Goal: Contribute content: Add original content to the website for others to see

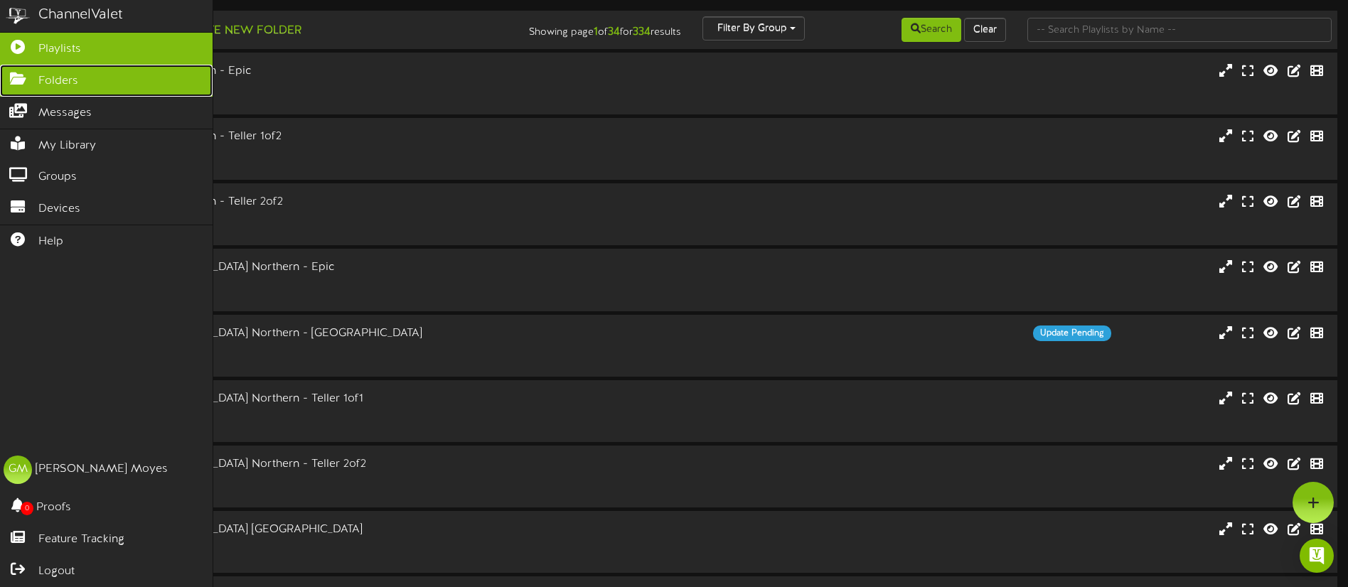
click at [18, 78] on icon at bounding box center [18, 77] width 36 height 11
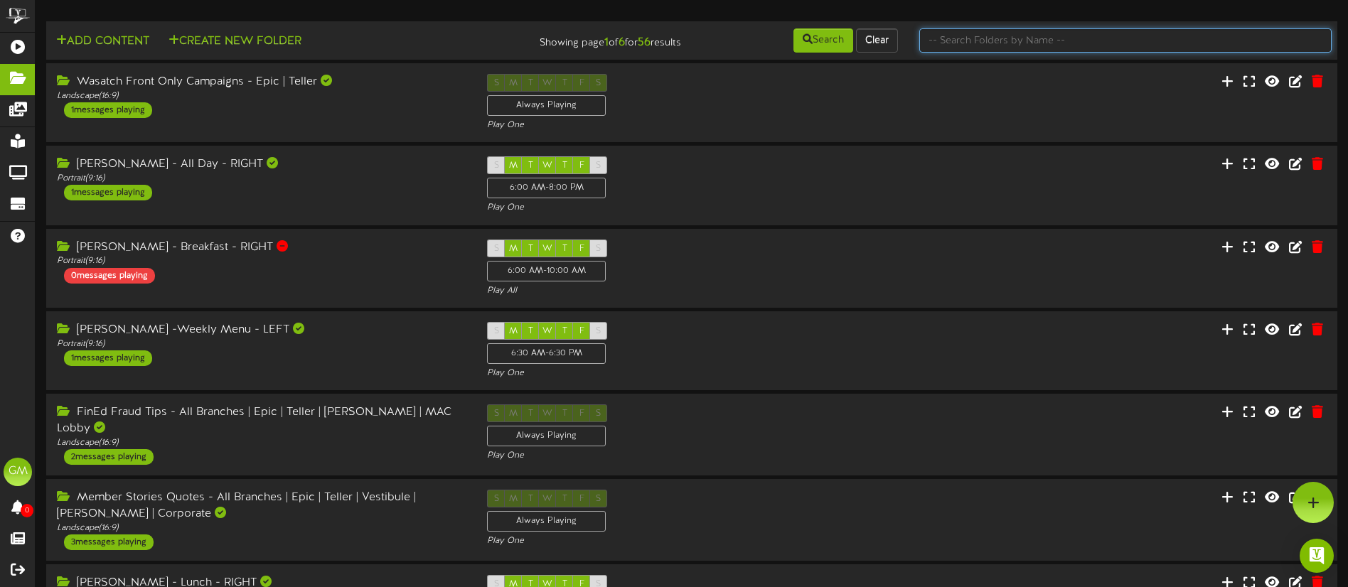
click at [975, 45] on input "text" at bounding box center [1125, 40] width 412 height 24
type input "campaigns"
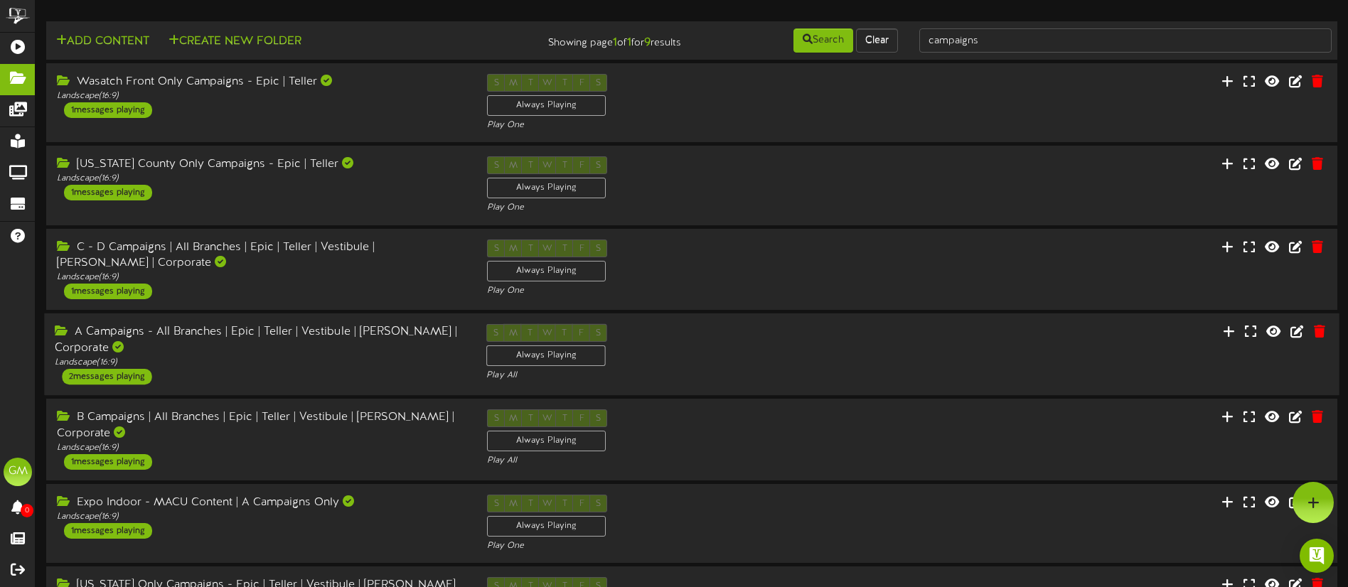
click at [333, 346] on div "A Campaigns - All Branches | Epic | Teller | Vestibule | [PERSON_NAME] | Corpor…" at bounding box center [260, 340] width 410 height 33
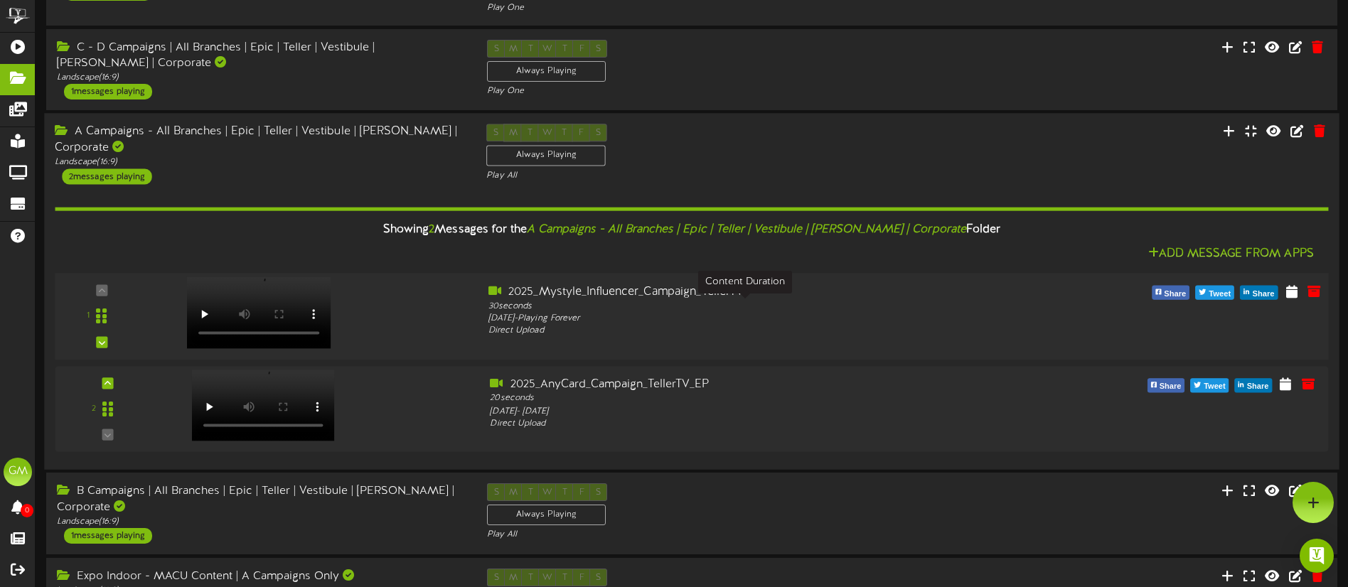
scroll to position [198, 0]
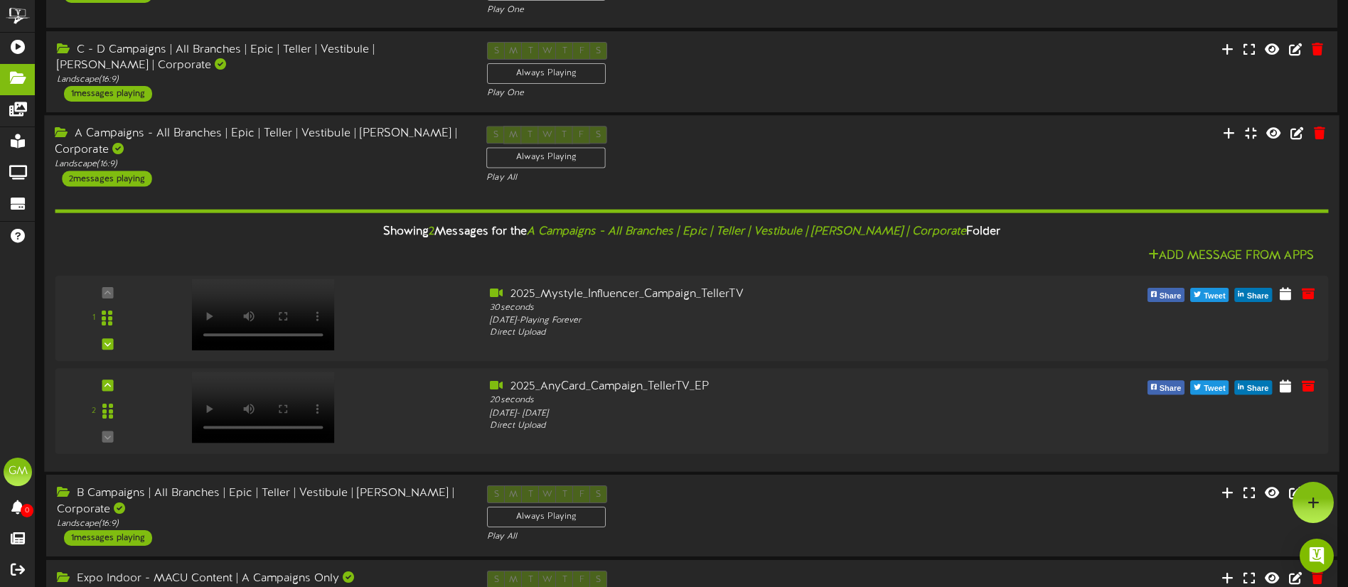
click at [800, 165] on div "S M T W T F S Always Playing Play All" at bounding box center [691, 156] width 431 height 58
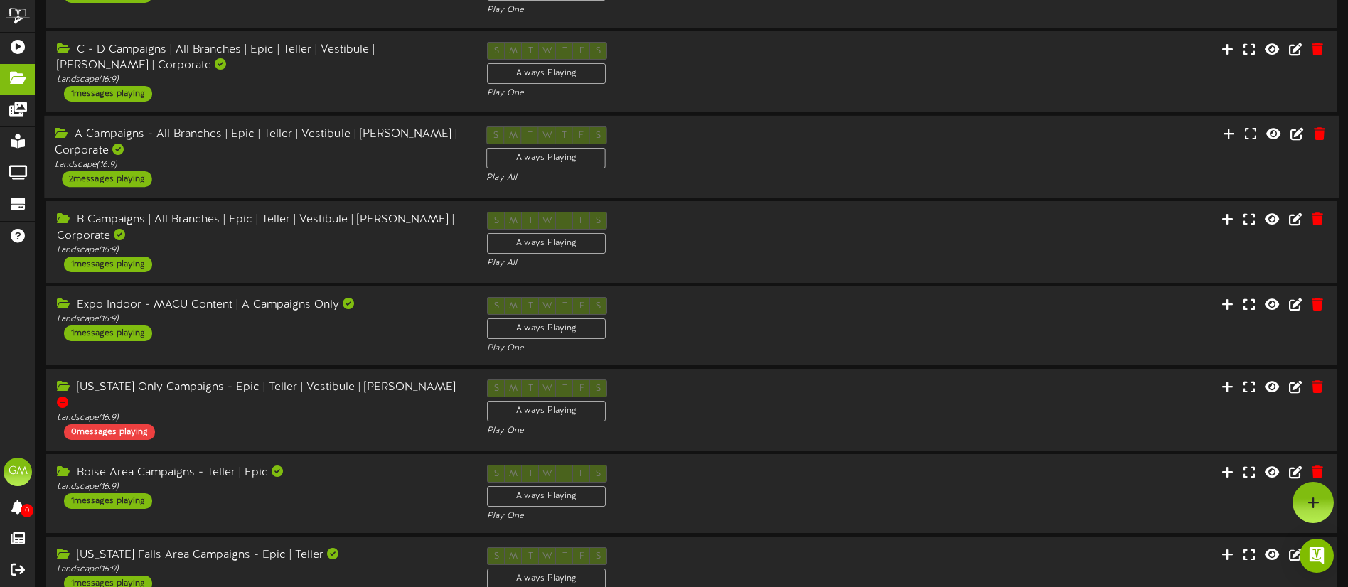
click at [770, 157] on div "S M T W T F S Always Playing Play All" at bounding box center [691, 156] width 431 height 58
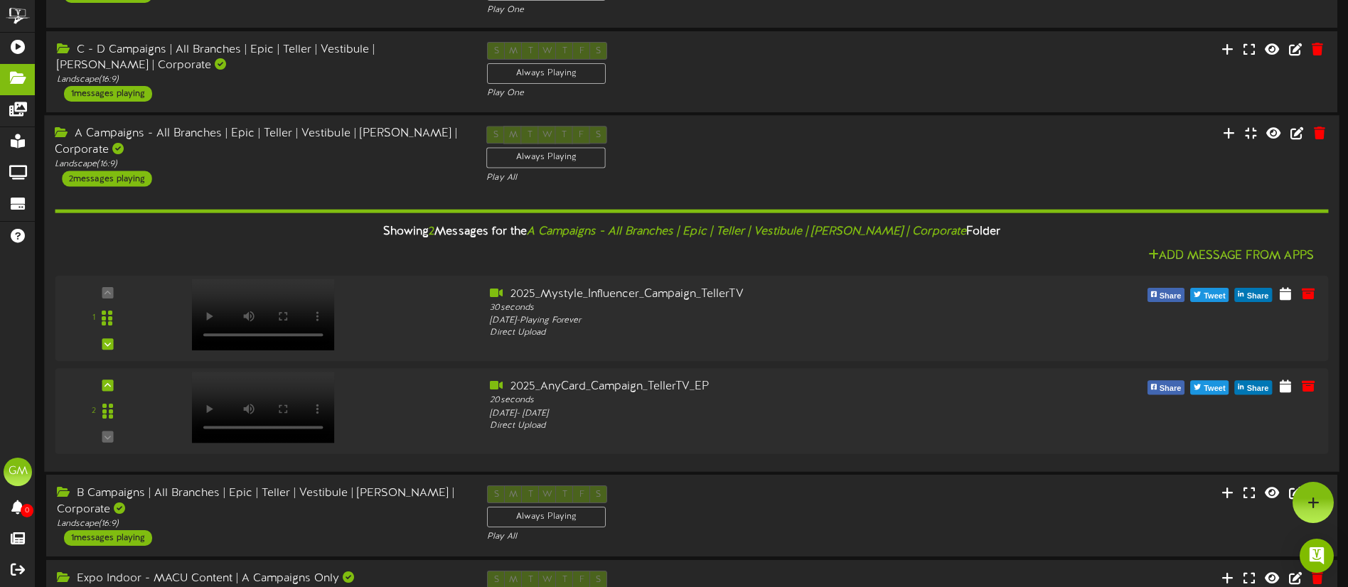
click at [740, 149] on div "S M T W T F S Always Playing Play All" at bounding box center [691, 156] width 431 height 58
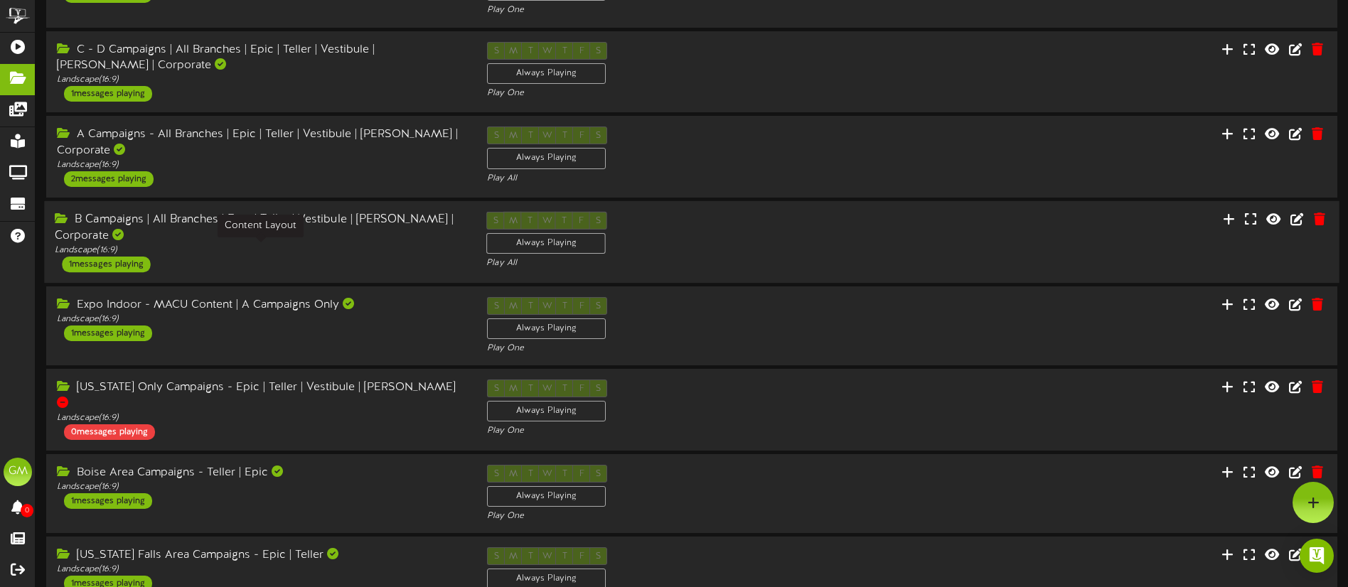
click at [379, 251] on div "Landscape ( 16:9 )" at bounding box center [260, 251] width 410 height 12
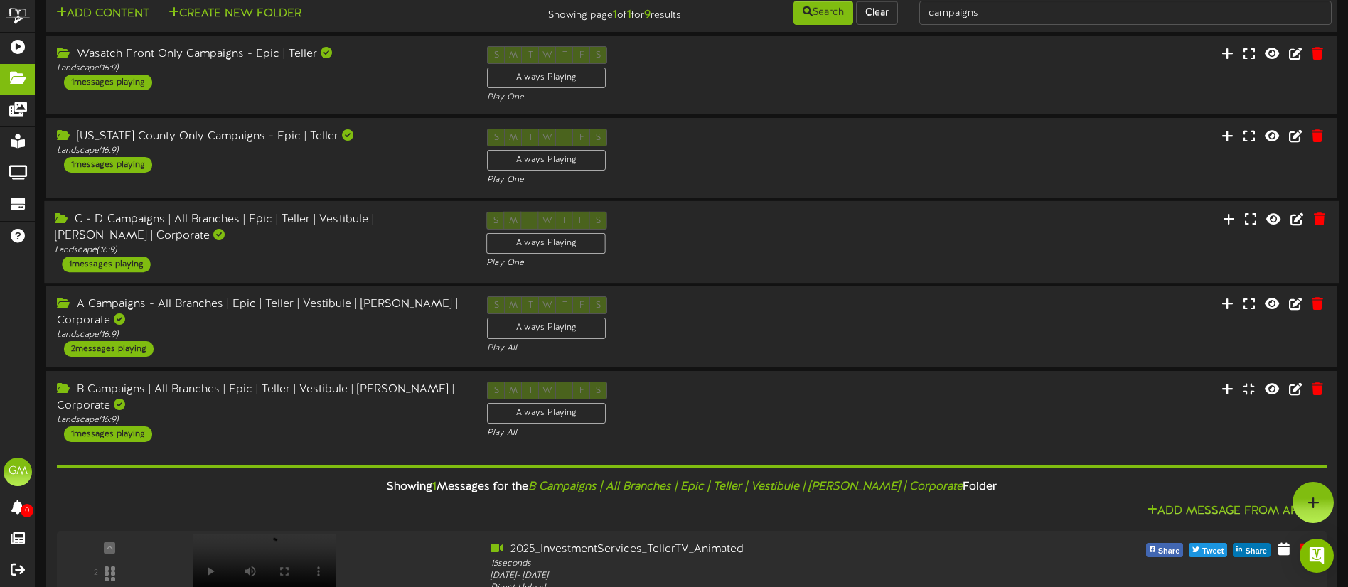
scroll to position [26, 0]
click at [876, 250] on div "S M T W T F S Always Playing Play One" at bounding box center [691, 242] width 431 height 58
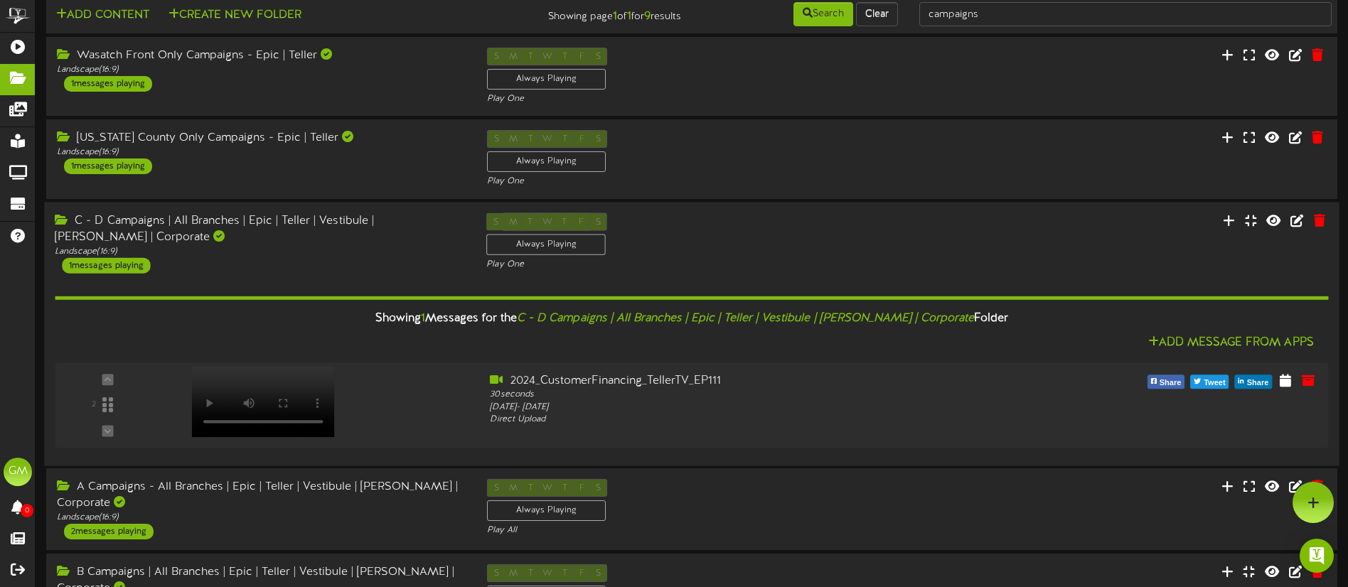
click at [871, 239] on div "S M T W T F S Always Playing Play One" at bounding box center [691, 242] width 431 height 58
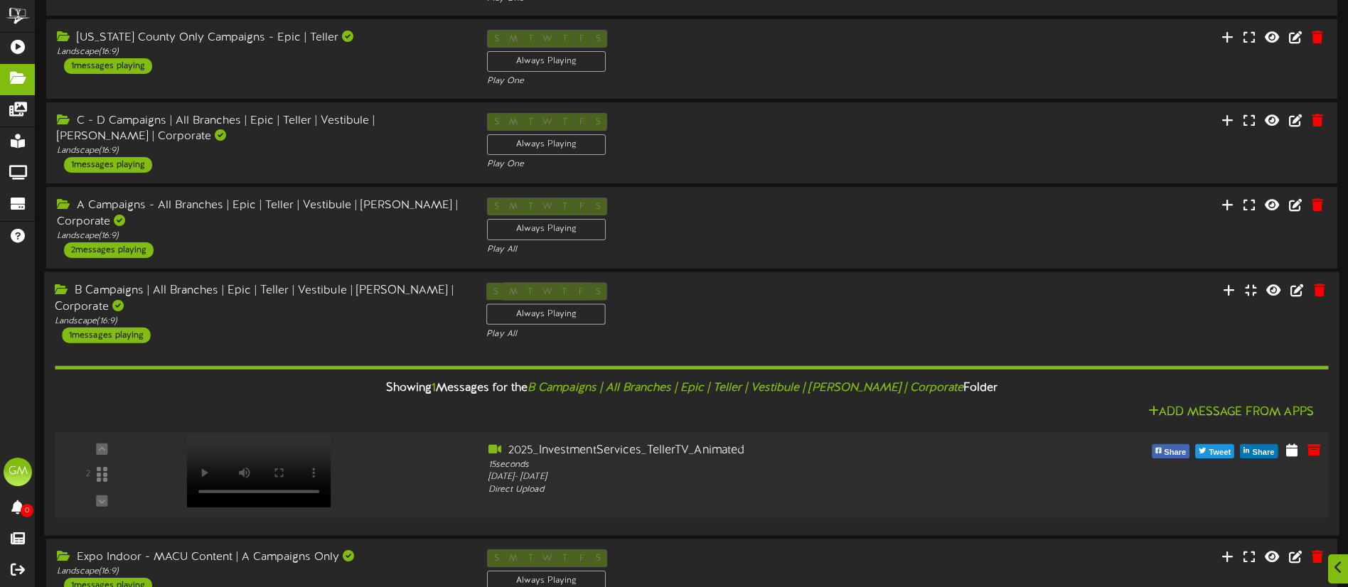
scroll to position [148, 0]
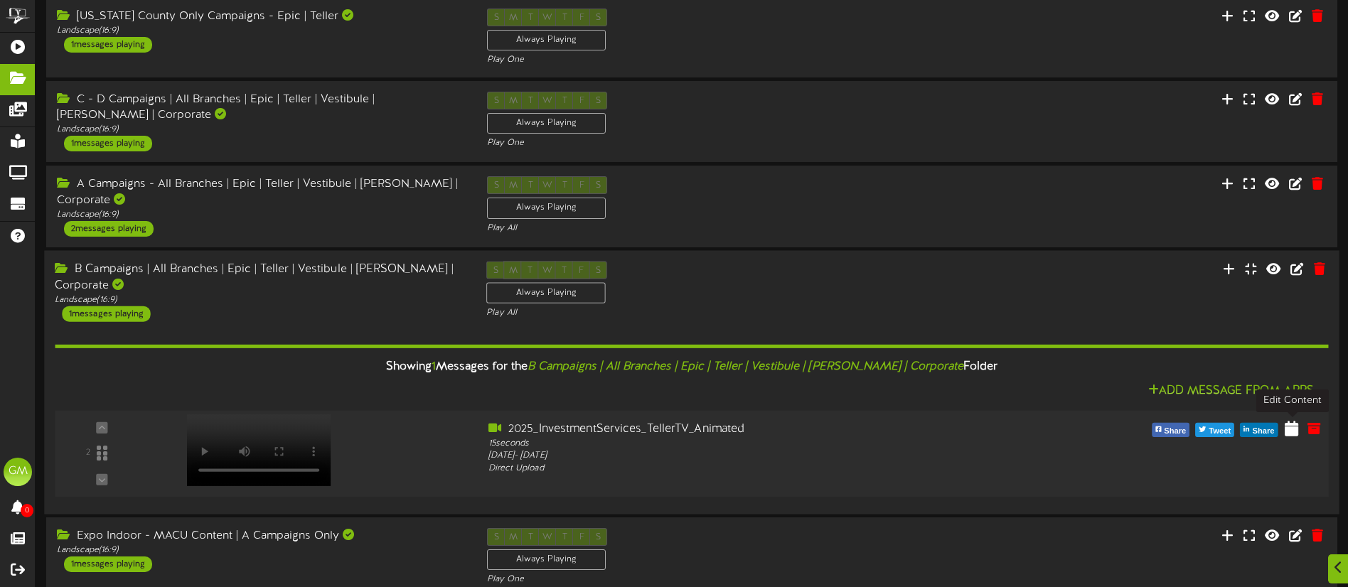
click at [1292, 427] on icon at bounding box center [1292, 428] width 14 height 16
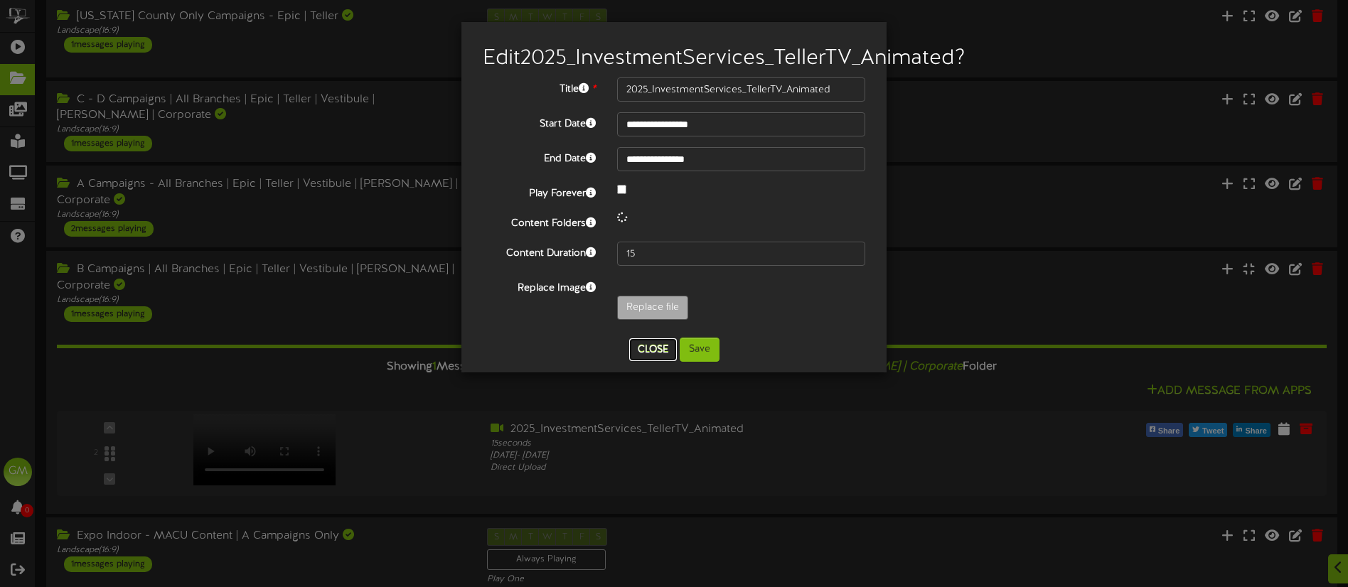
click at [656, 362] on div "**********" at bounding box center [674, 197] width 404 height 329
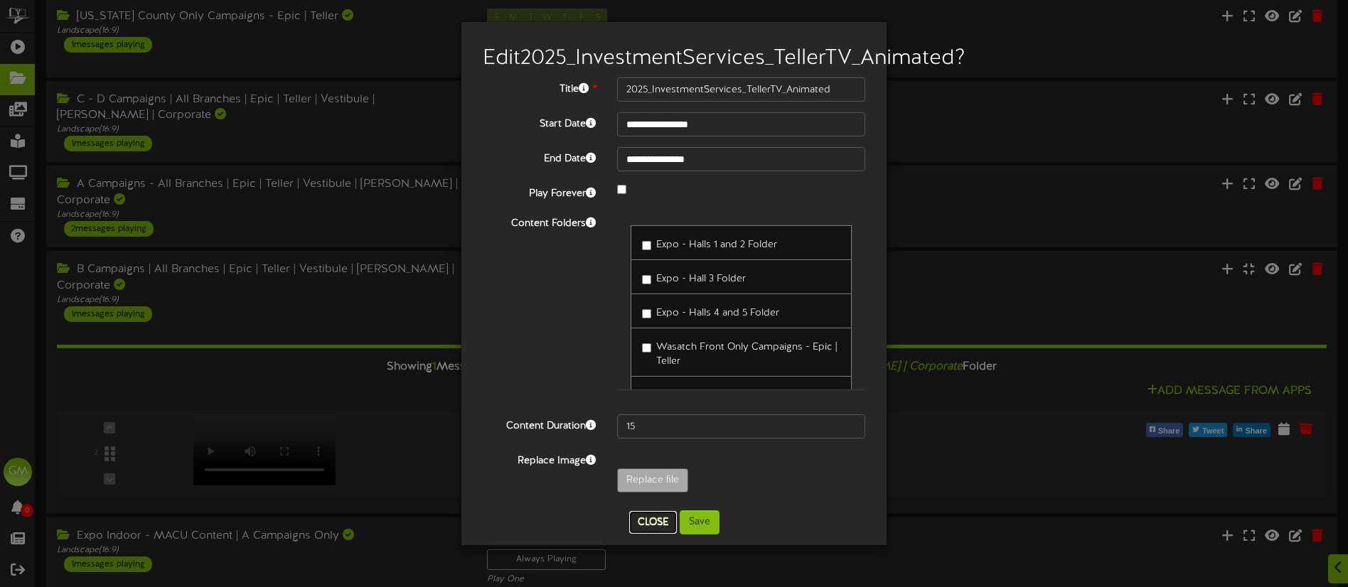
click at [645, 534] on button "Close" at bounding box center [653, 522] width 48 height 23
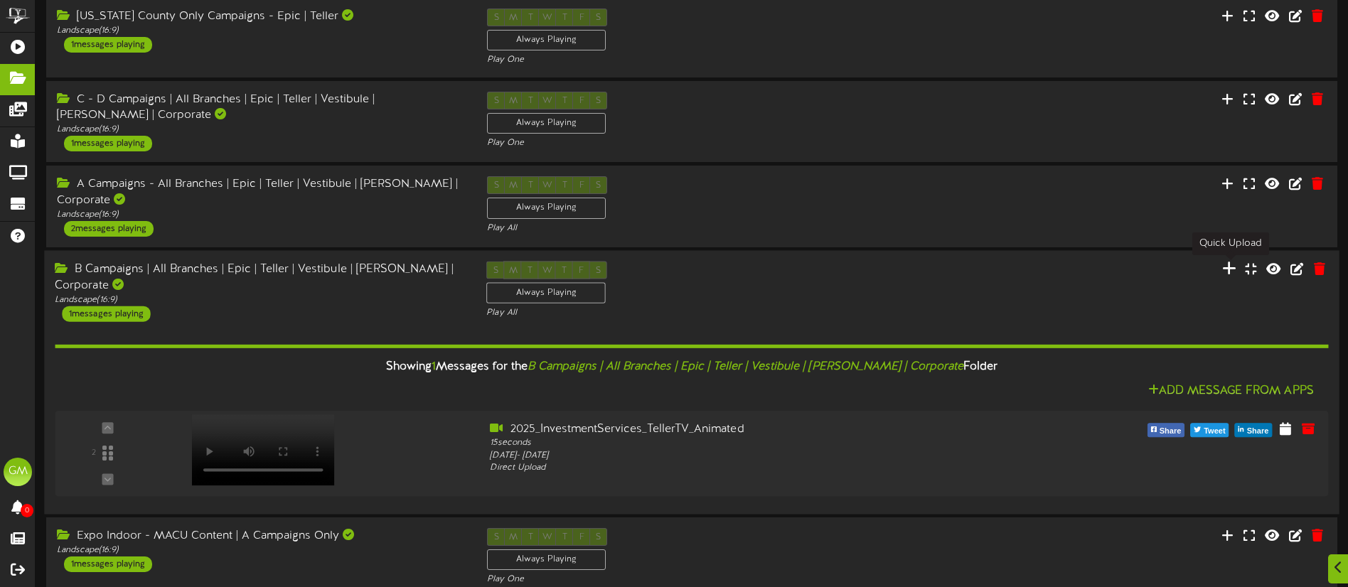
click at [1231, 269] on icon at bounding box center [1228, 268] width 14 height 16
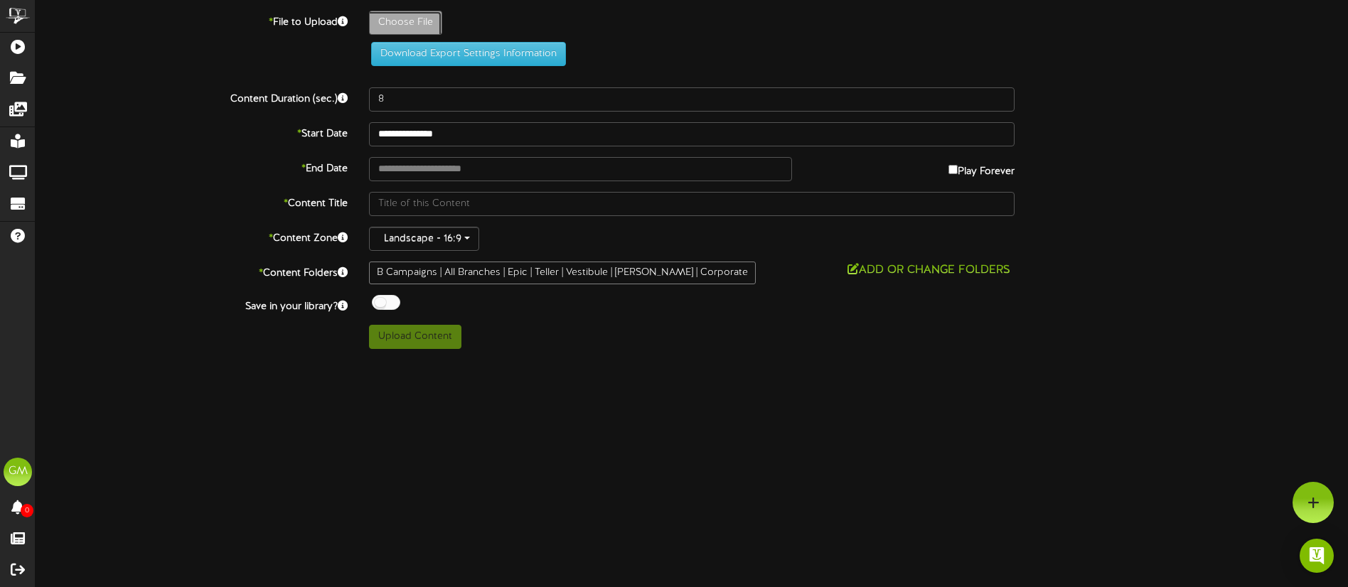
type input "**********"
type input "2025_TechCampaign_TellerTVv4"
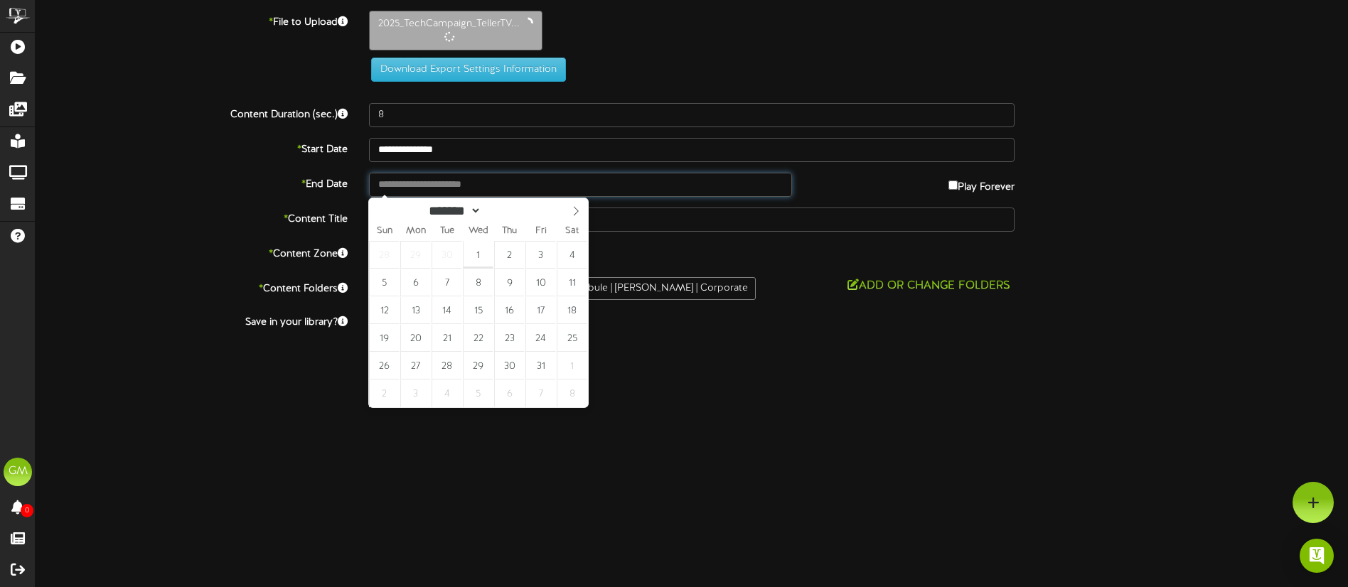
click at [478, 187] on input "text" at bounding box center [580, 185] width 423 height 24
type input "**********"
select select "**"
click at [573, 218] on span at bounding box center [576, 210] width 24 height 24
type input "**********"
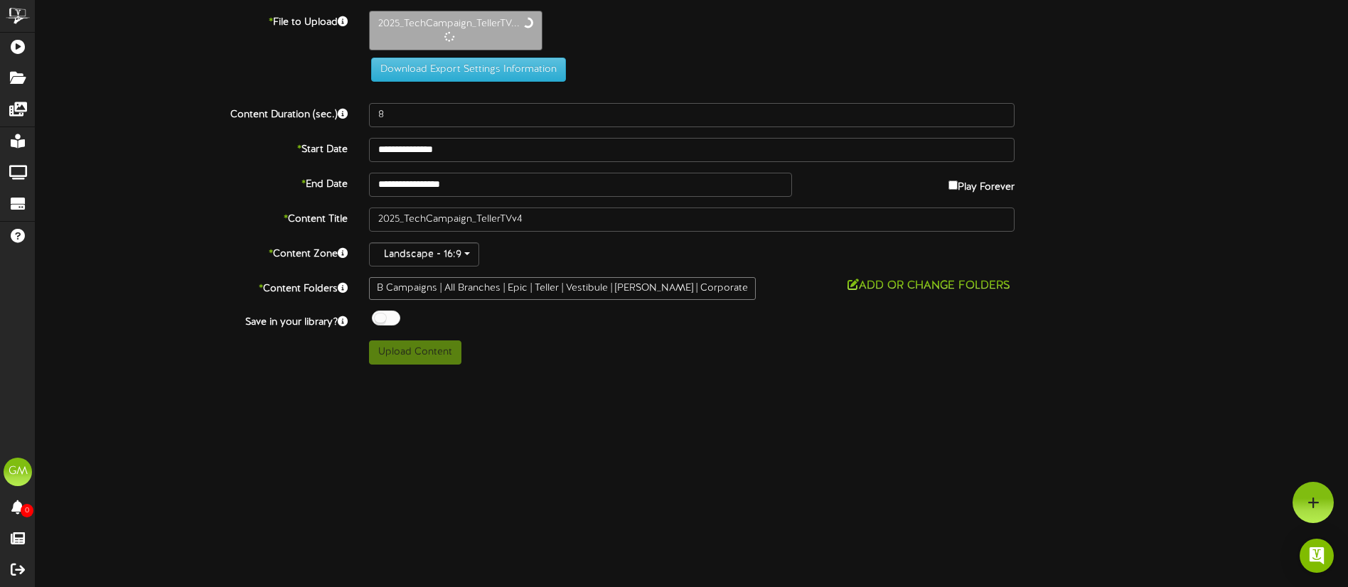
click at [604, 375] on html "ChannelValet Playlists Folders Messages My Library Groups Devices Help GM Gentr…" at bounding box center [674, 187] width 1348 height 375
type input "35"
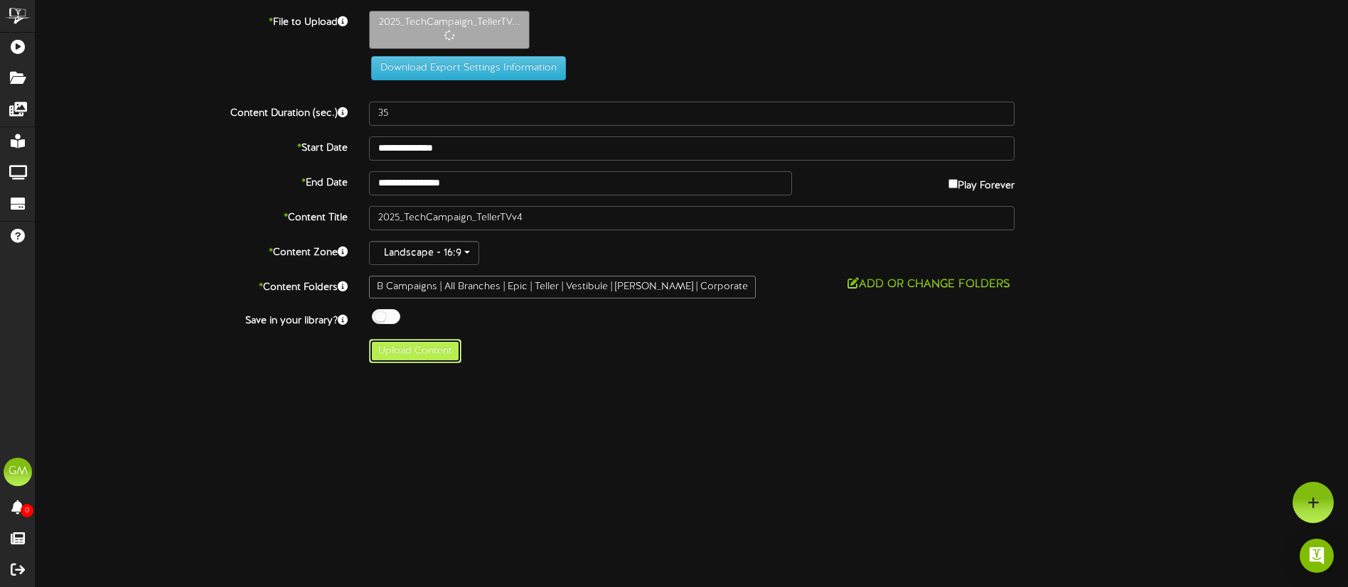
click at [414, 350] on button "Upload Content" at bounding box center [415, 351] width 92 height 24
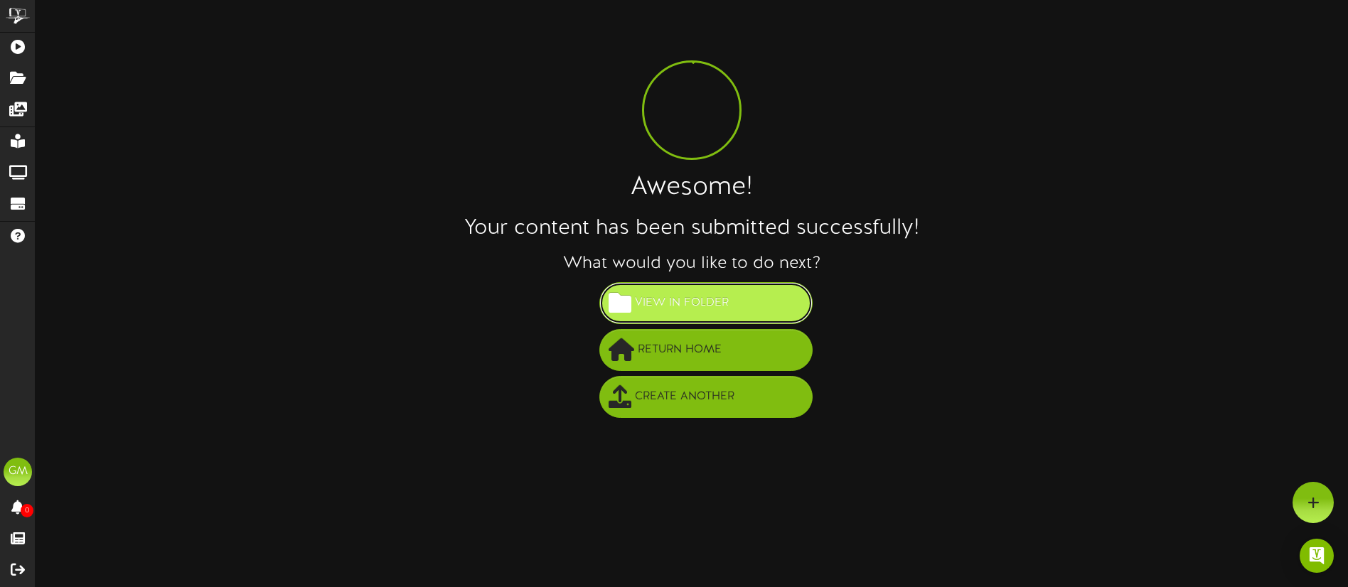
click at [704, 316] on button "View in Folder" at bounding box center [705, 303] width 213 height 42
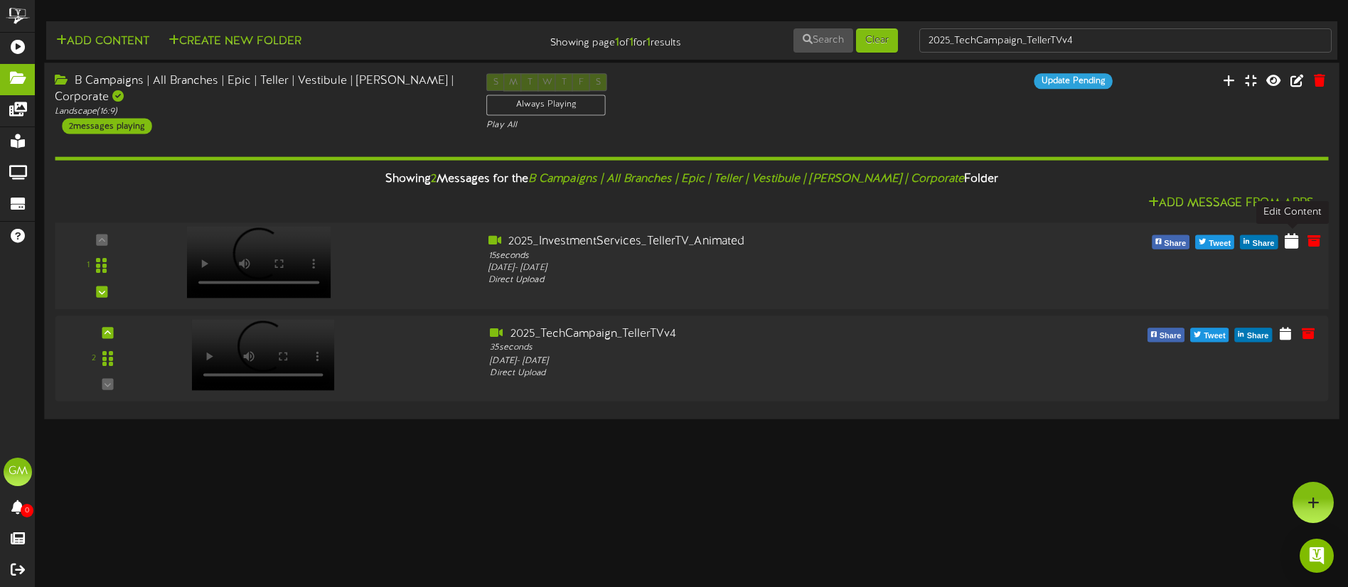
click at [1290, 242] on icon at bounding box center [1292, 240] width 14 height 16
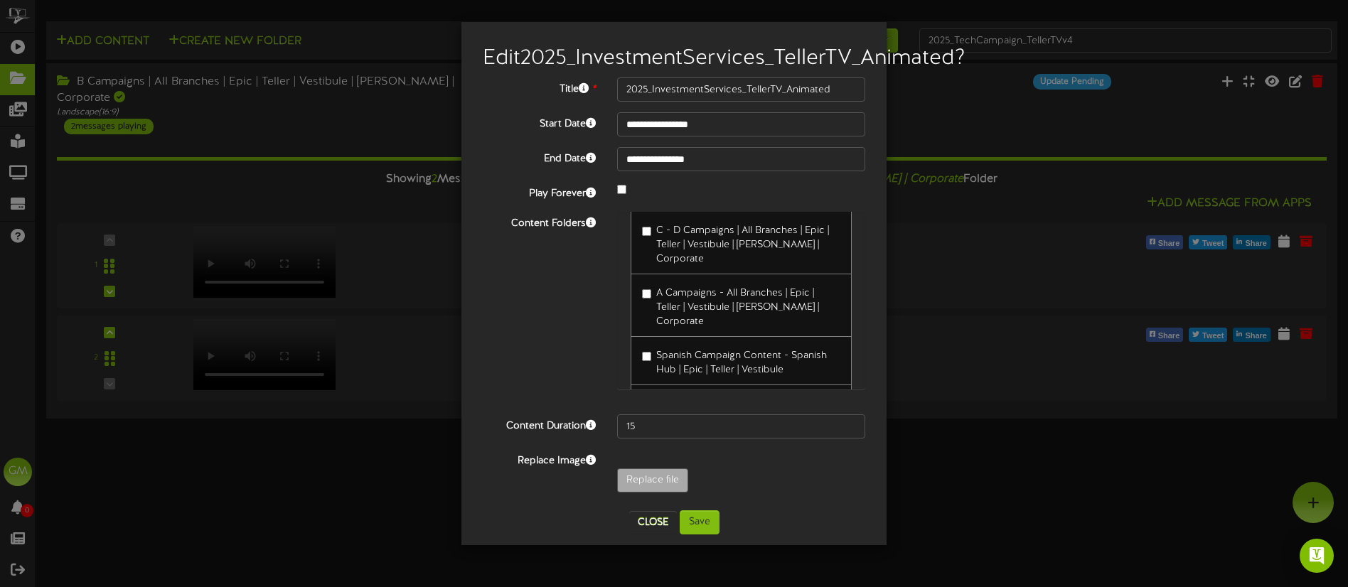
scroll to position [788, 0]
click at [648, 401] on label "B Campaigns | All Branches | Epic | Teller | Vestibule | [PERSON_NAME] | Corpor…" at bounding box center [741, 413] width 198 height 48
click at [699, 535] on button "Save" at bounding box center [700, 522] width 40 height 24
click at [709, 535] on button "Save" at bounding box center [700, 522] width 40 height 24
click at [651, 534] on button "Close" at bounding box center [653, 522] width 48 height 23
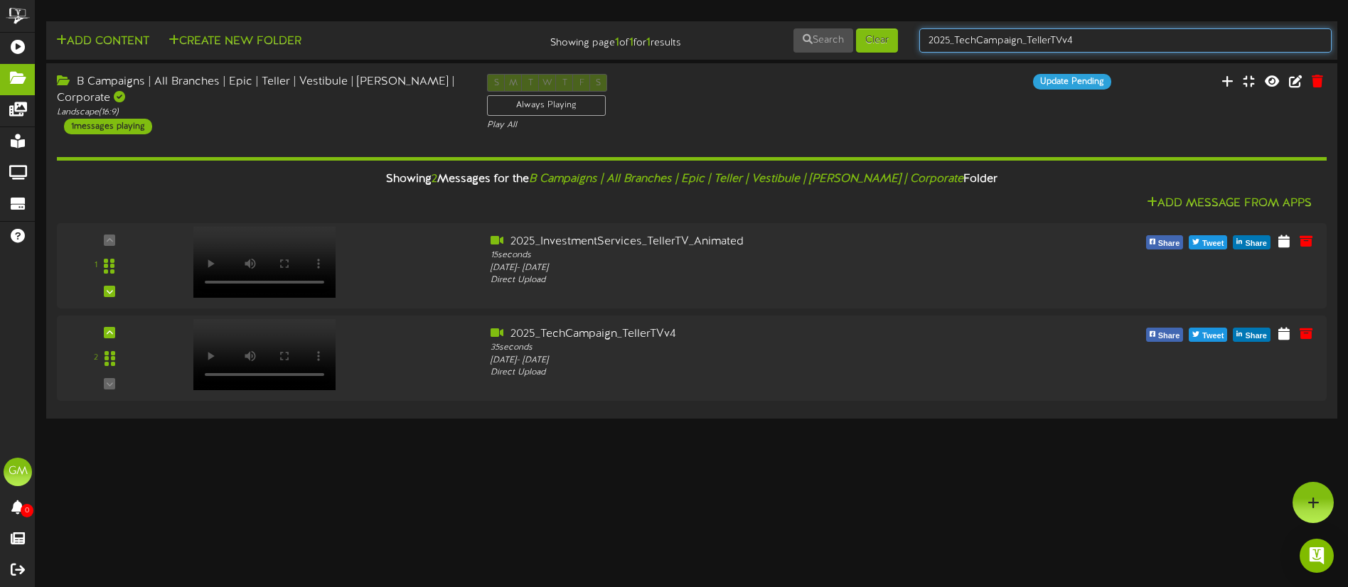
drag, startPoint x: 1098, startPoint y: 36, endPoint x: 921, endPoint y: 45, distance: 177.2
click at [921, 45] on input "2025_TechCampaign_TellerTVv4" at bounding box center [1125, 40] width 412 height 24
type input "campaigns"
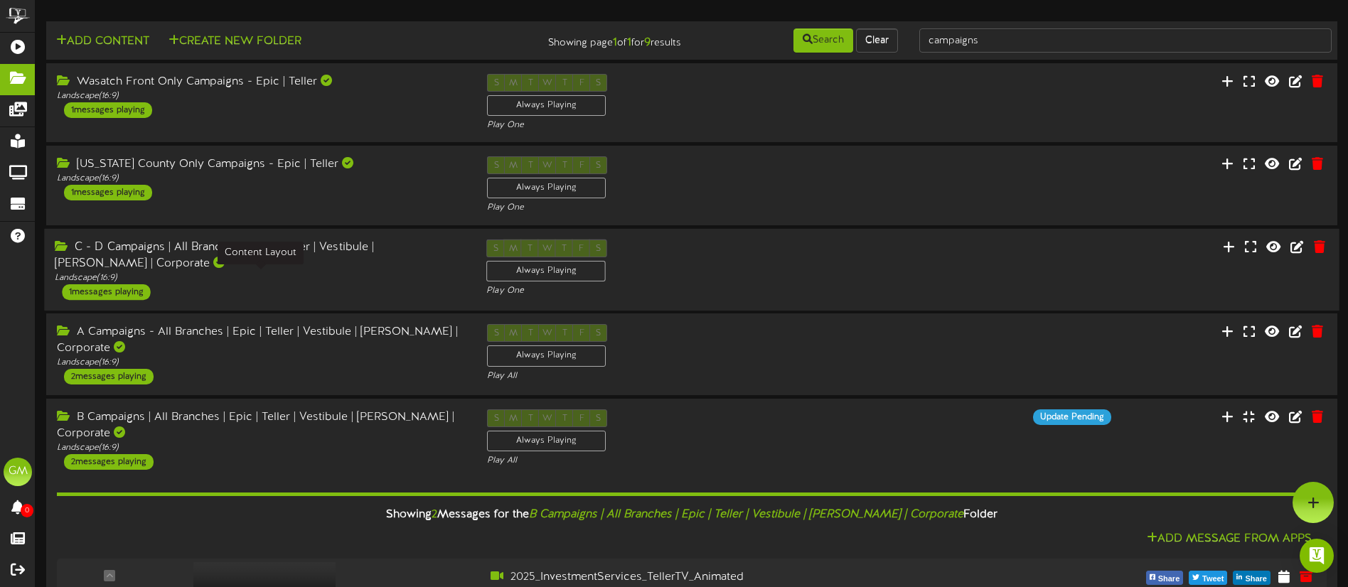
click at [293, 284] on div "C - D Campaigns | All Branches | Epic | Teller | Vestibule | Mullett | Corporat…" at bounding box center [259, 269] width 431 height 60
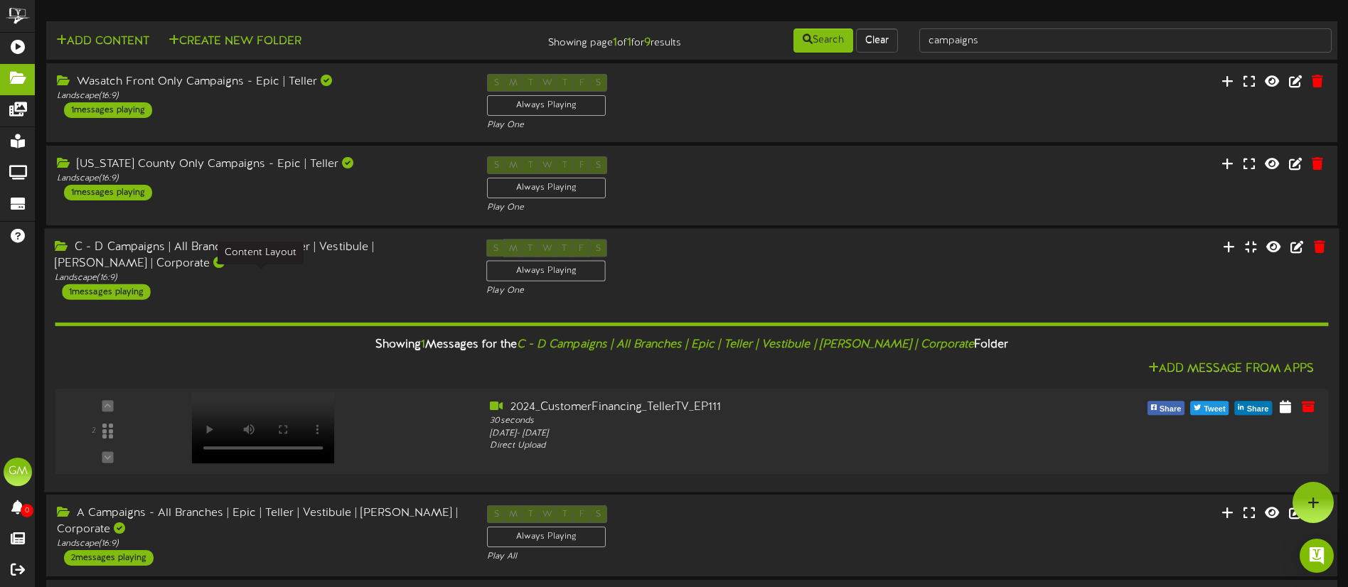
click at [297, 282] on div "Landscape ( 16:9 )" at bounding box center [260, 278] width 410 height 12
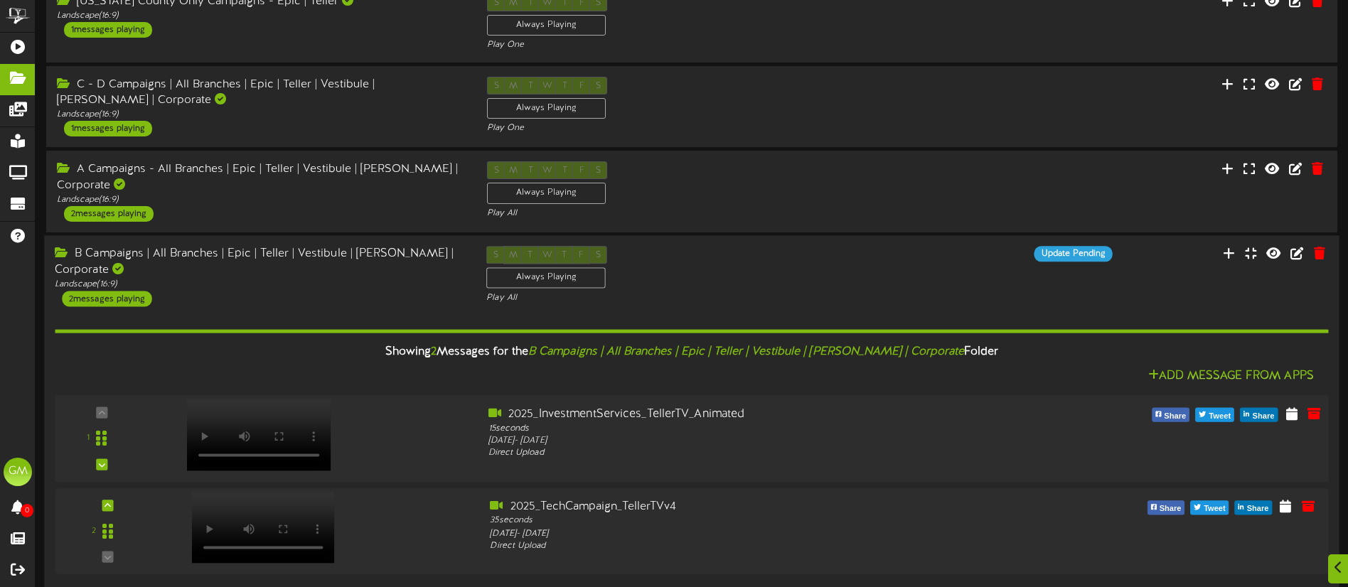
scroll to position [174, 0]
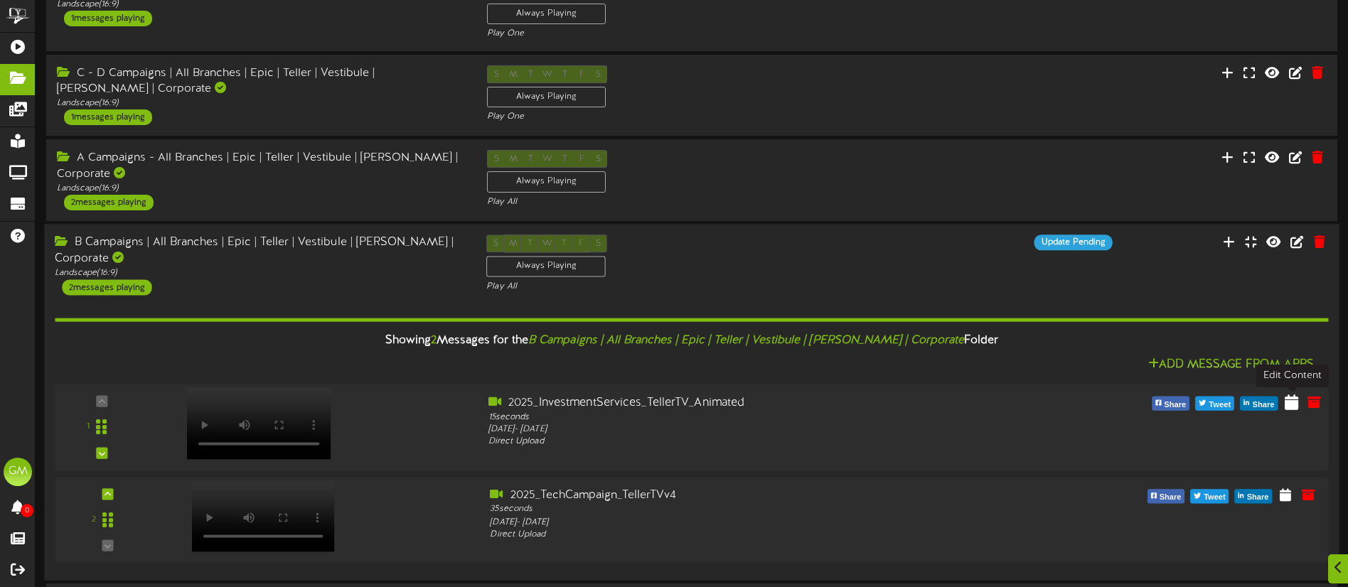
click at [1287, 404] on icon at bounding box center [1292, 402] width 14 height 16
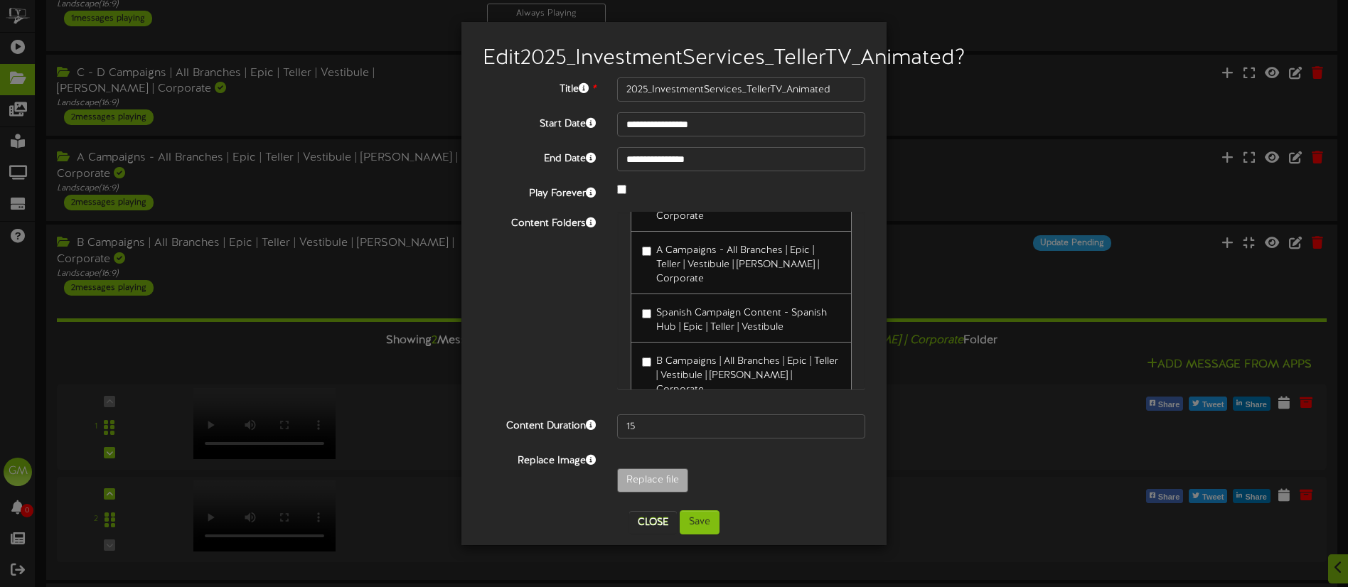
scroll to position [838, 0]
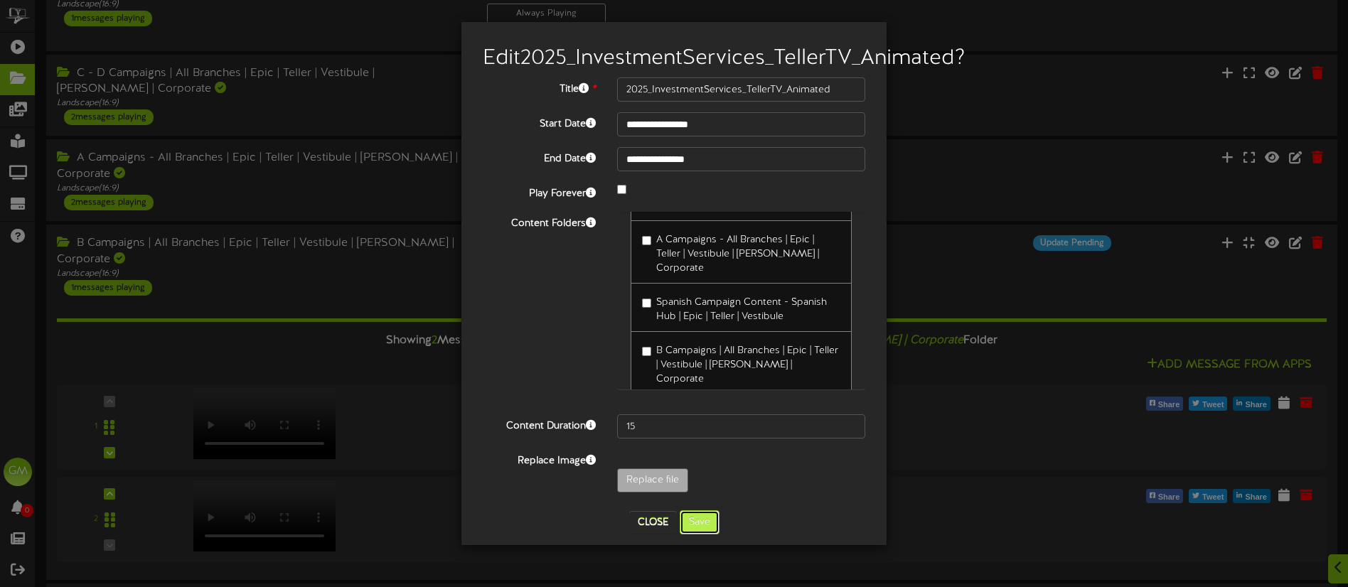
click at [704, 535] on button "Save" at bounding box center [700, 522] width 40 height 24
click at [697, 535] on button "Save" at bounding box center [700, 522] width 40 height 24
click at [699, 535] on button "Save" at bounding box center [700, 522] width 40 height 24
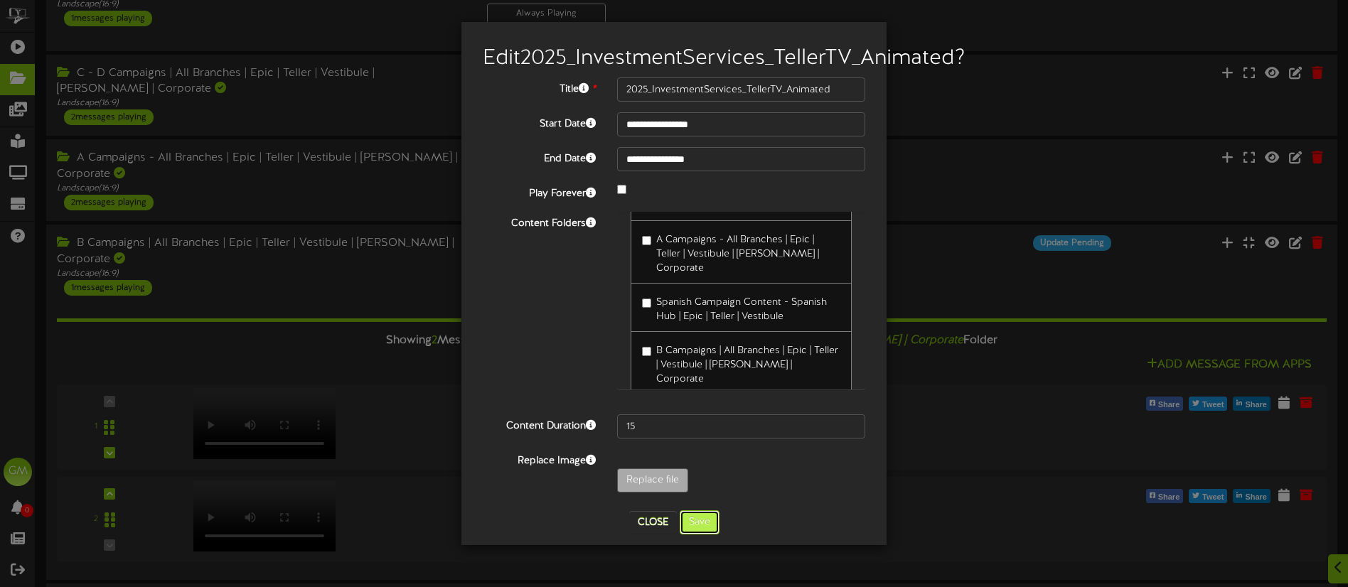
click at [699, 535] on button "Save" at bounding box center [700, 522] width 40 height 24
click at [699, 535] on button "Saving.." at bounding box center [698, 522] width 63 height 24
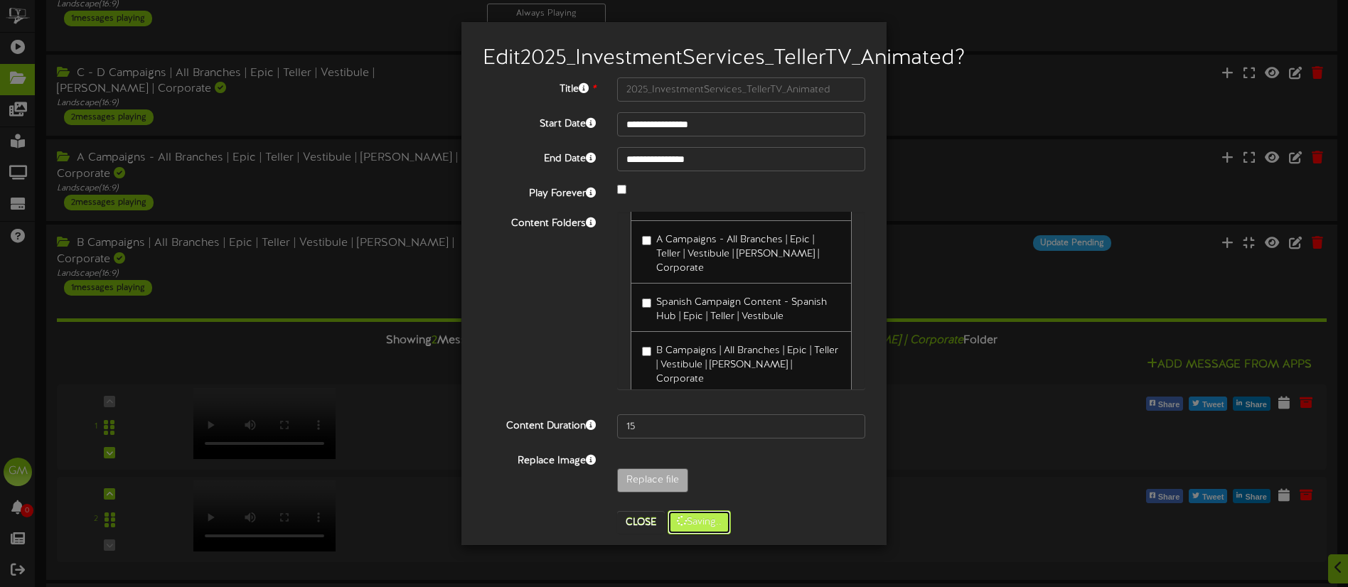
click at [699, 535] on button "Saving.." at bounding box center [698, 522] width 63 height 24
click at [653, 534] on button "Close" at bounding box center [653, 522] width 48 height 23
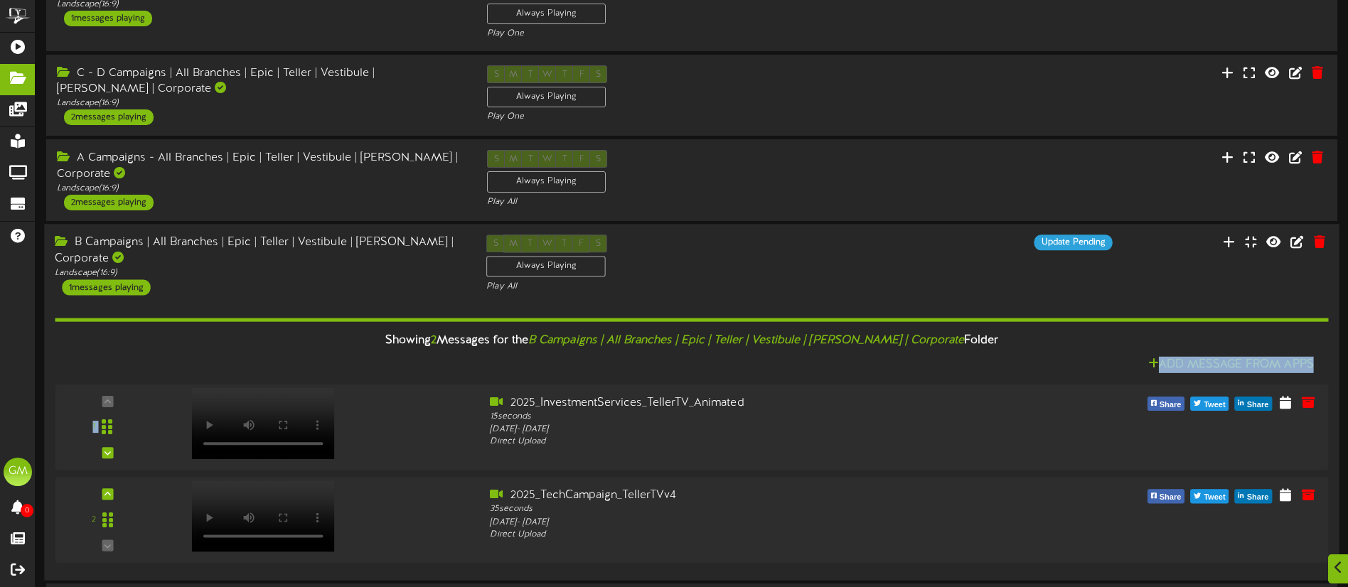
drag, startPoint x: 360, startPoint y: 422, endPoint x: 348, endPoint y: 359, distance: 63.6
click at [348, 359] on div "Showing 2 Messages for the B Campaigns | All Branches | Epic | Teller | Vestibu…" at bounding box center [691, 433] width 1273 height 274
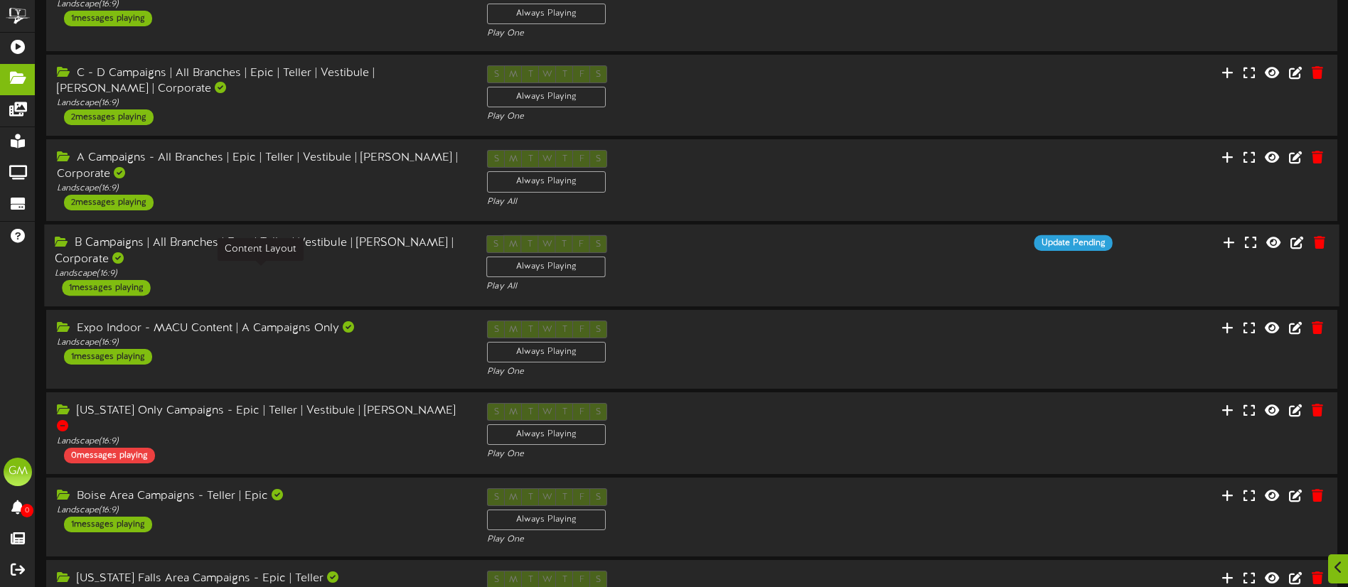
click at [334, 272] on div "Landscape ( 16:9 )" at bounding box center [260, 274] width 410 height 12
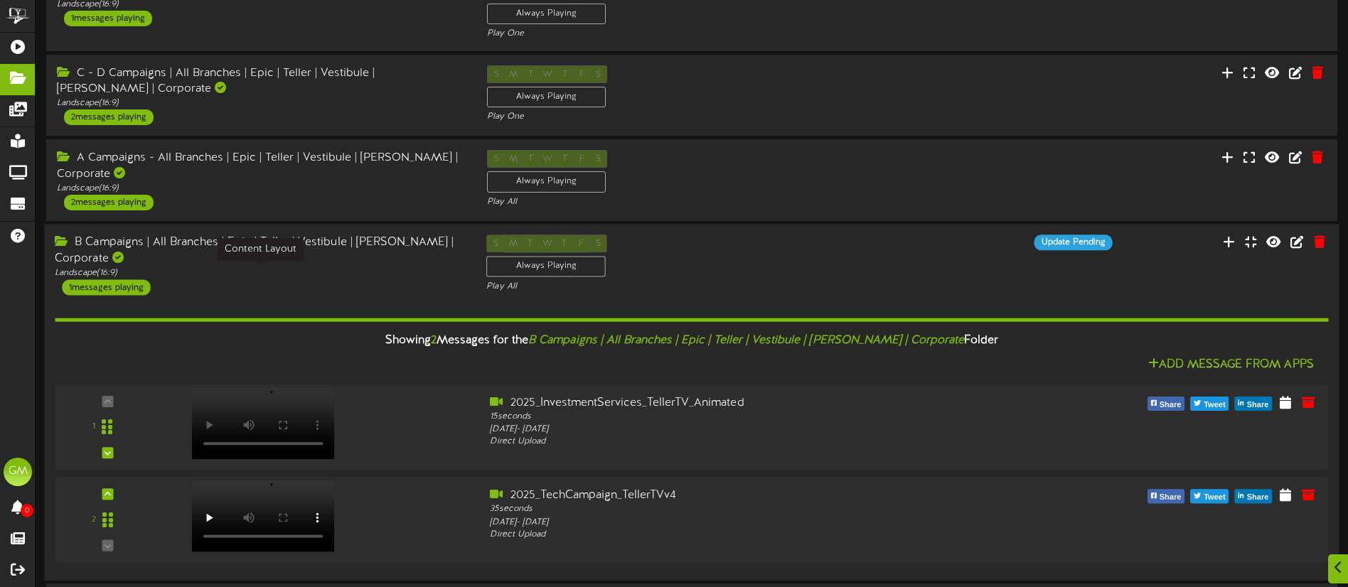
click at [334, 272] on div "Landscape ( 16:9 )" at bounding box center [260, 273] width 410 height 12
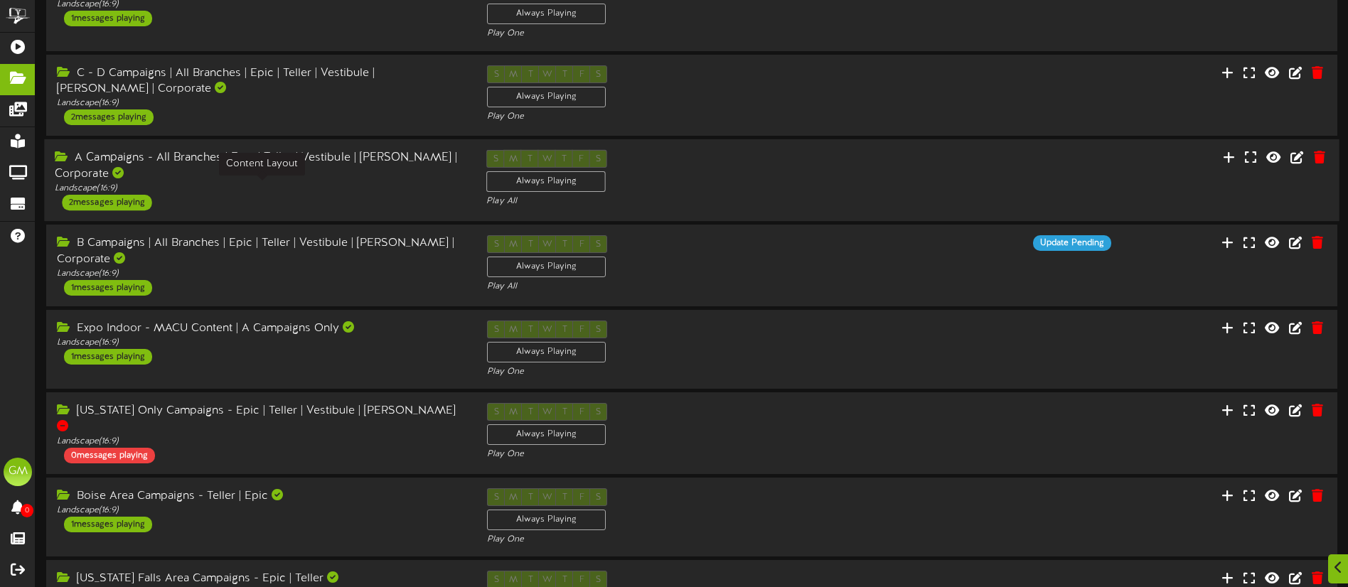
click at [283, 187] on div "Landscape ( 16:9 )" at bounding box center [260, 189] width 410 height 12
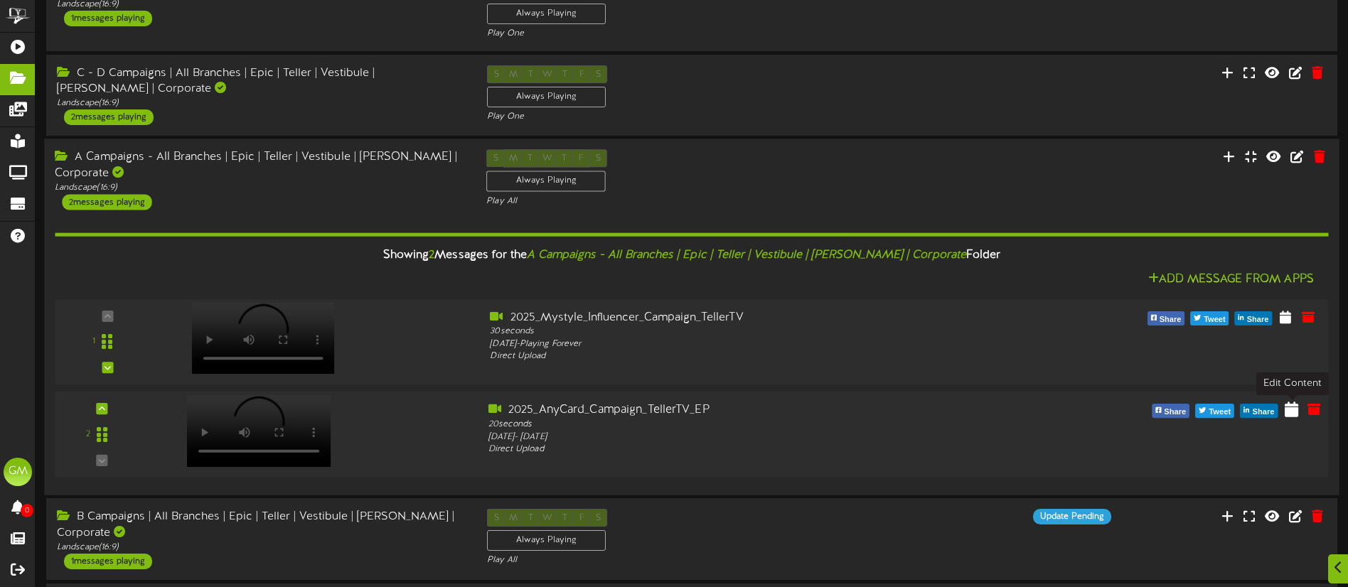
click at [1294, 414] on icon at bounding box center [1292, 409] width 14 height 16
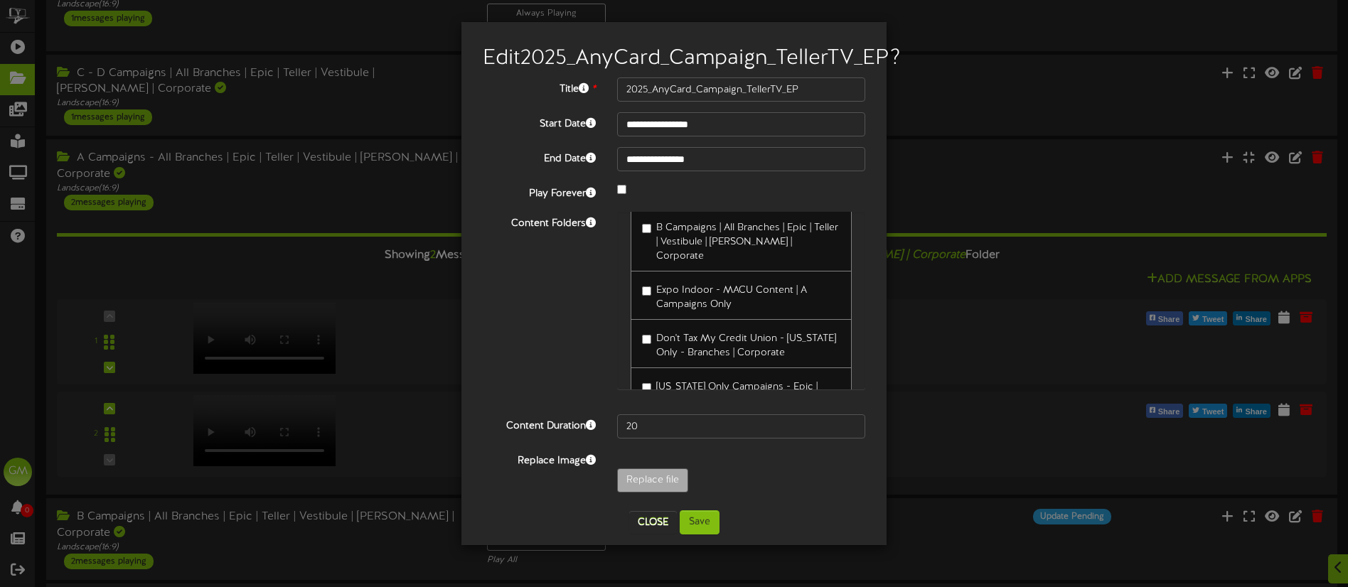
scroll to position [956, 0]
click at [710, 535] on button "Save" at bounding box center [700, 522] width 40 height 24
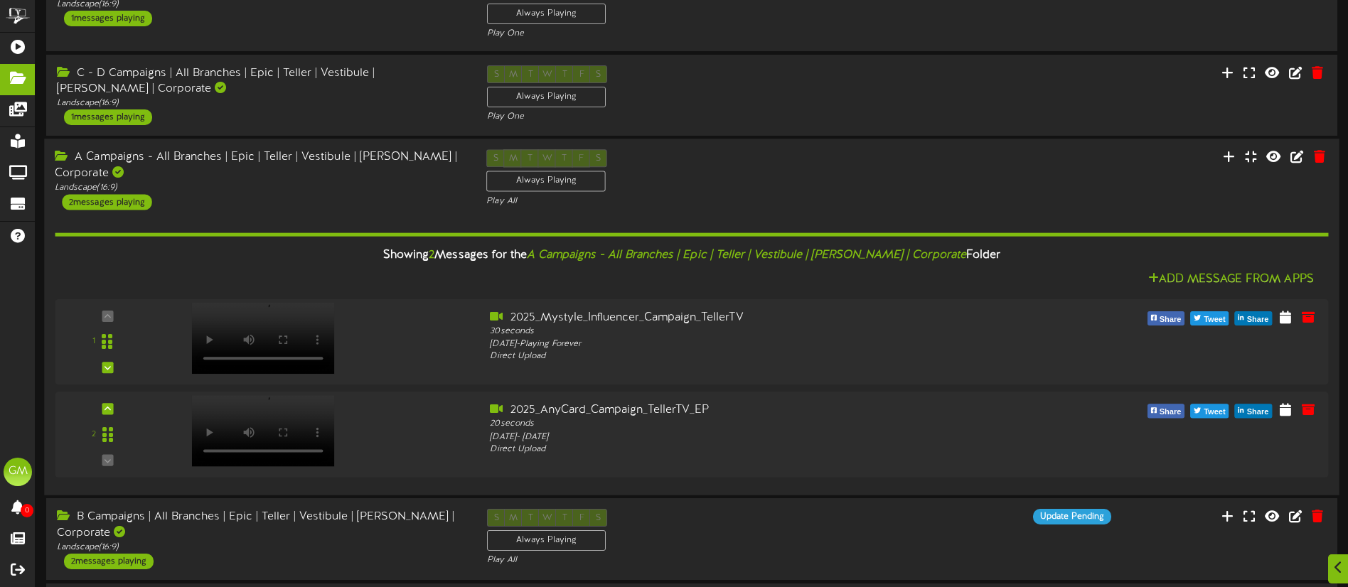
click at [302, 199] on div "A Campaigns - All Branches | Epic | Teller | Vestibule | [PERSON_NAME] | Corpor…" at bounding box center [259, 180] width 431 height 60
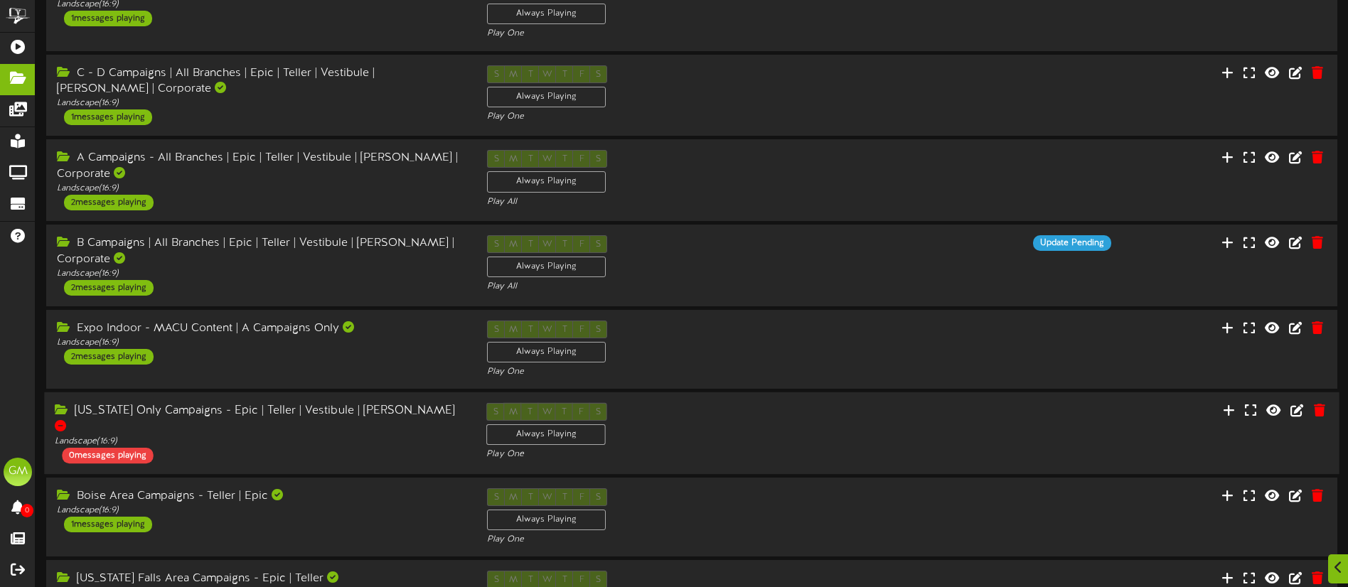
click at [1071, 422] on div "Arizona Only Campaigns - Epic | Teller | Vestibule | Mullett Landscape ( 16:9 )…" at bounding box center [691, 433] width 1294 height 60
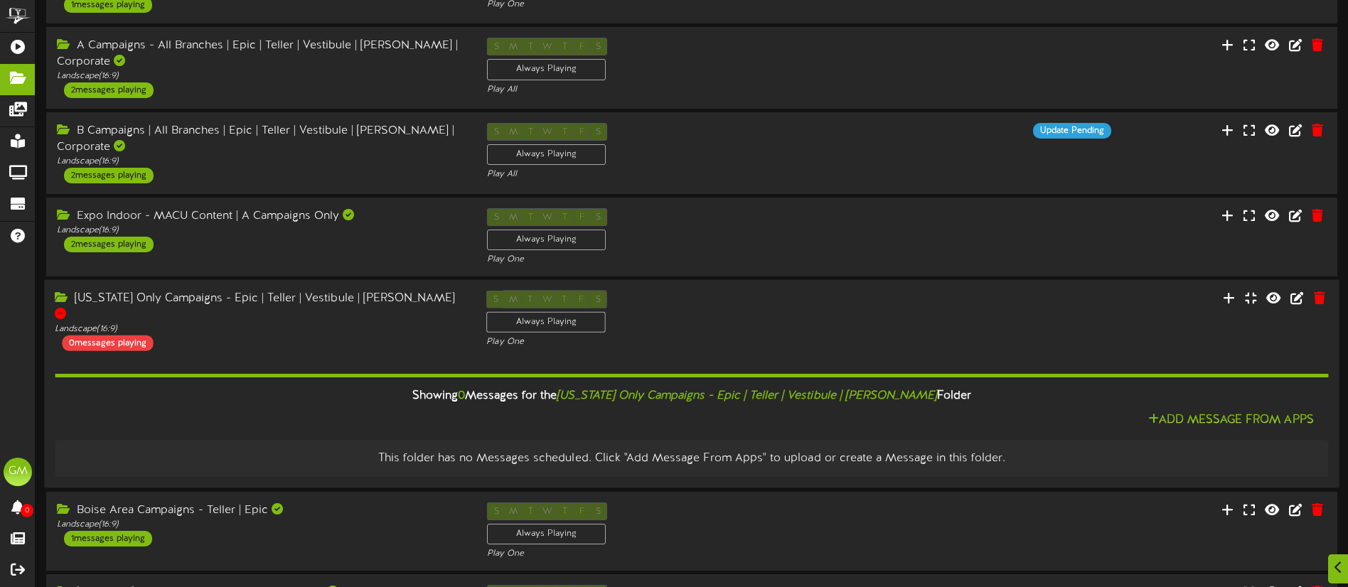
scroll to position [298, 0]
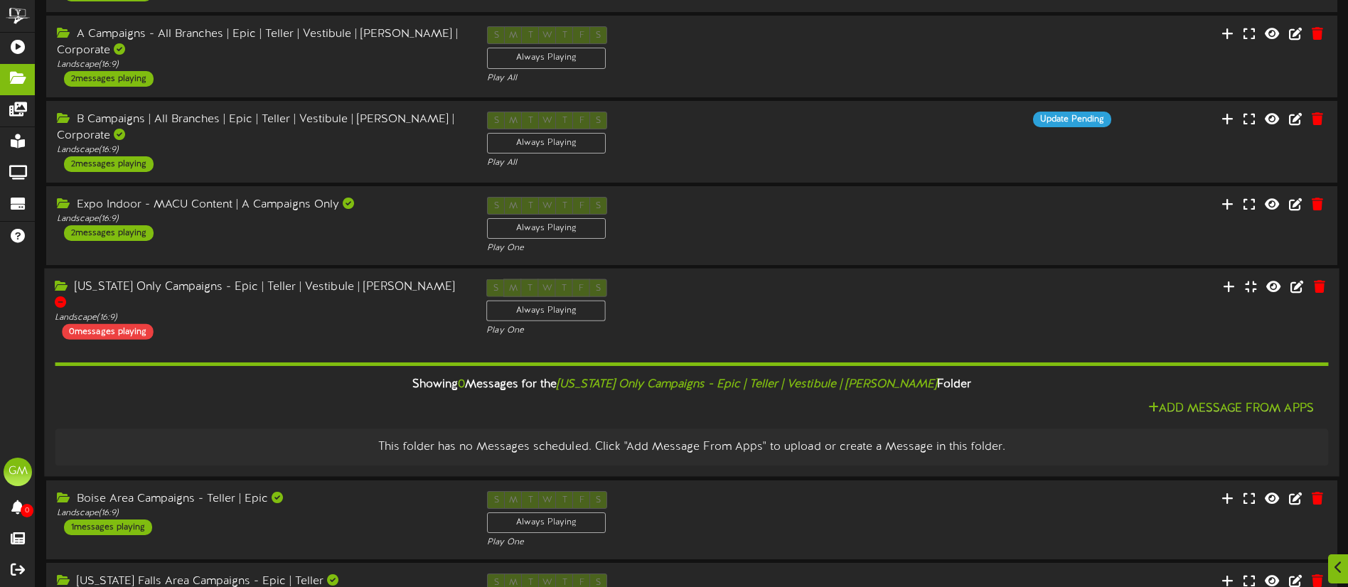
click at [382, 312] on div "Arizona Only Campaigns - Epic | Teller | Vestibule | Mullett Landscape ( 16:9 )…" at bounding box center [259, 309] width 431 height 60
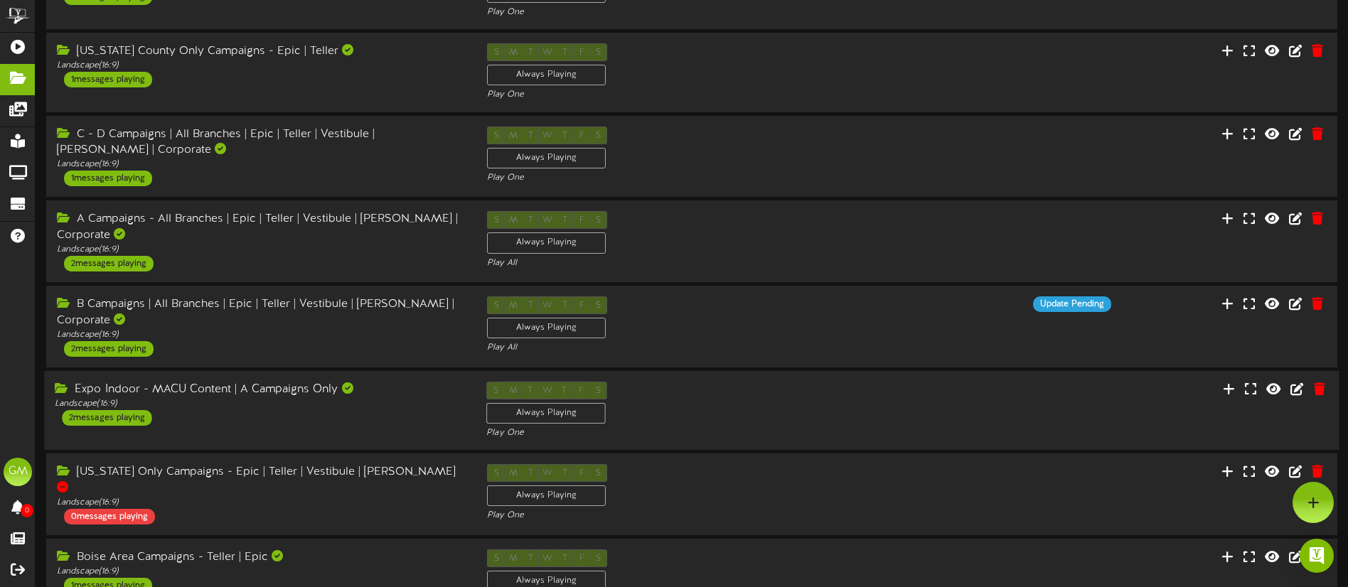
scroll to position [0, 0]
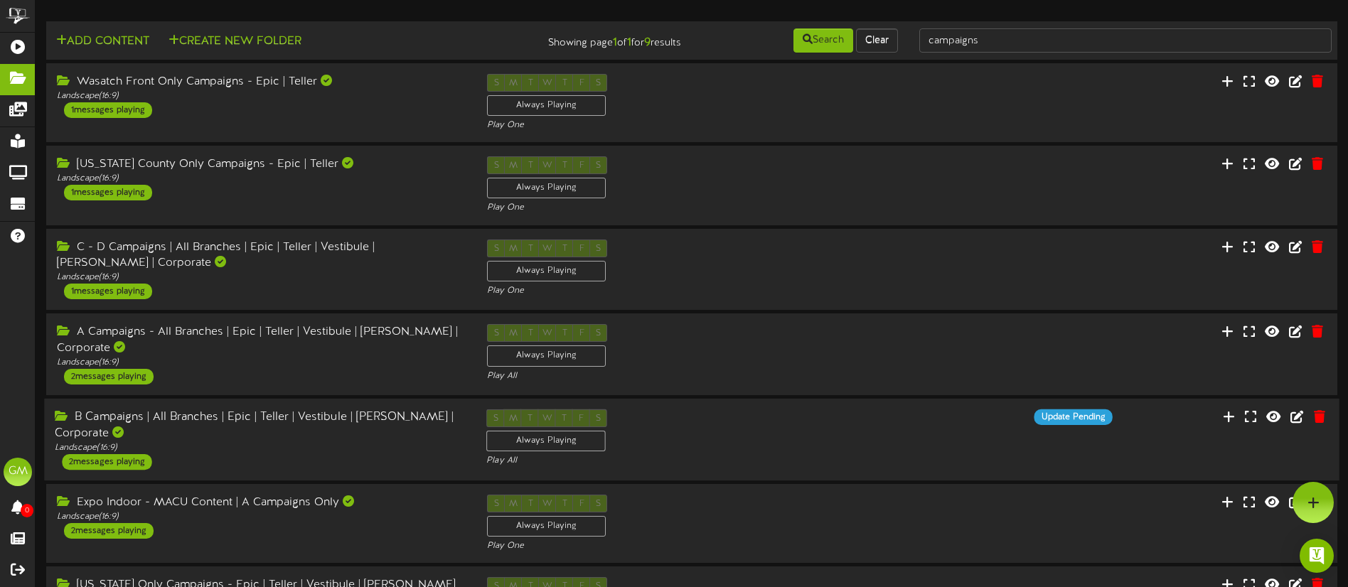
click at [266, 413] on div "B Campaigns | All Branches | Epic | Teller | Vestibule | [PERSON_NAME] | Corpor…" at bounding box center [260, 425] width 410 height 33
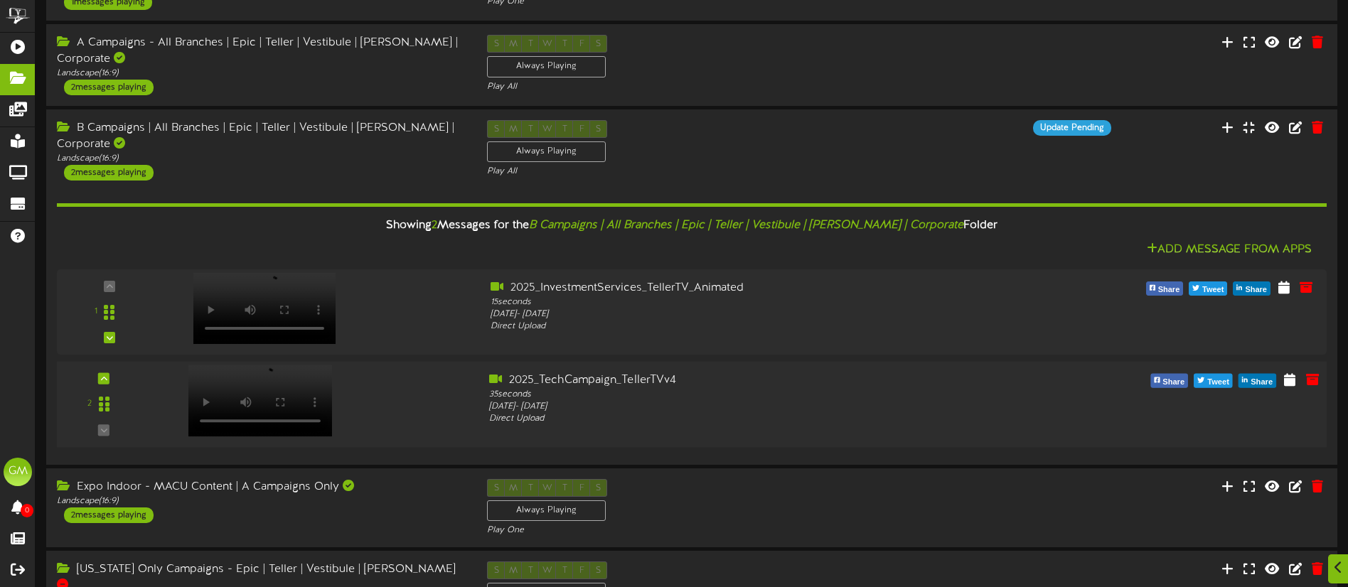
scroll to position [292, 0]
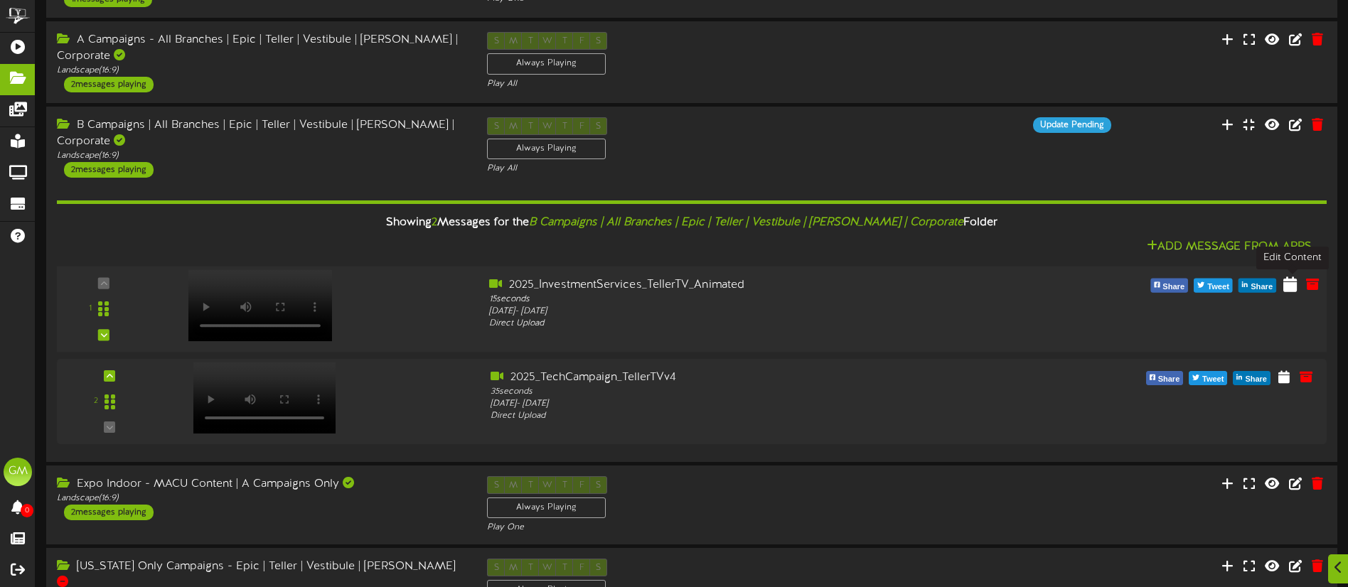
click at [1296, 286] on icon at bounding box center [1290, 284] width 14 height 16
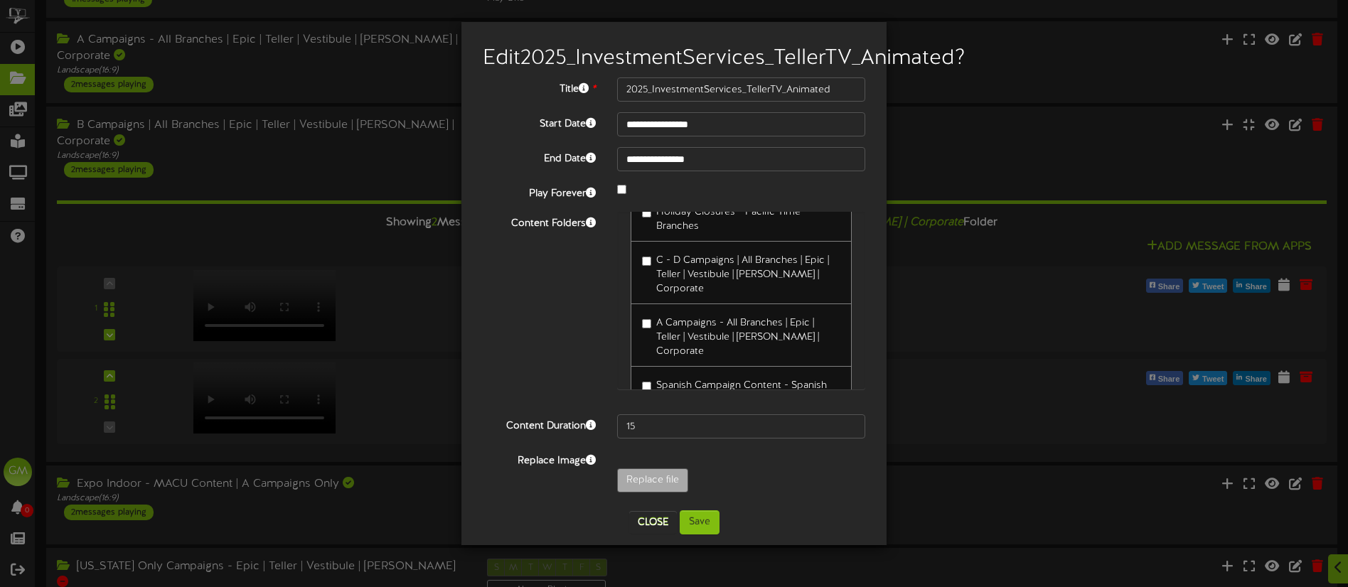
scroll to position [754, 0]
click at [701, 535] on button "Save" at bounding box center [700, 522] width 40 height 24
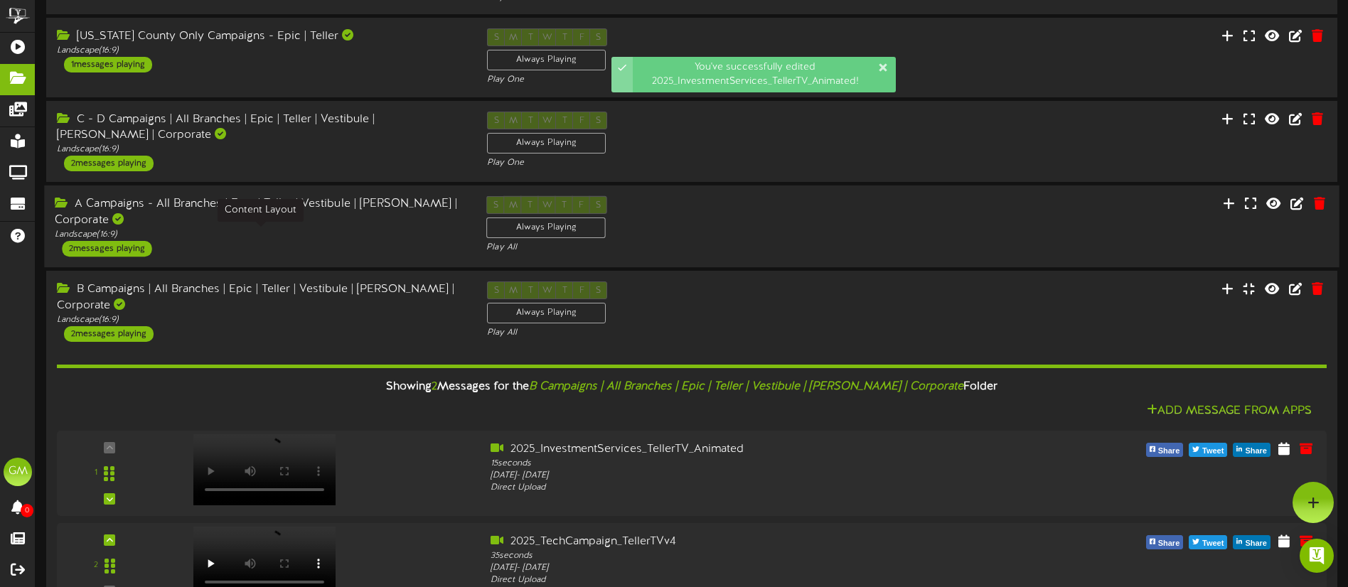
scroll to position [125, 0]
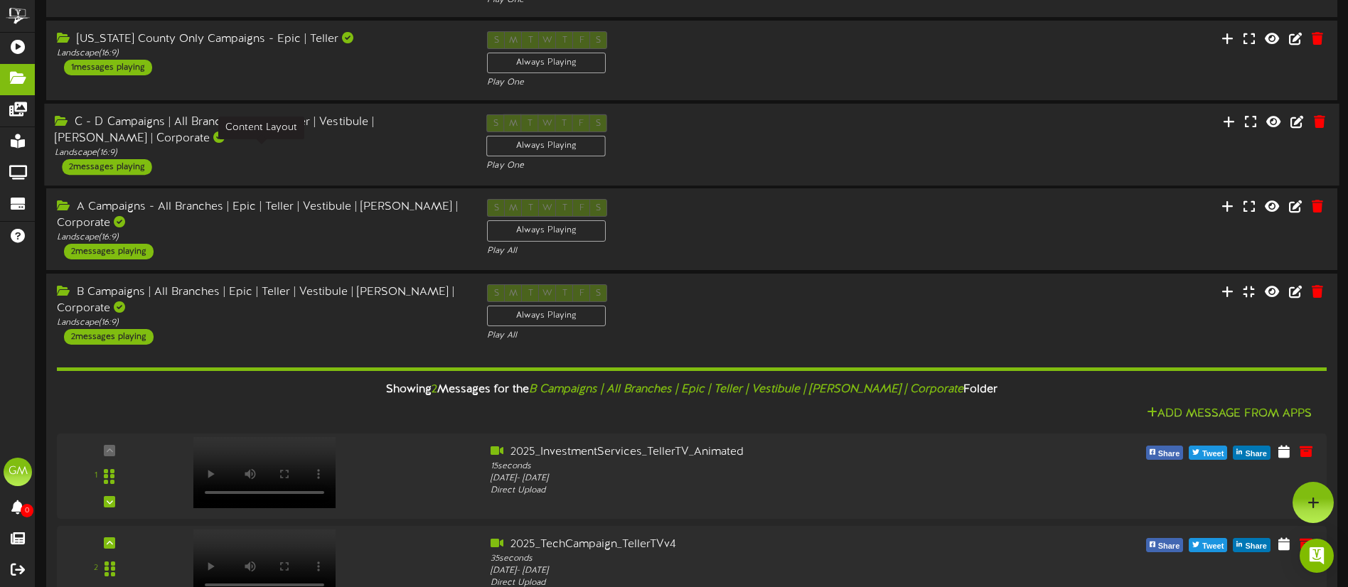
click at [312, 157] on div "Landscape ( 16:9 )" at bounding box center [260, 152] width 410 height 12
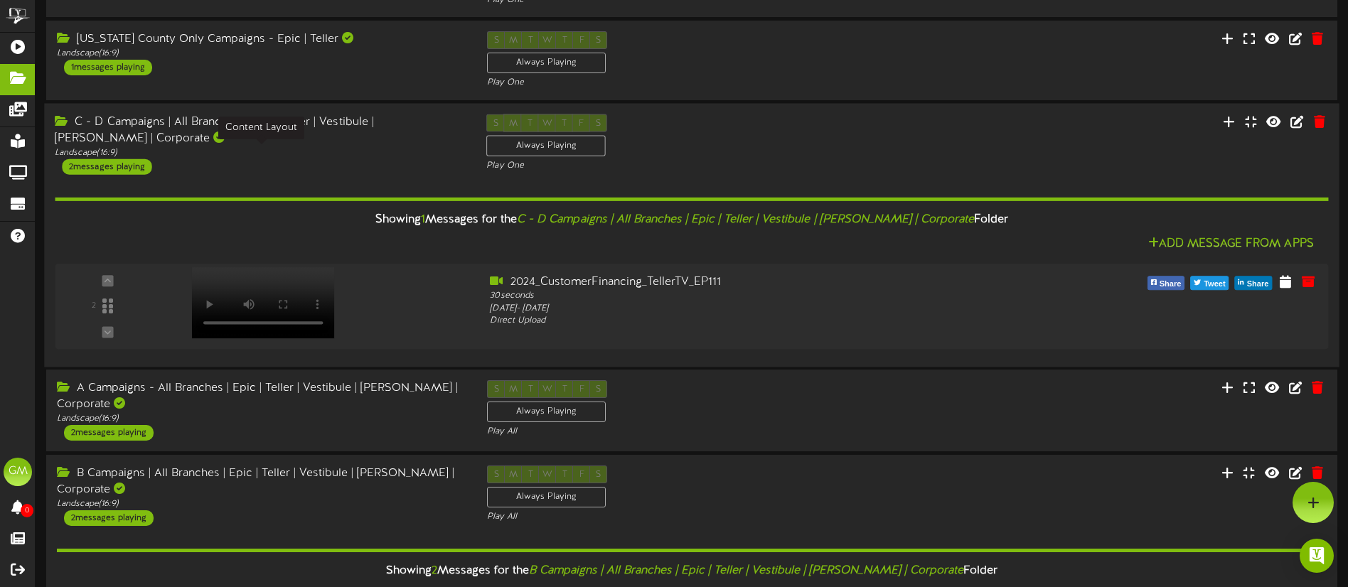
click at [318, 153] on div "Landscape ( 16:9 )" at bounding box center [260, 152] width 410 height 12
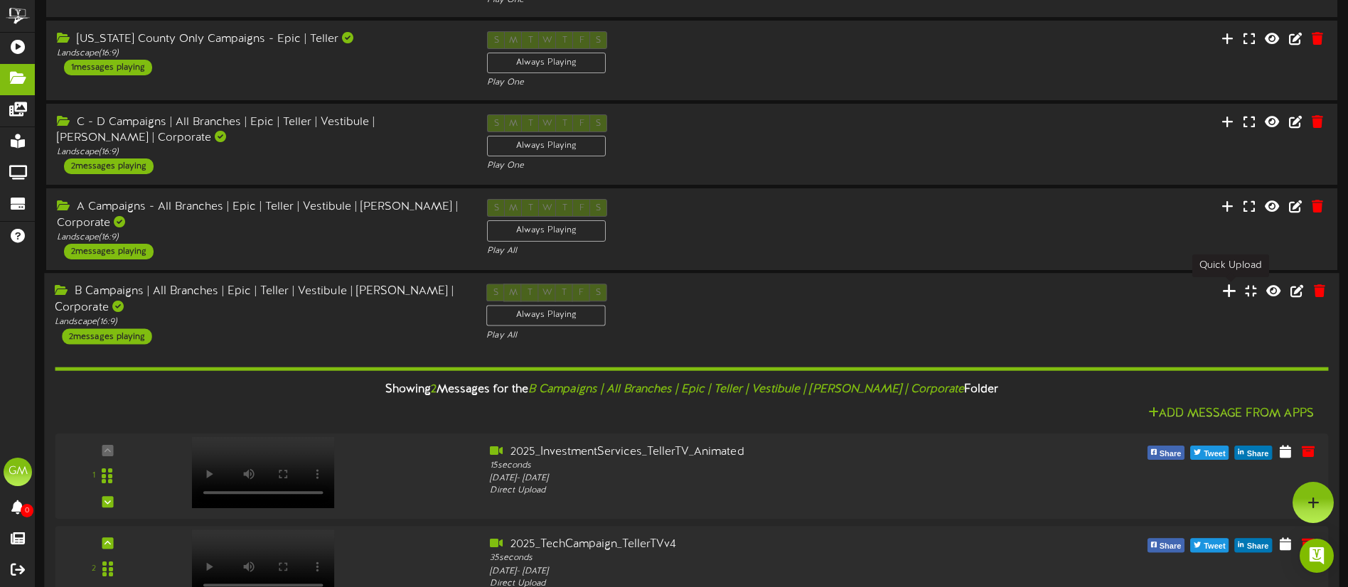
click at [1228, 294] on icon at bounding box center [1228, 291] width 14 height 16
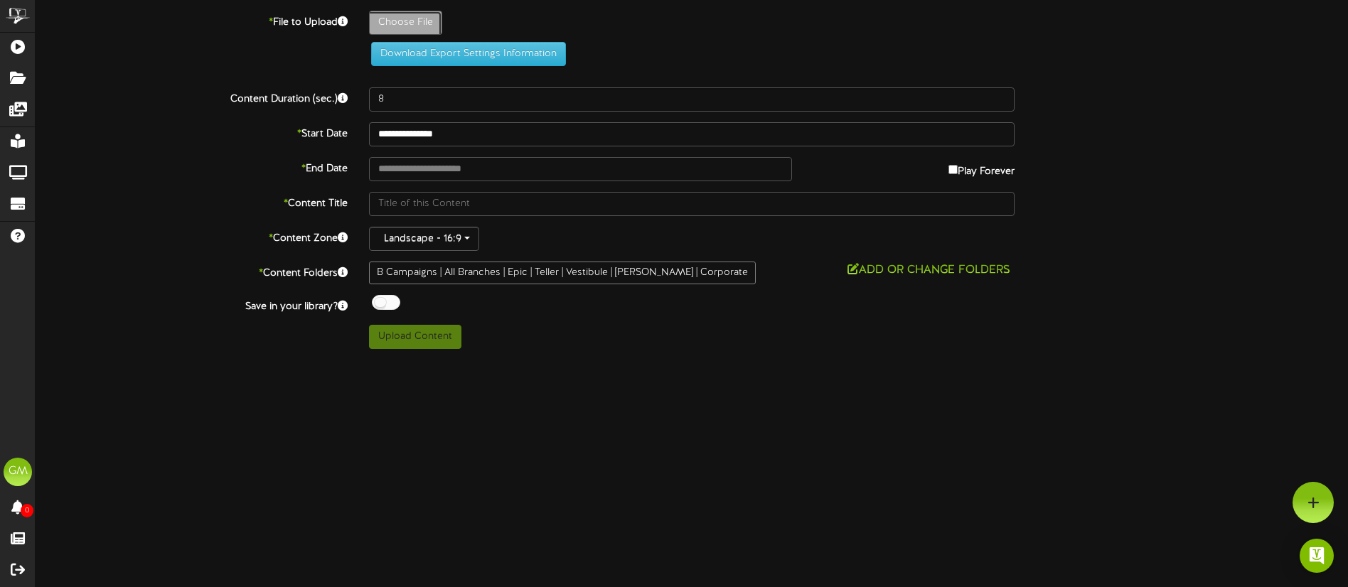
type input "**********"
type input "2025_HelocSummer_TellerTV_EP"
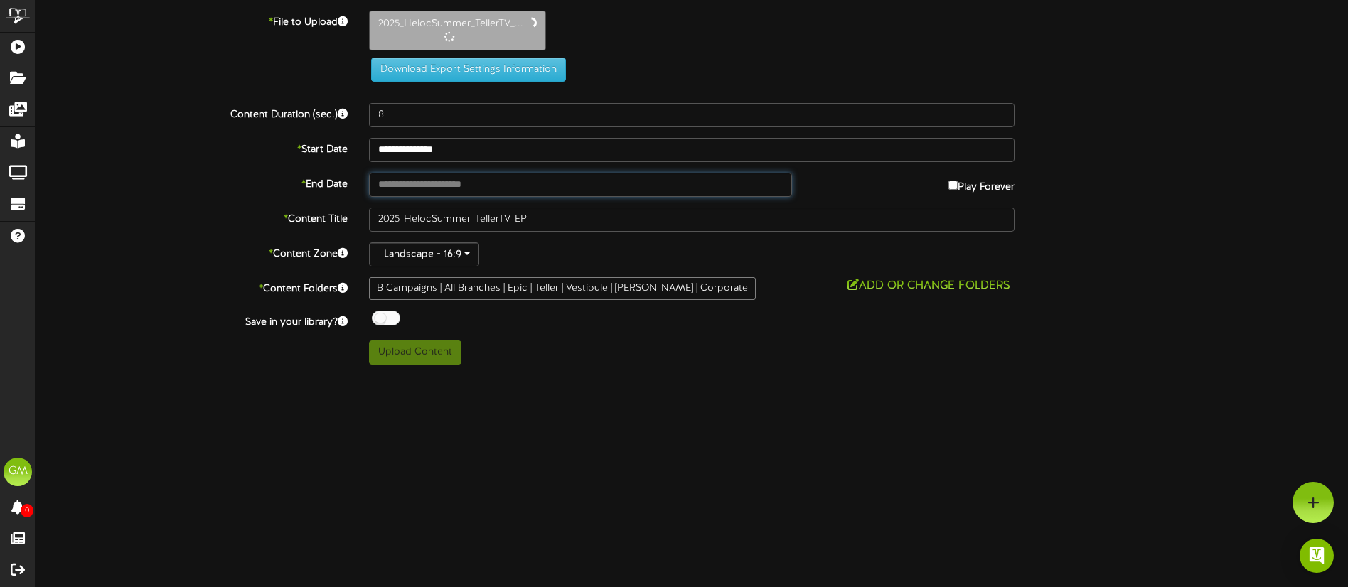
click at [494, 186] on input "text" at bounding box center [580, 185] width 423 height 24
type input "**********"
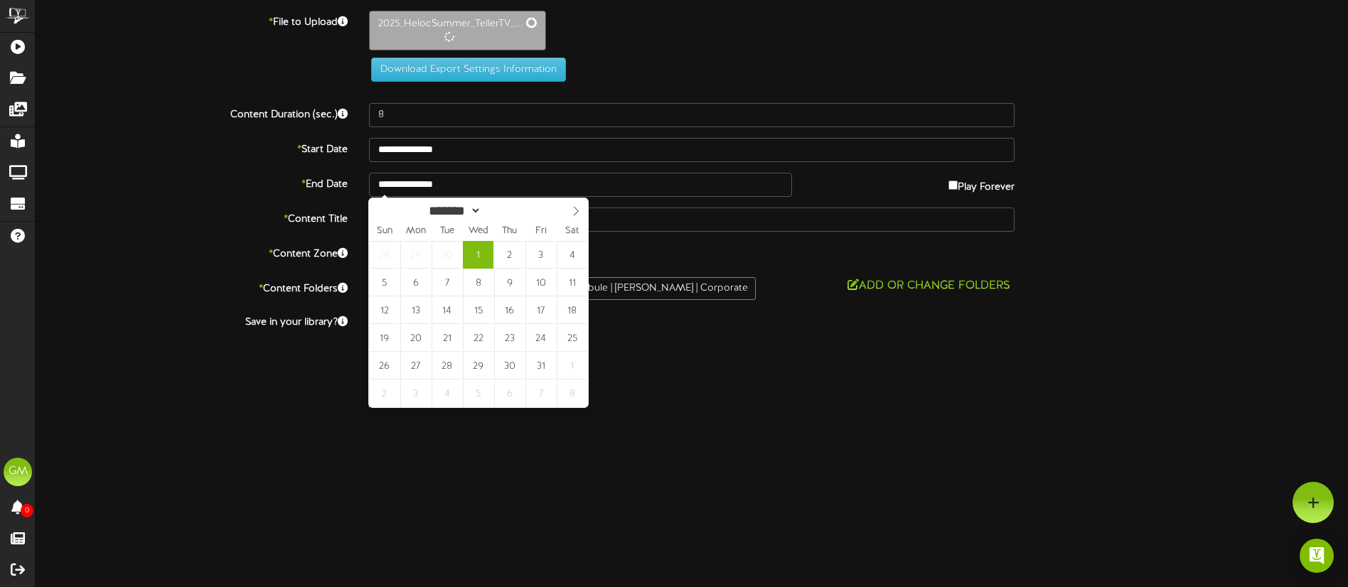
drag, startPoint x: 224, startPoint y: 392, endPoint x: 193, endPoint y: 454, distance: 68.7
click at [225, 375] on html "ChannelValet Playlists Folders Messages My Library Groups Devices Help GM Gentr…" at bounding box center [674, 187] width 1348 height 375
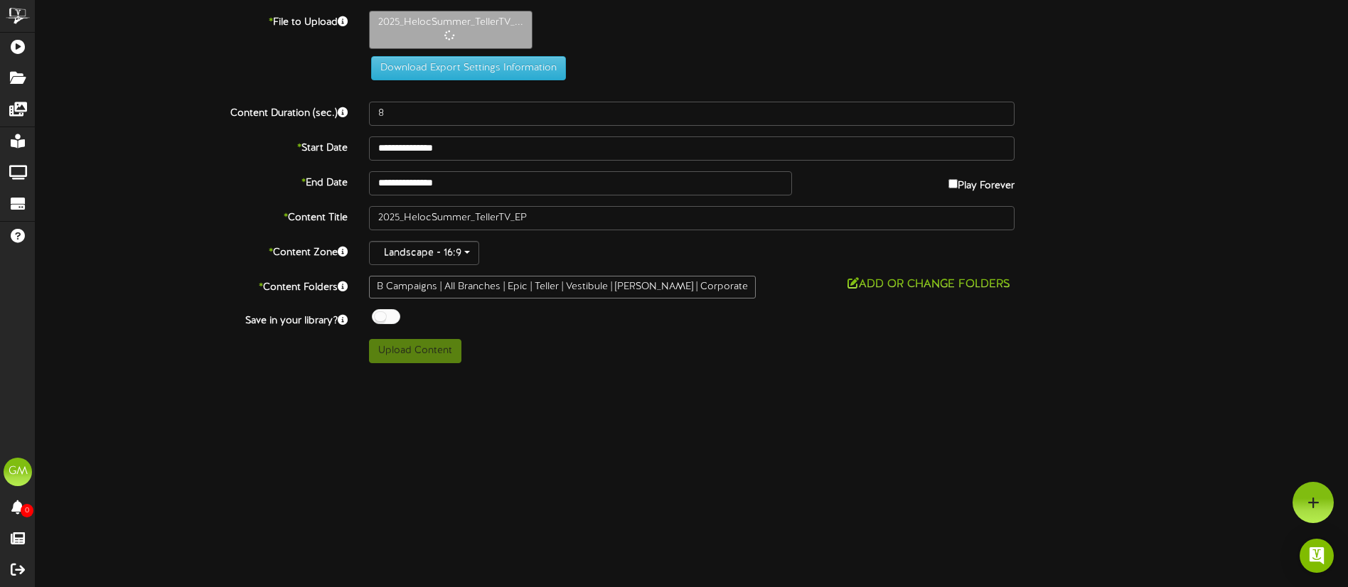
type input "16"
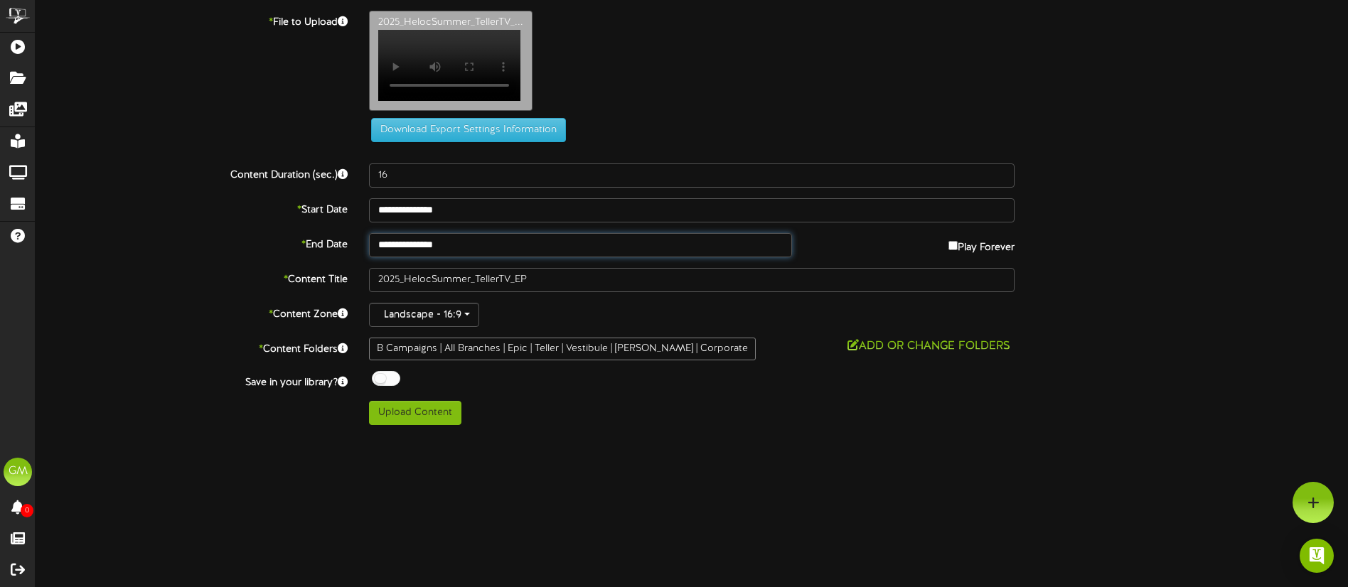
click at [515, 250] on input "**********" at bounding box center [580, 245] width 423 height 24
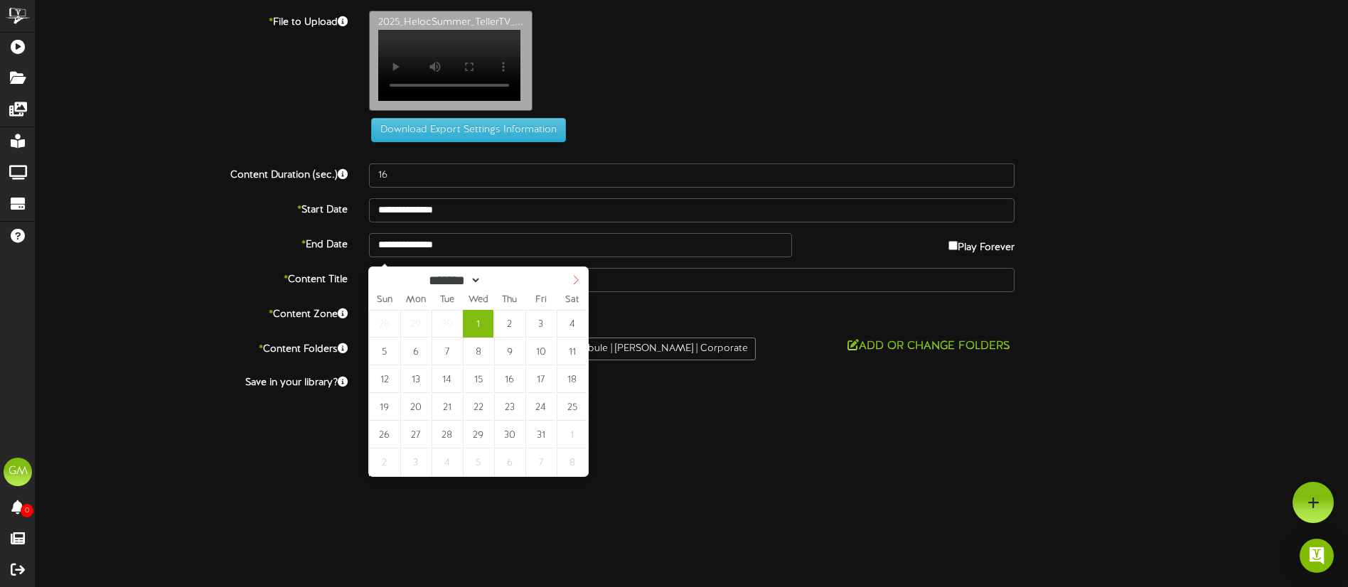
select select "**"
click at [574, 281] on icon at bounding box center [576, 280] width 10 height 10
type input "**********"
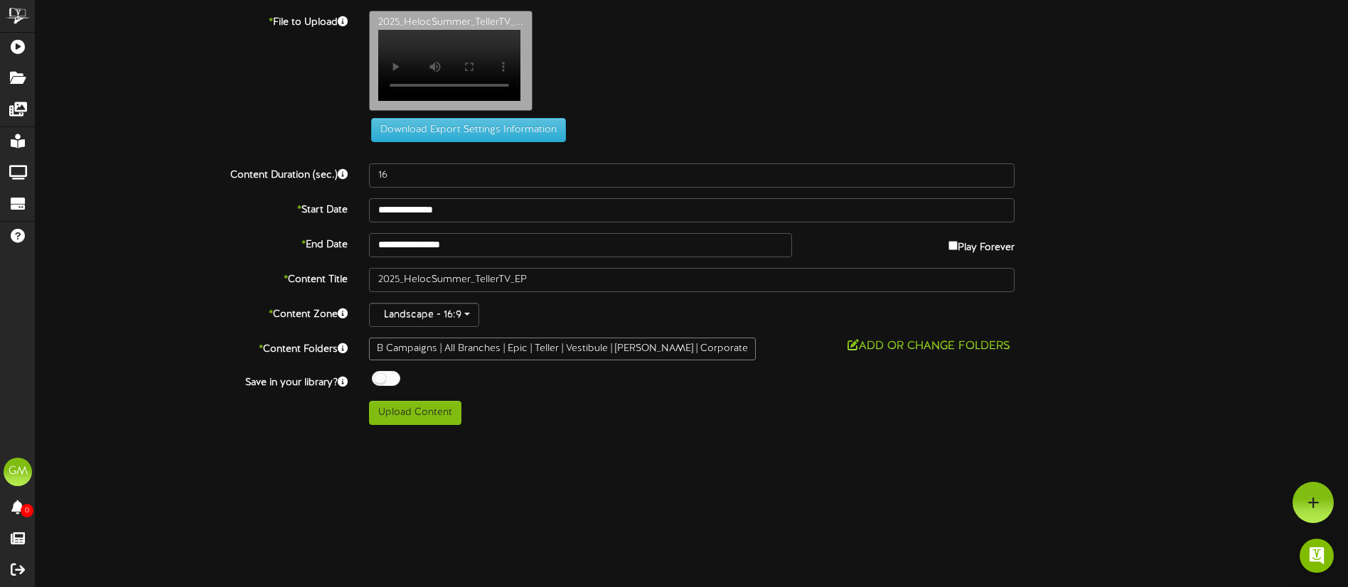
click at [354, 436] on html "ChannelValet Playlists Folders Messages My Library Groups Devices Help GM Gentr…" at bounding box center [674, 218] width 1348 height 436
click at [425, 423] on button "Upload Content" at bounding box center [415, 413] width 92 height 24
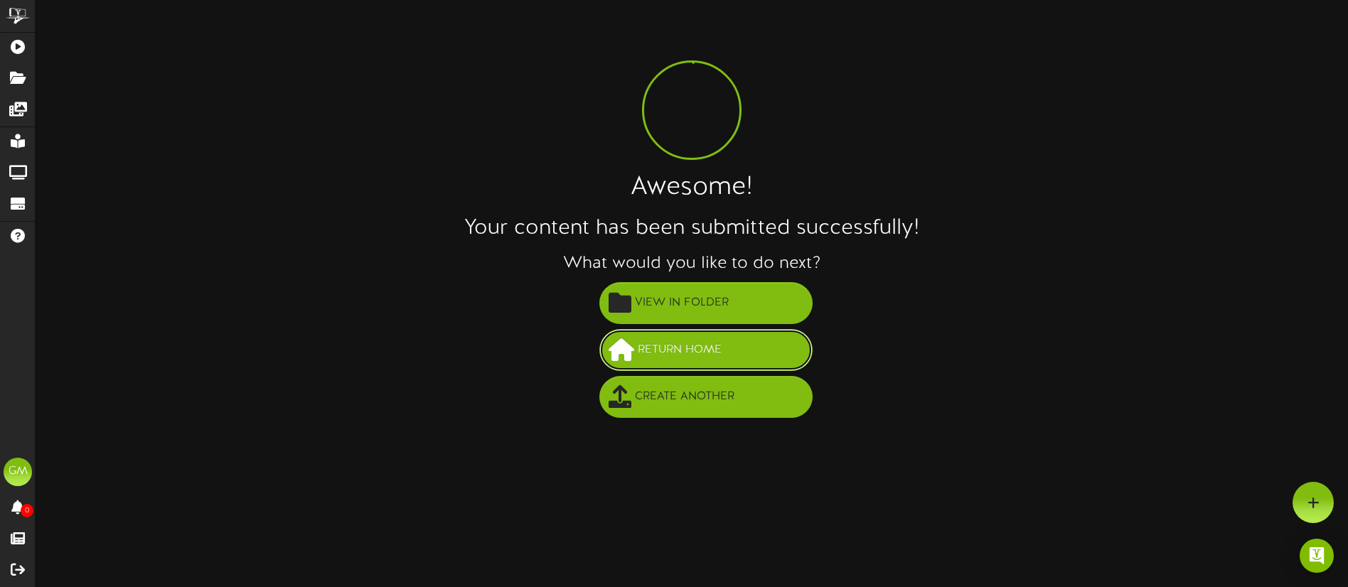
drag, startPoint x: 698, startPoint y: 355, endPoint x: 689, endPoint y: 355, distance: 9.3
click at [698, 355] on span "Return Home" at bounding box center [679, 349] width 91 height 23
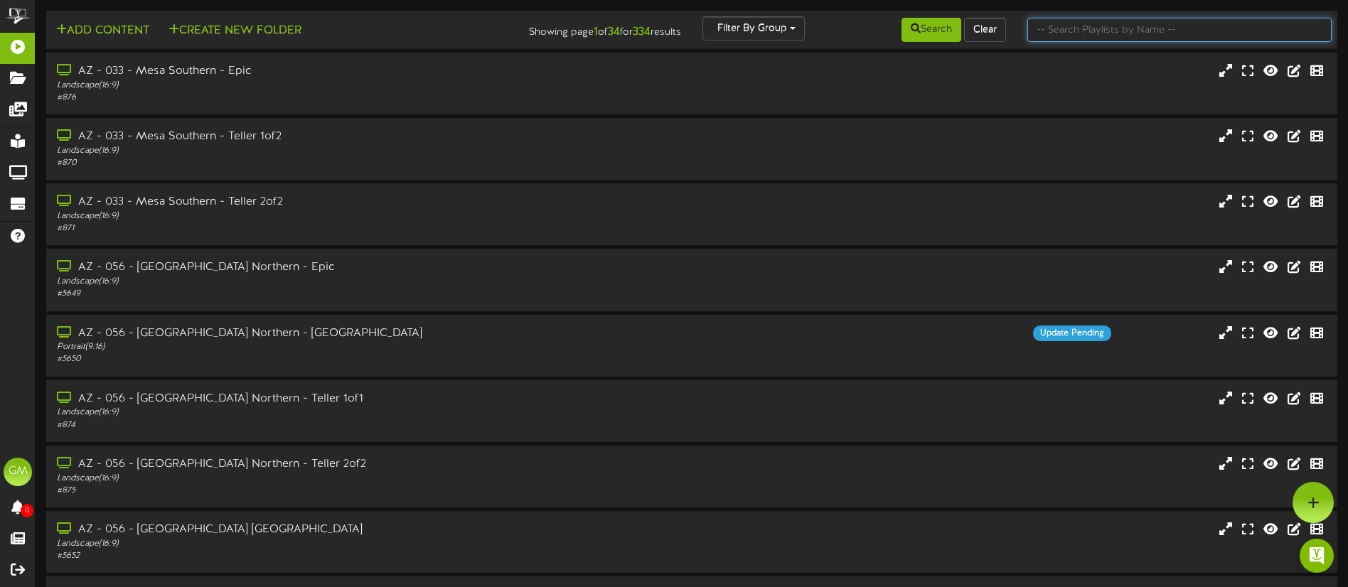
click at [1100, 36] on input "text" at bounding box center [1179, 30] width 304 height 24
type input "campaigns"
click at [903, 32] on button "Search" at bounding box center [931, 30] width 60 height 24
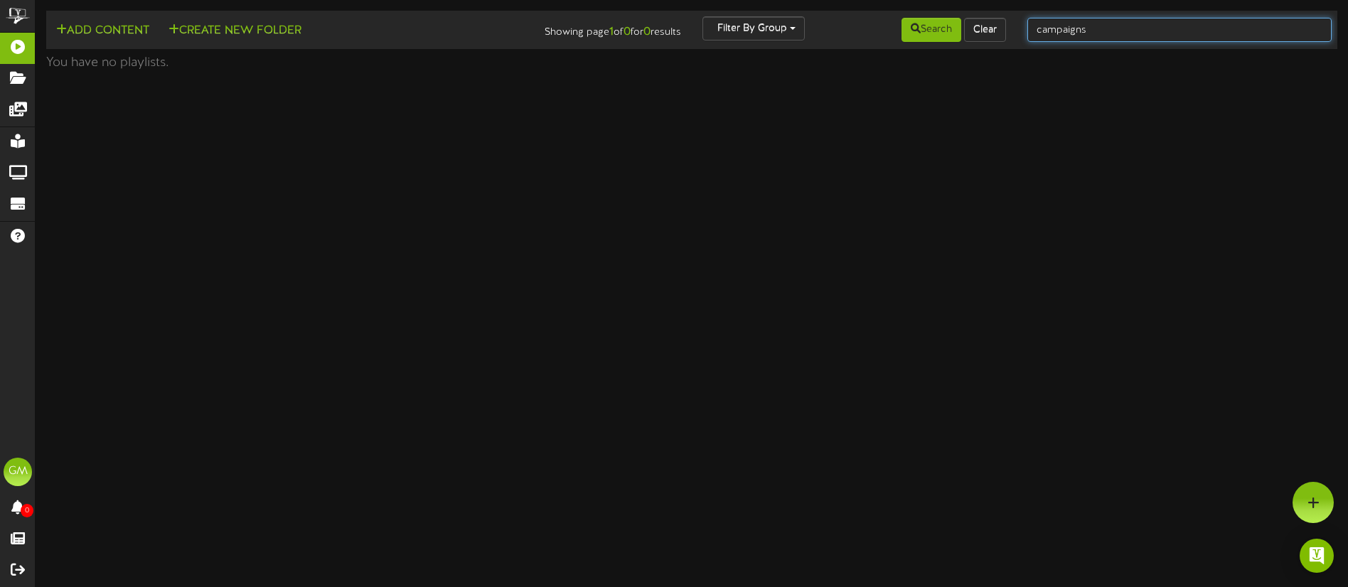
click at [1120, 31] on input "campaigns" at bounding box center [1179, 30] width 304 height 24
click at [960, 39] on button "Search" at bounding box center [931, 30] width 60 height 24
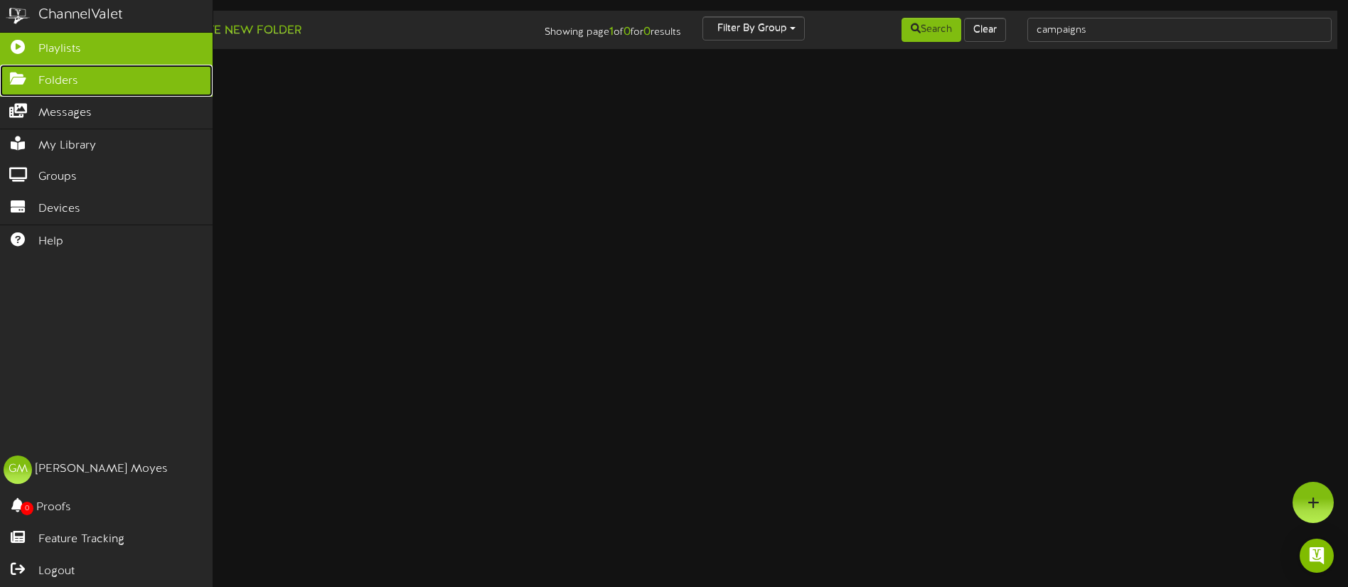
drag, startPoint x: 29, startPoint y: 85, endPoint x: 77, endPoint y: 85, distance: 47.6
click at [29, 84] on link "Folders" at bounding box center [106, 81] width 213 height 32
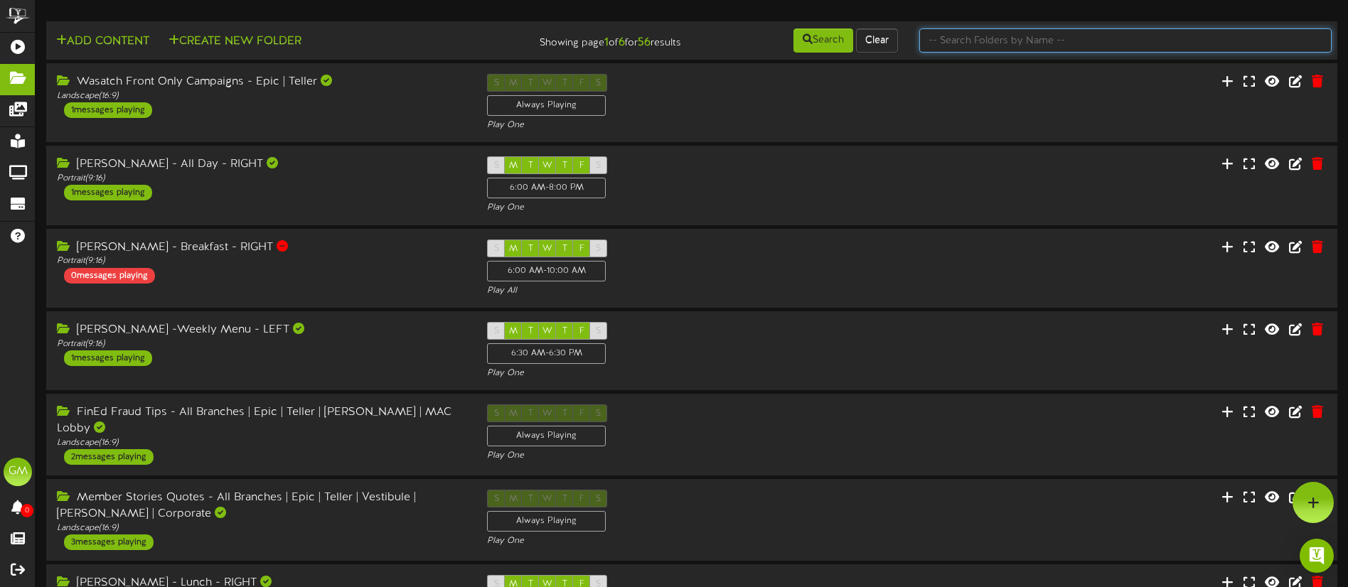
click at [1103, 45] on input "text" at bounding box center [1125, 40] width 412 height 24
type input "campaigns"
click at [816, 38] on button "Search" at bounding box center [823, 40] width 60 height 24
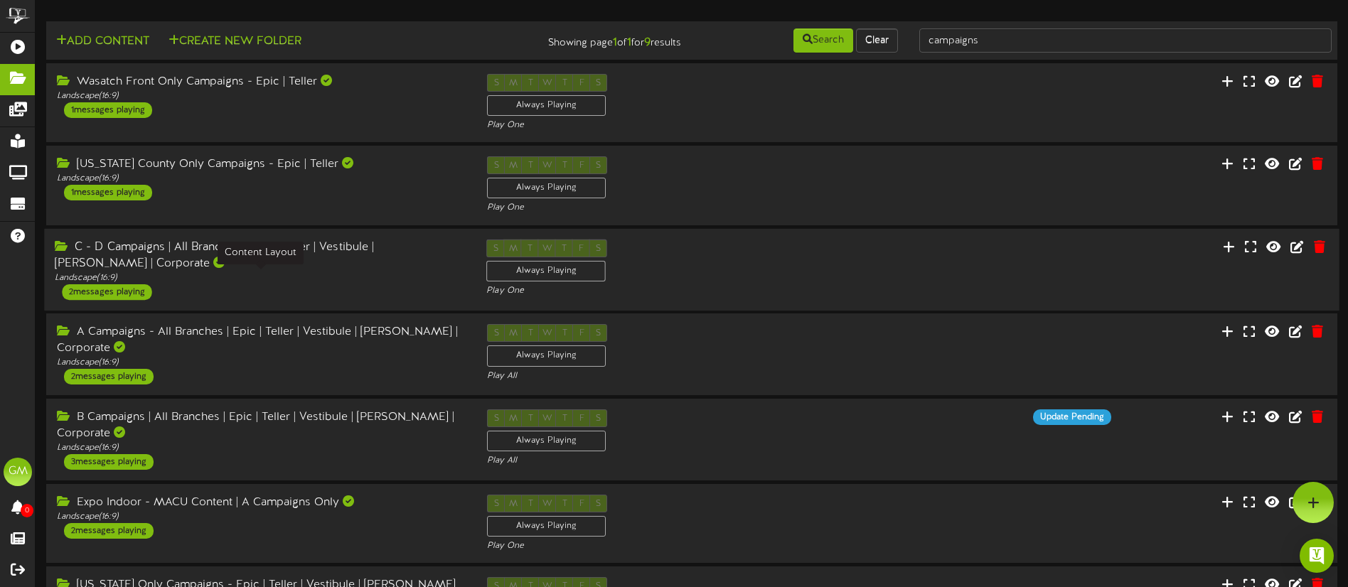
click at [254, 276] on div "Landscape ( 16:9 )" at bounding box center [260, 278] width 410 height 12
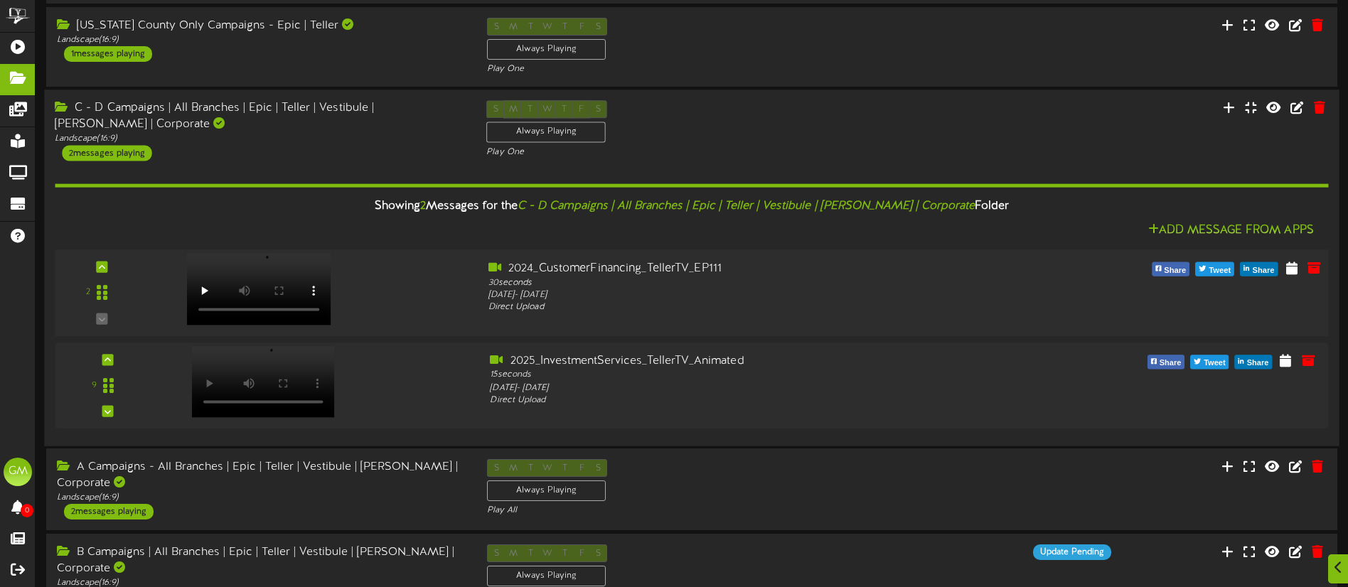
scroll to position [139, 0]
click at [345, 136] on div "Landscape ( 16:9 )" at bounding box center [260, 138] width 410 height 12
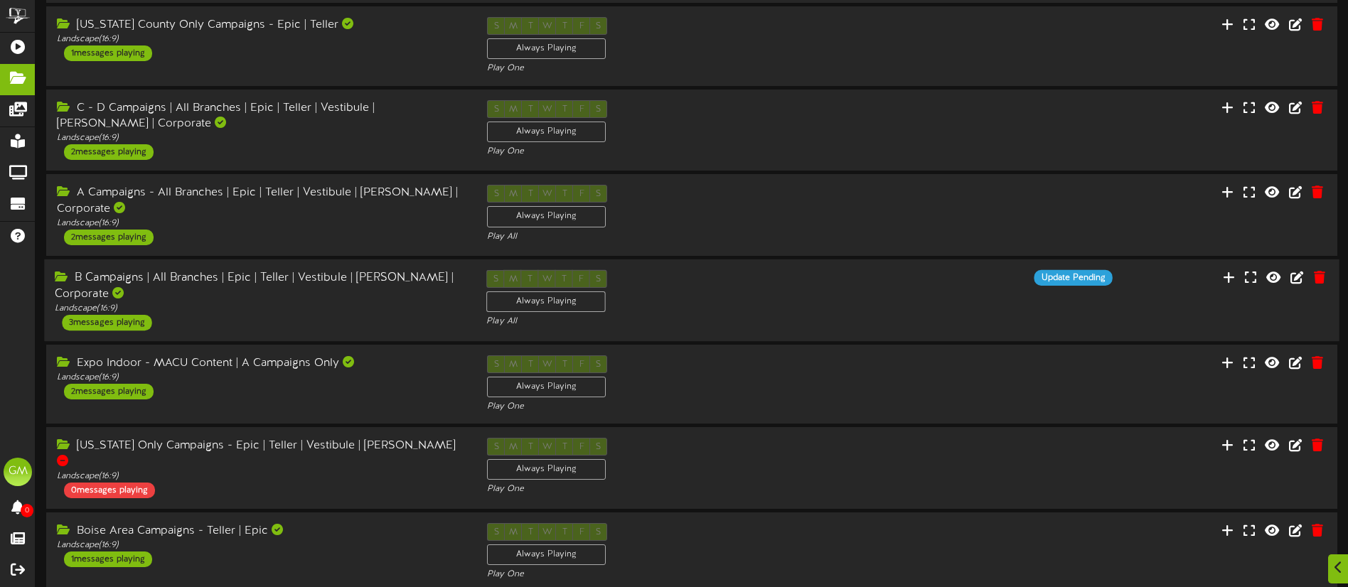
click at [331, 294] on div "B Campaigns | All Branches | Epic | Teller | Vestibule | [PERSON_NAME] | Corpor…" at bounding box center [260, 286] width 410 height 33
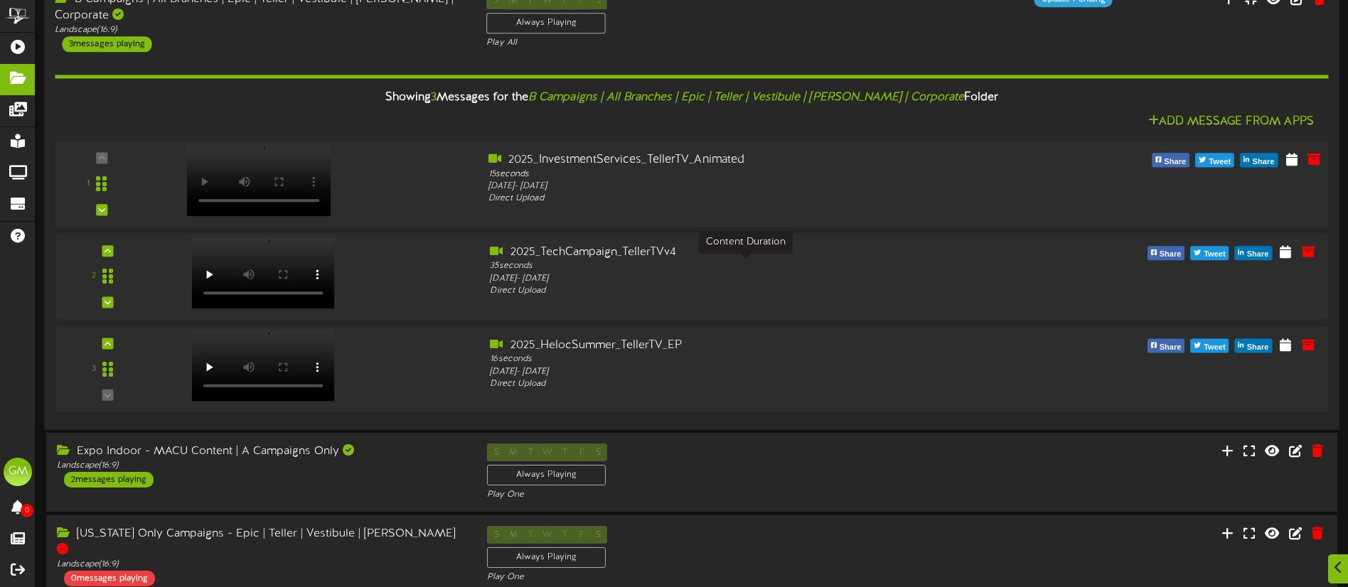
scroll to position [419, 0]
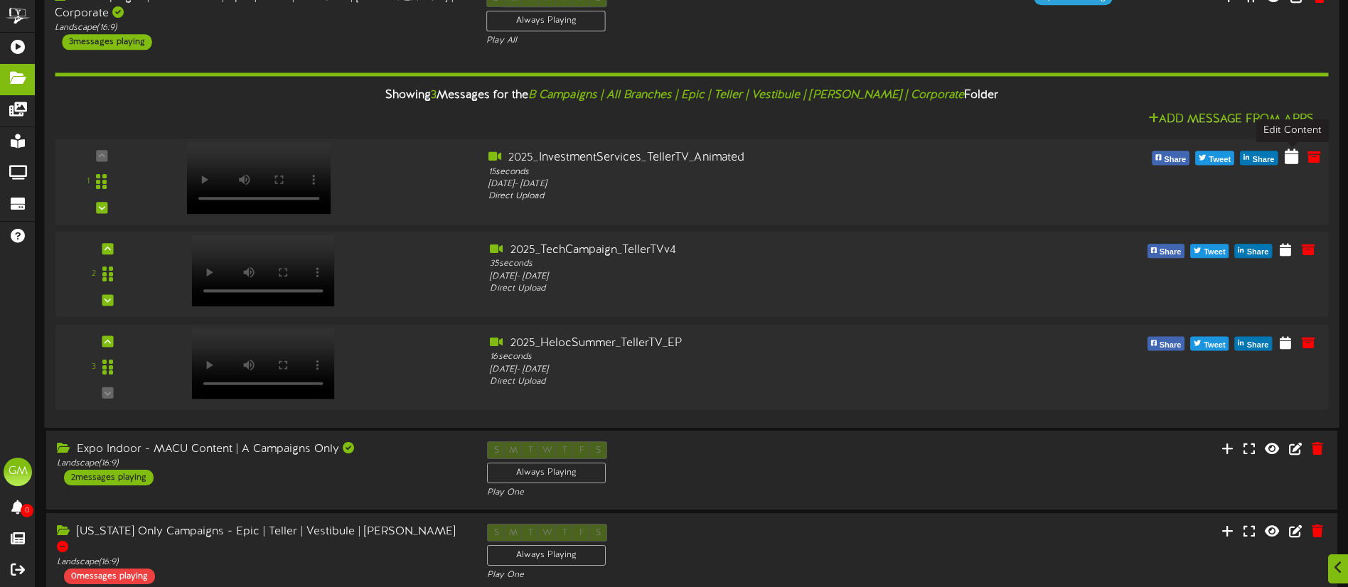
click at [1289, 158] on icon at bounding box center [1292, 157] width 14 height 16
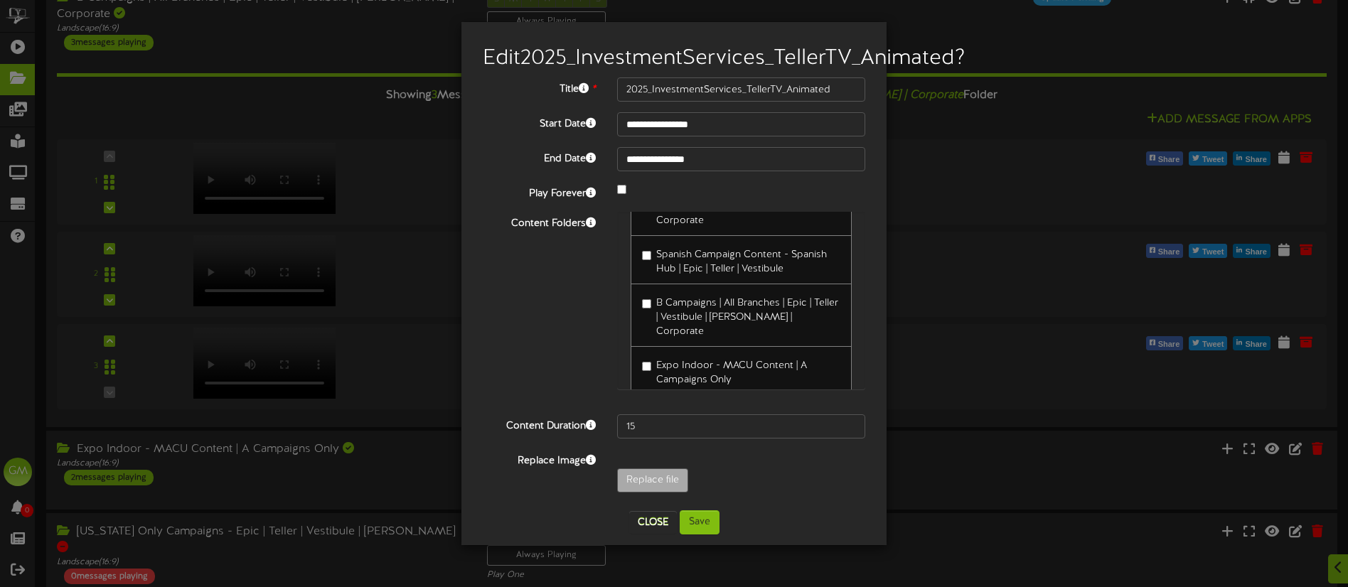
scroll to position [889, 0]
click at [698, 535] on button "Save" at bounding box center [700, 522] width 40 height 24
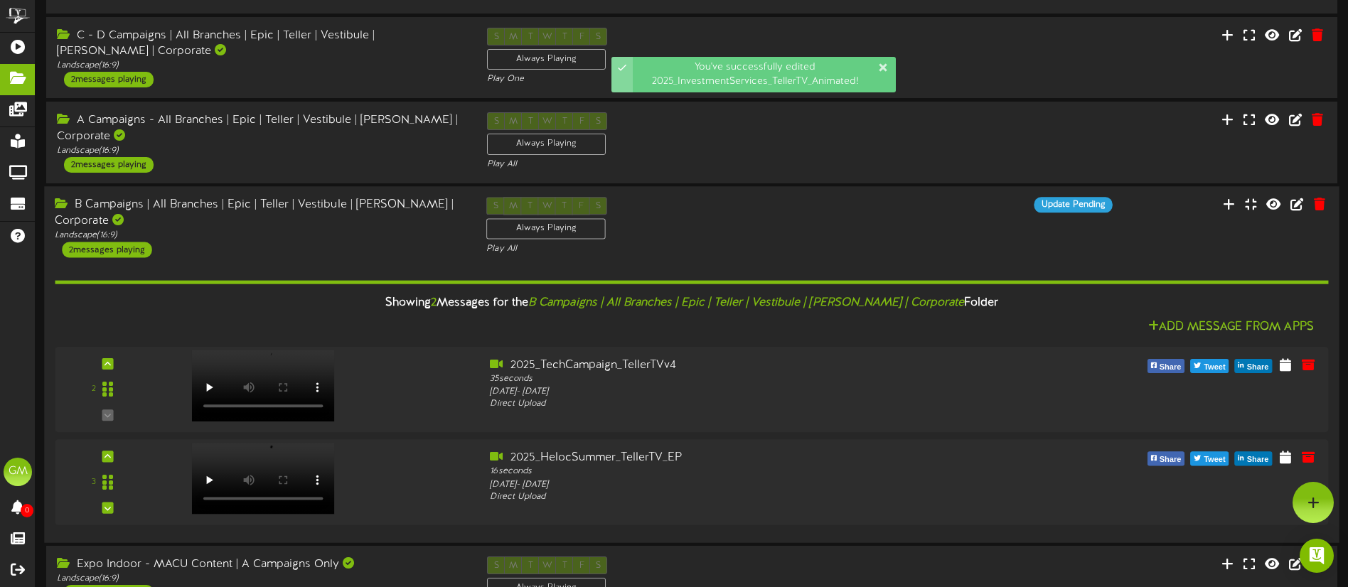
scroll to position [177, 0]
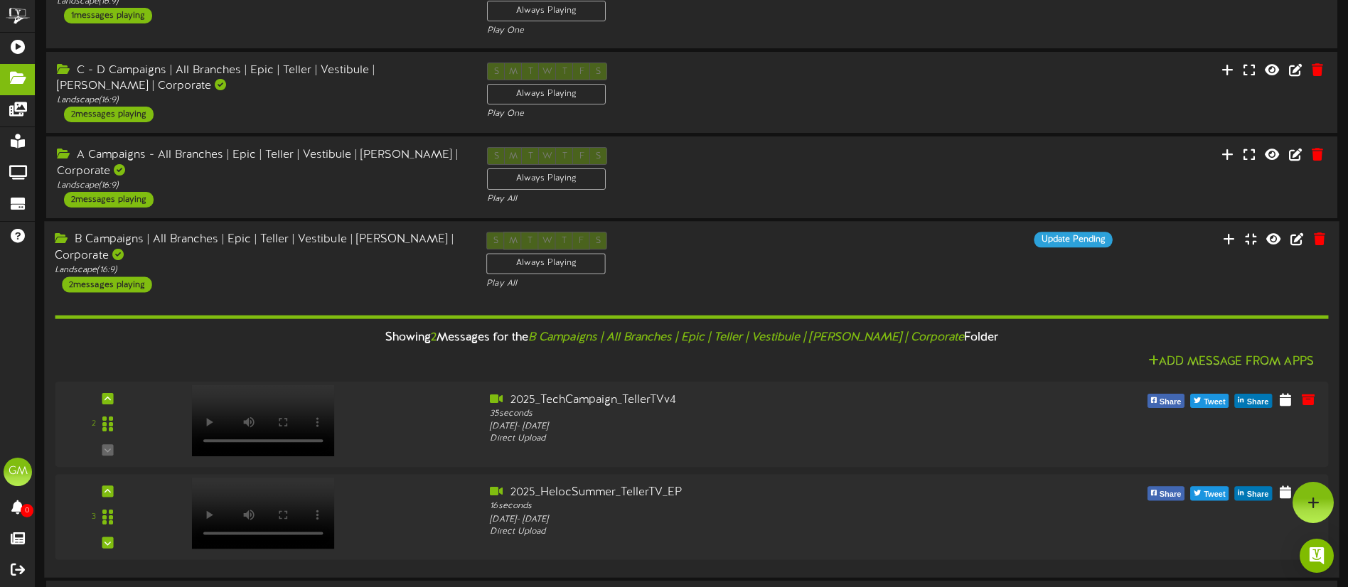
click at [355, 290] on div "B Campaigns | All Branches | Epic | Teller | Vestibule | [PERSON_NAME] | Corpor…" at bounding box center [259, 262] width 431 height 60
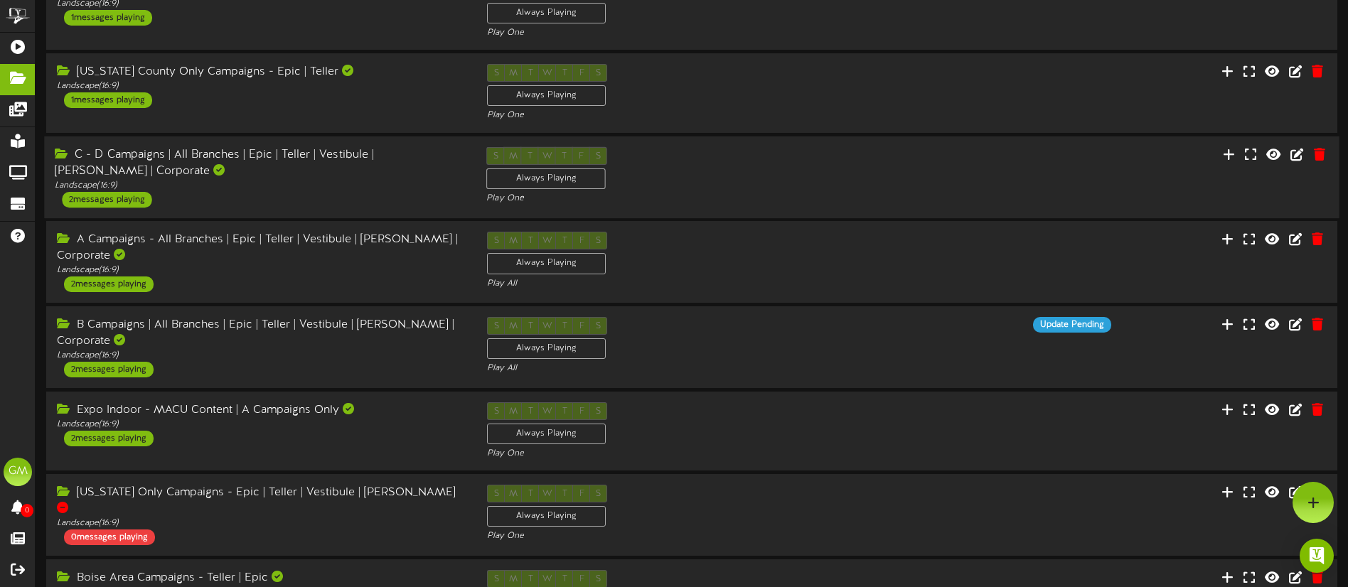
scroll to position [87, 0]
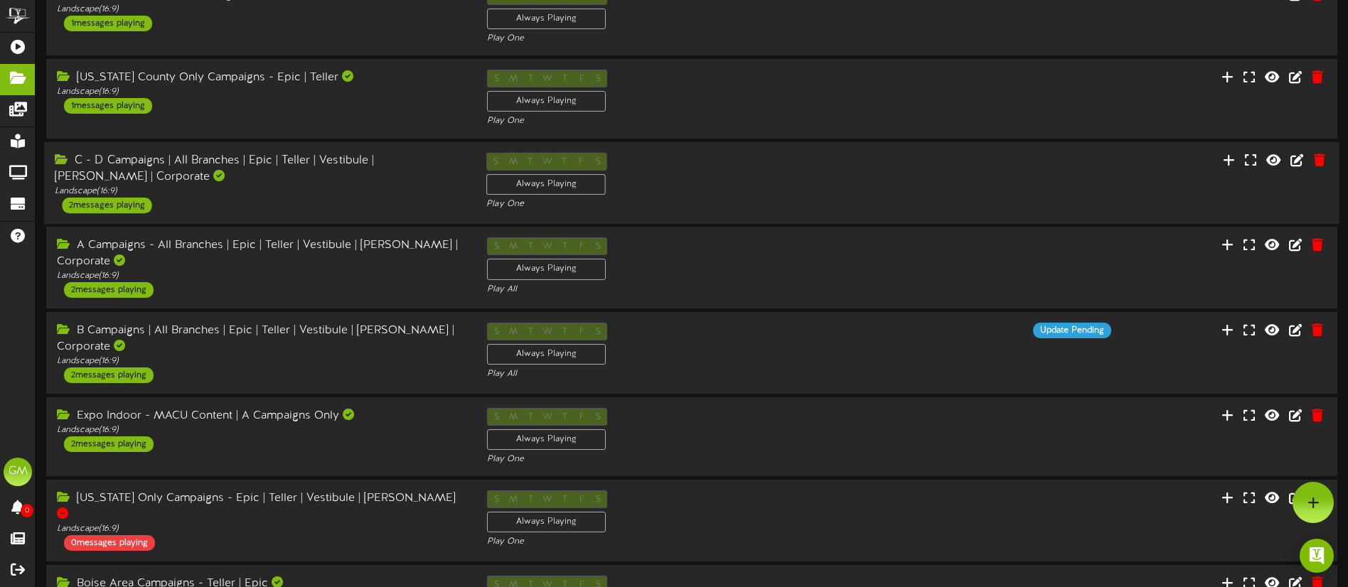
click at [331, 177] on div "C - D Campaigns | All Branches | Epic | Teller | Vestibule | [PERSON_NAME] | Co…" at bounding box center [260, 168] width 410 height 33
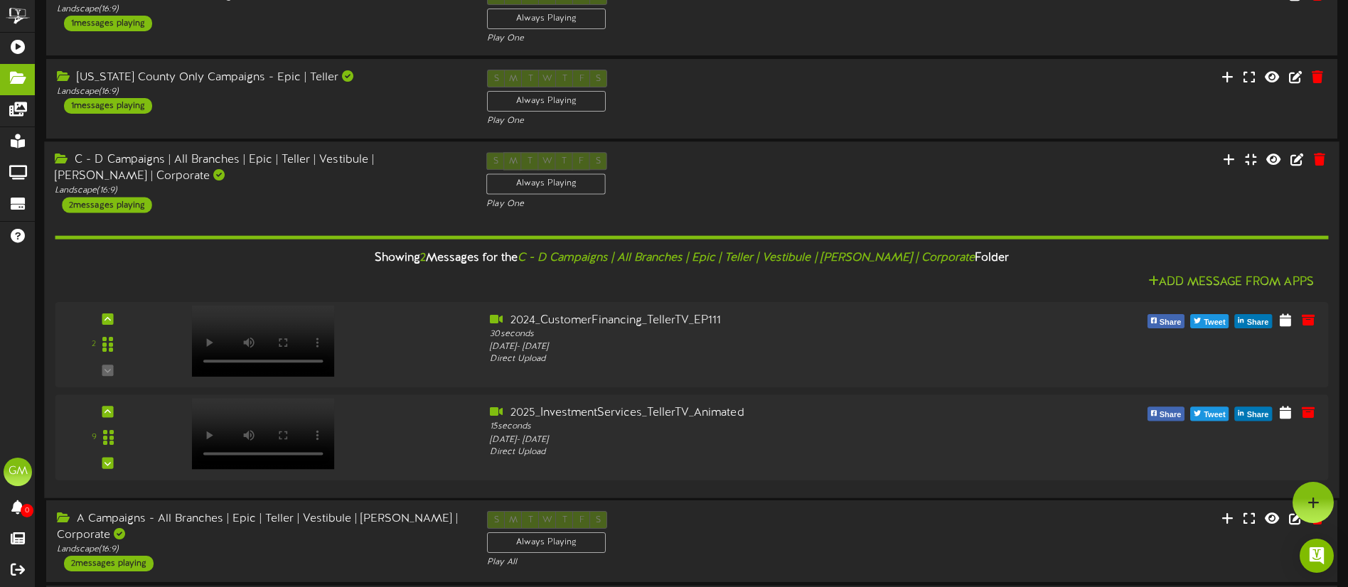
click at [330, 179] on div "C - D Campaigns | All Branches | Epic | Teller | Vestibule | [PERSON_NAME] | Co…" at bounding box center [260, 168] width 410 height 33
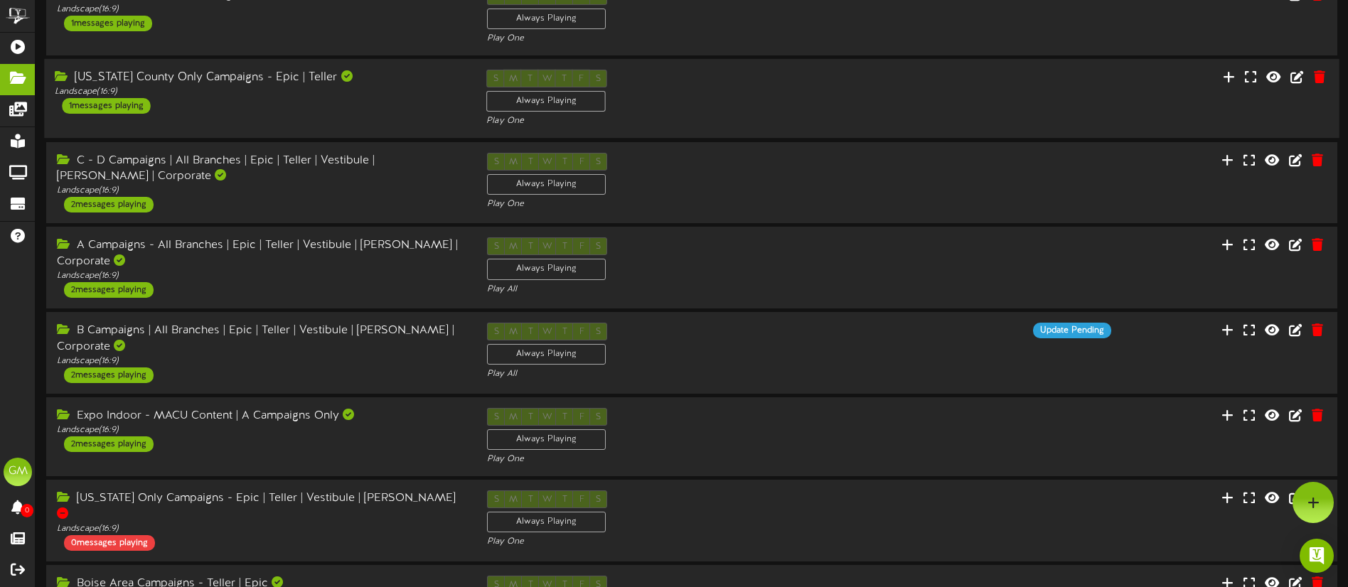
scroll to position [0, 0]
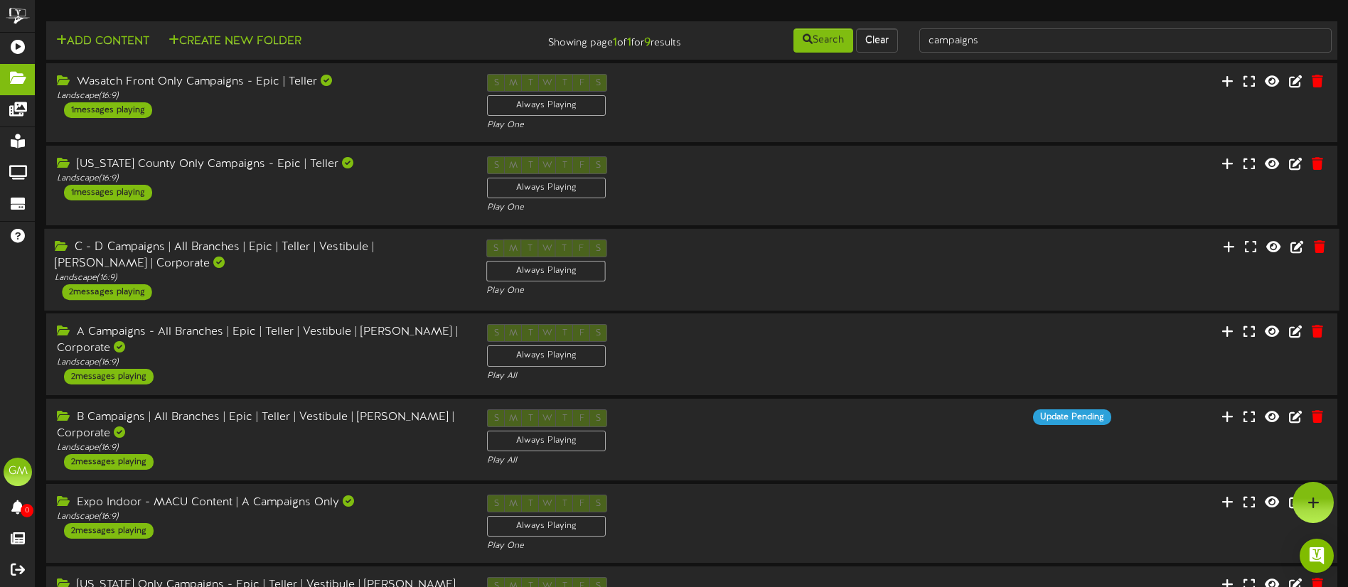
click at [263, 269] on div "C - D Campaigns | All Branches | Epic | Teller | Vestibule | [PERSON_NAME] | Co…" at bounding box center [260, 255] width 410 height 33
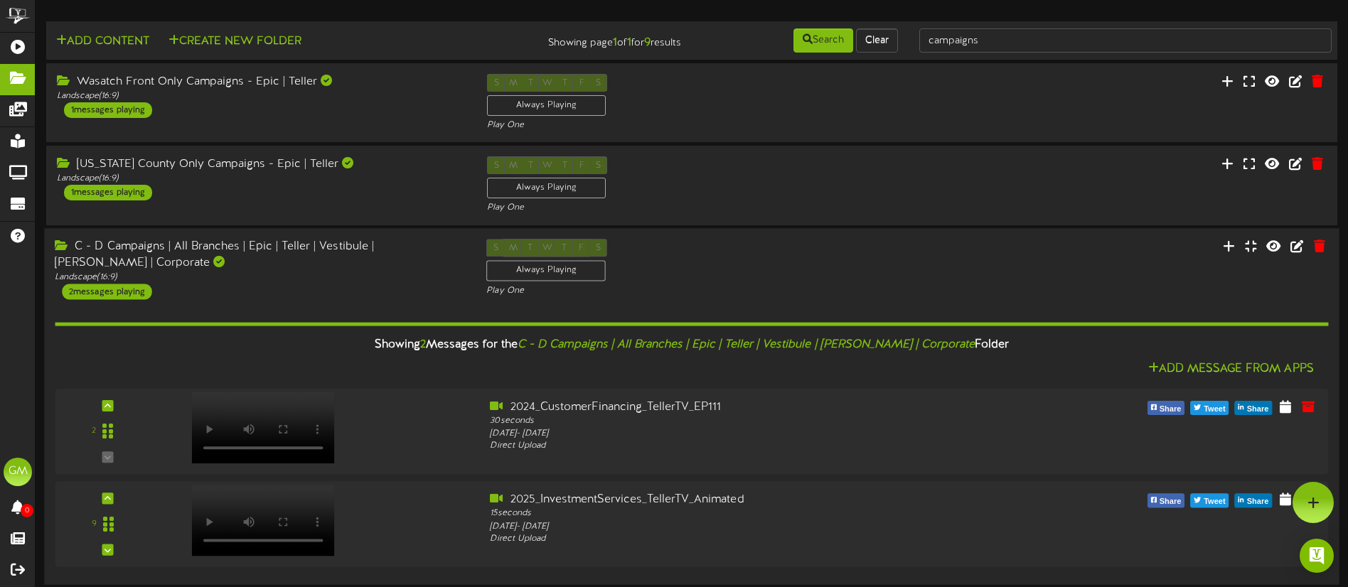
click at [263, 269] on div "C - D Campaigns | All Branches | Epic | Teller | Vestibule | [PERSON_NAME] | Co…" at bounding box center [260, 255] width 410 height 33
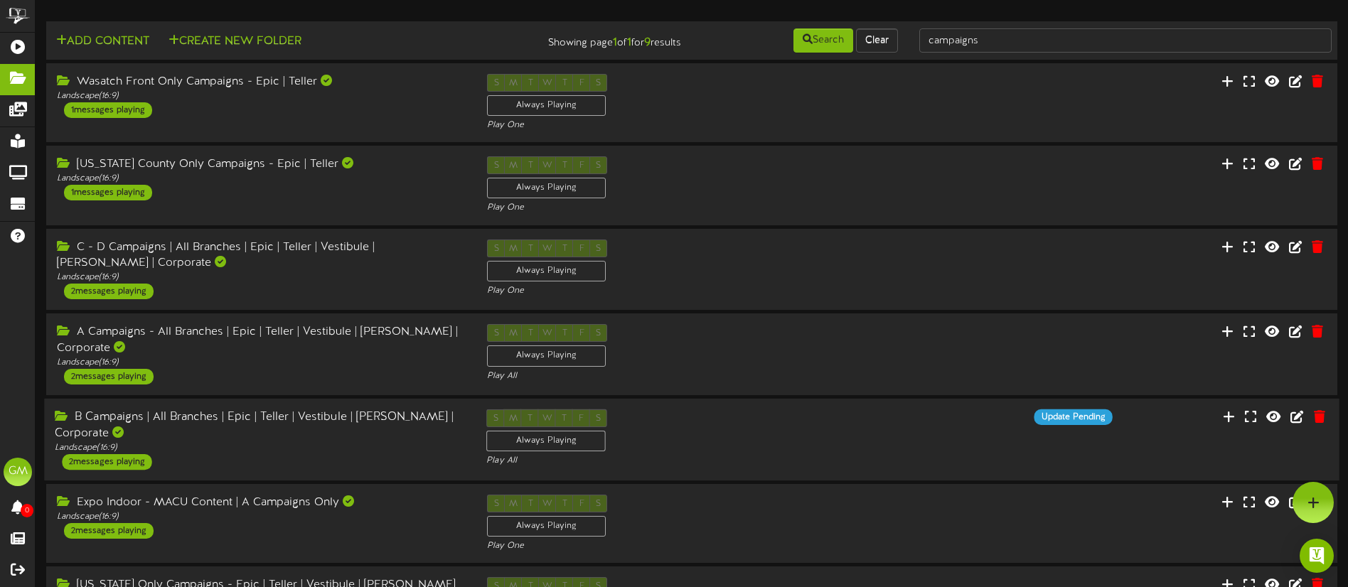
click at [249, 429] on div "B Campaigns | All Branches | Epic | Teller | Vestibule | [PERSON_NAME] | Corpor…" at bounding box center [260, 425] width 410 height 33
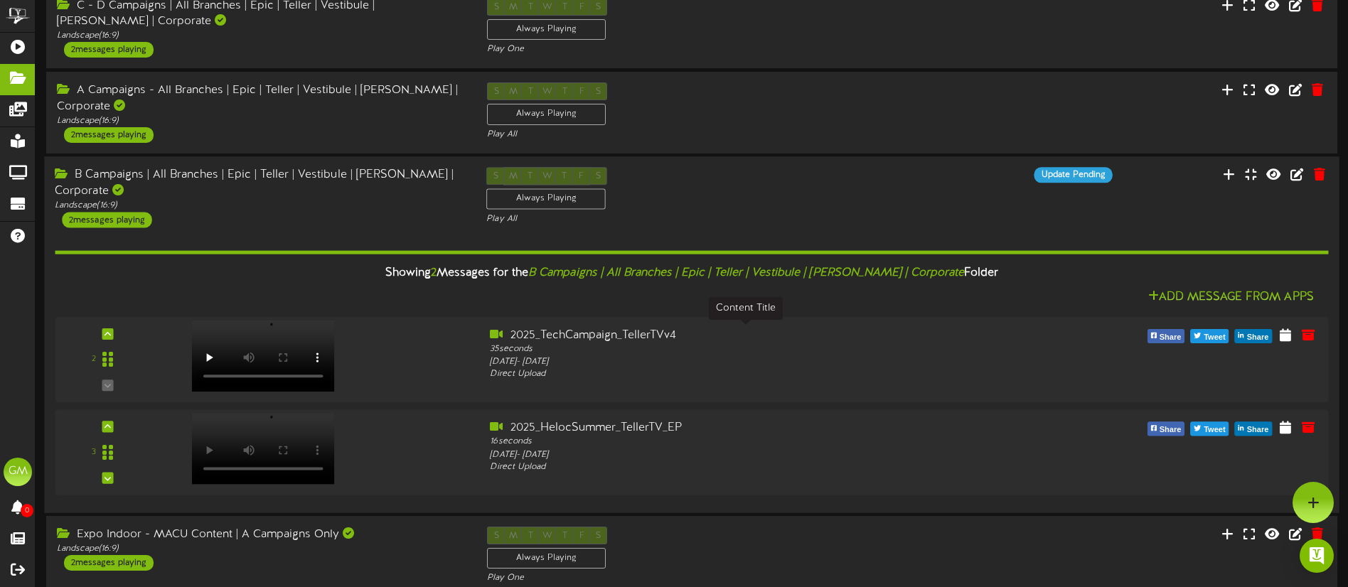
scroll to position [224, 0]
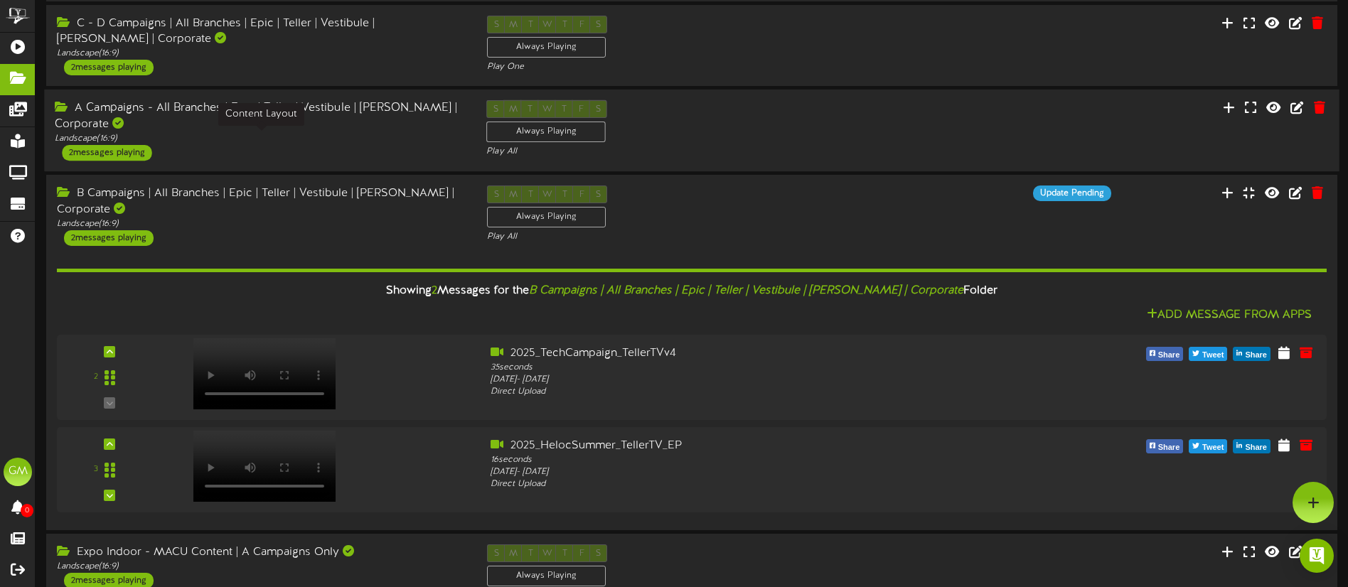
click at [283, 147] on div "A Campaigns - All Branches | Epic | Teller | Vestibule | [PERSON_NAME] | Corpor…" at bounding box center [259, 130] width 431 height 60
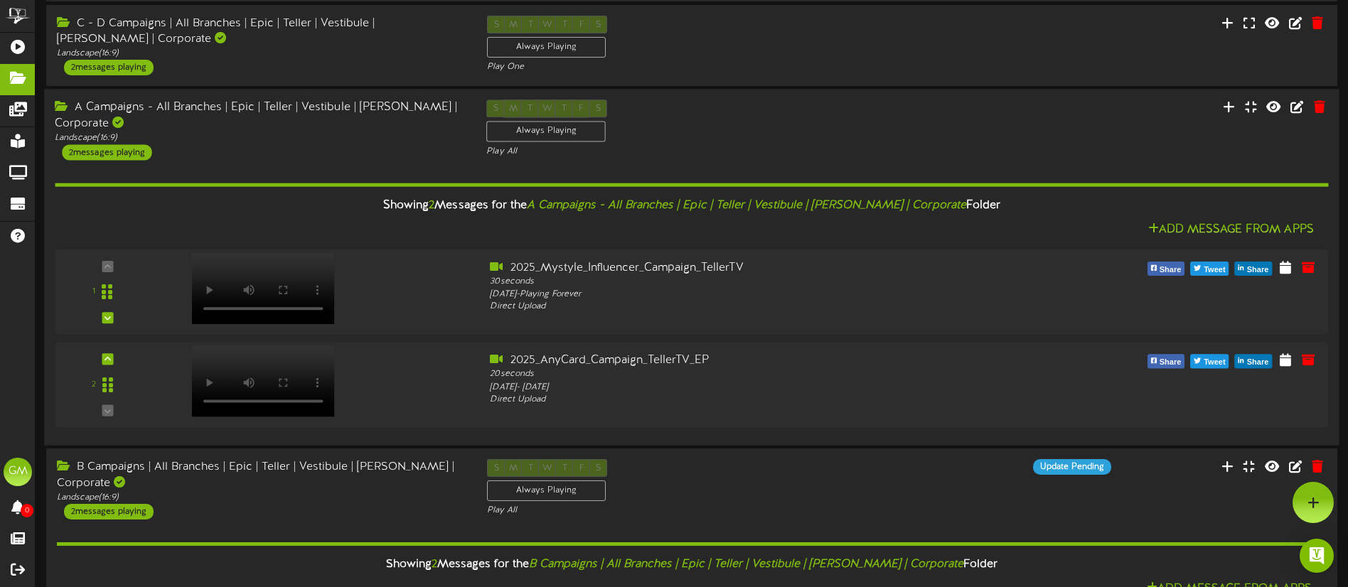
click at [289, 144] on div "A Campaigns - All Branches | Epic | Teller | Vestibule | [PERSON_NAME] | Corpor…" at bounding box center [259, 130] width 431 height 60
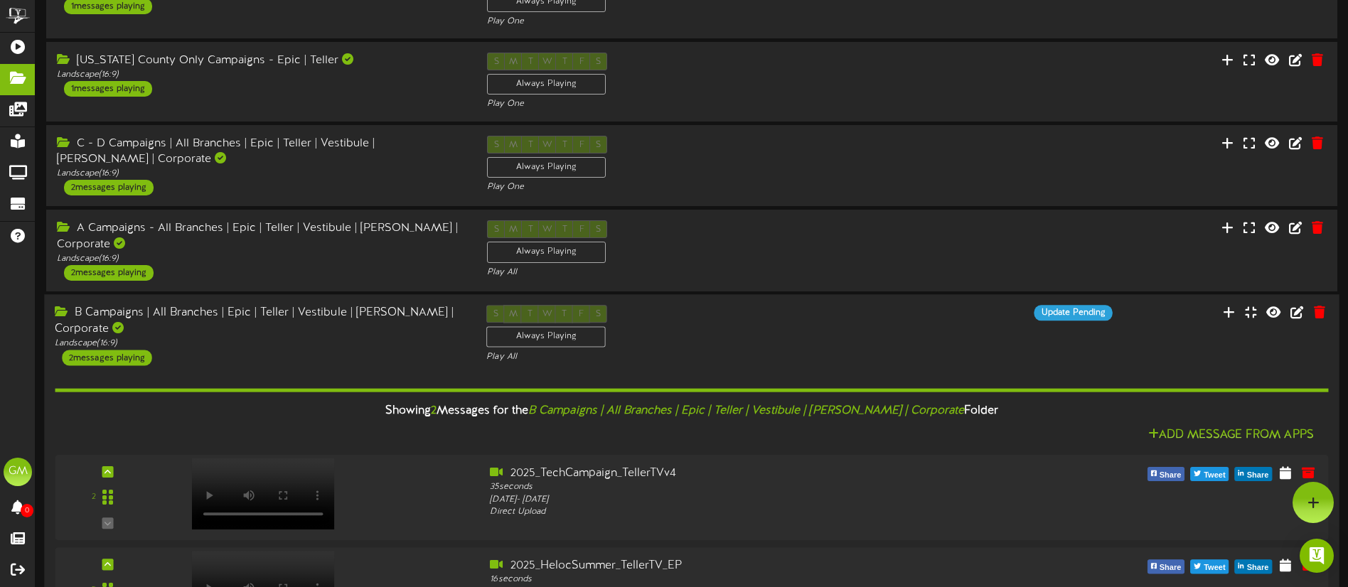
scroll to position [95, 0]
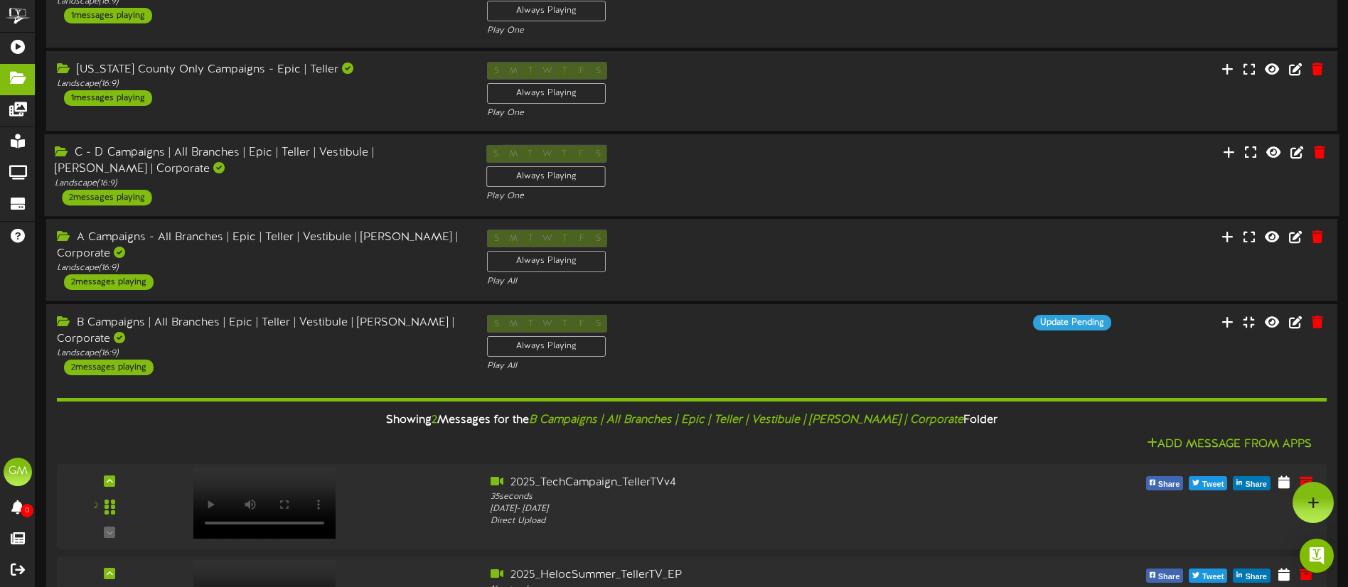
click at [787, 166] on div "S M T W T F S Always Playing Play One" at bounding box center [691, 173] width 431 height 58
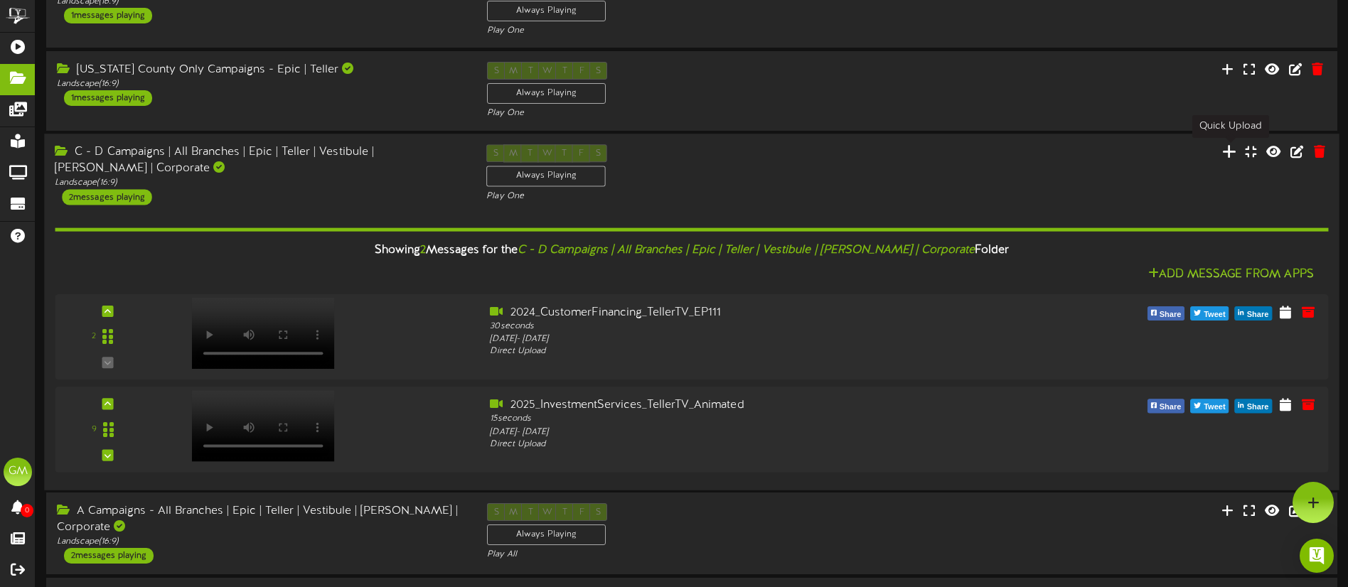
click at [1232, 153] on icon at bounding box center [1228, 151] width 14 height 16
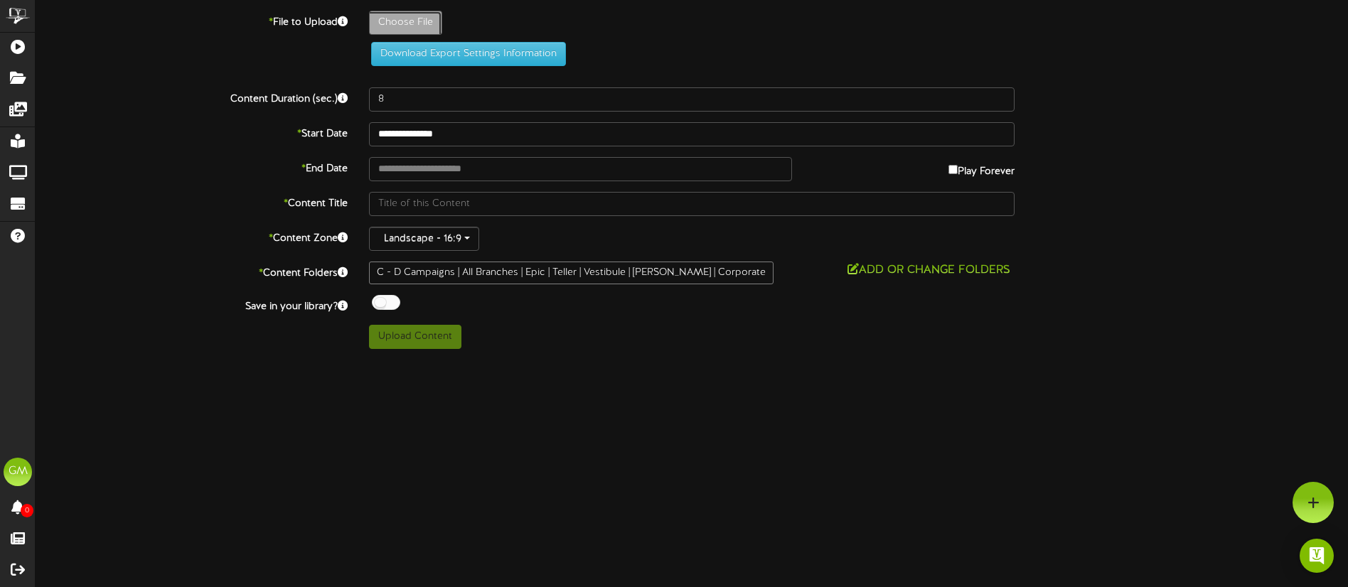
type input "**********"
type input "2025_BusinessLending_TellerTVv4"
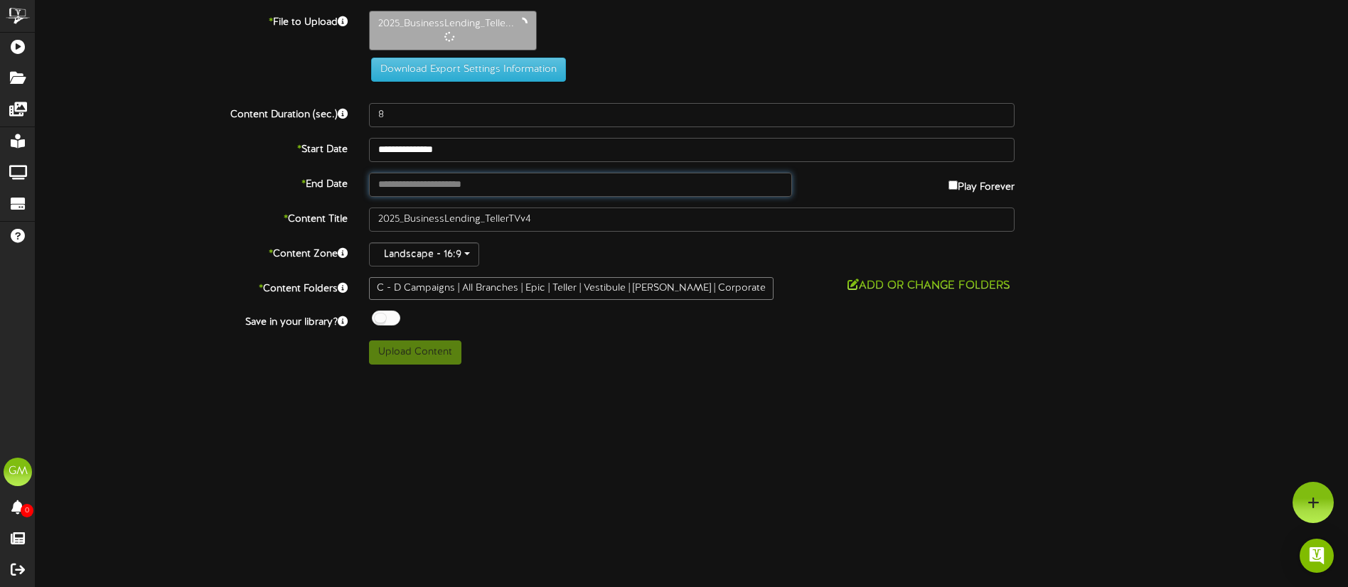
click at [488, 184] on input "text" at bounding box center [580, 185] width 423 height 24
type input "**********"
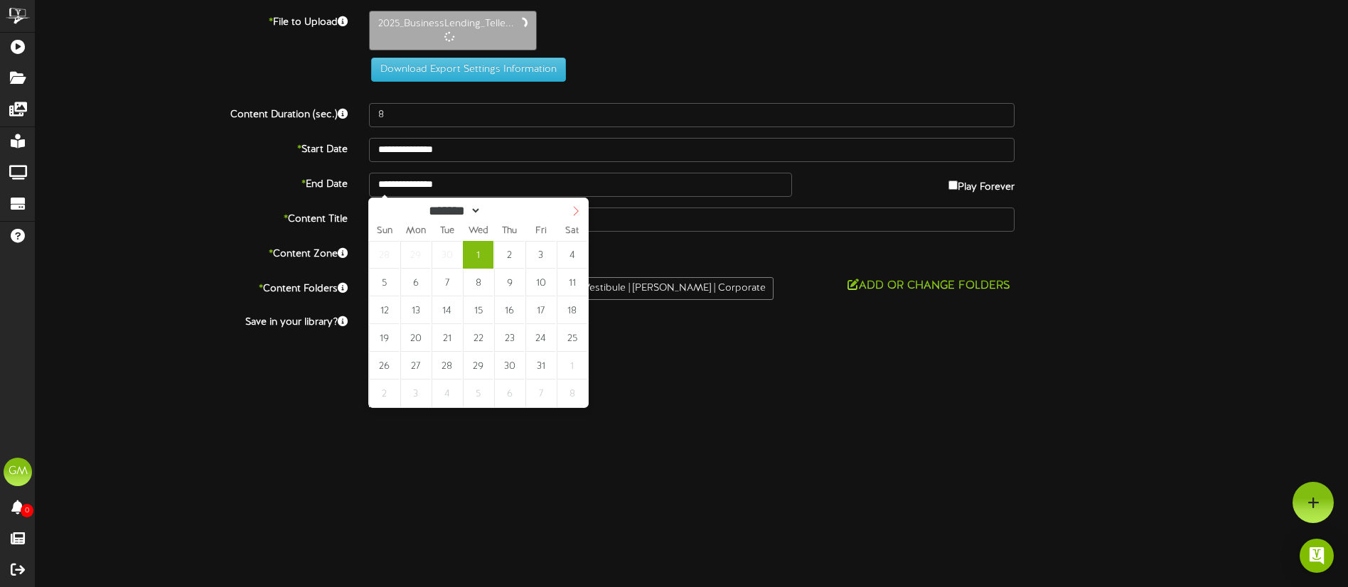
select select "**"
click at [574, 212] on icon at bounding box center [576, 211] width 10 height 10
type input "**********"
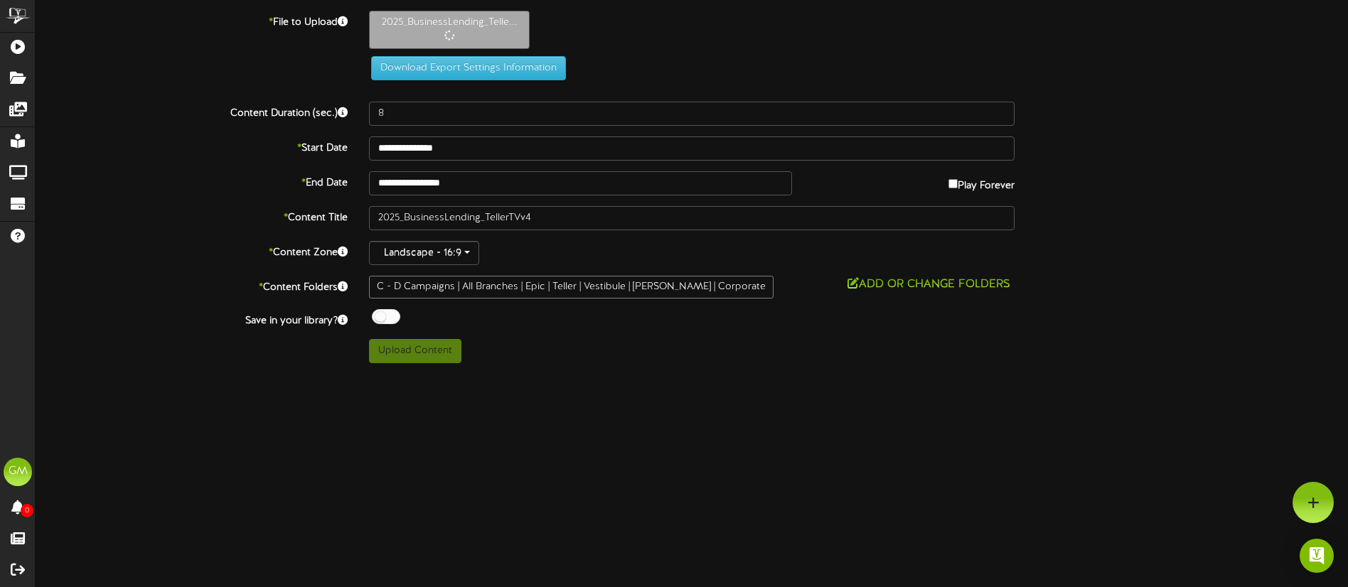
type input "20"
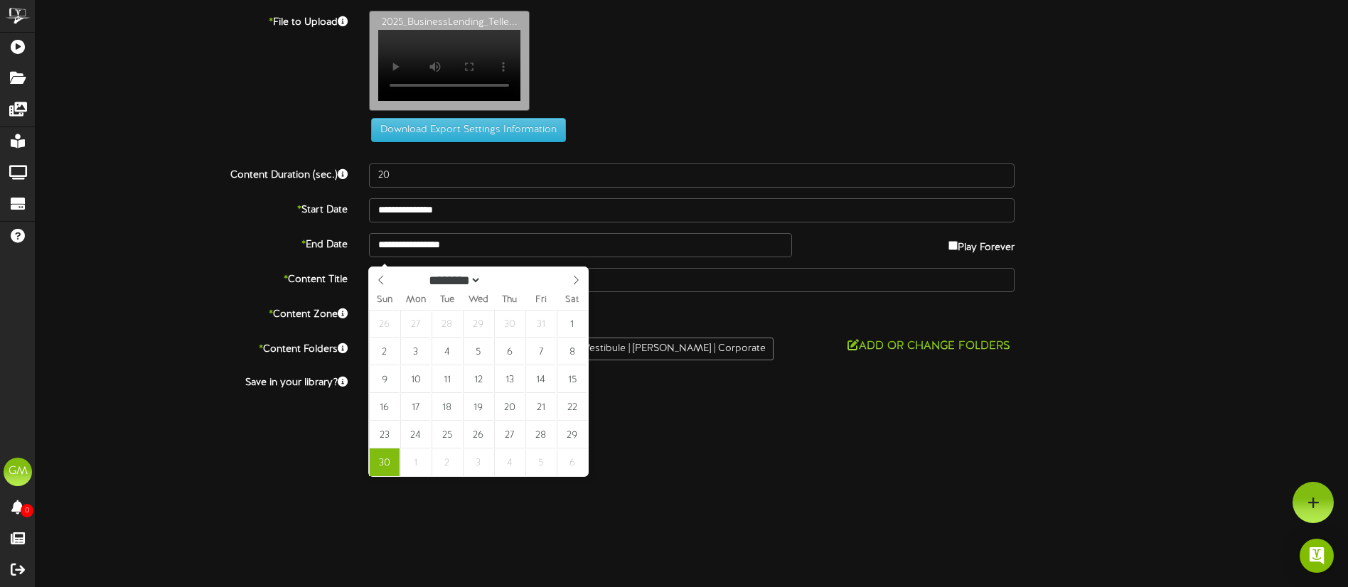
click at [269, 436] on div "ChannelValet Playlists Folders Messages My Library Groups Devices Help [PERSON_…" at bounding box center [674, 218] width 1348 height 436
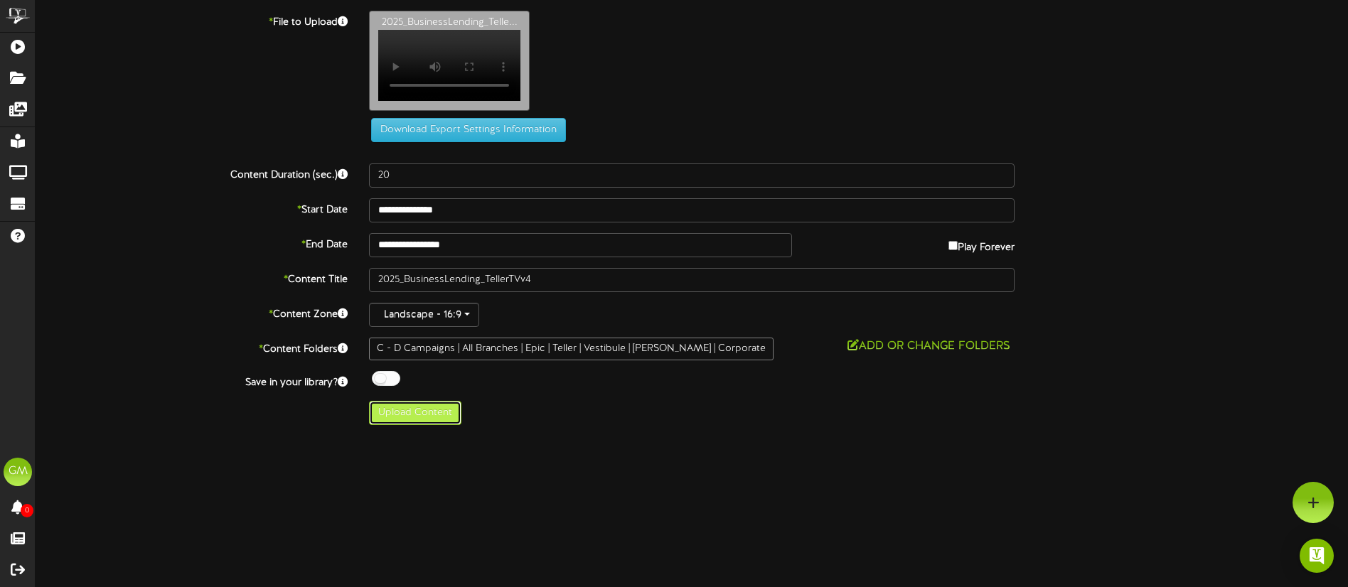
click at [410, 422] on button "Upload Content" at bounding box center [415, 413] width 92 height 24
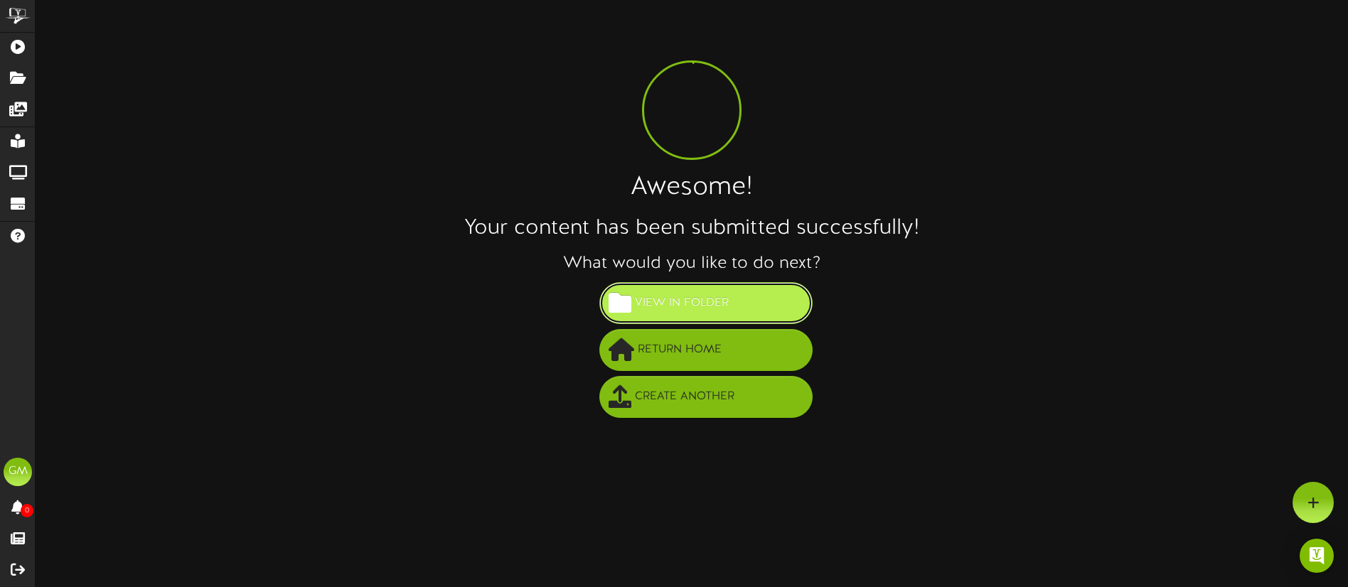
click at [713, 311] on span "View in Folder" at bounding box center [681, 302] width 101 height 23
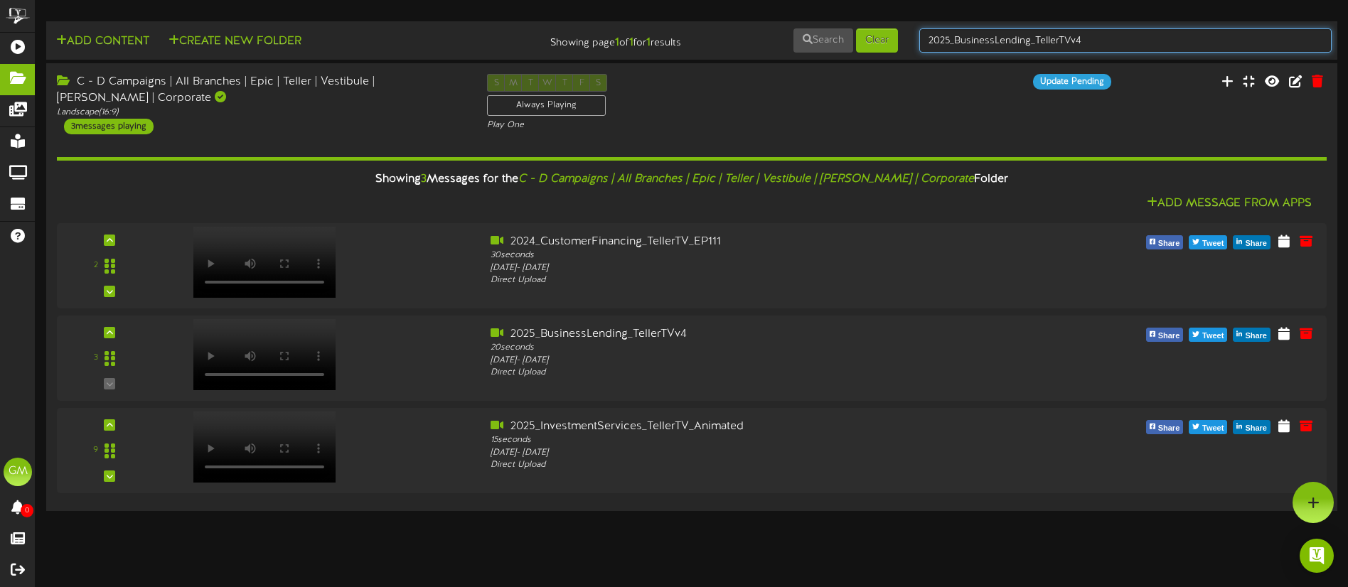
click at [1085, 38] on input "2025_BusinessLending_TellerTVv4" at bounding box center [1125, 40] width 412 height 24
type input "campaigns"
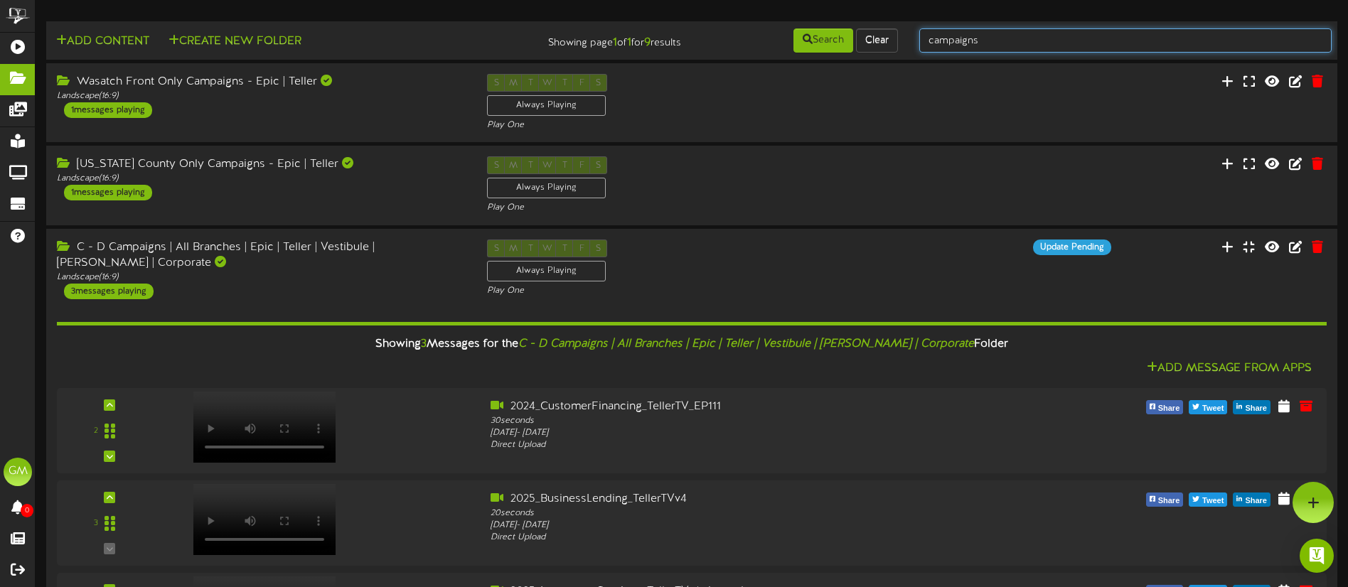
drag, startPoint x: 1012, startPoint y: 40, endPoint x: 911, endPoint y: 43, distance: 101.0
click at [911, 43] on div "campaigns" at bounding box center [1125, 40] width 434 height 27
type input "Internal"
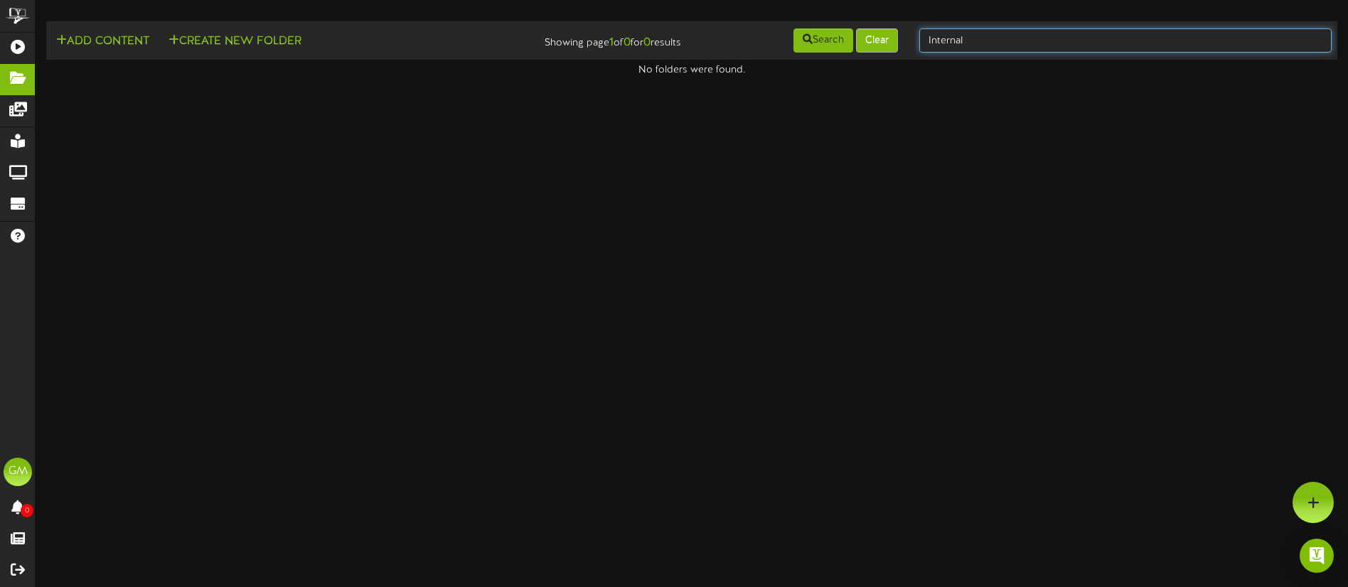
drag, startPoint x: 992, startPoint y: 43, endPoint x: 887, endPoint y: 38, distance: 104.6
click at [887, 38] on div "Add Content Create New Folder Showing page 1 of 0 for 0 results Search Clear In…" at bounding box center [691, 40] width 1301 height 27
type input "Org"
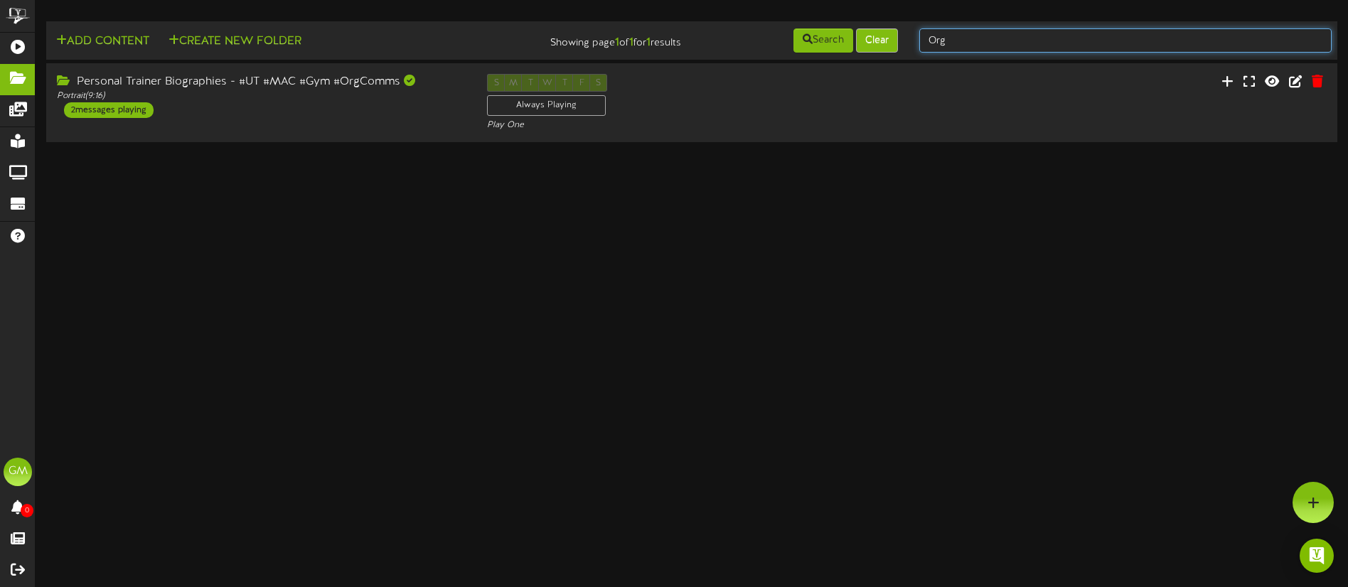
drag, startPoint x: 989, startPoint y: 45, endPoint x: 895, endPoint y: 47, distance: 93.8
click at [896, 47] on div "Add Content Create New Folder Showing page 1 of 1 for 1 results Search Clear Org" at bounding box center [691, 40] width 1301 height 27
type input "O"
type input "Internal"
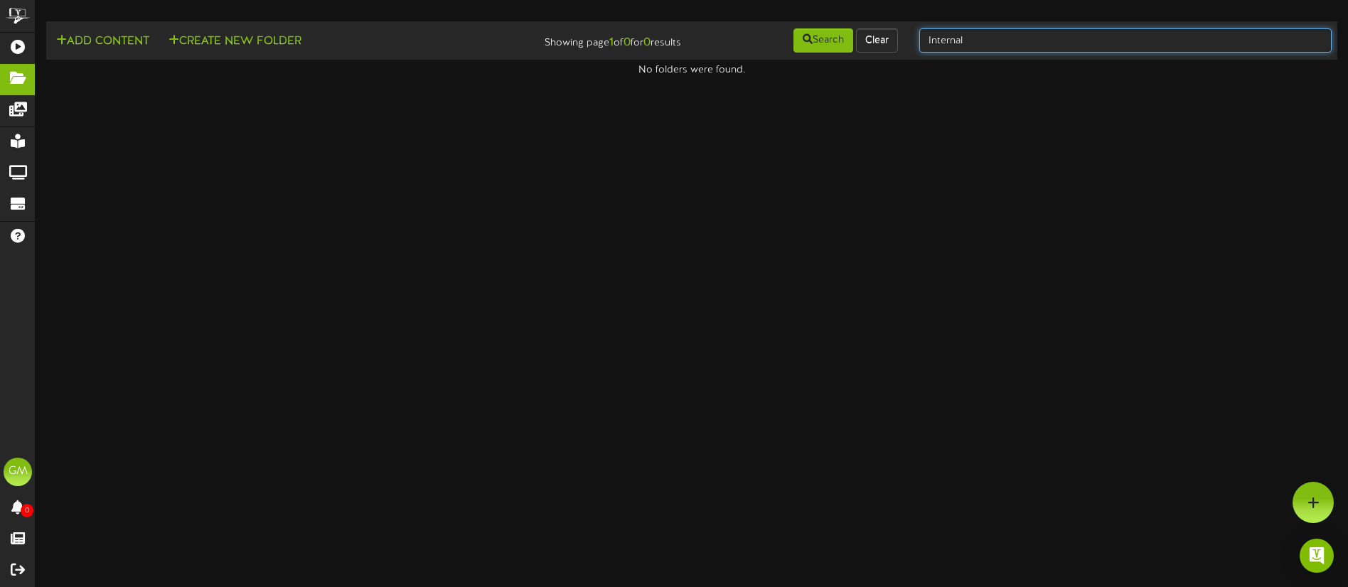
drag, startPoint x: 928, startPoint y: 45, endPoint x: 910, endPoint y: 45, distance: 17.8
click at [910, 45] on div "Internal" at bounding box center [1125, 40] width 434 height 27
type input "Comms"
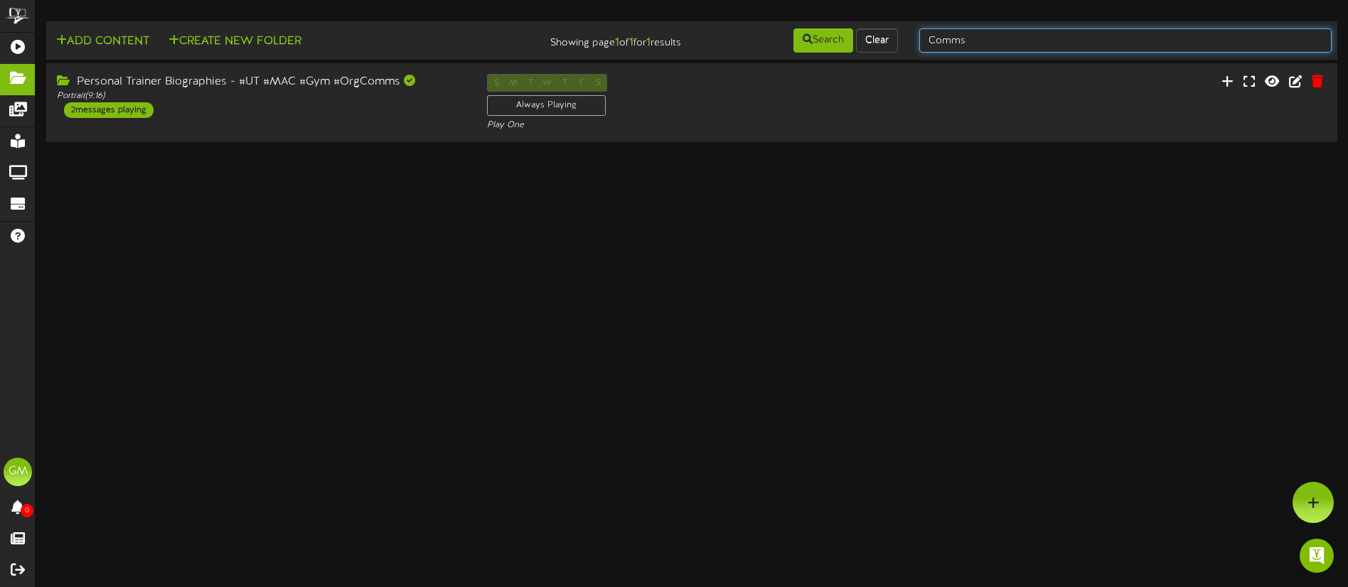
drag, startPoint x: 968, startPoint y: 41, endPoint x: 922, endPoint y: 42, distance: 46.2
click at [922, 42] on input "Comms" at bounding box center [1125, 40] width 412 height 24
click at [872, 39] on button "Clear" at bounding box center [877, 40] width 42 height 24
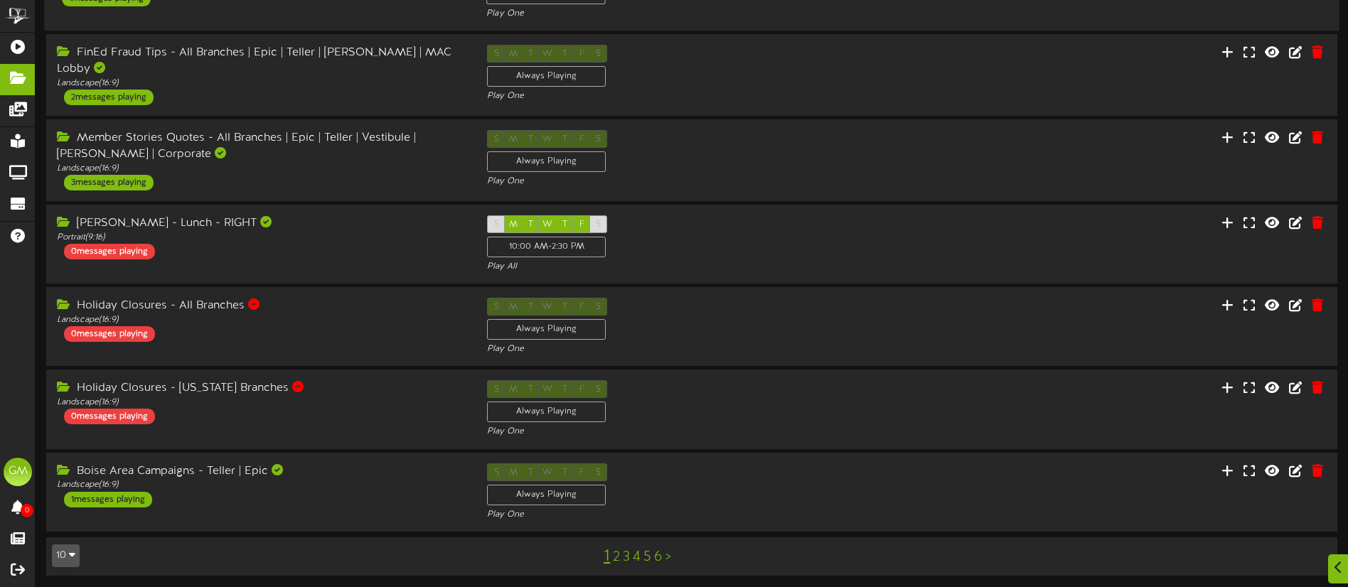
scroll to position [360, 0]
click at [618, 555] on div "1 2 3 4 5 6 >" at bounding box center [638, 555] width 326 height 27
click at [618, 554] on link "2" at bounding box center [616, 557] width 7 height 16
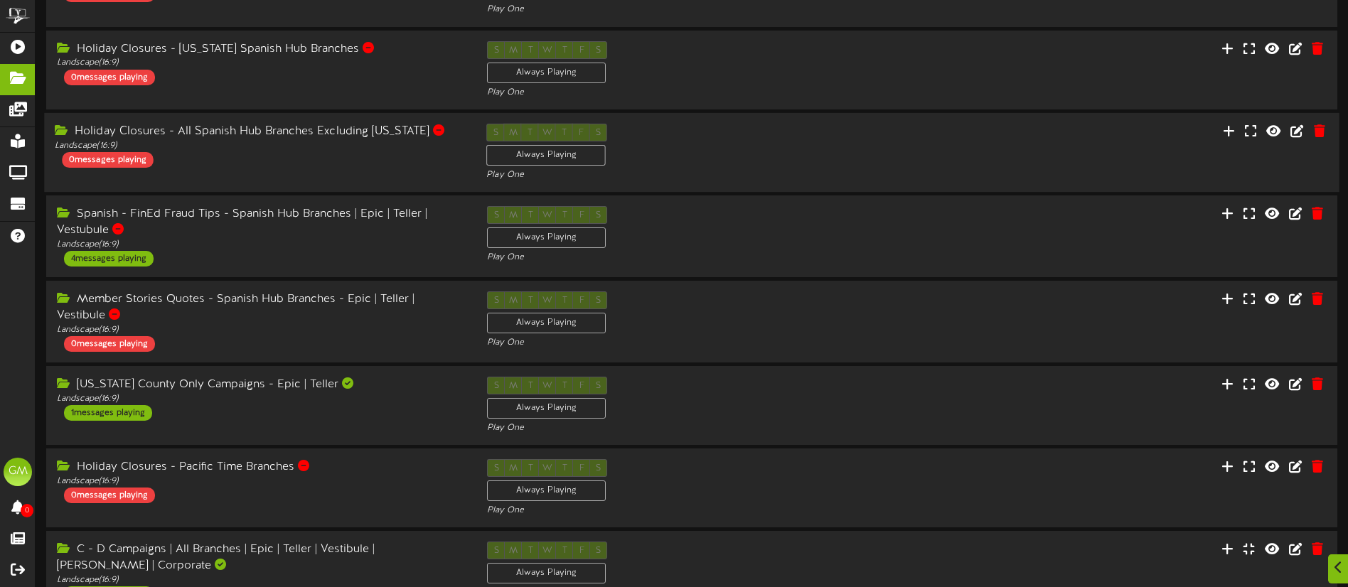
scroll to position [200, 0]
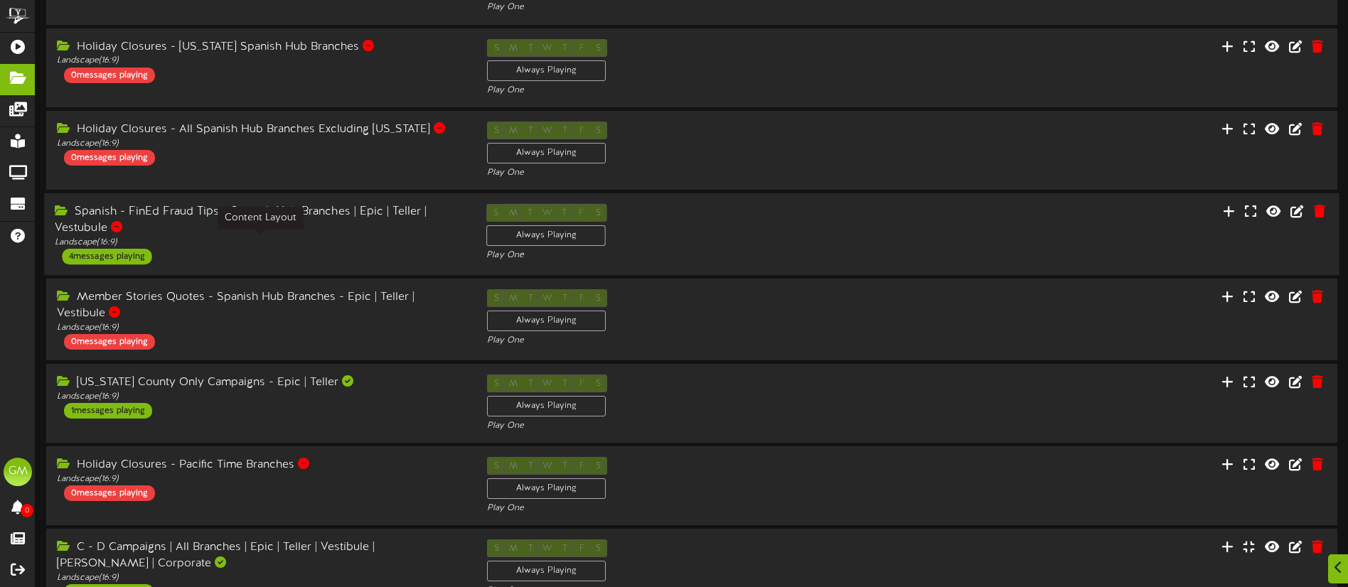
click at [352, 238] on div "Landscape ( 16:9 )" at bounding box center [260, 243] width 410 height 12
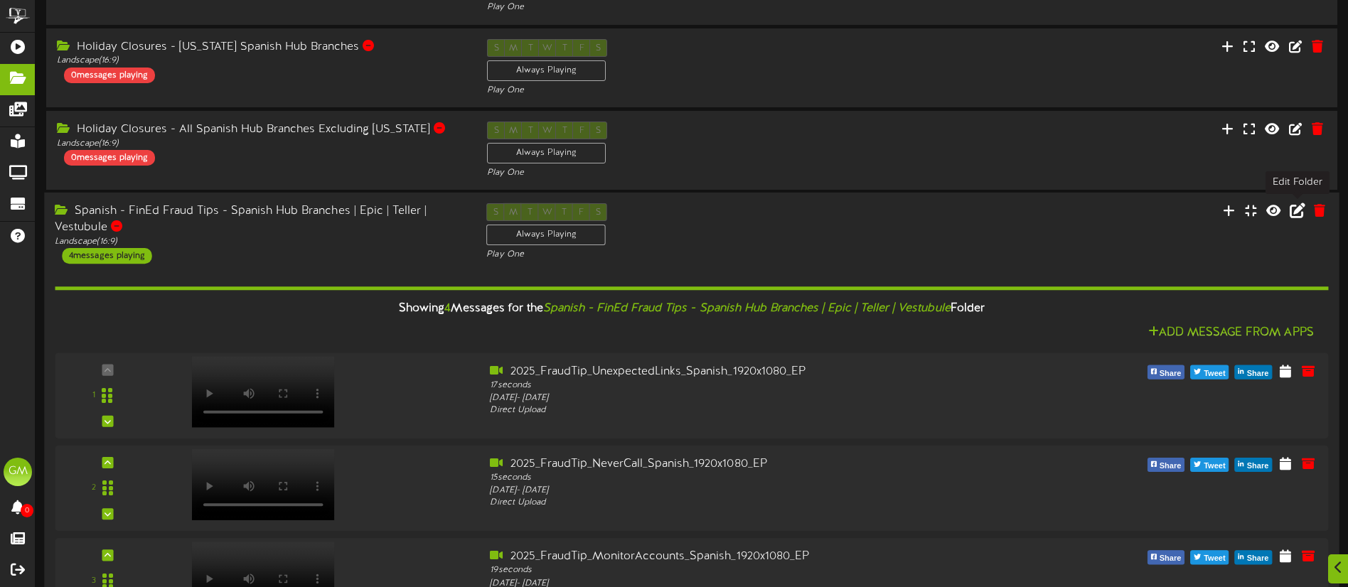
click at [1300, 212] on icon at bounding box center [1297, 211] width 16 height 16
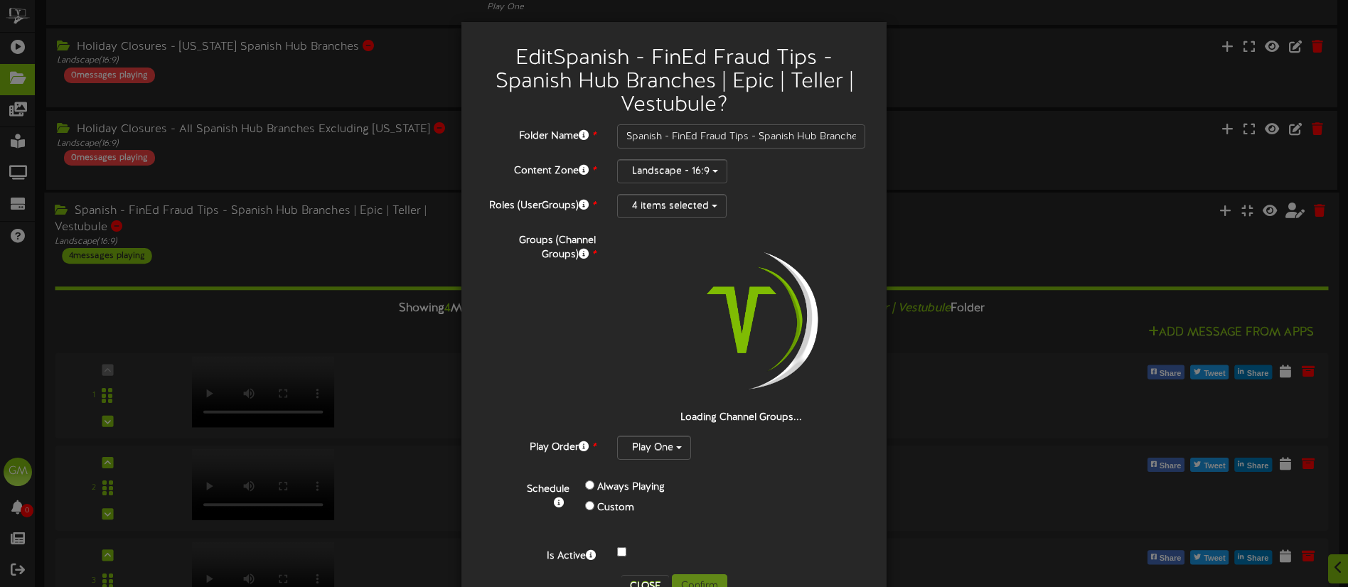
scroll to position [44, 0]
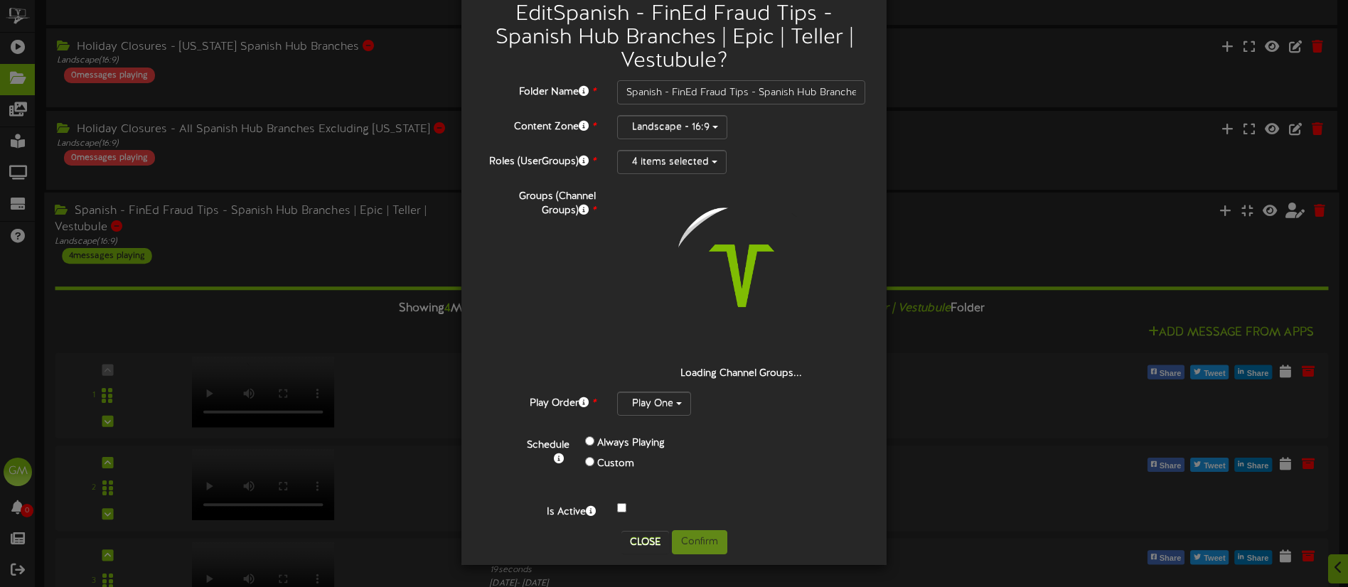
click at [622, 513] on div at bounding box center [740, 508] width 269 height 17
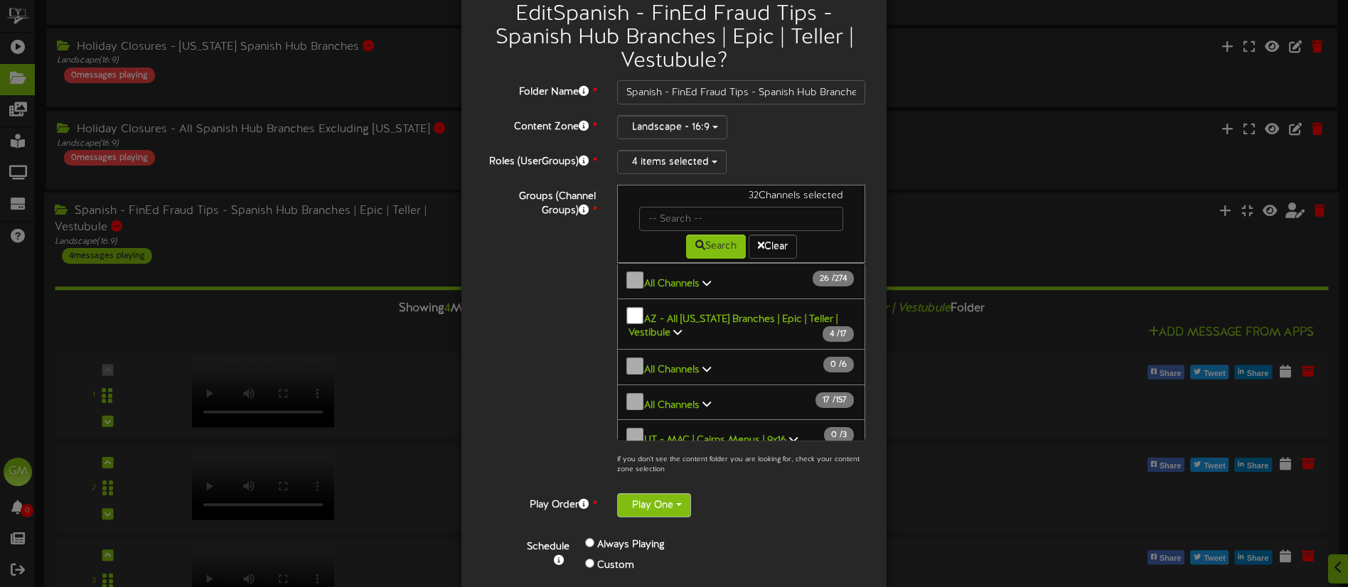
click at [621, 509] on button "Play One" at bounding box center [654, 505] width 74 height 24
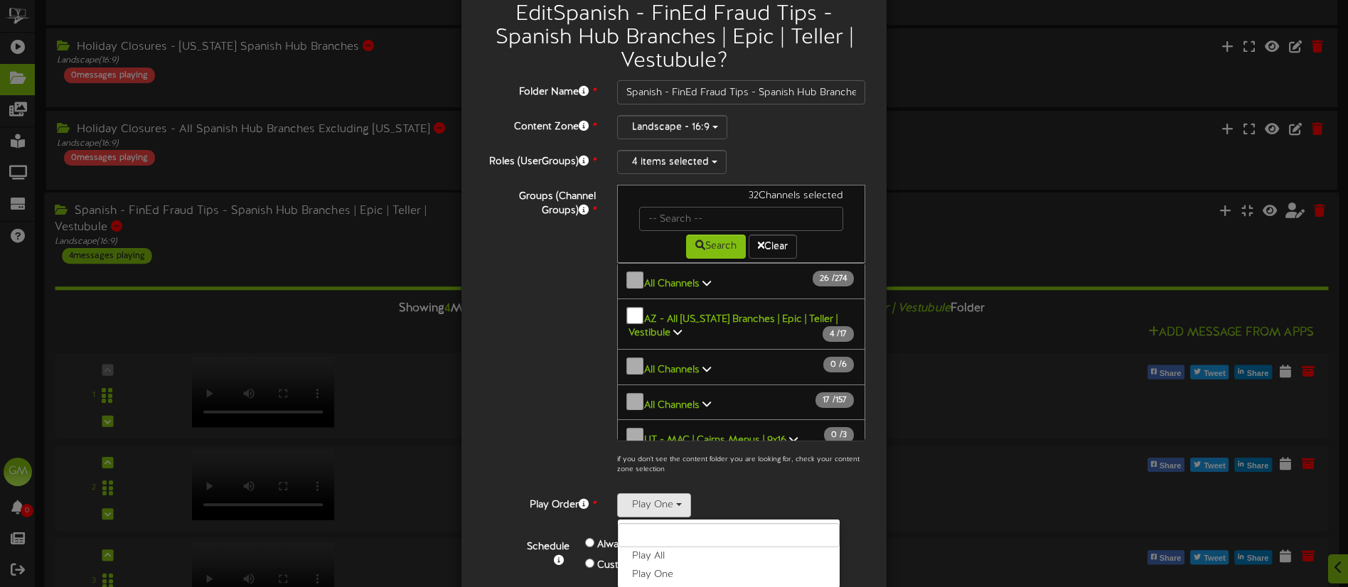
drag, startPoint x: 544, startPoint y: 466, endPoint x: 546, endPoint y: 455, distance: 10.9
click at [545, 466] on div "Groups (Channel Groups) * 32 Channels selected Search Clear 26 274" at bounding box center [674, 334] width 404 height 298
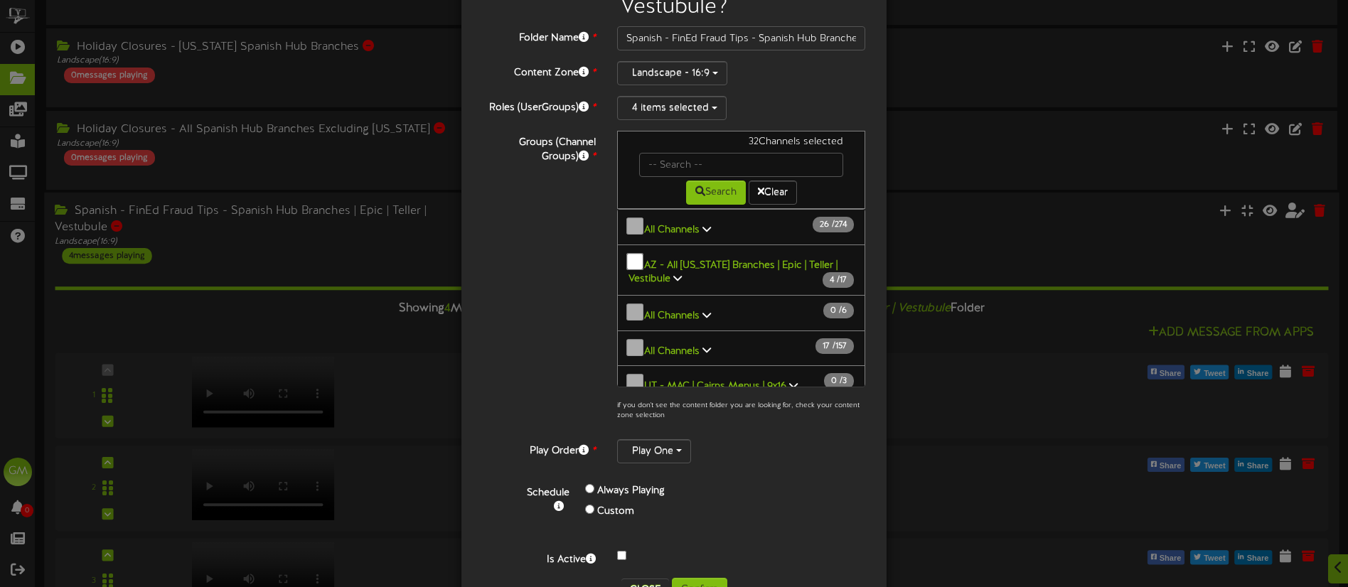
scroll to position [146, 0]
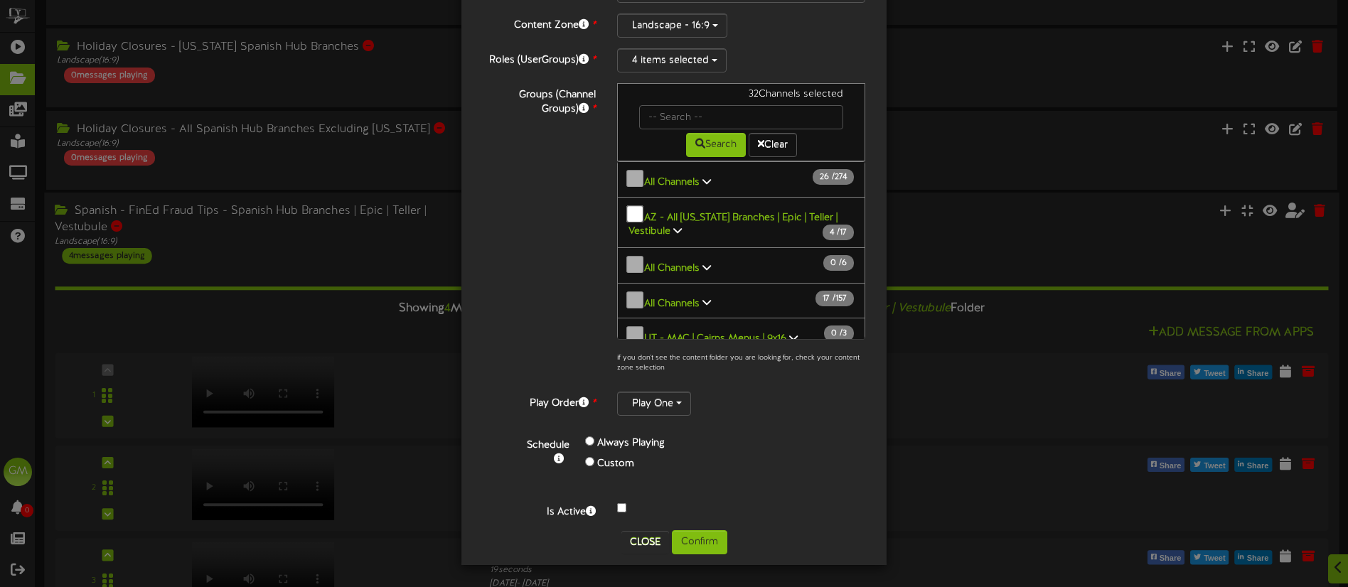
click at [625, 513] on div at bounding box center [740, 508] width 269 height 17
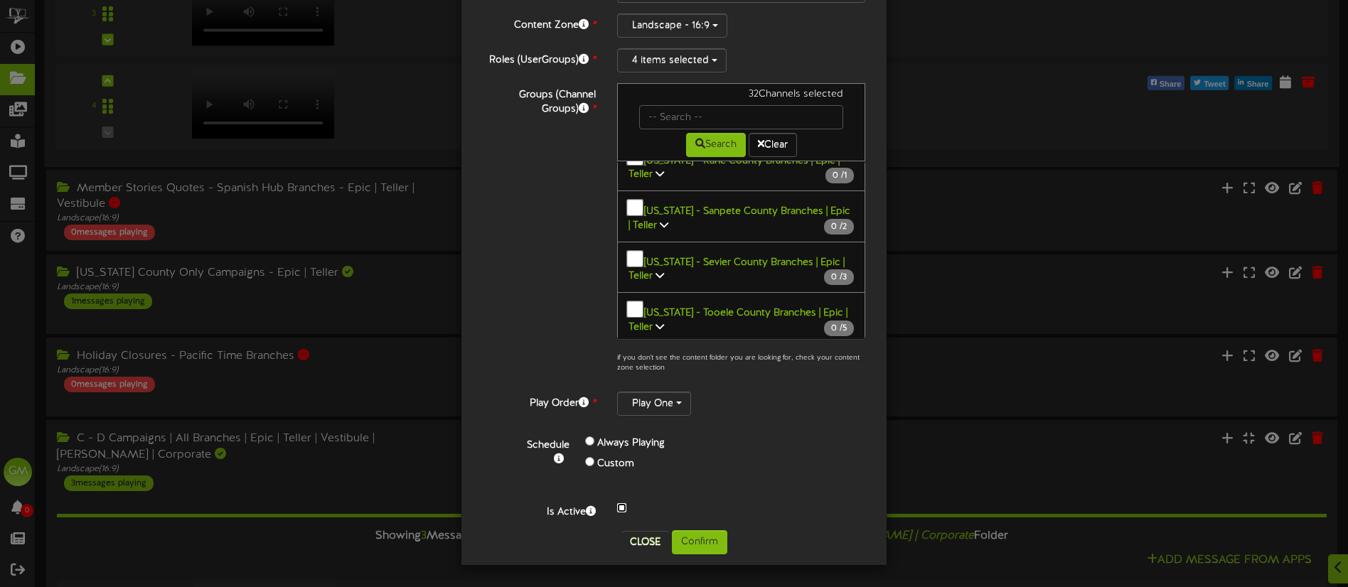
scroll to position [1192, 0]
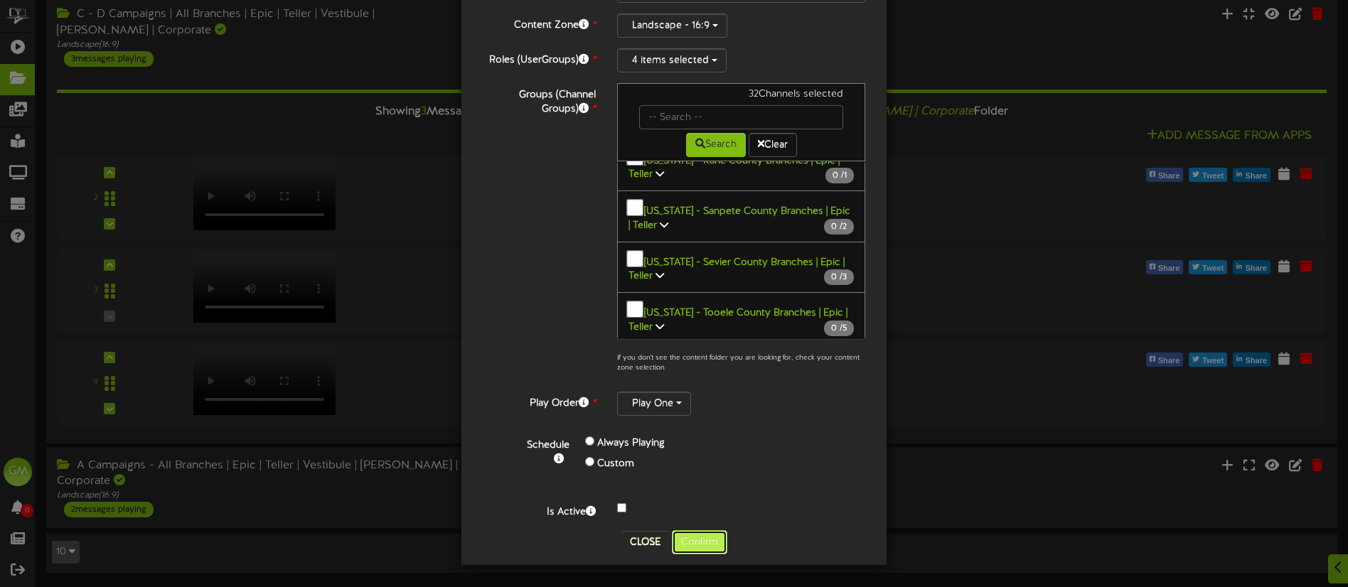
click at [701, 548] on button "Confirm" at bounding box center [699, 542] width 55 height 24
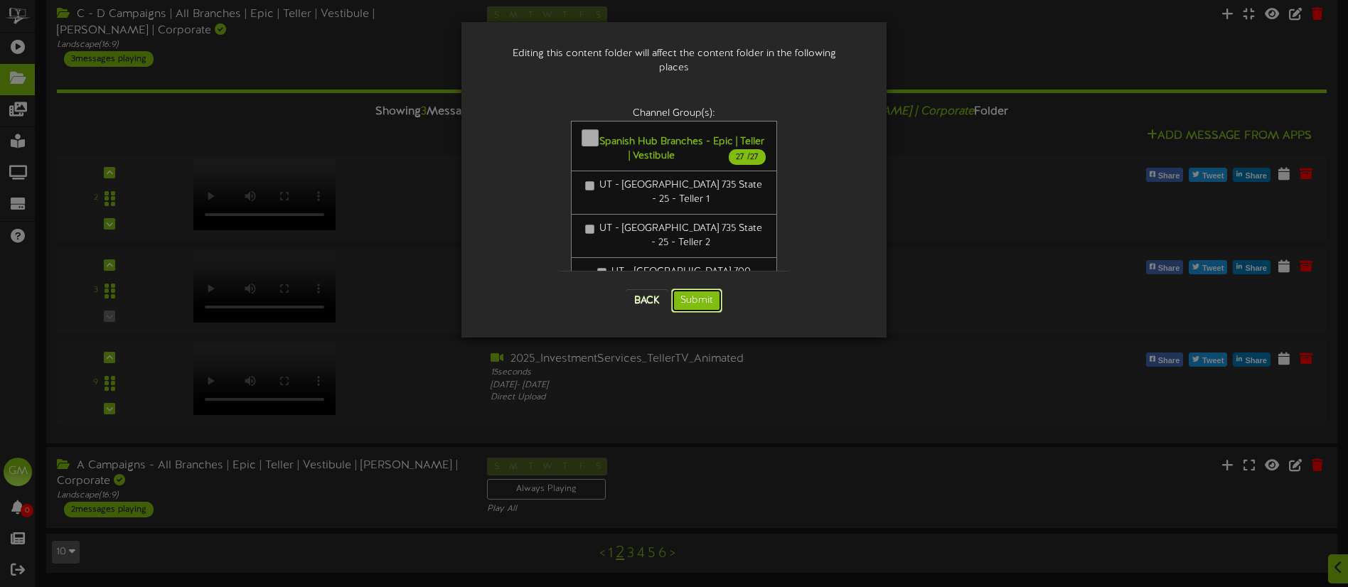
click at [706, 289] on button "Submit" at bounding box center [696, 301] width 51 height 24
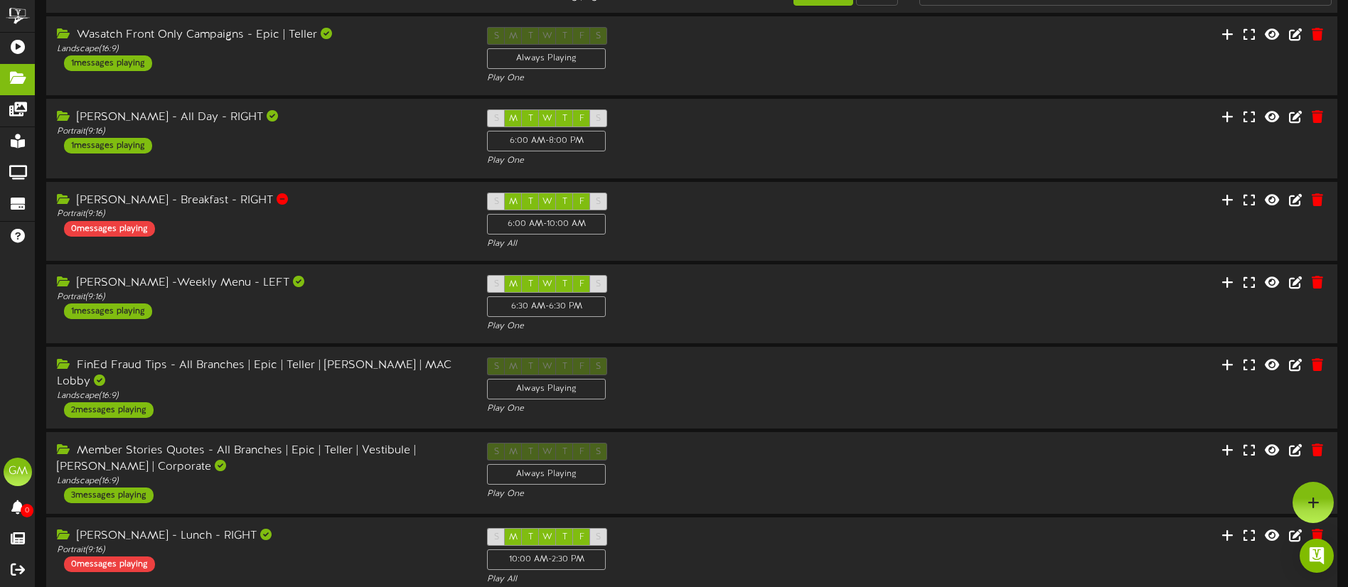
scroll to position [360, 0]
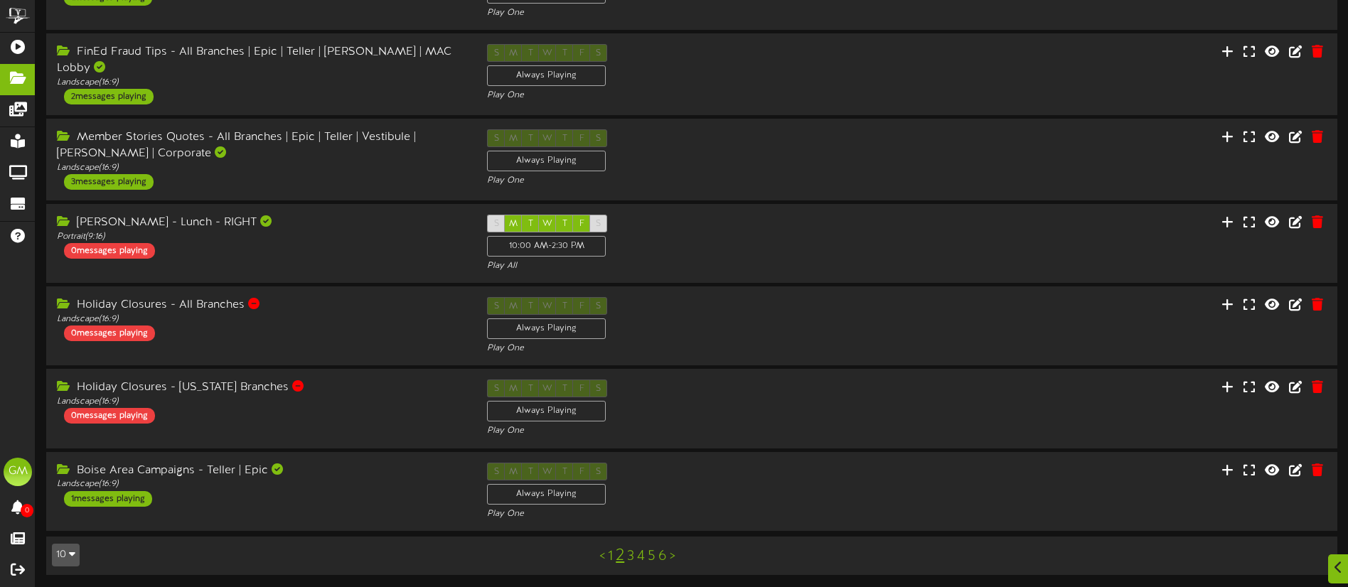
click at [621, 555] on link "2" at bounding box center [620, 556] width 9 height 18
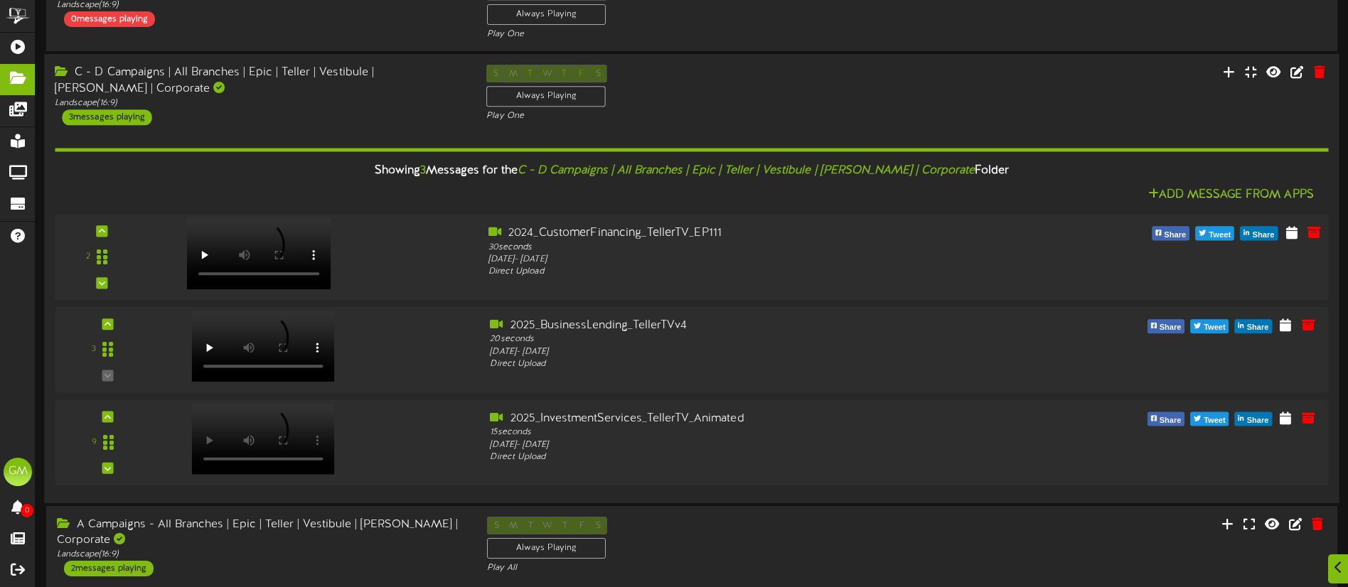
scroll to position [1192, 0]
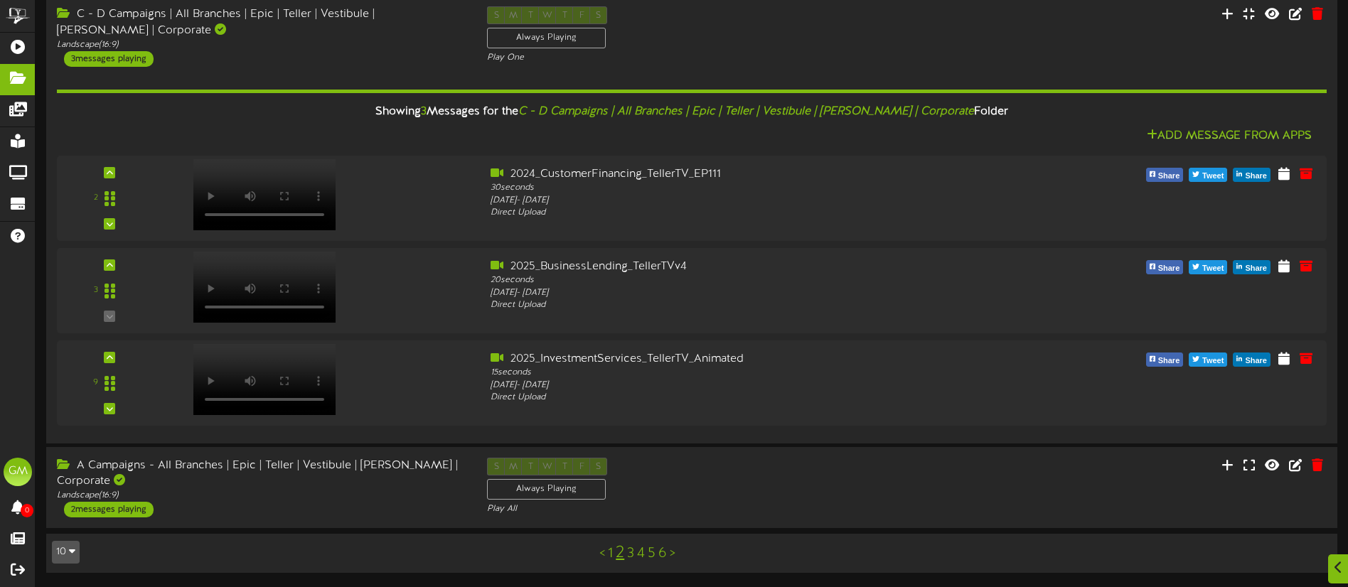
click at [631, 551] on link "3" at bounding box center [630, 554] width 7 height 16
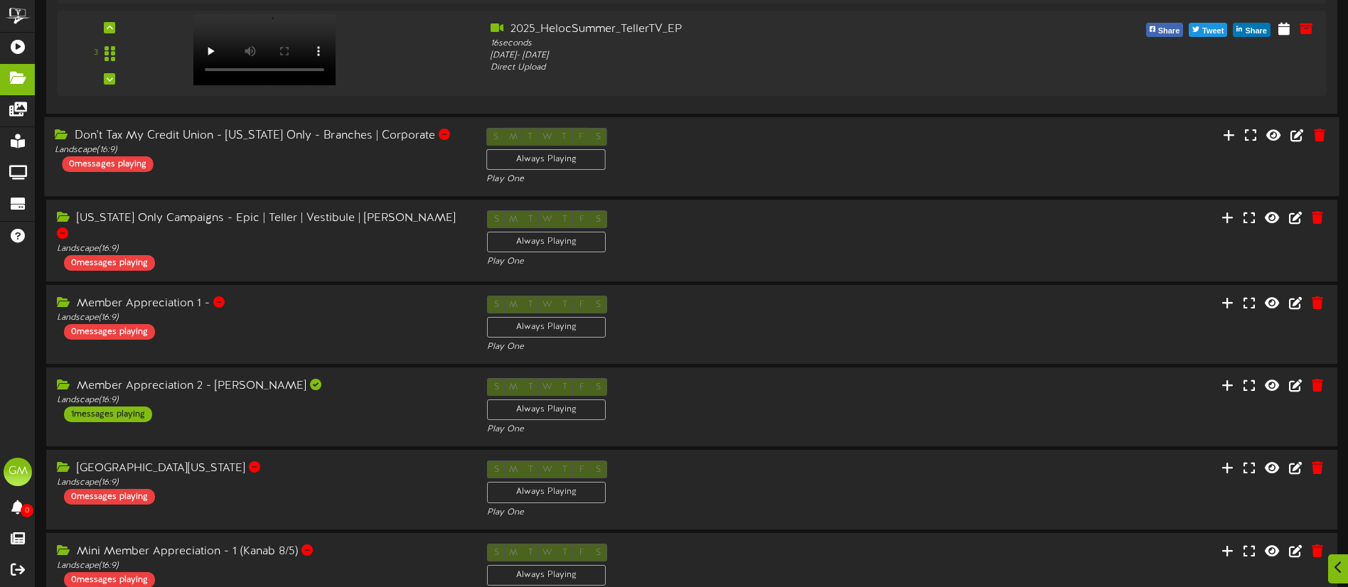
scroll to position [399, 0]
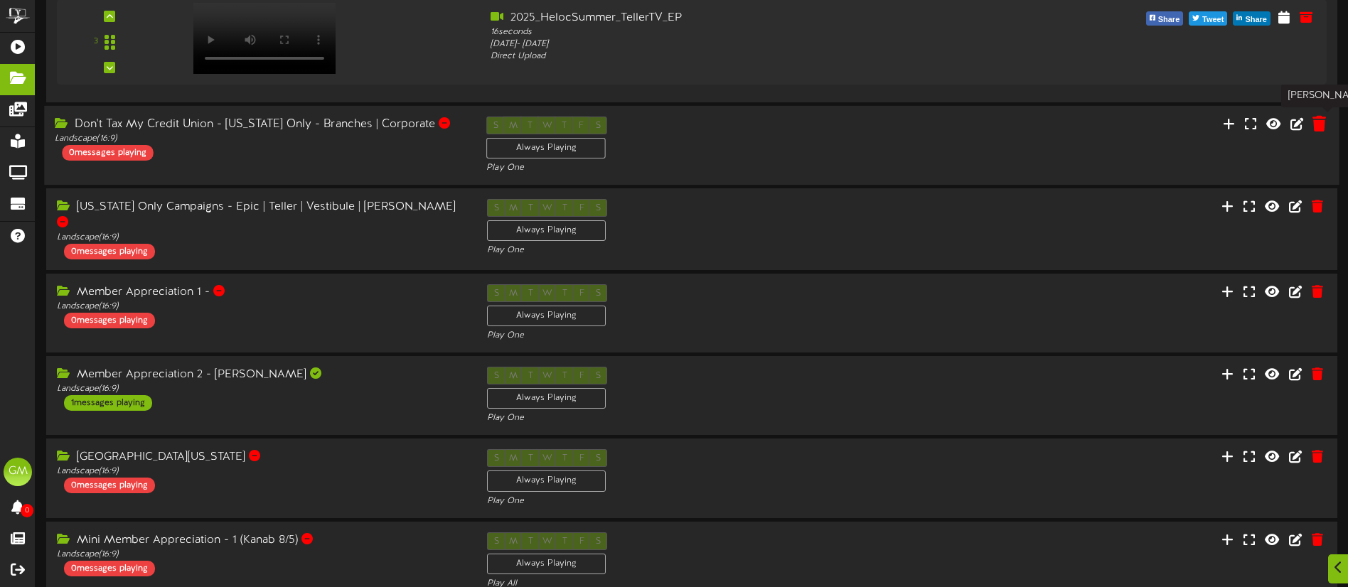
click at [1321, 127] on icon at bounding box center [1319, 123] width 14 height 16
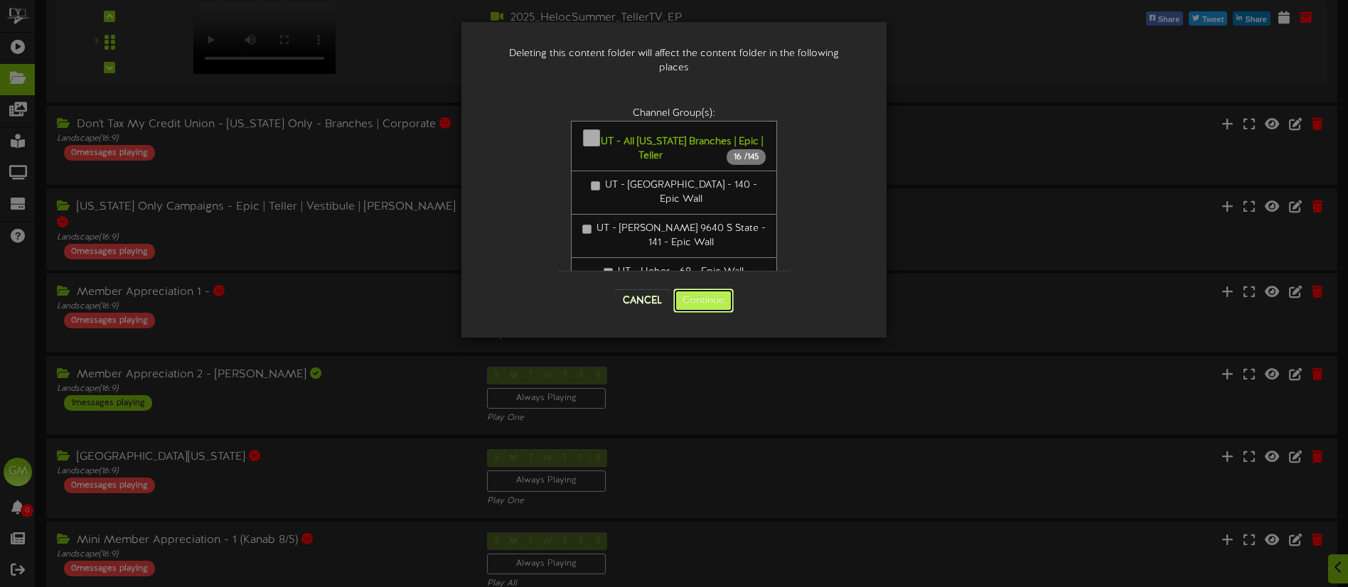
click at [716, 301] on button "Continue" at bounding box center [703, 301] width 60 height 24
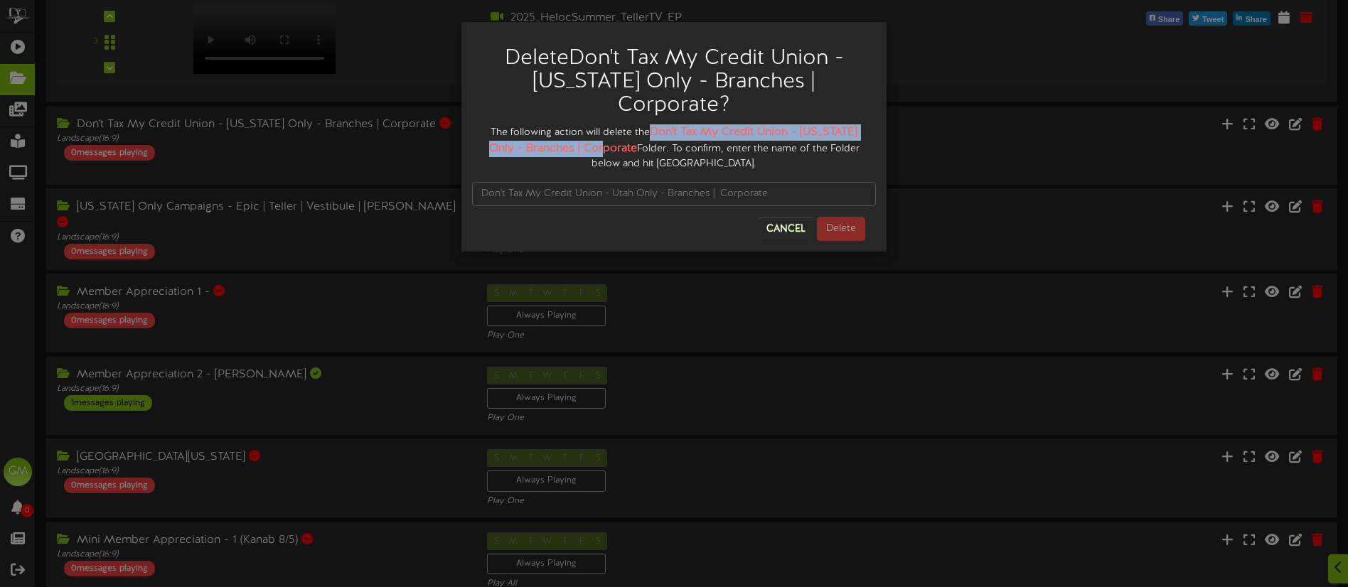
drag, startPoint x: 651, startPoint y: 107, endPoint x: 604, endPoint y: 138, distance: 56.4
click at [602, 132] on div "The following action will delete the Don't Tax My Credit Union - [US_STATE] Onl…" at bounding box center [674, 147] width 404 height 47
copy strong "Don't Tax My Credit Union - [US_STATE] Only - Branches | Corporate"
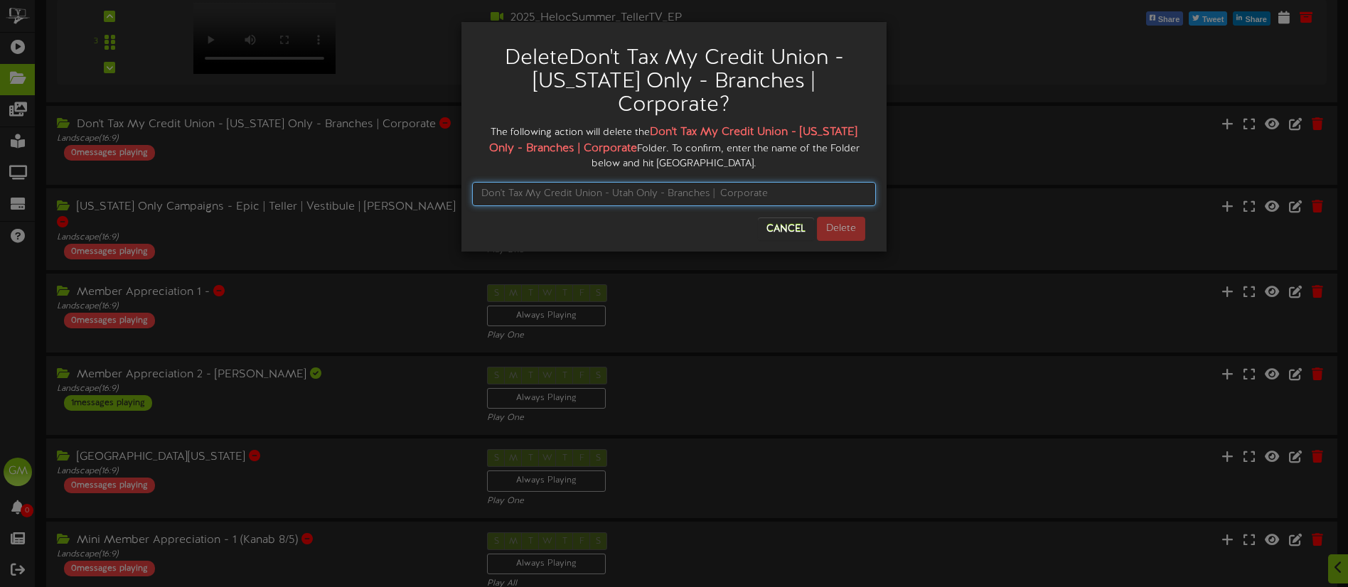
click at [617, 182] on input "text" at bounding box center [674, 194] width 404 height 24
paste input "Don't Tax My Credit Union - [US_STATE] Only - Branches | Corporate"
click at [800, 182] on input "Don't Tax My Credit Union - [US_STATE] Only - Branches | Corporate" at bounding box center [674, 194] width 404 height 24
drag, startPoint x: 607, startPoint y: 166, endPoint x: 619, endPoint y: 173, distance: 14.0
click at [608, 182] on input "Don't Tax My Credit Union - [US_STATE] Only - Branches | Corporate" at bounding box center [674, 194] width 404 height 24
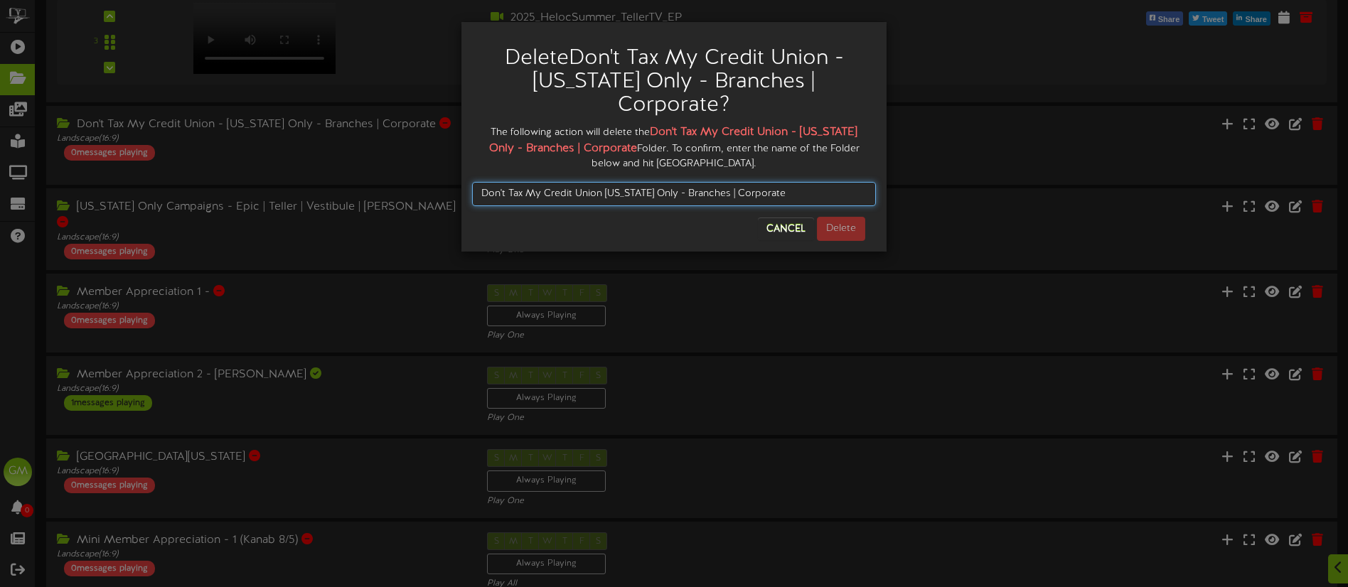
drag, startPoint x: 656, startPoint y: 168, endPoint x: 665, endPoint y: 178, distance: 13.1
click at [658, 182] on input "Don't Tax My Credit Union [US_STATE] Only - Branches | Corporate" at bounding box center [674, 194] width 404 height 24
click at [604, 182] on input "Don't Tax My Credit Union [US_STATE] Only Branches | Corporate" at bounding box center [674, 194] width 404 height 24
drag, startPoint x: 719, startPoint y: 169, endPoint x: 748, endPoint y: 180, distance: 30.4
click at [723, 182] on input "Don't Tax My Credit Union - [US_STATE] Only - Branches | Corporate" at bounding box center [674, 194] width 404 height 24
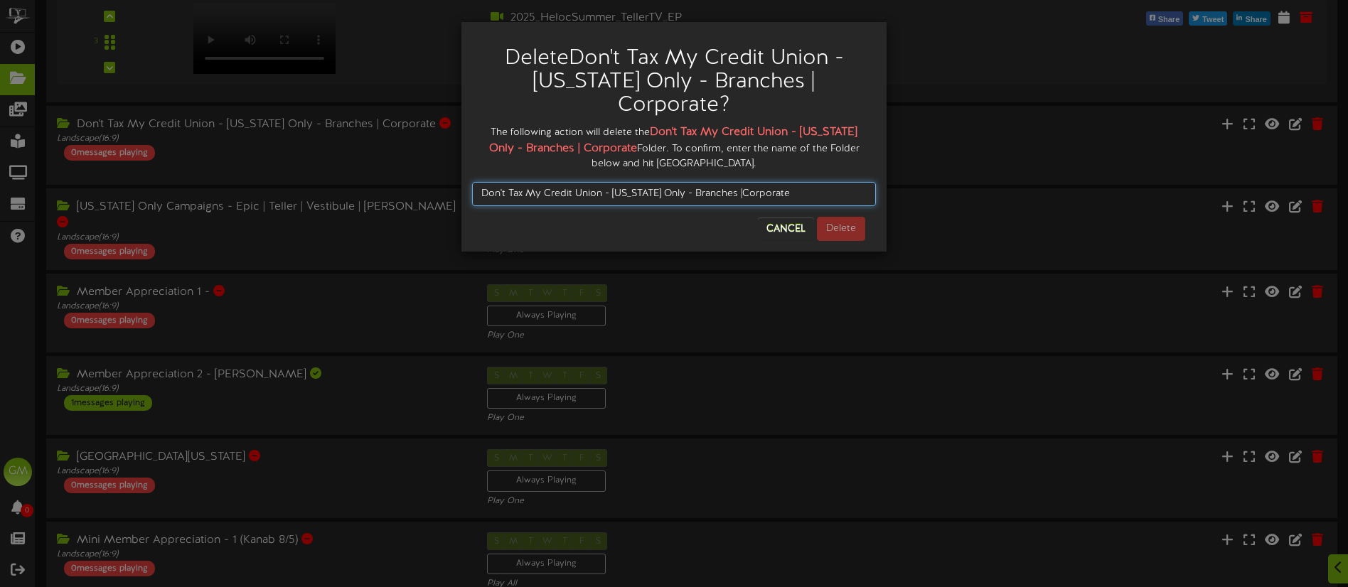
type input "Don't Tax My Credit Union - [US_STATE] Only - Branches | Corporate"
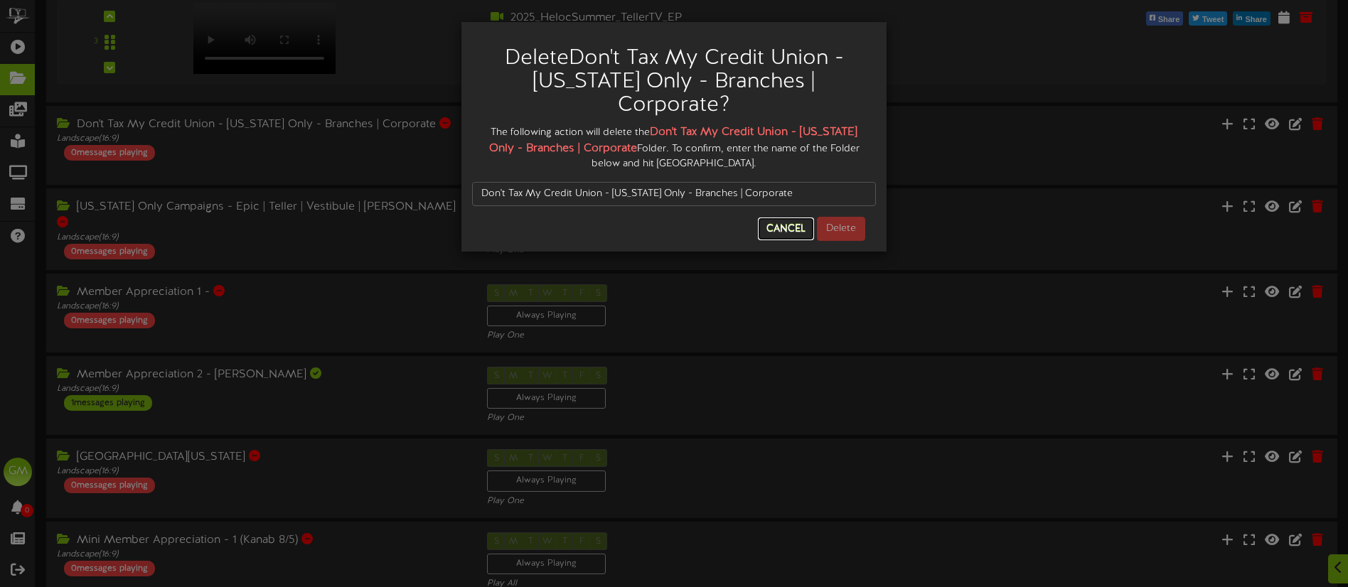
click at [790, 218] on button "Cancel" at bounding box center [786, 229] width 56 height 23
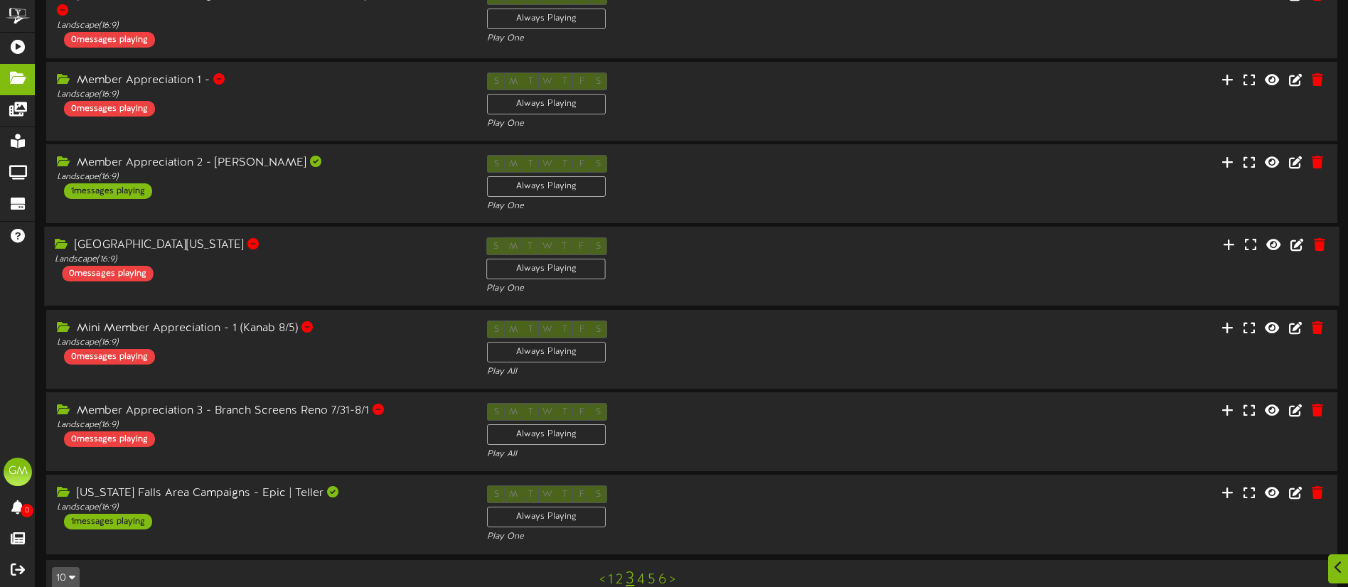
scroll to position [633, 0]
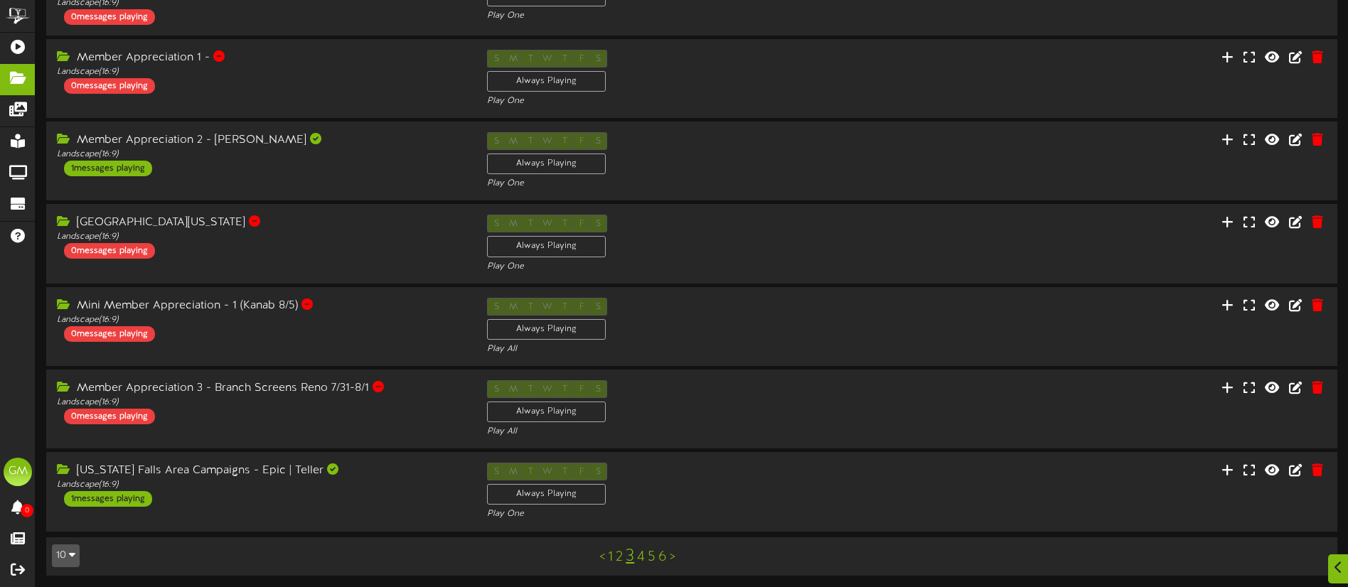
click at [641, 553] on link "4" at bounding box center [641, 557] width 8 height 16
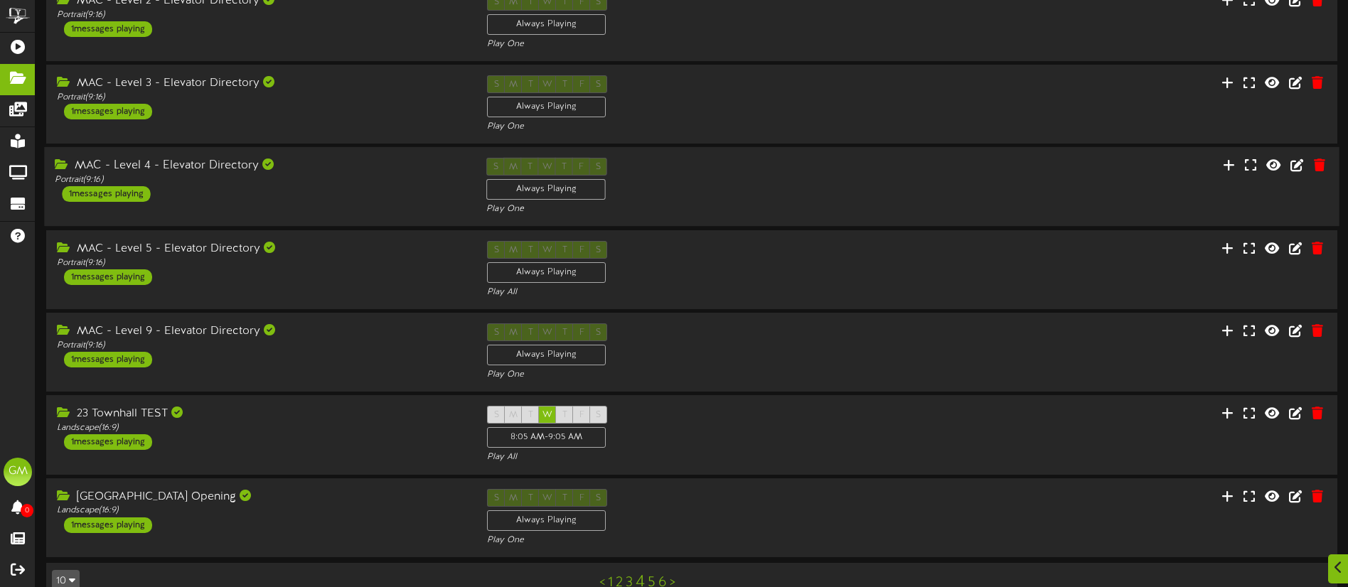
scroll to position [358, 0]
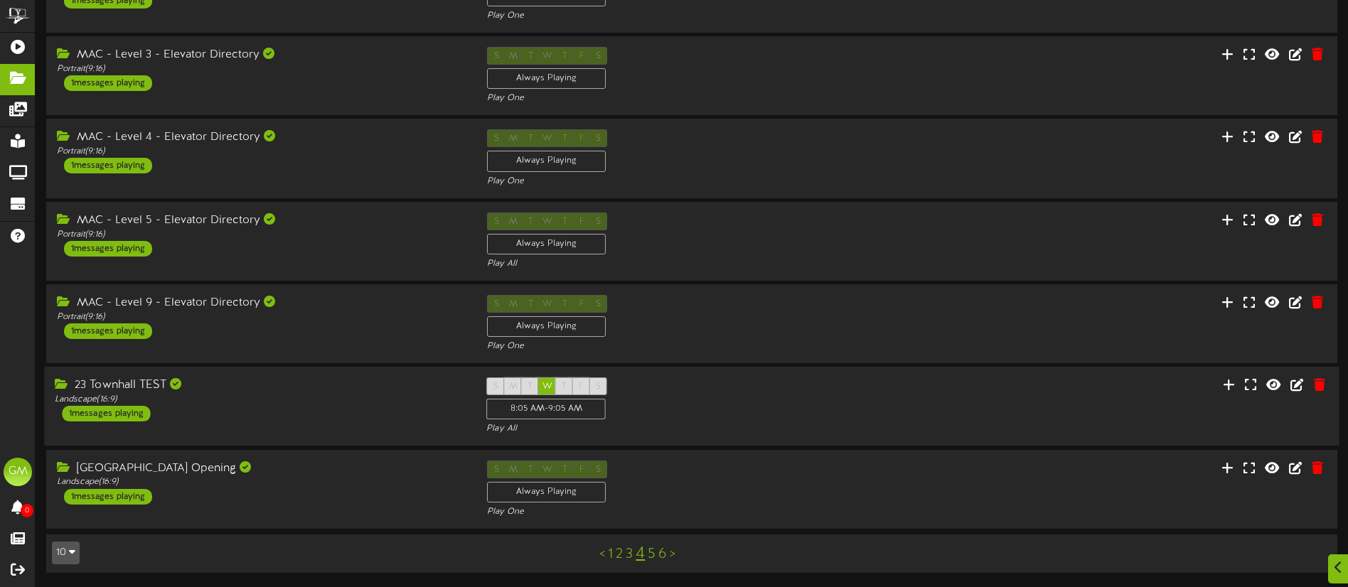
click at [349, 386] on div "23 Townhall TEST" at bounding box center [260, 385] width 410 height 16
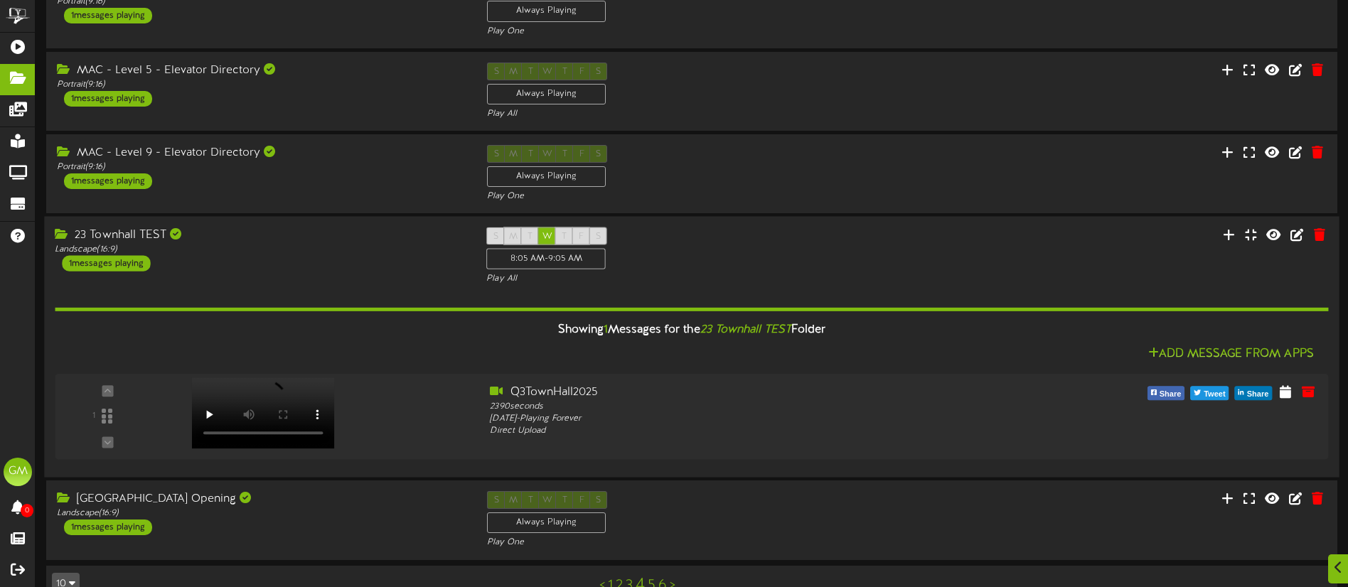
scroll to position [539, 0]
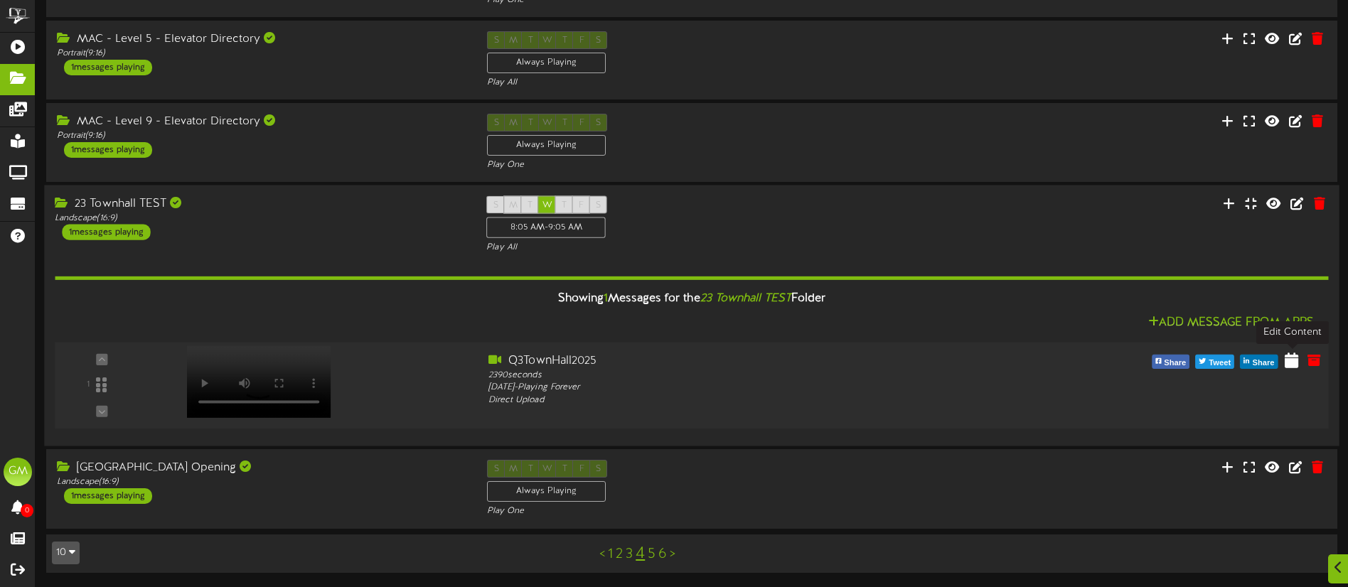
click at [1292, 360] on icon at bounding box center [1292, 361] width 14 height 16
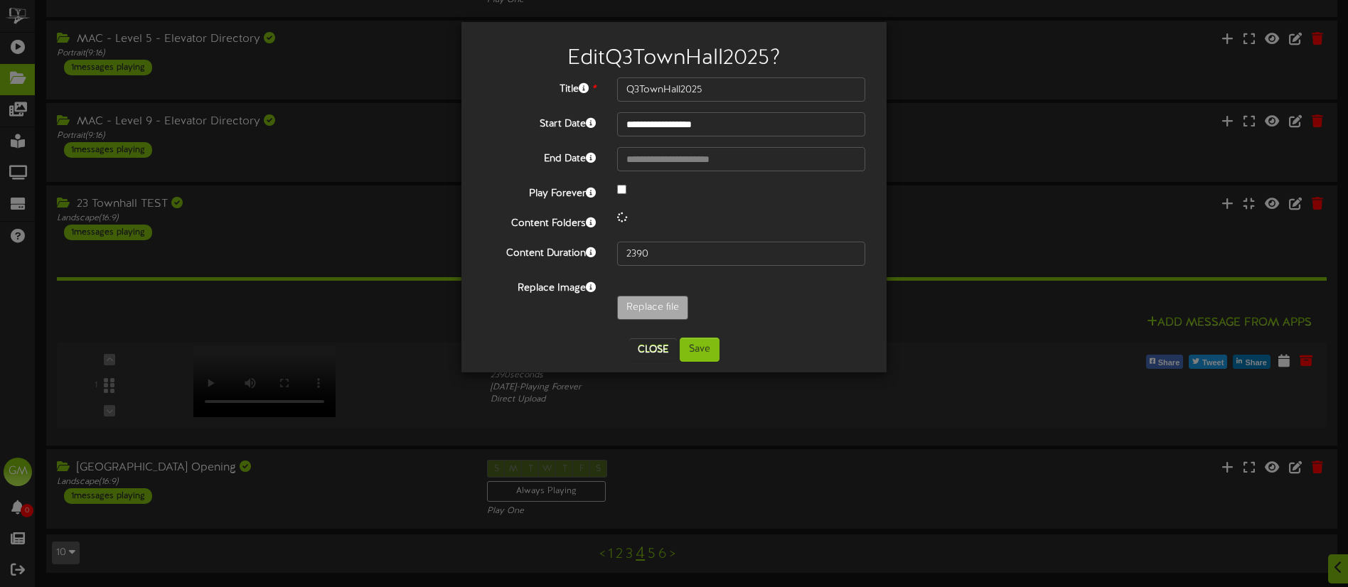
scroll to position [536, 0]
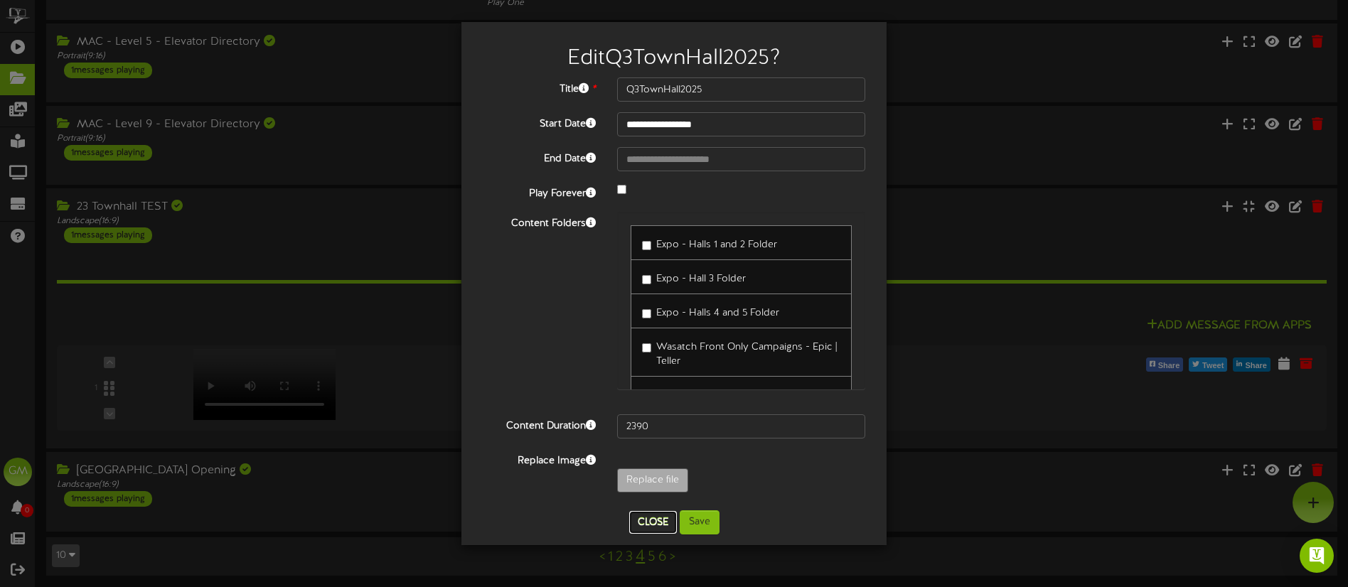
click at [660, 515] on button "Close" at bounding box center [653, 522] width 48 height 23
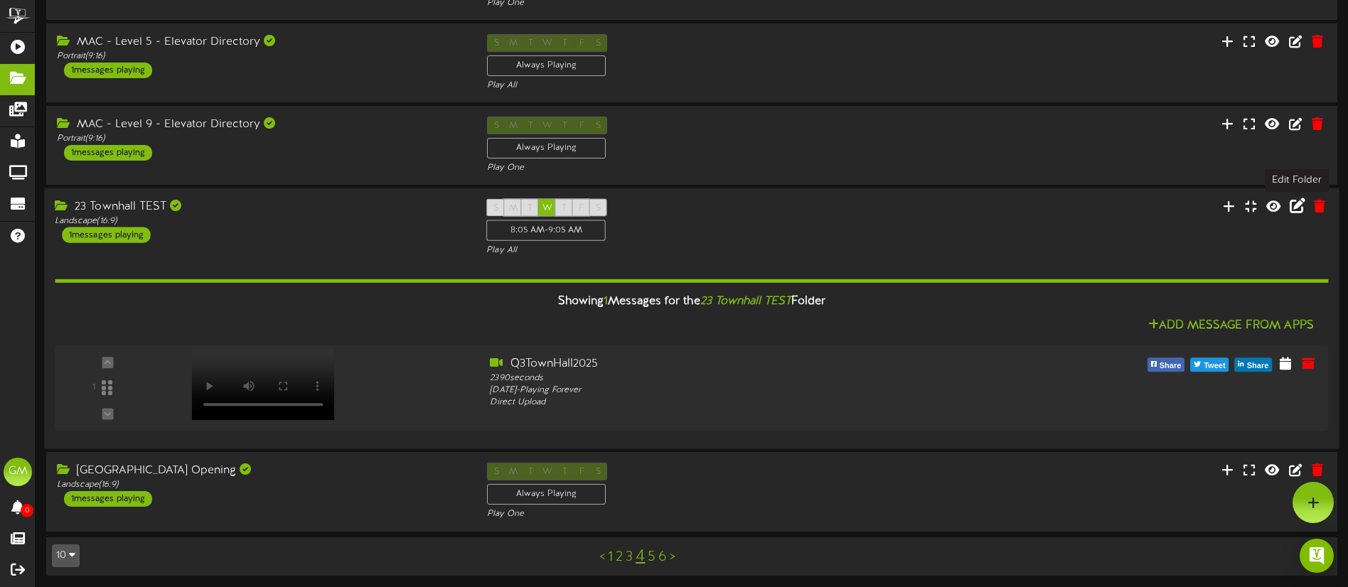
click at [1293, 204] on icon at bounding box center [1297, 206] width 16 height 16
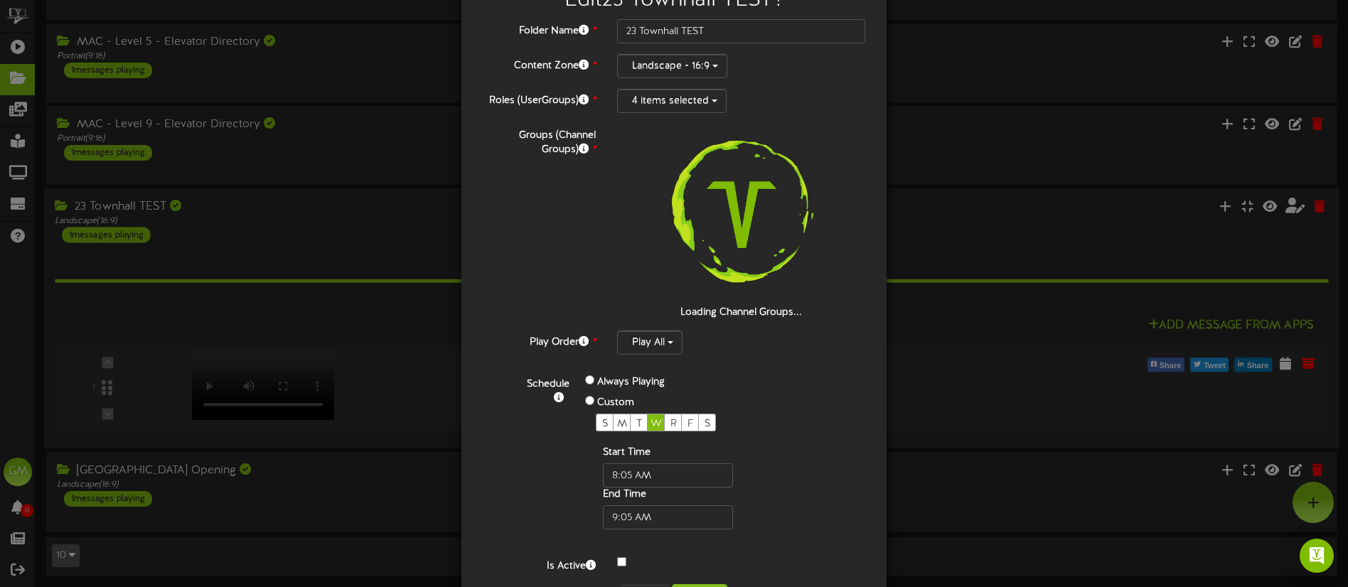
scroll to position [112, 0]
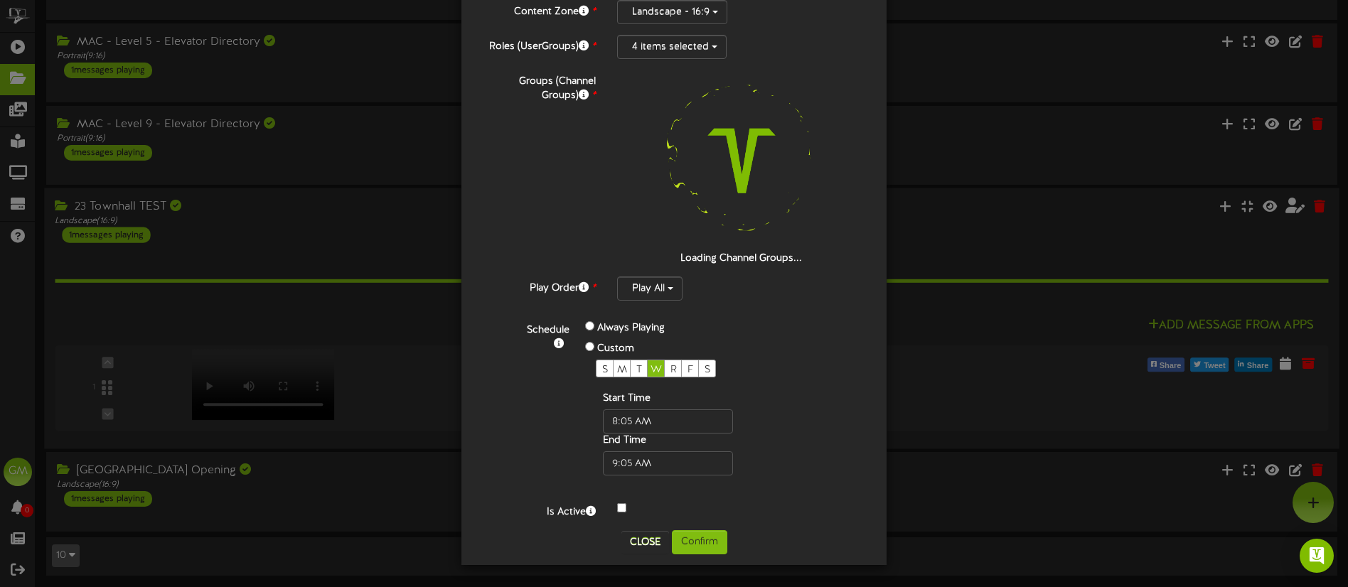
drag, startPoint x: 627, startPoint y: 503, endPoint x: 622, endPoint y: 510, distance: 8.1
click at [622, 434] on div "Start Time" at bounding box center [668, 413] width 130 height 42
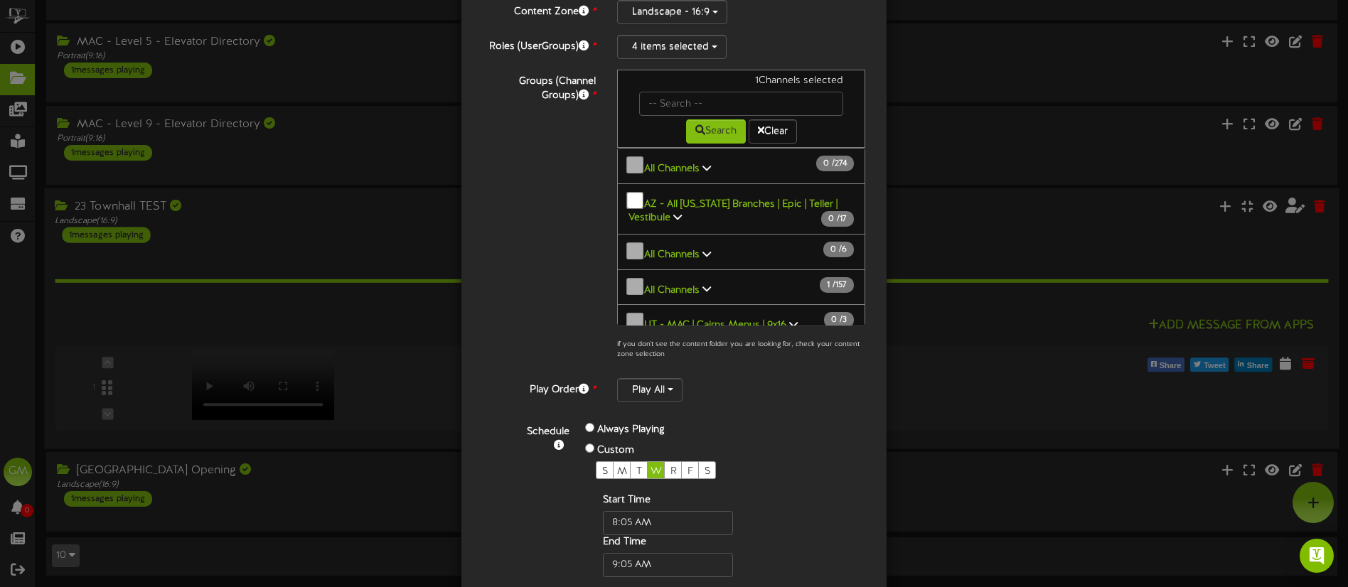
scroll to position [214, 0]
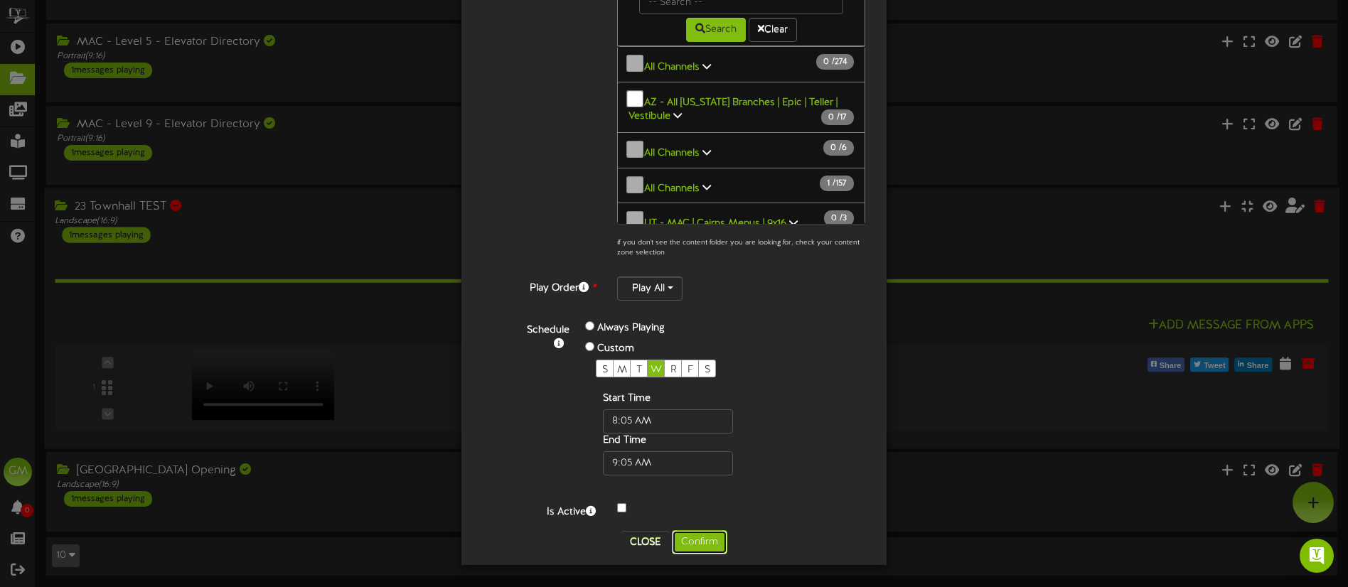
click at [699, 545] on button "Confirm" at bounding box center [699, 542] width 55 height 24
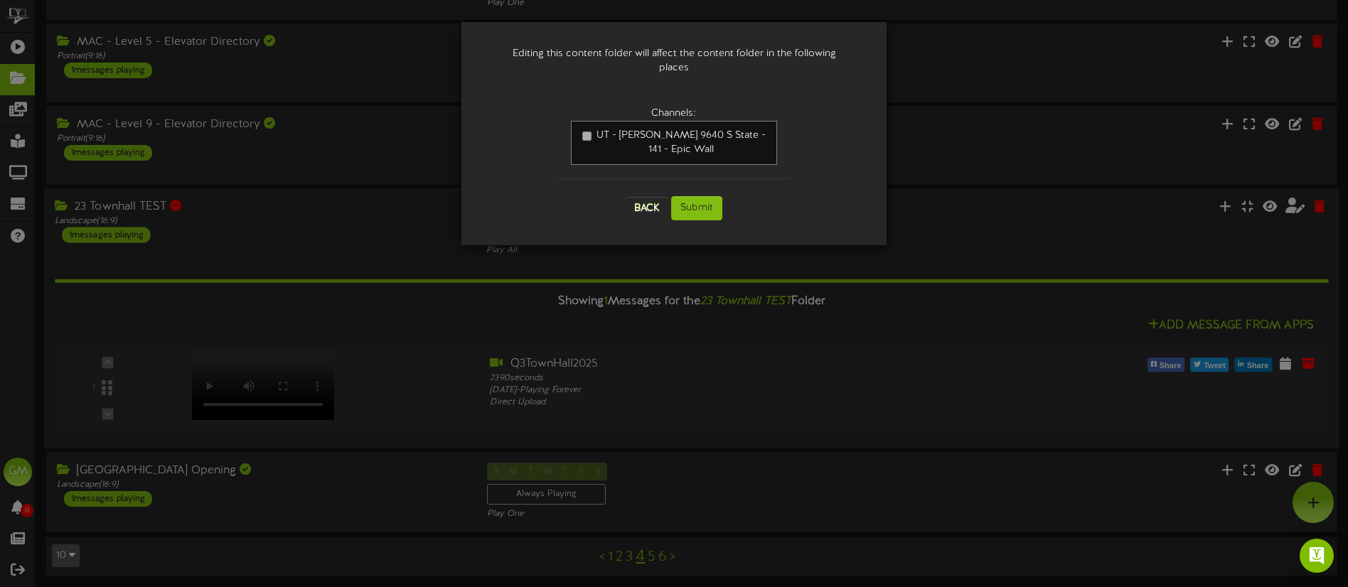
scroll to position [0, 0]
click at [697, 196] on button "Submit" at bounding box center [696, 208] width 51 height 24
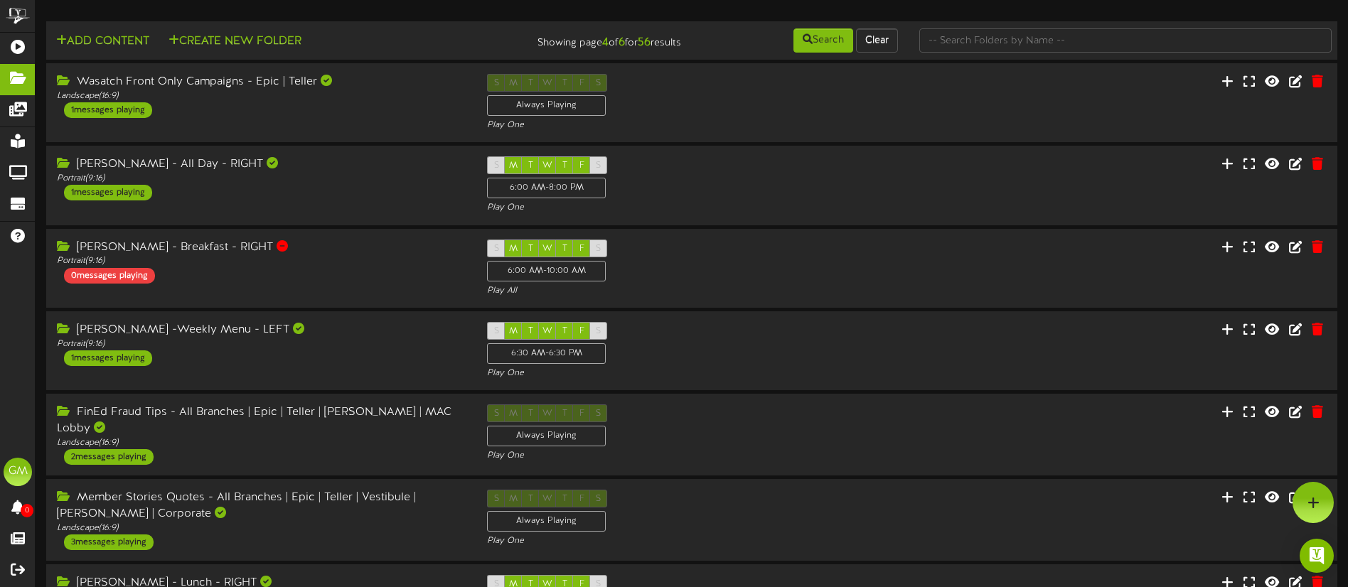
scroll to position [360, 0]
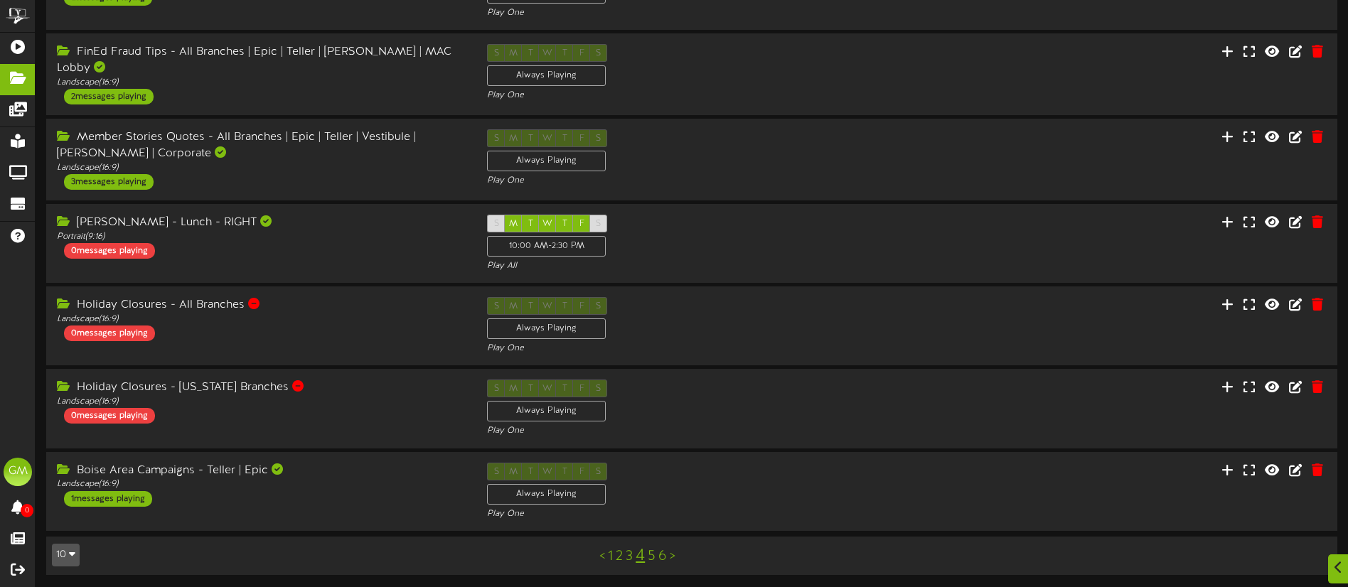
click at [650, 554] on link "5" at bounding box center [652, 557] width 8 height 16
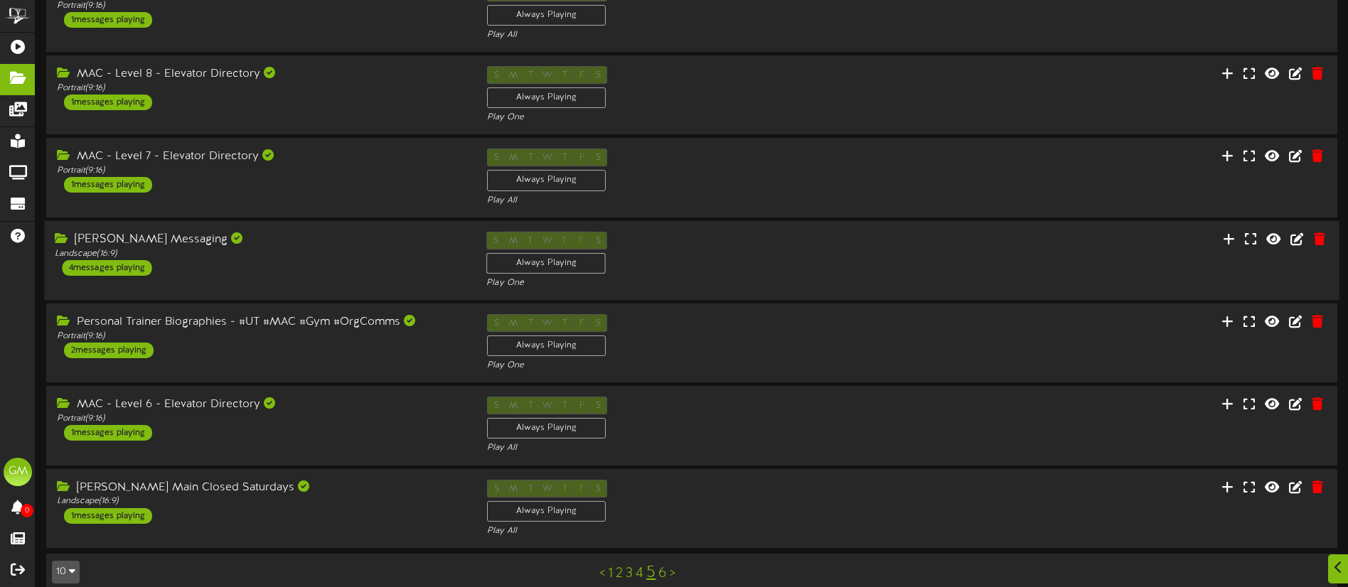
scroll to position [358, 0]
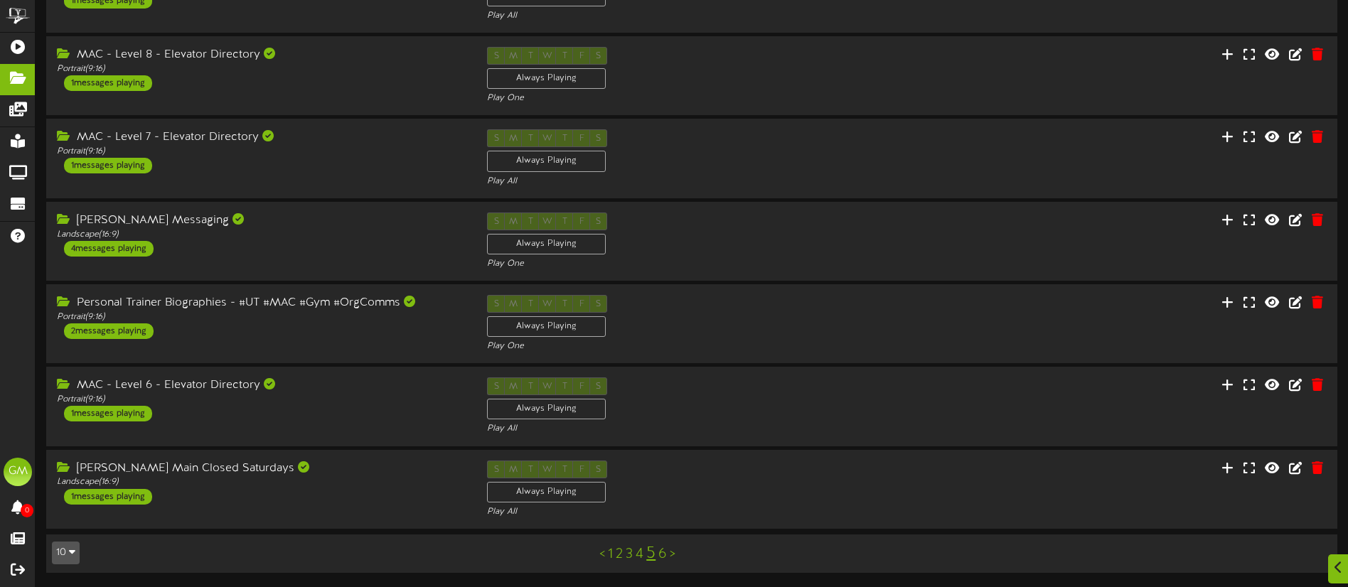
click at [664, 555] on link "6" at bounding box center [662, 555] width 9 height 16
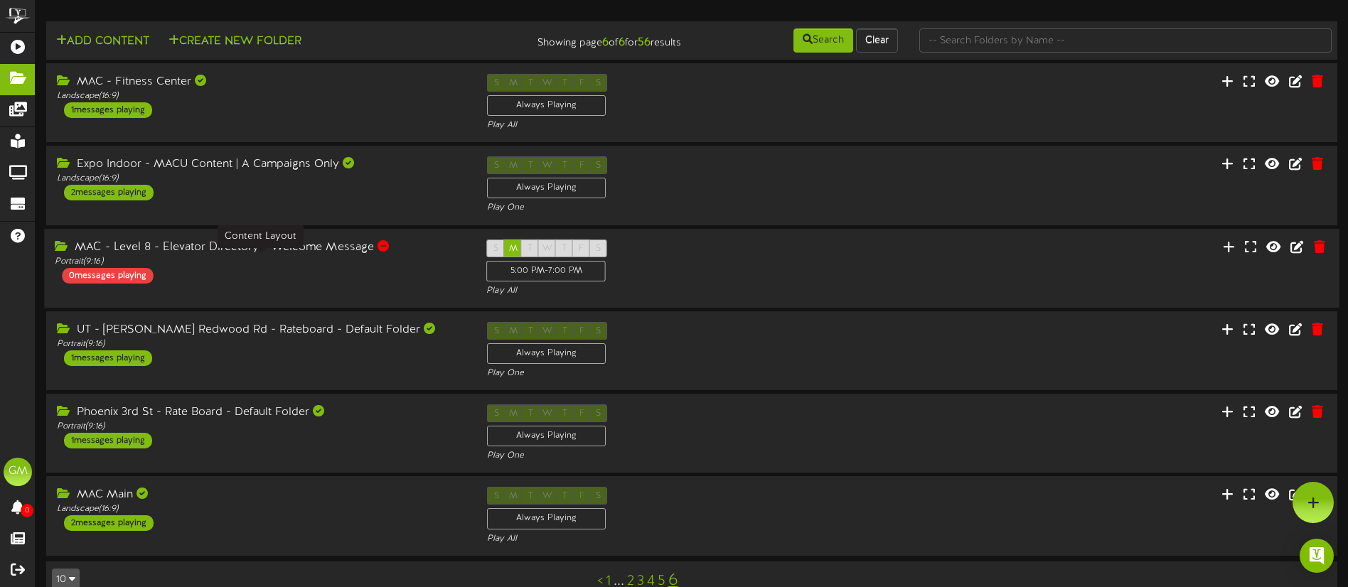
scroll to position [27, 0]
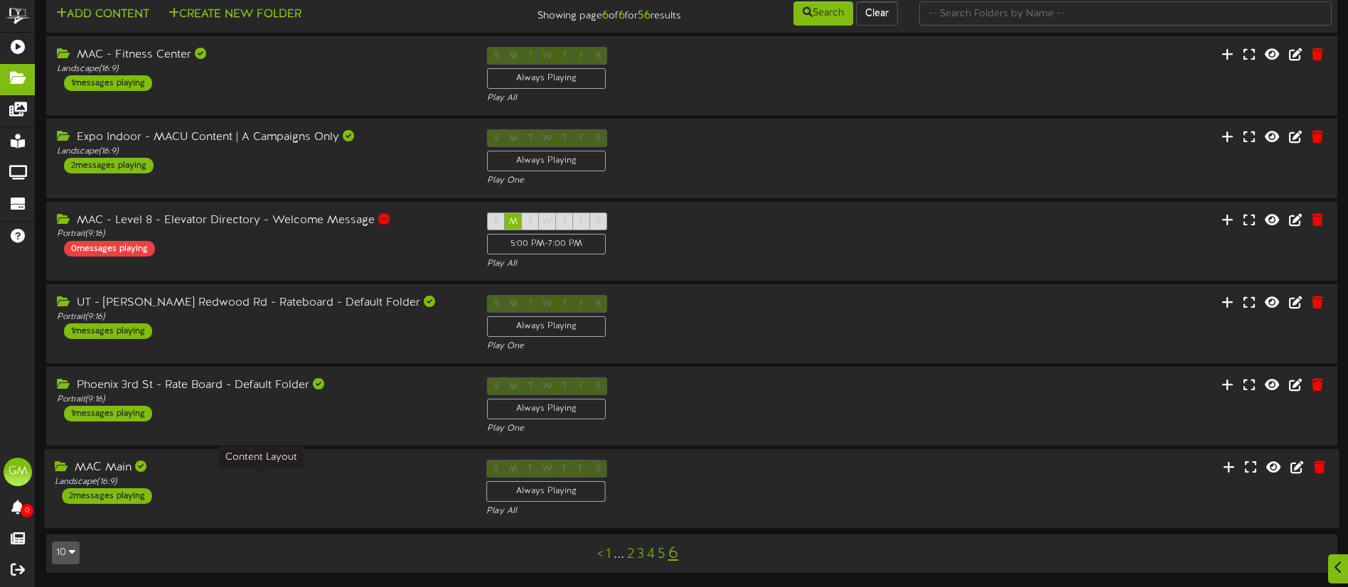
click at [378, 476] on div "Landscape ( 16:9 )" at bounding box center [260, 482] width 410 height 12
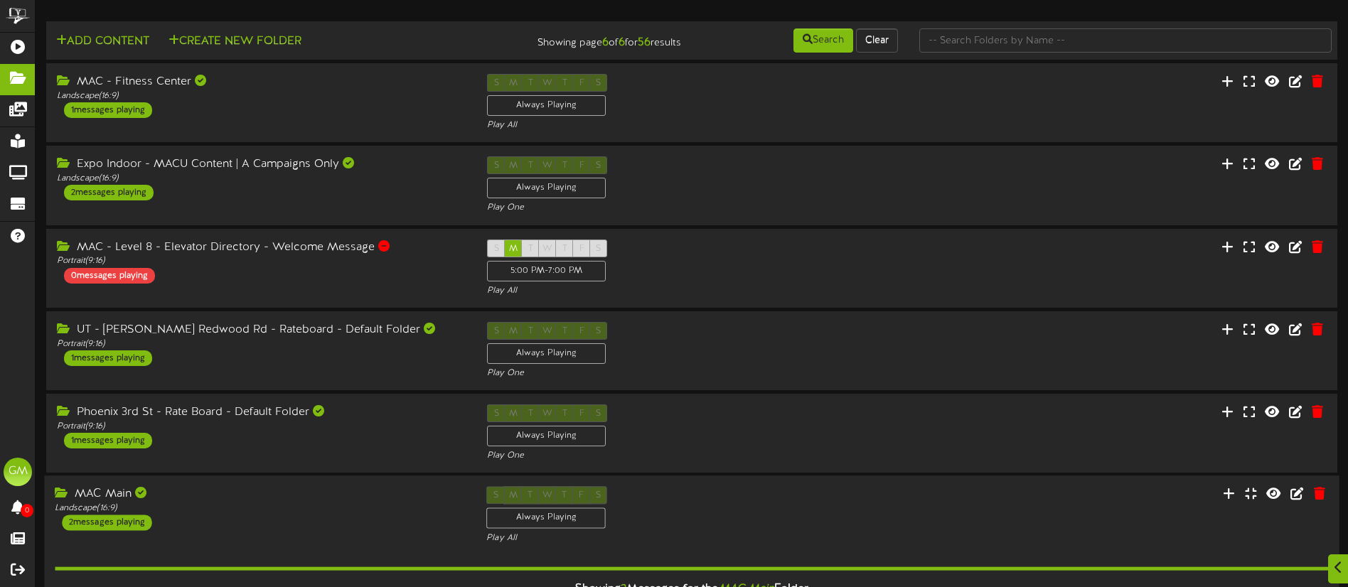
scroll to position [301, 0]
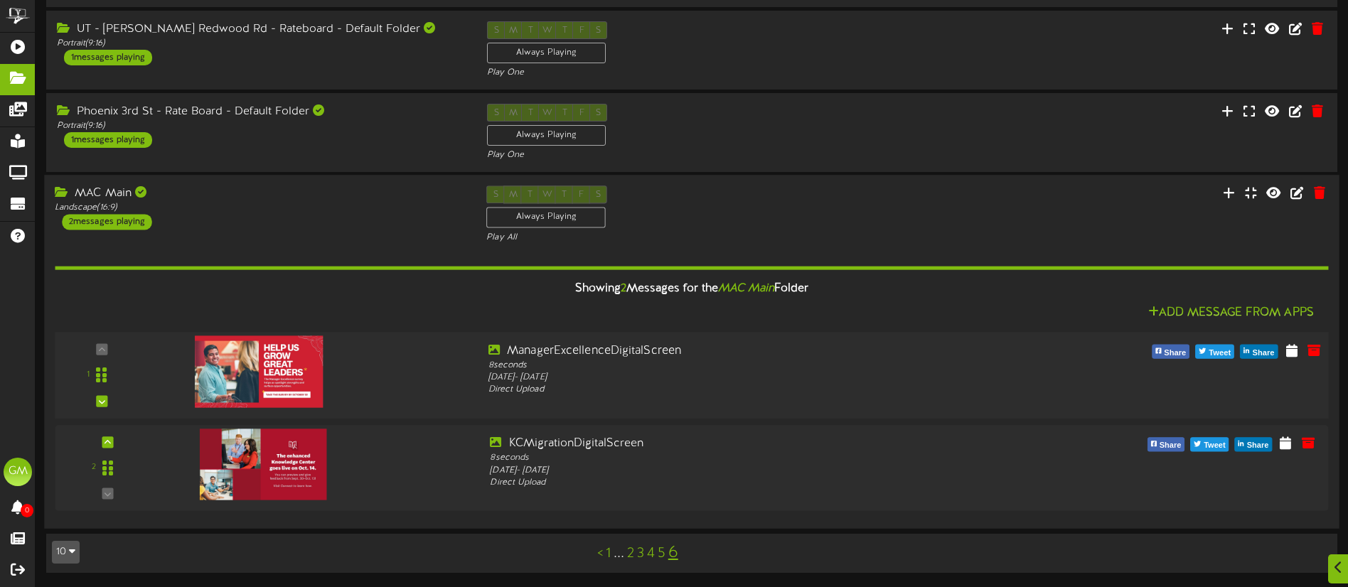
click at [286, 377] on img at bounding box center [259, 372] width 128 height 72
click at [1292, 352] on icon at bounding box center [1292, 350] width 14 height 16
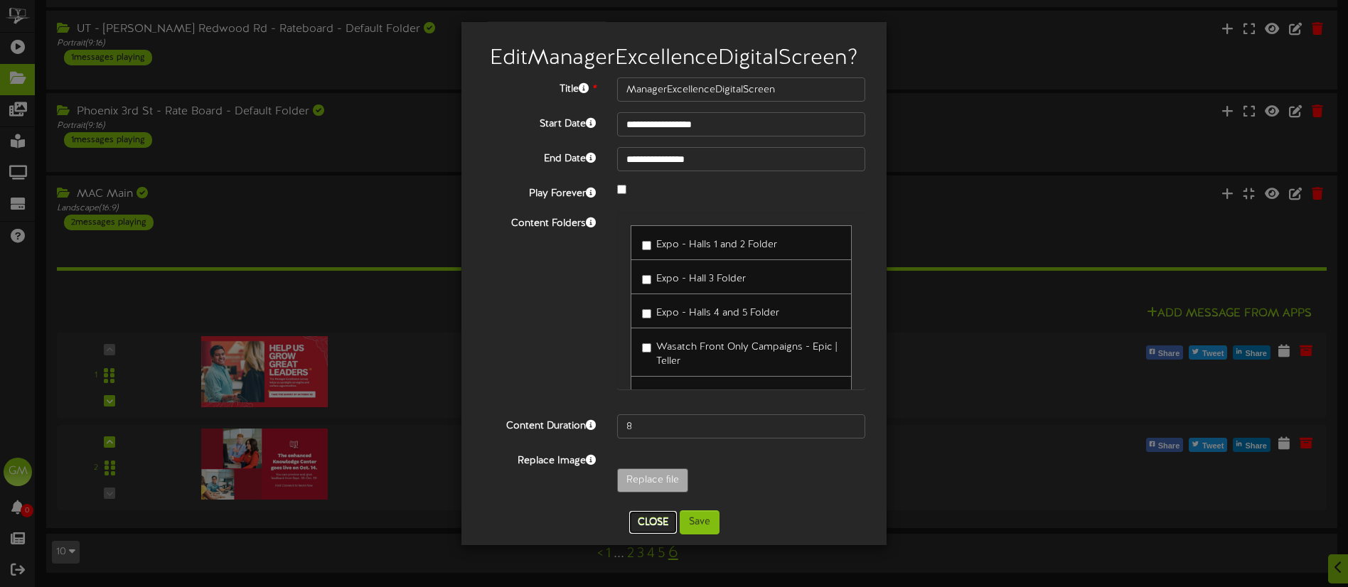
click at [652, 522] on button "Close" at bounding box center [653, 522] width 48 height 23
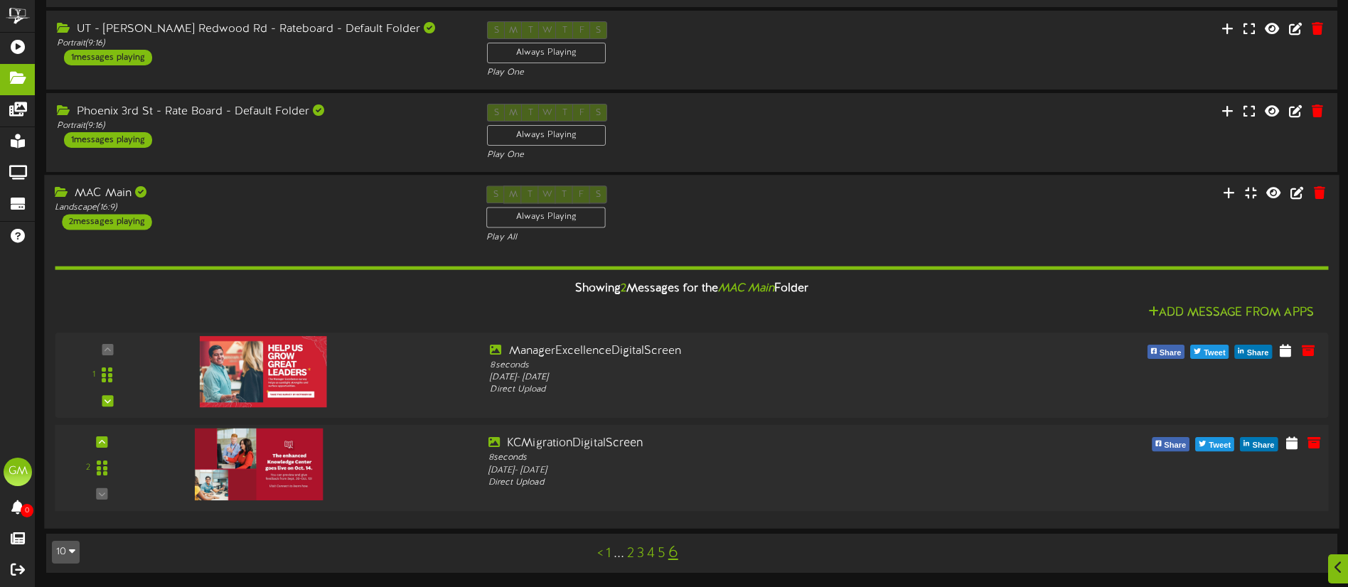
click at [257, 460] on img at bounding box center [259, 465] width 128 height 72
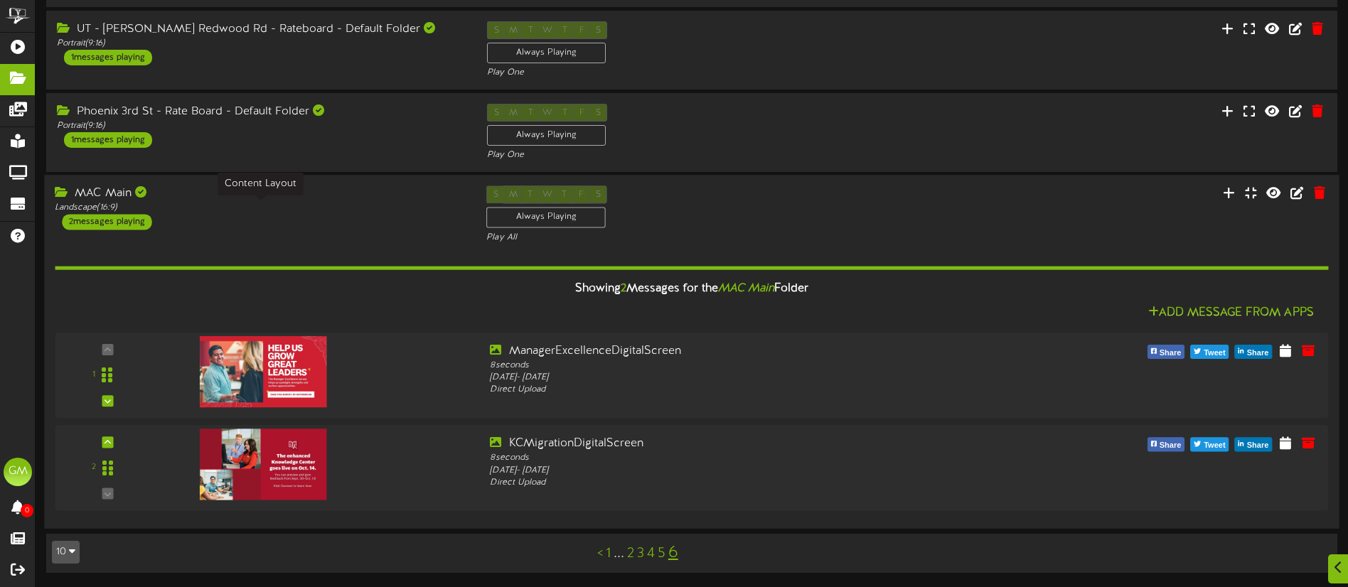
click at [328, 205] on div "Landscape ( 16:9 )" at bounding box center [260, 209] width 410 height 12
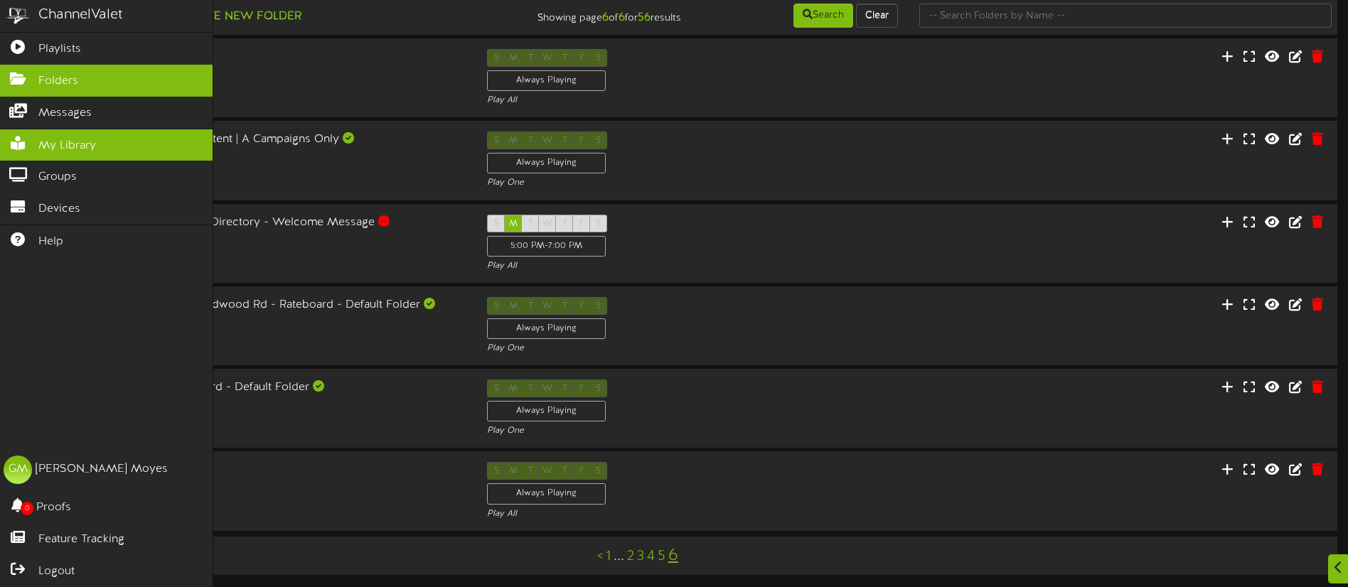
scroll to position [26, 0]
click at [83, 146] on span "My Library" at bounding box center [67, 146] width 58 height 16
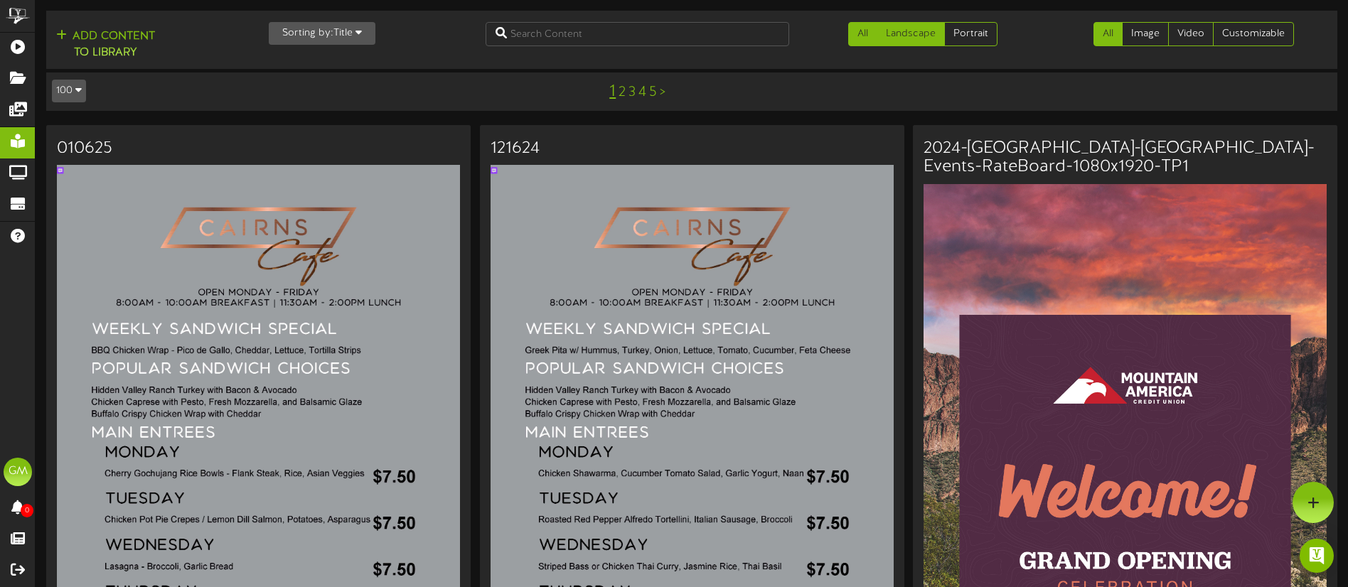
click at [913, 34] on link "Landscape" at bounding box center [910, 34] width 68 height 24
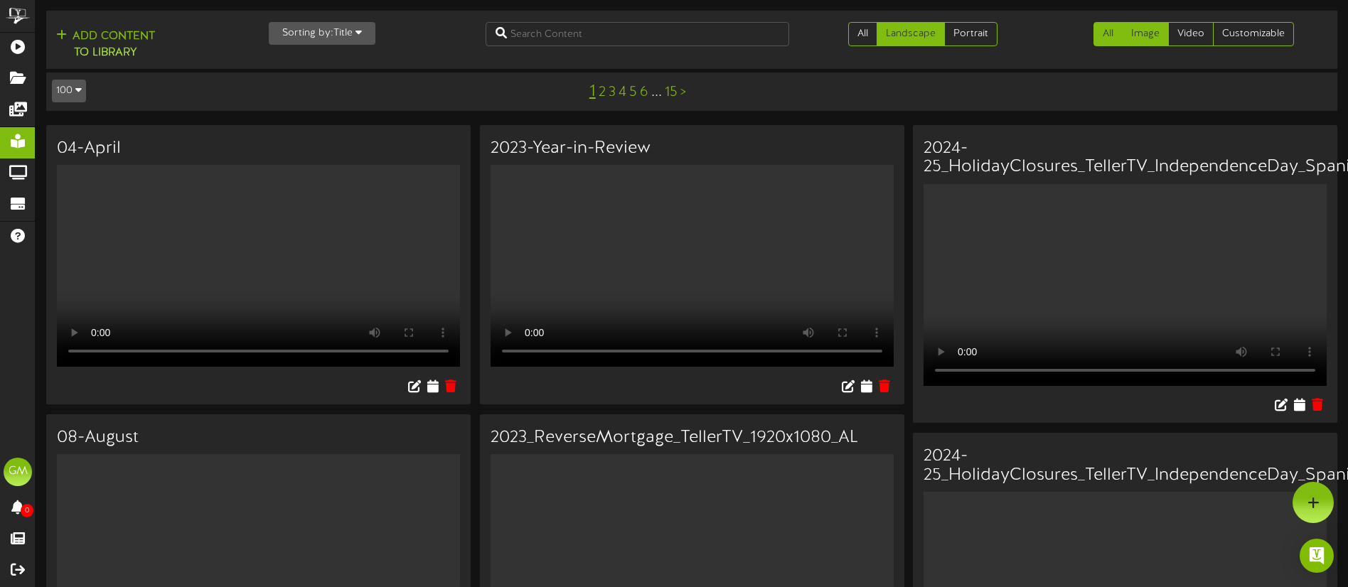
click at [1140, 42] on link "Image" at bounding box center [1145, 34] width 47 height 24
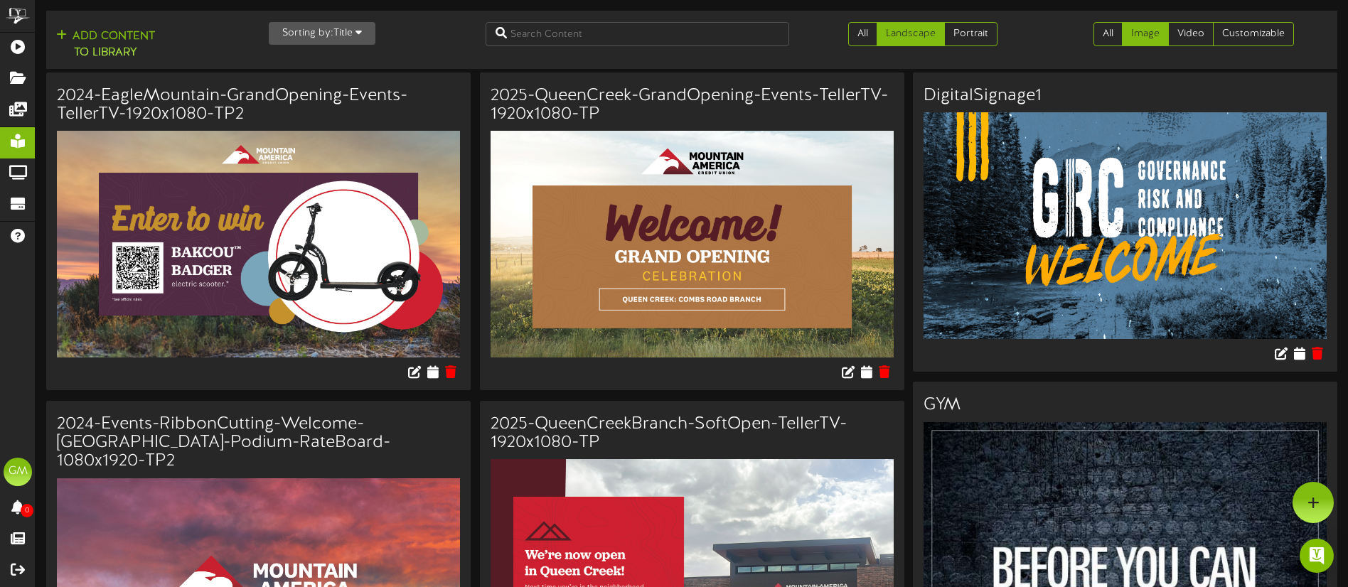
click at [358, 30] on icon "button" at bounding box center [358, 32] width 6 height 10
click at [311, 62] on div "Newest" at bounding box center [325, 60] width 112 height 21
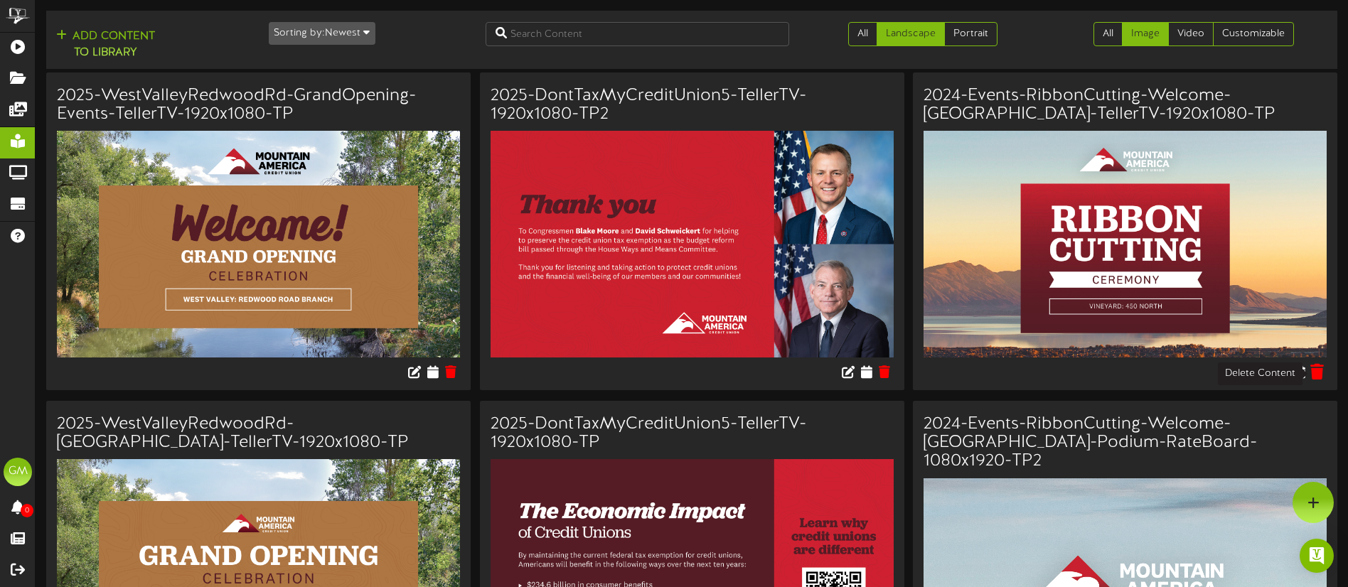
click at [1319, 371] on icon at bounding box center [1317, 372] width 14 height 16
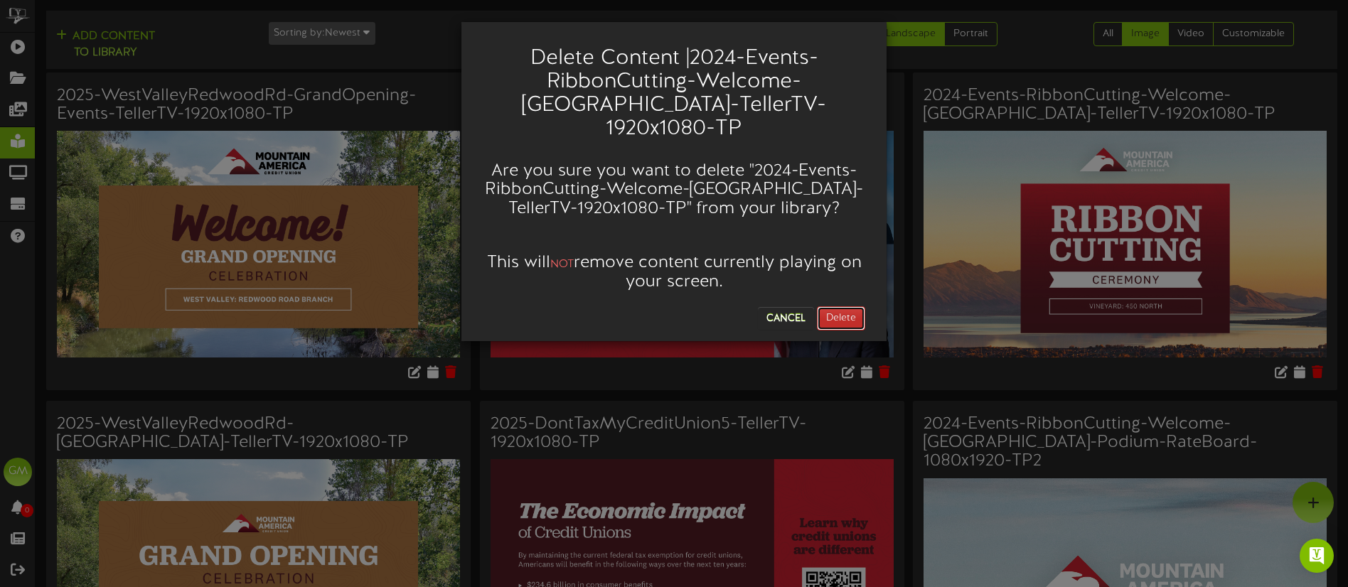
click at [840, 306] on button "Delete" at bounding box center [841, 318] width 48 height 24
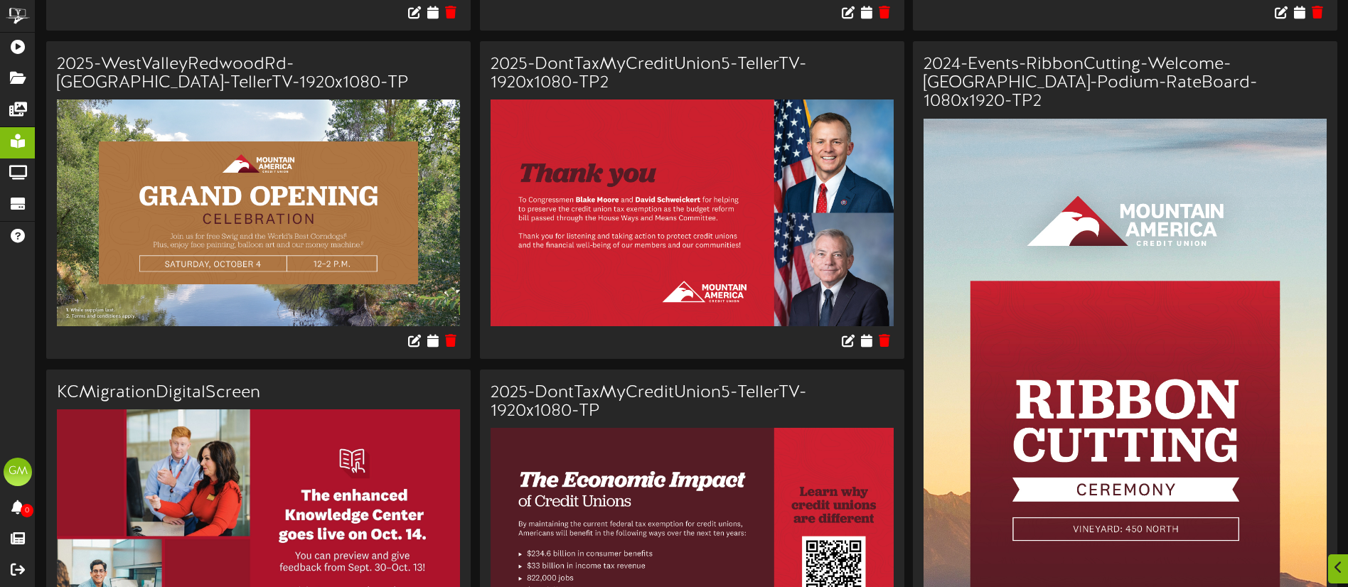
scroll to position [407, 0]
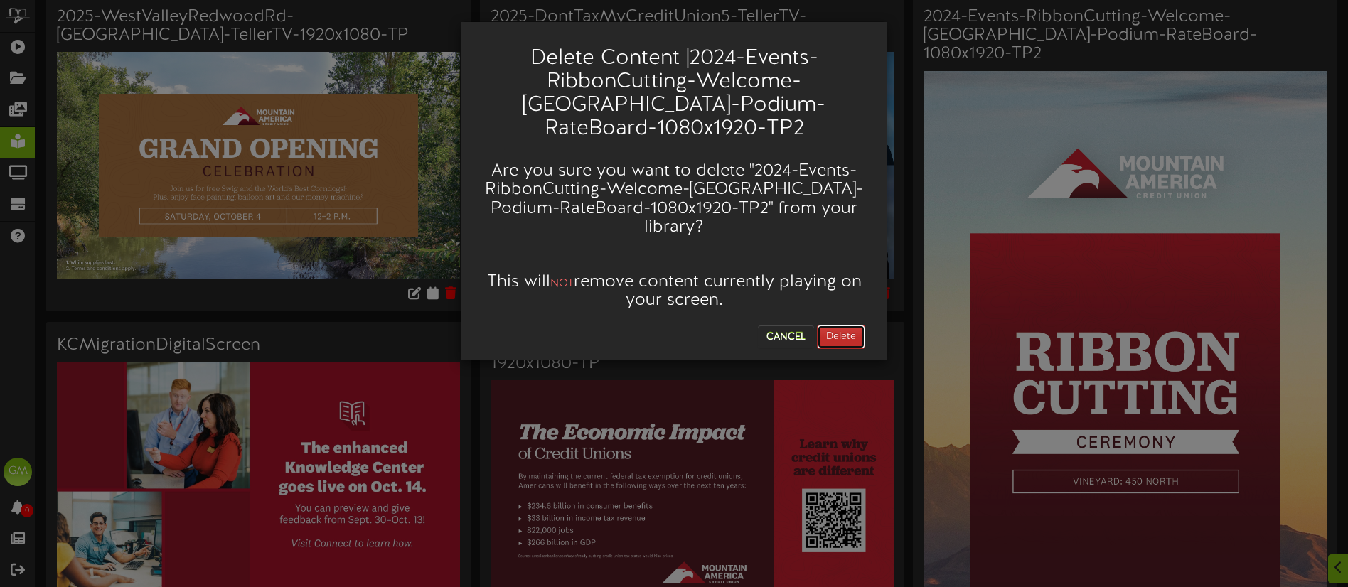
click at [853, 325] on button "Delete" at bounding box center [841, 337] width 48 height 24
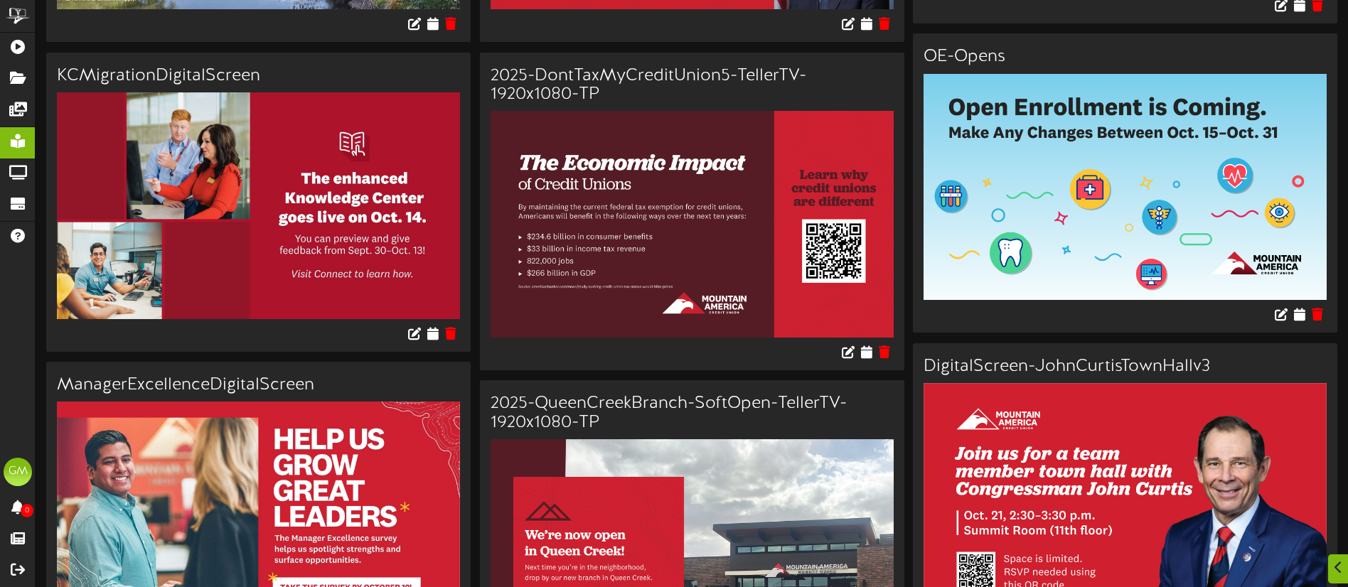
scroll to position [678, 0]
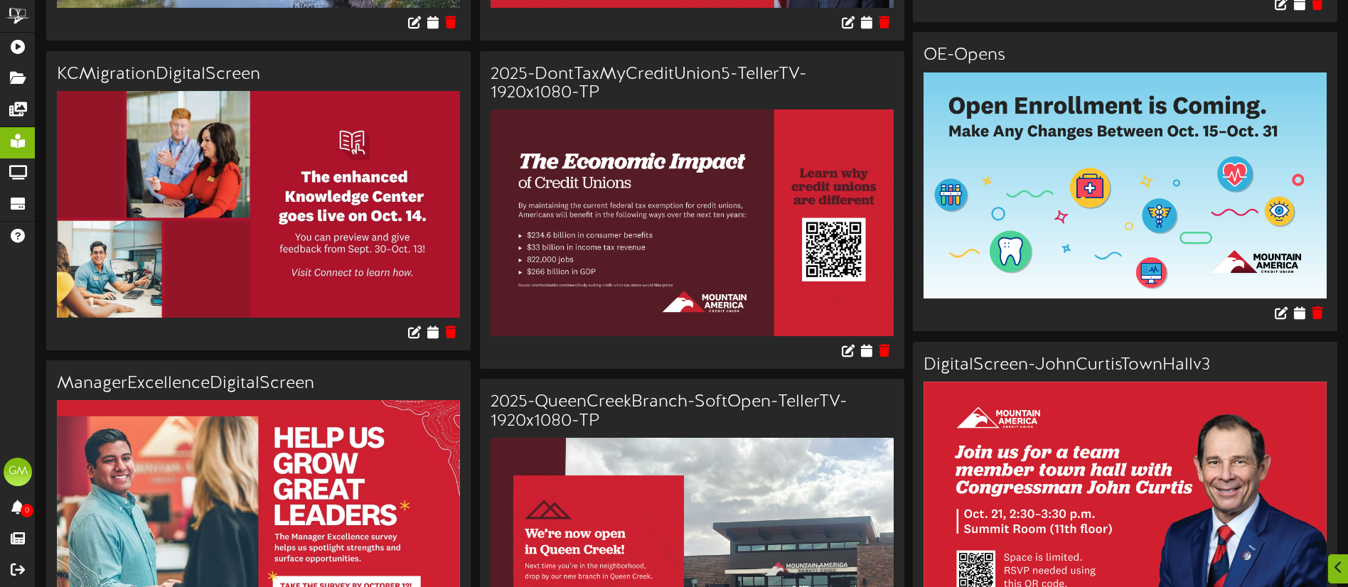
click at [380, 251] on img at bounding box center [258, 204] width 403 height 227
click at [262, 203] on img at bounding box center [258, 204] width 403 height 227
click at [241, 227] on img at bounding box center [258, 204] width 403 height 227
click at [233, 204] on img at bounding box center [258, 204] width 403 height 227
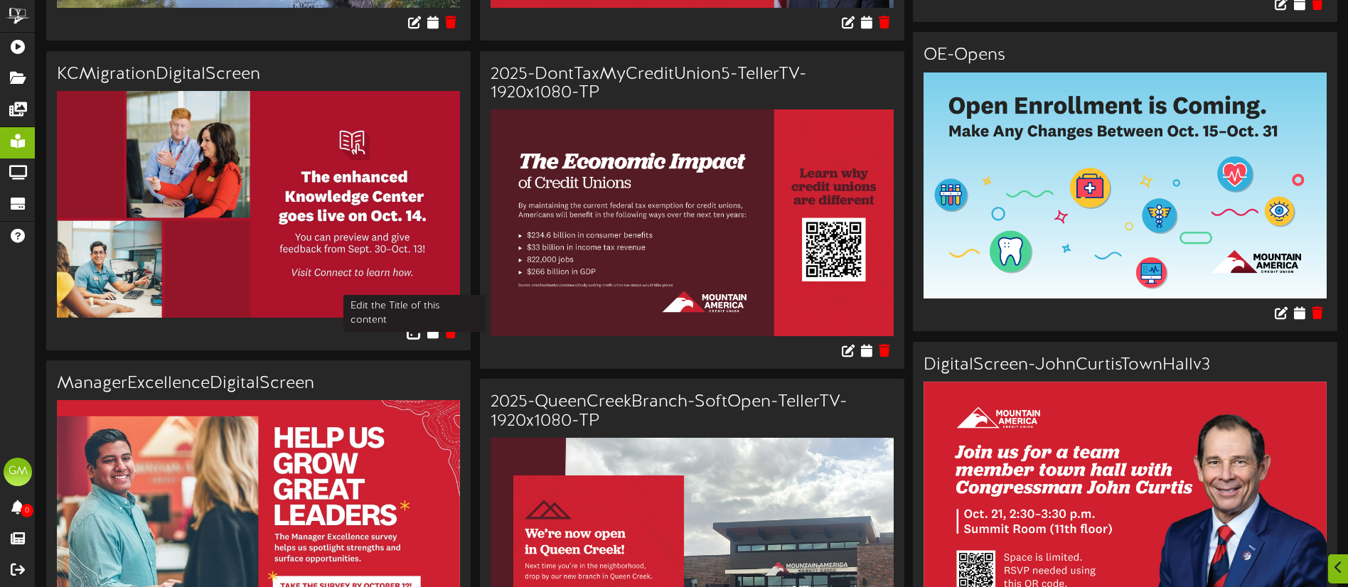
click at [413, 333] on icon at bounding box center [415, 331] width 16 height 16
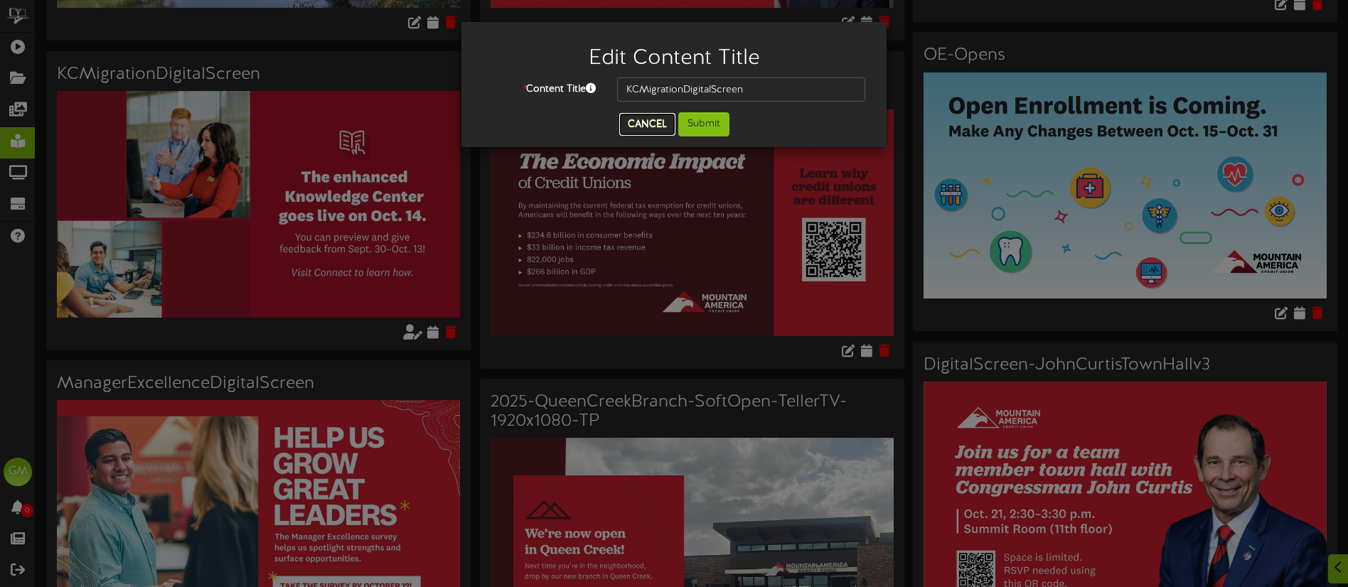
click at [652, 127] on button "Cancel" at bounding box center [647, 124] width 56 height 23
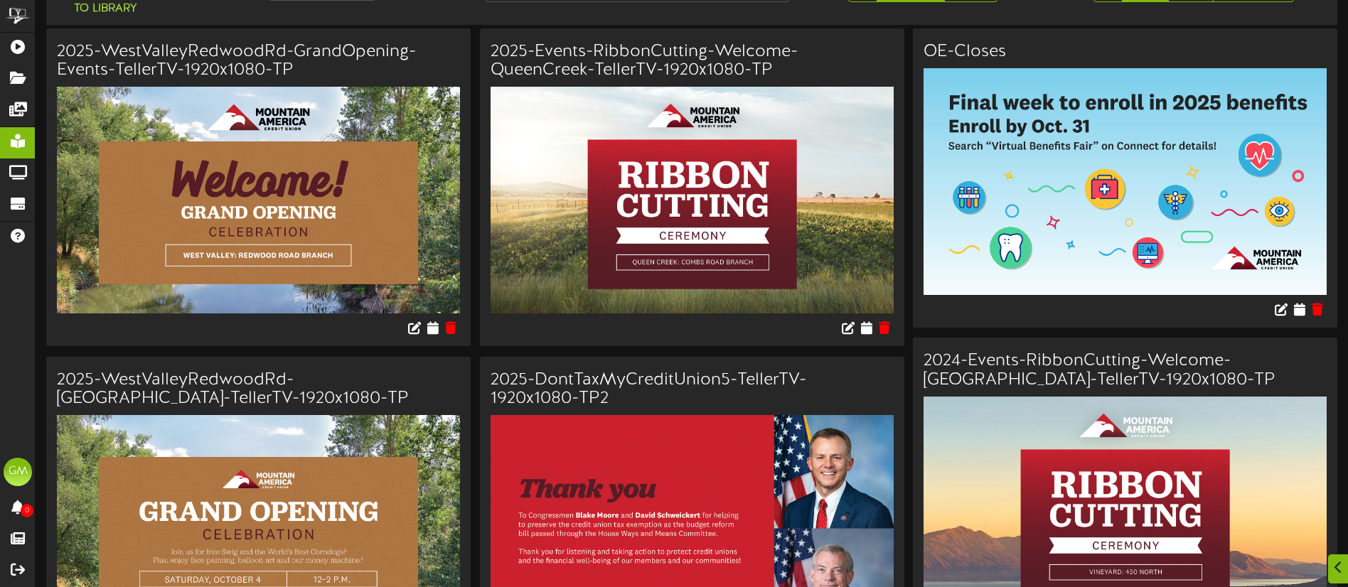
scroll to position [56, 0]
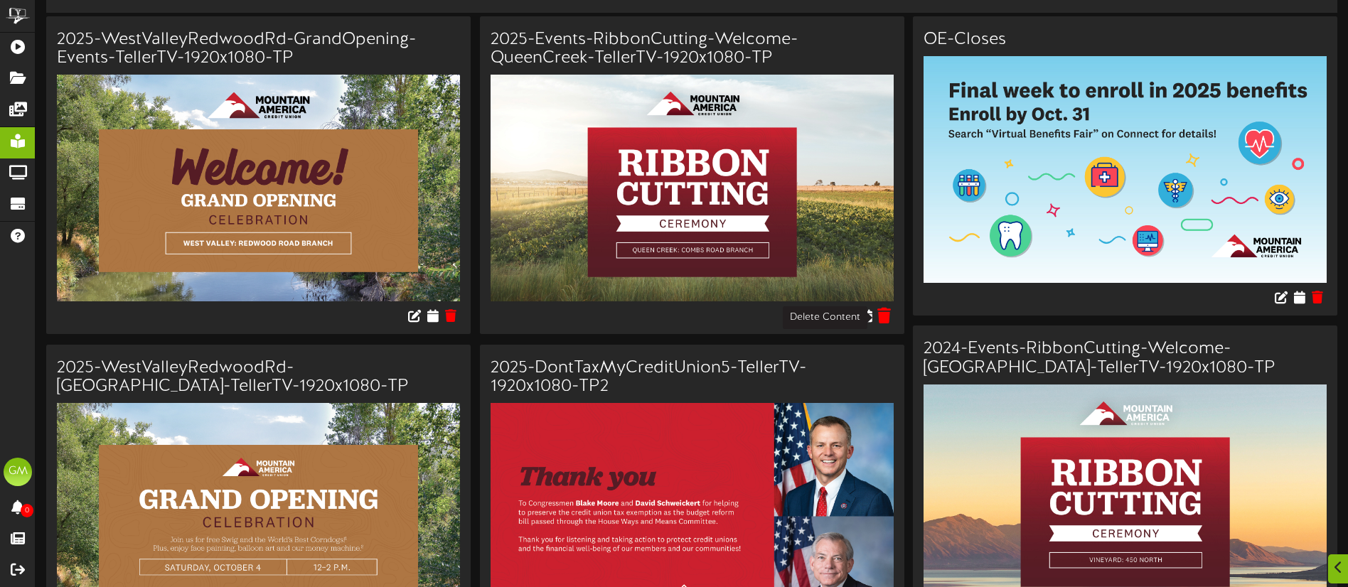
click at [881, 318] on icon at bounding box center [884, 316] width 14 height 16
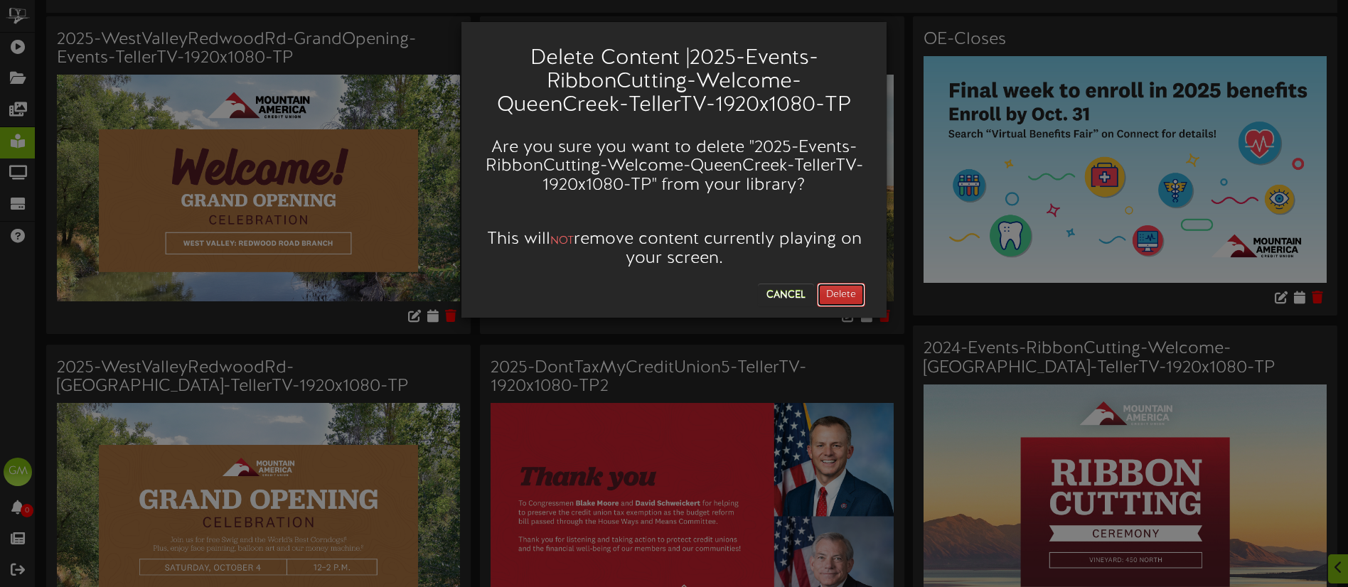
click at [840, 297] on button "Delete" at bounding box center [841, 295] width 48 height 24
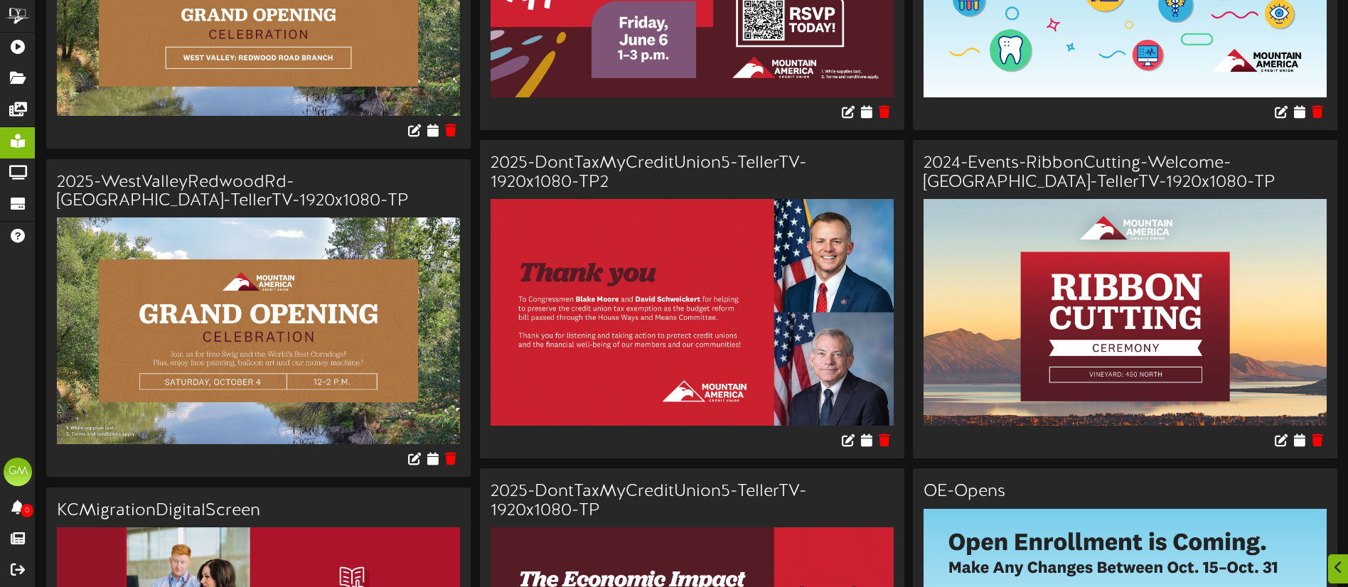
scroll to position [242, 0]
click at [889, 444] on icon at bounding box center [884, 439] width 14 height 16
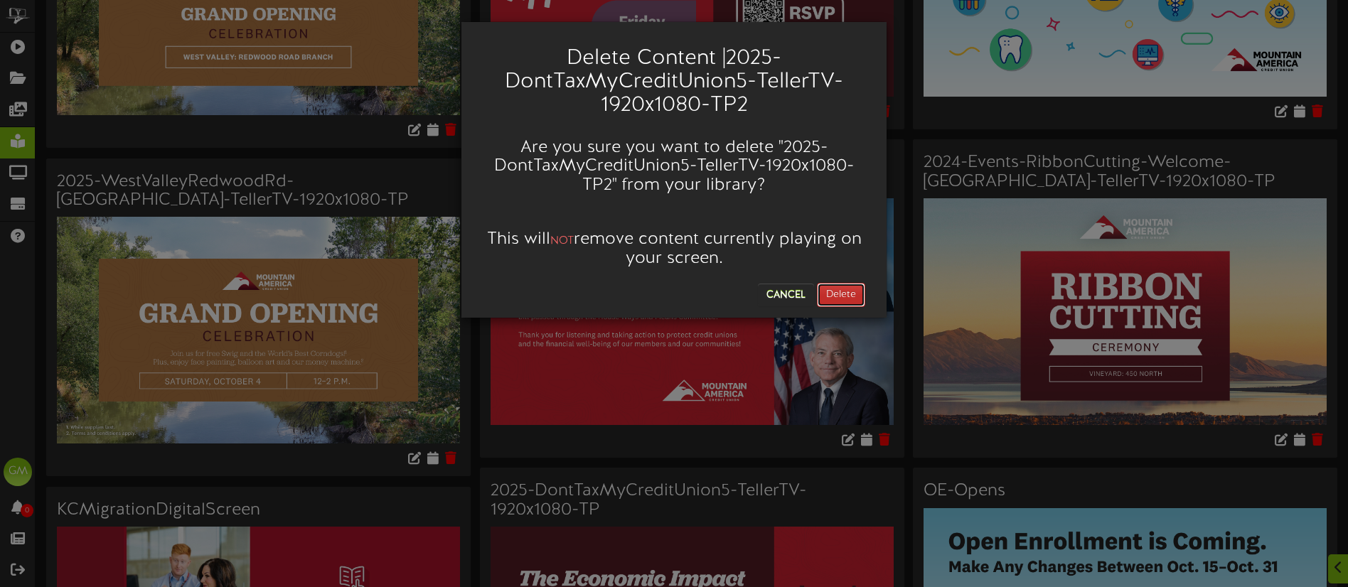
click at [849, 301] on button "Delete" at bounding box center [841, 295] width 48 height 24
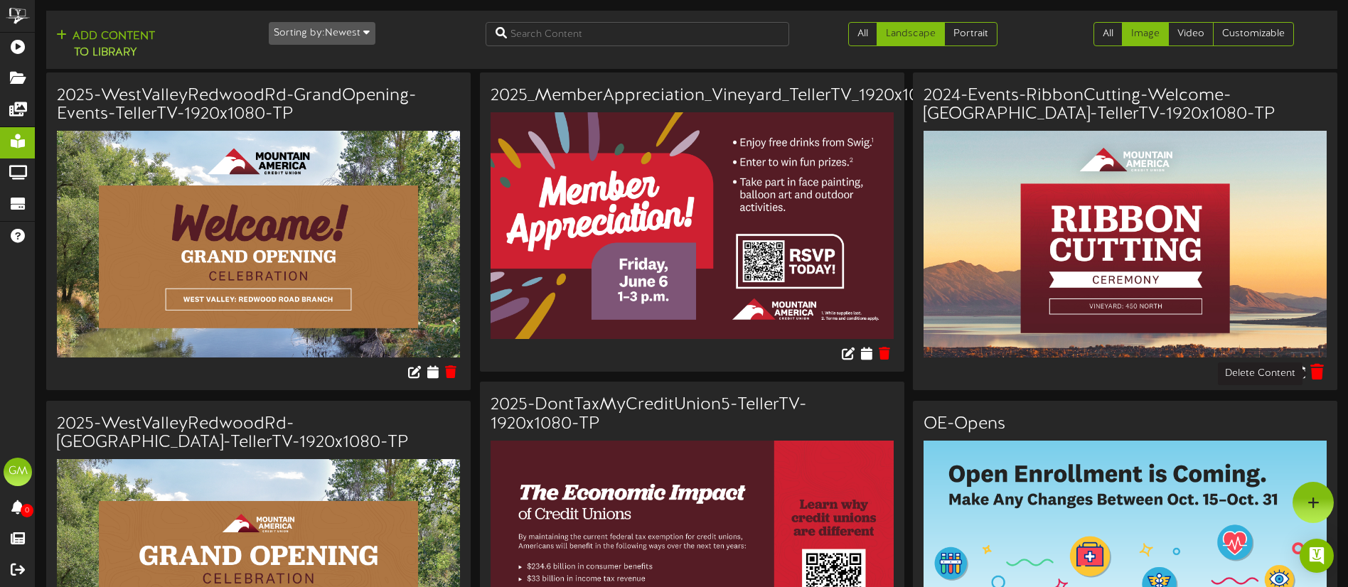
click at [1321, 372] on icon at bounding box center [1317, 372] width 14 height 16
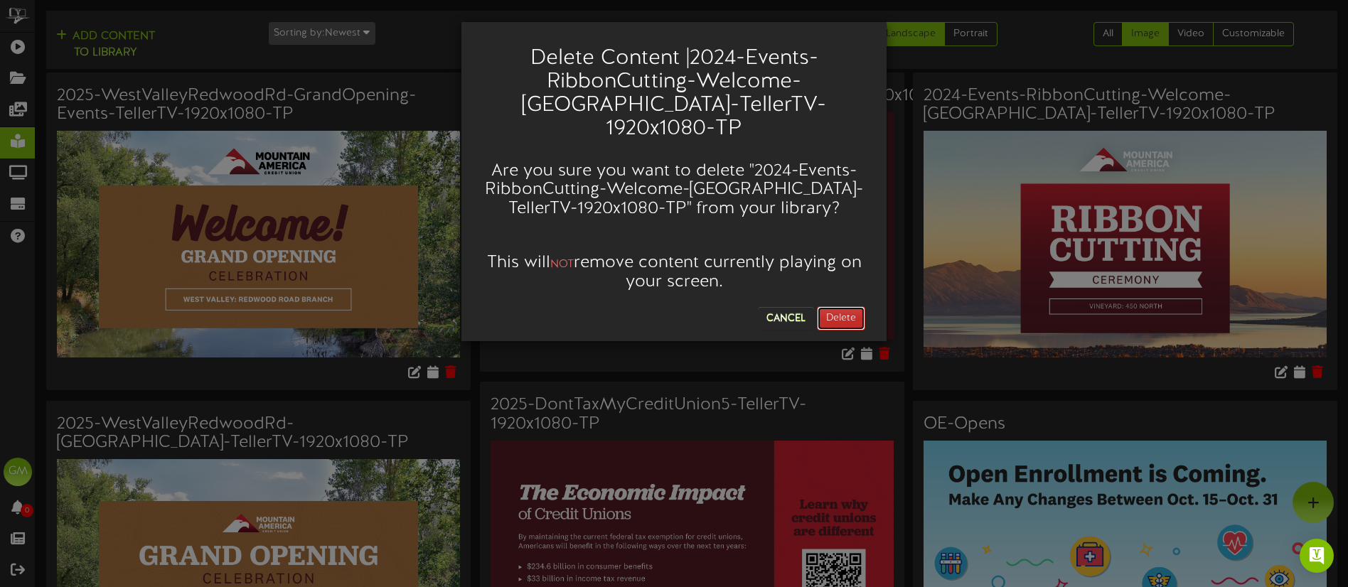
click at [849, 306] on button "Delete" at bounding box center [841, 318] width 48 height 24
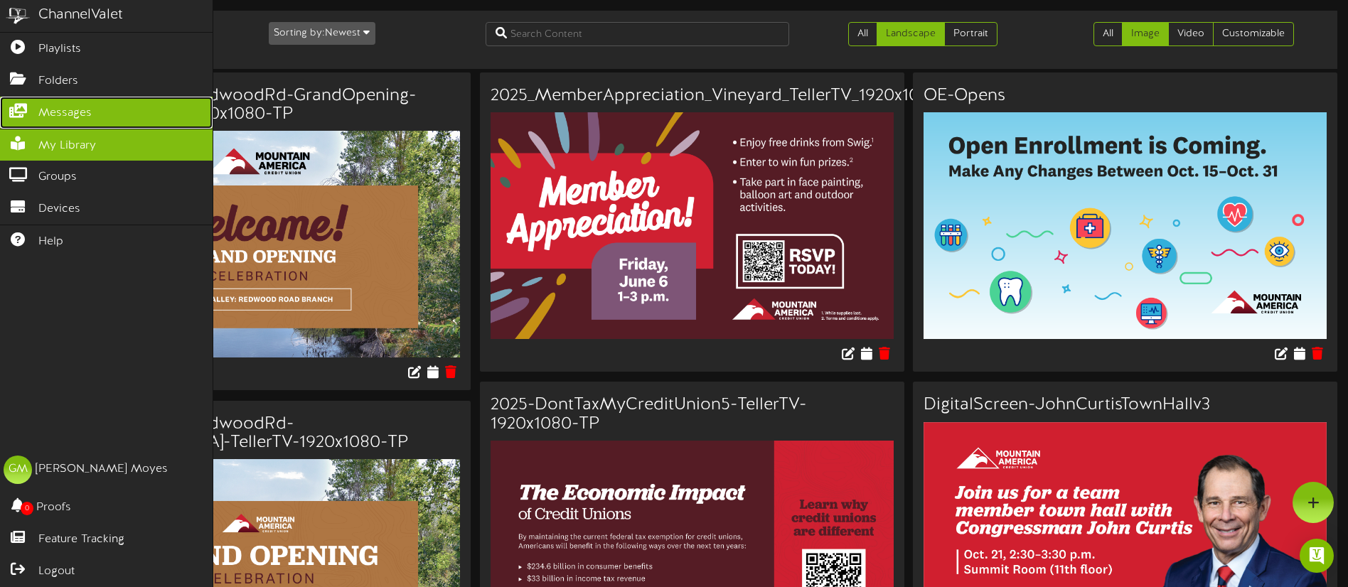
click at [58, 112] on span "Messages" at bounding box center [64, 113] width 53 height 16
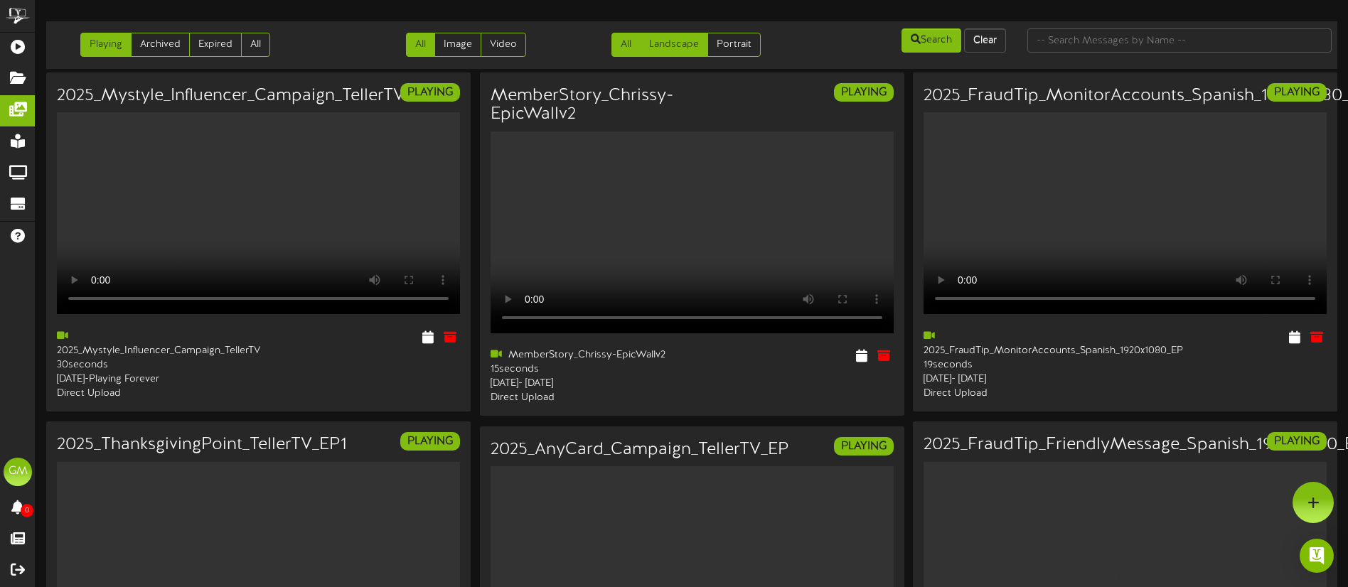
click at [685, 48] on link "Landscape" at bounding box center [674, 45] width 68 height 24
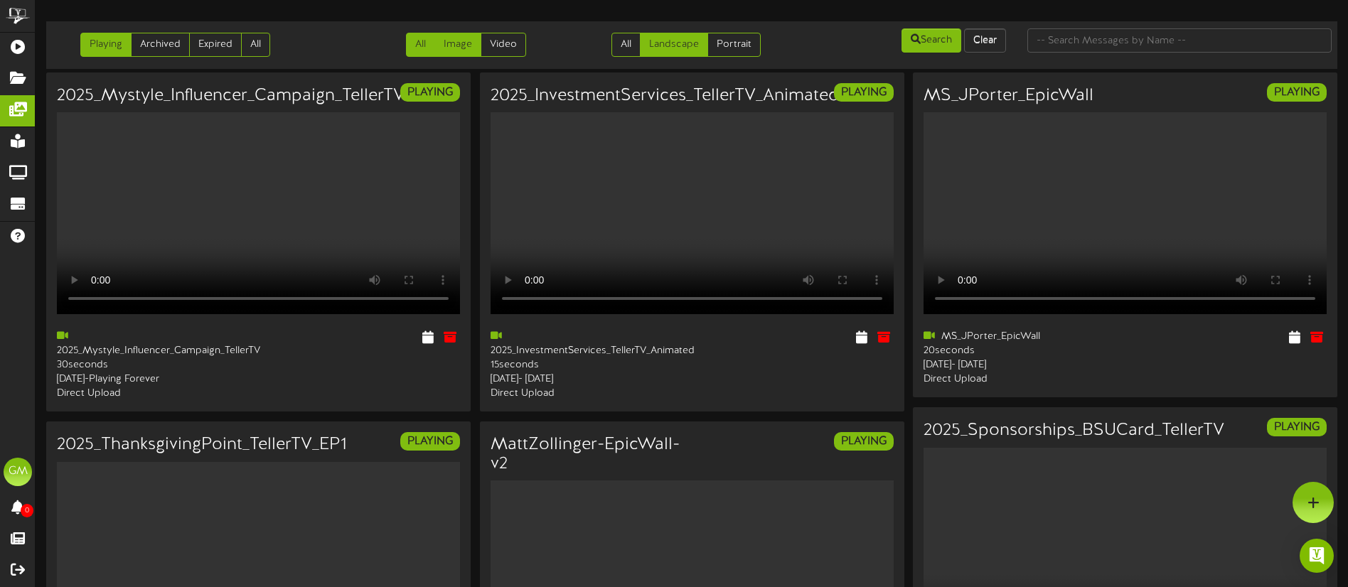
click at [446, 48] on link "Image" at bounding box center [457, 45] width 47 height 24
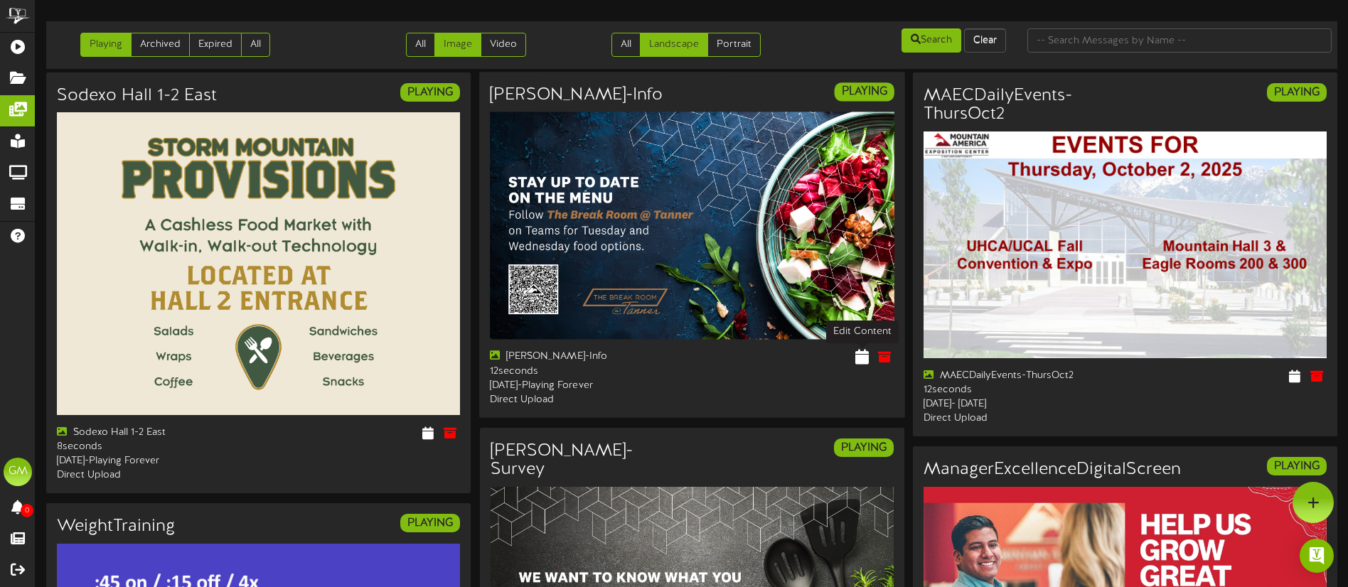
click at [860, 358] on icon at bounding box center [862, 357] width 14 height 16
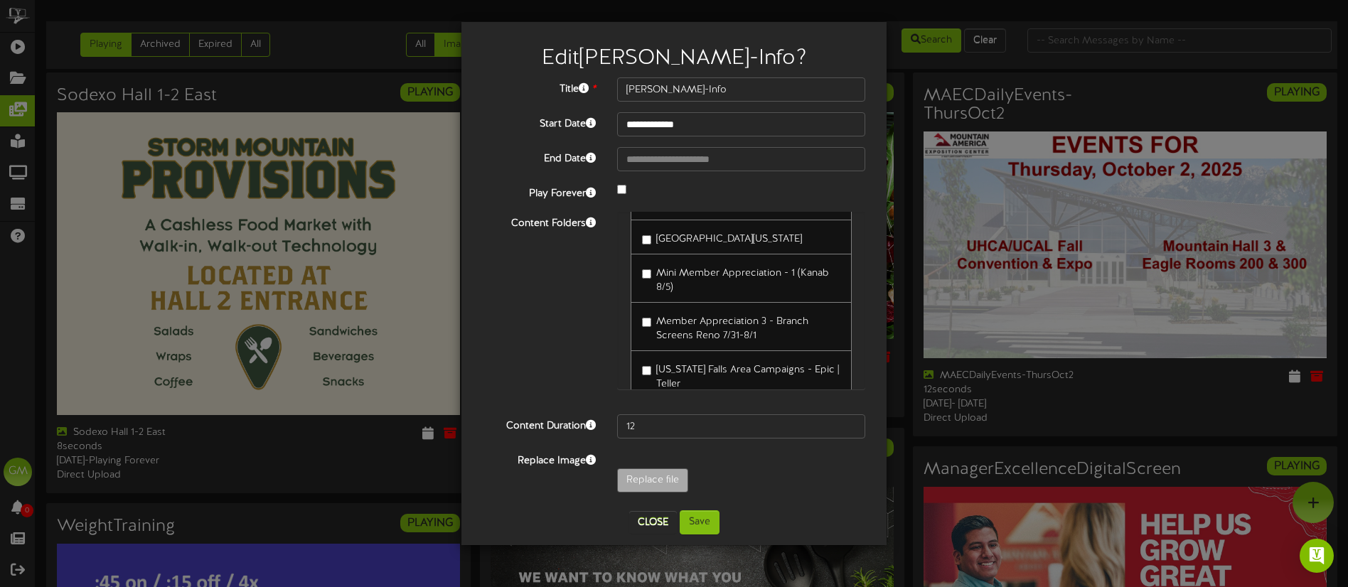
scroll to position [1405, 0]
click at [660, 515] on button "Close" at bounding box center [653, 522] width 48 height 23
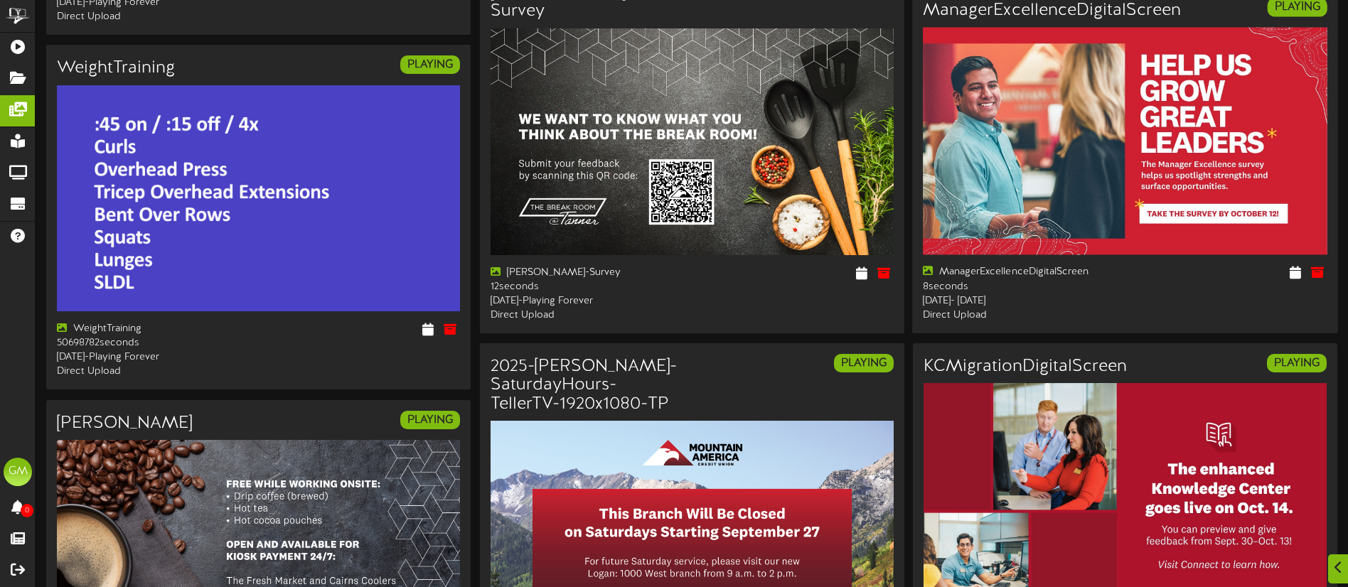
scroll to position [459, 0]
click at [1292, 280] on icon at bounding box center [1295, 272] width 14 height 16
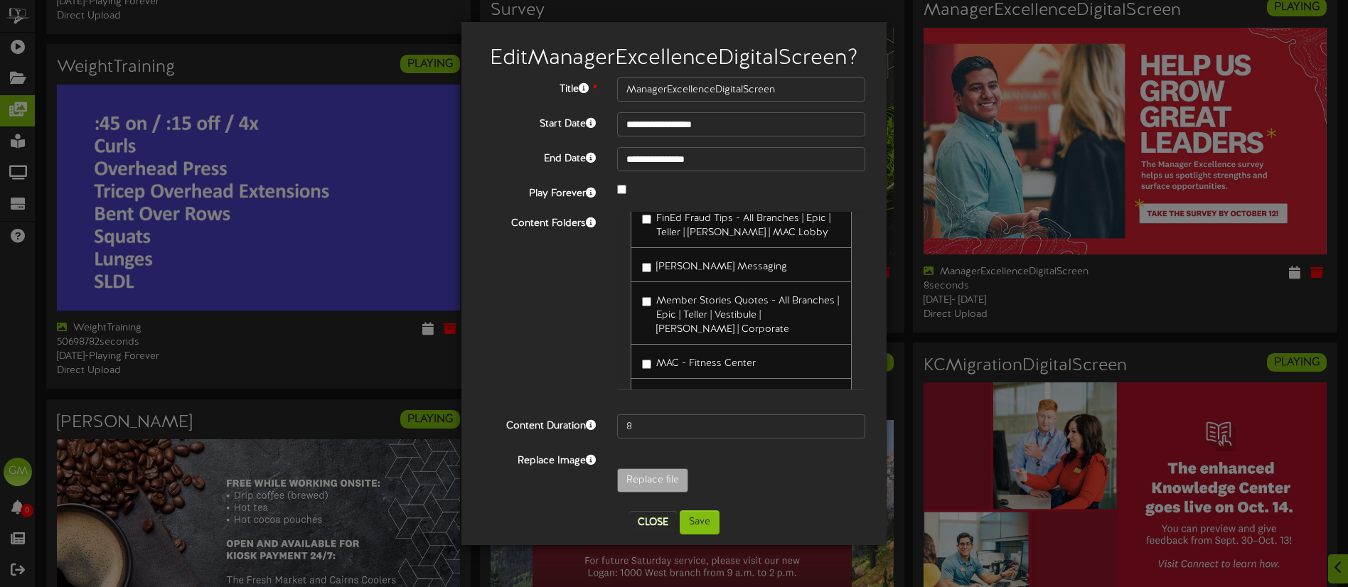
scroll to position [173, 0]
click at [697, 525] on button "Save" at bounding box center [700, 522] width 40 height 24
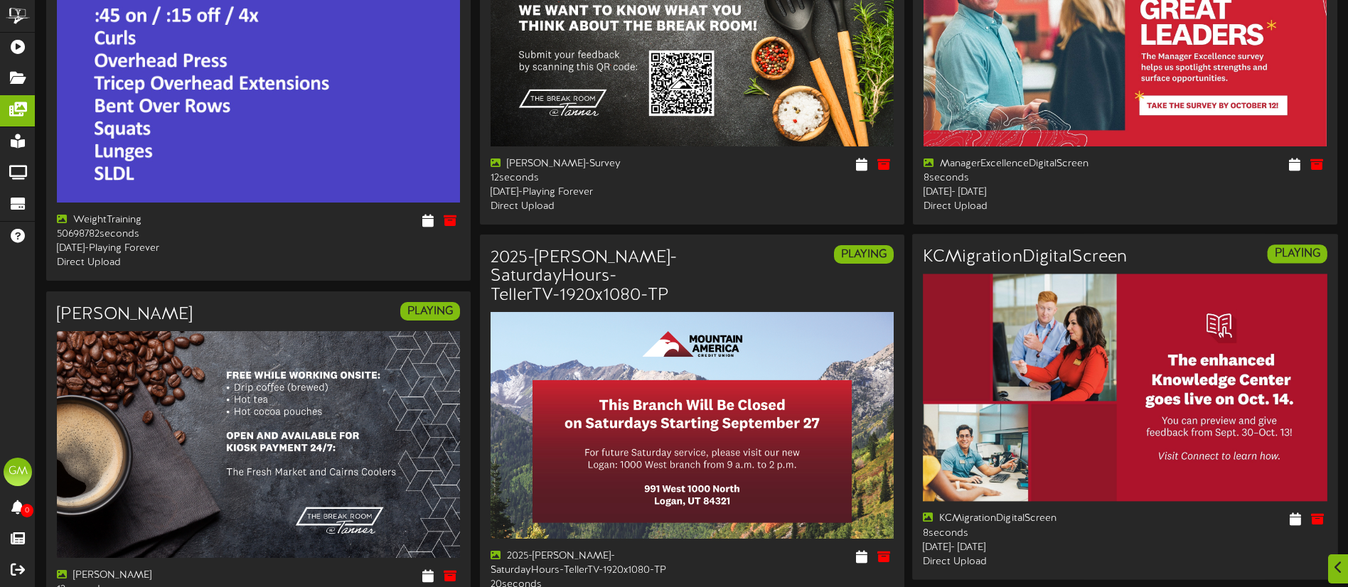
scroll to position [602, 0]
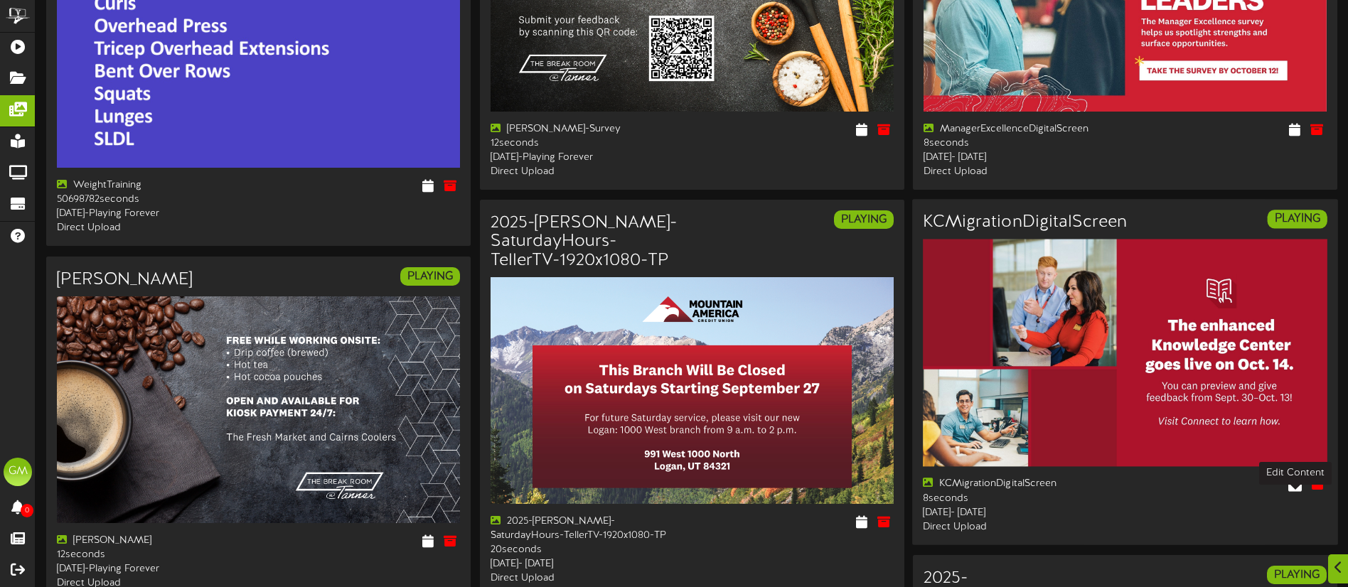
click at [1294, 492] on icon at bounding box center [1295, 484] width 14 height 16
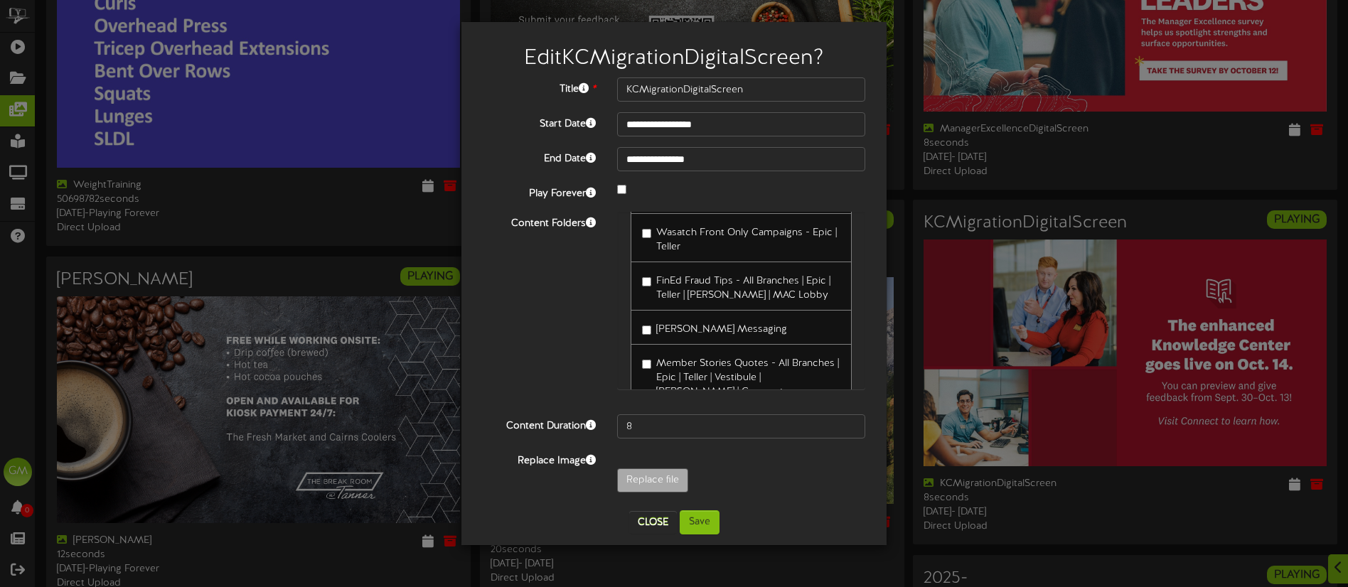
scroll to position [136, 0]
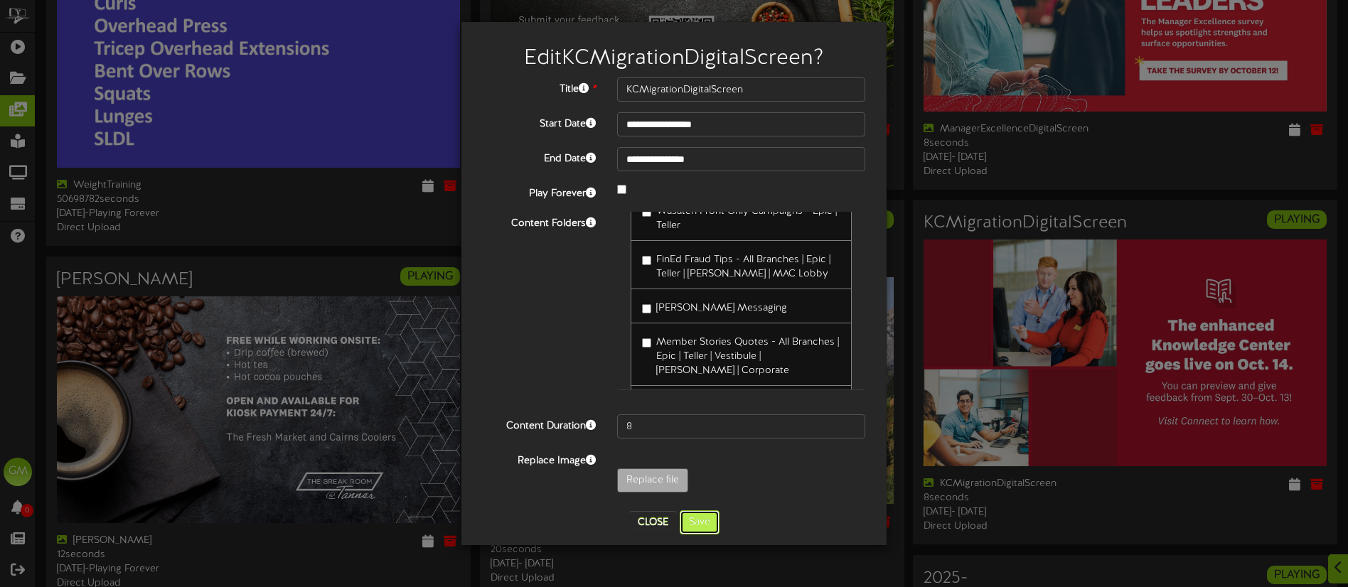
click at [709, 525] on button "Save" at bounding box center [700, 522] width 40 height 24
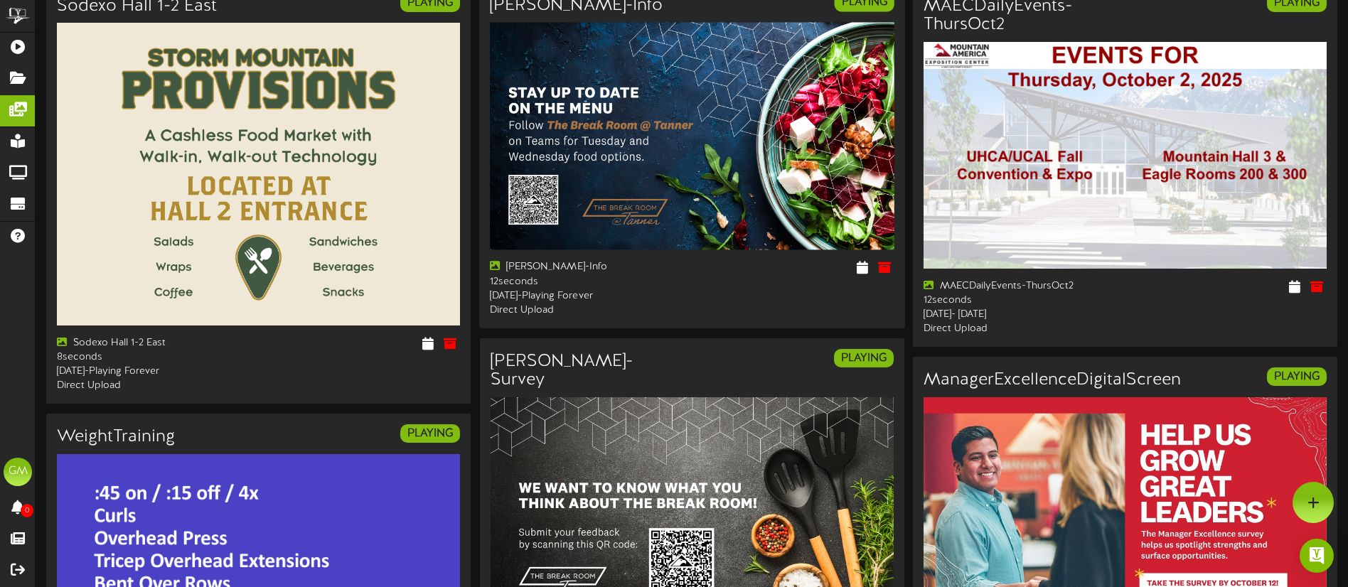
scroll to position [0, 0]
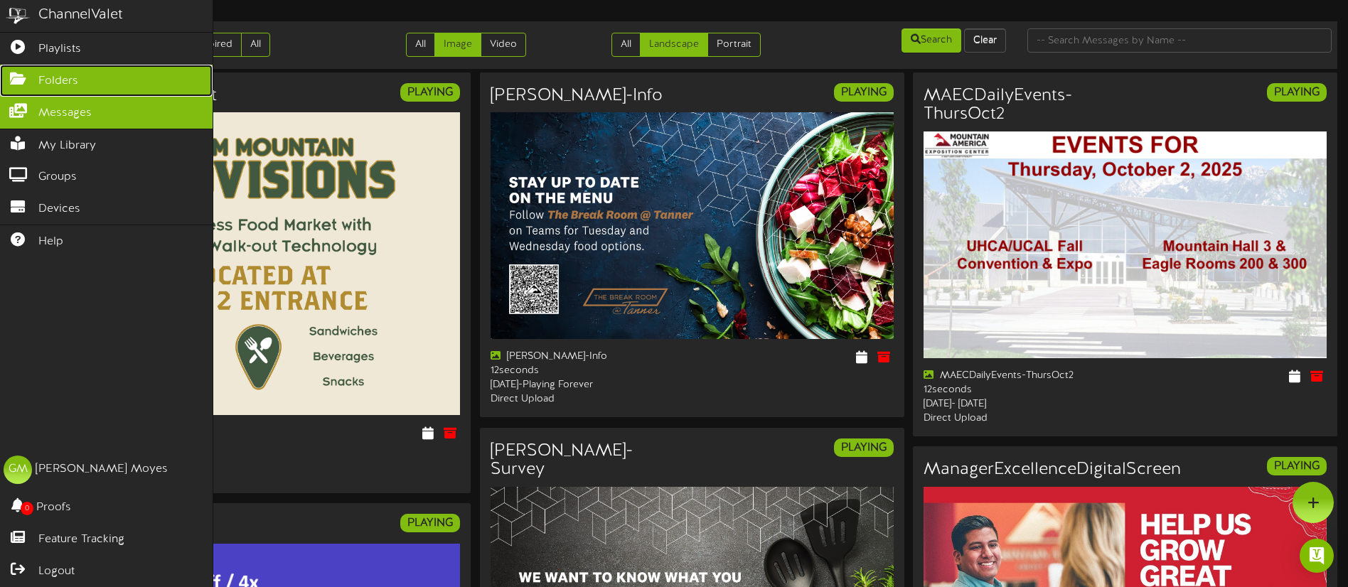
click at [56, 82] on span "Folders" at bounding box center [58, 81] width 40 height 16
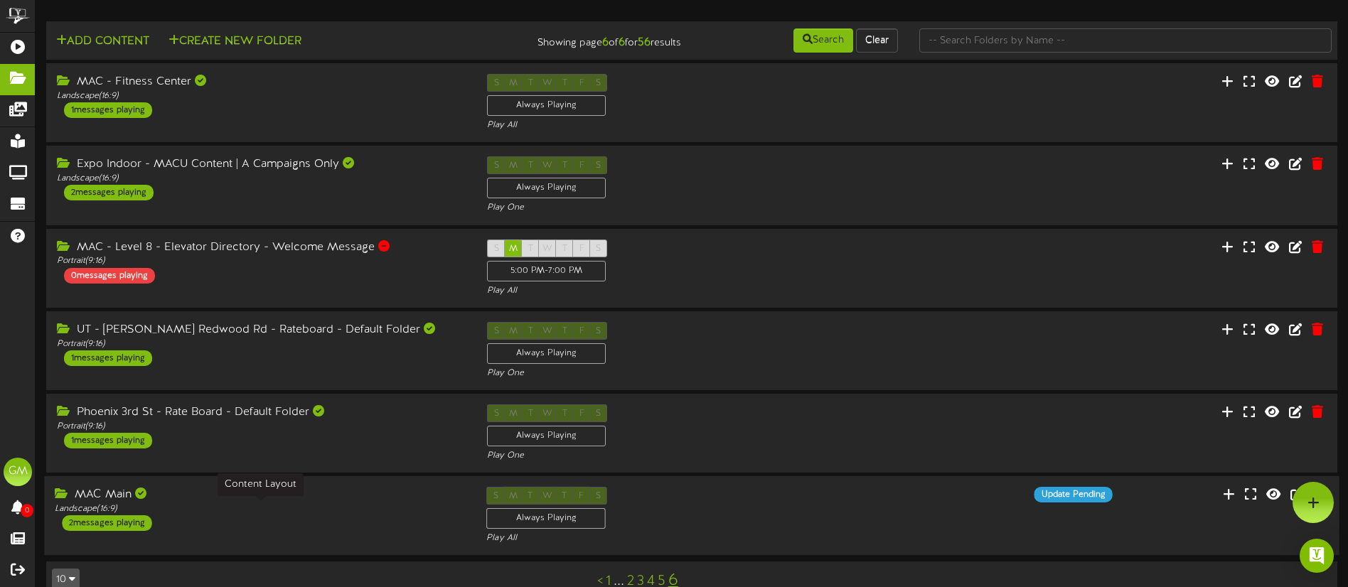
click at [412, 505] on div "Landscape ( 16:9 )" at bounding box center [260, 509] width 410 height 12
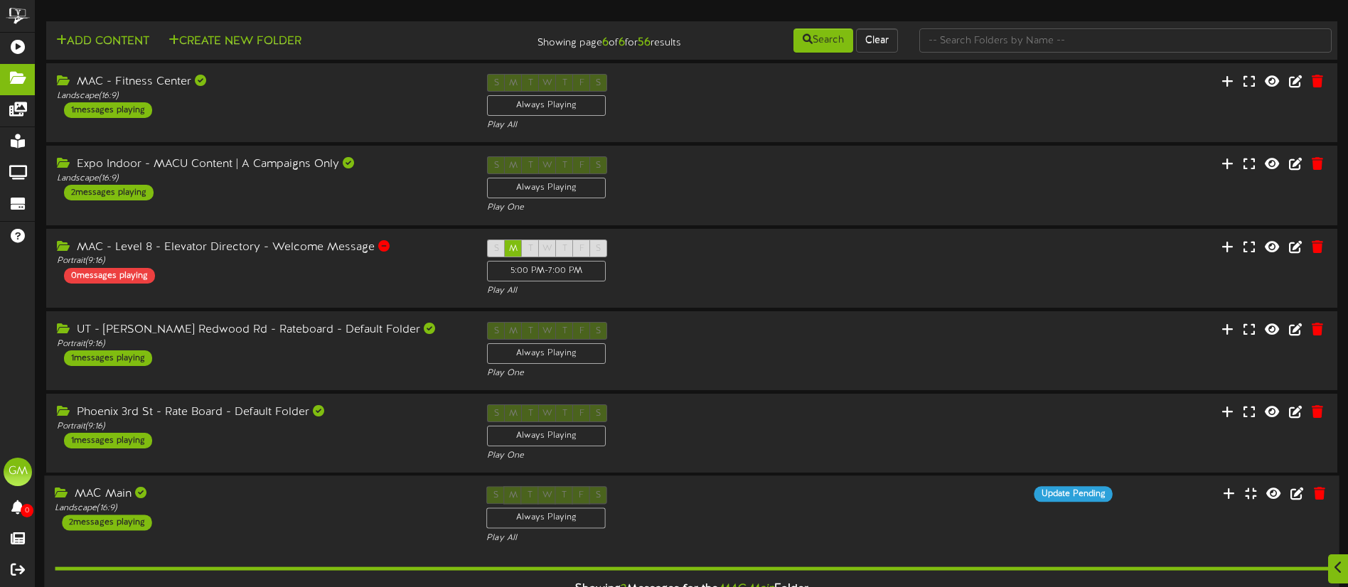
scroll to position [301, 0]
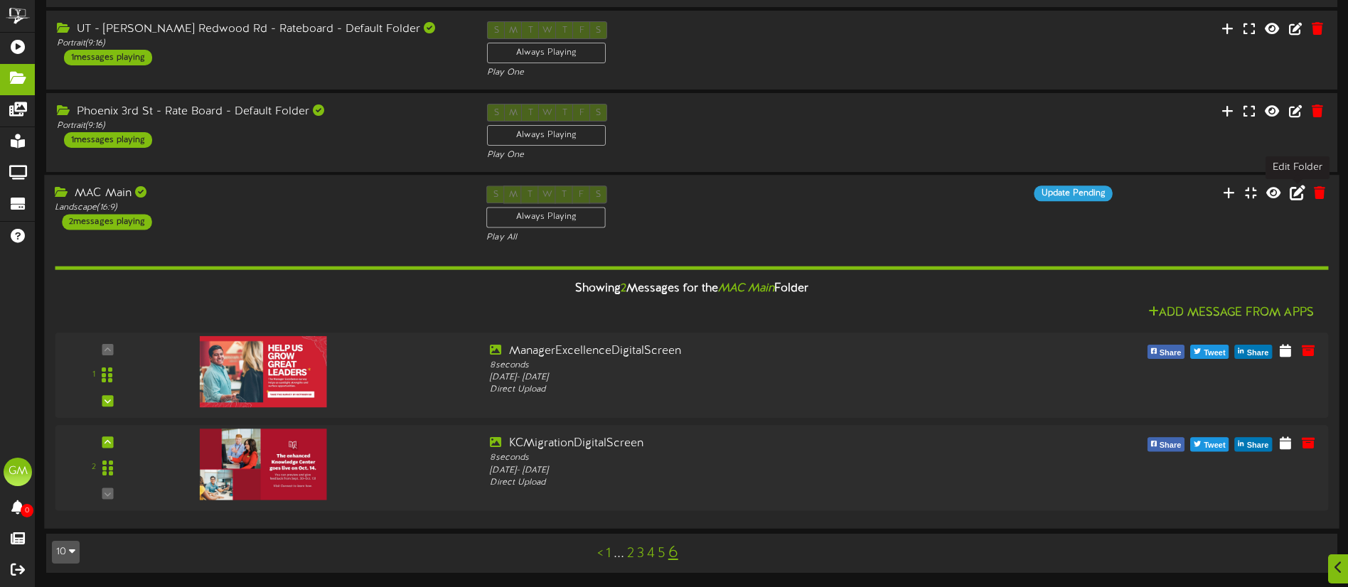
click at [1297, 193] on icon at bounding box center [1297, 193] width 16 height 16
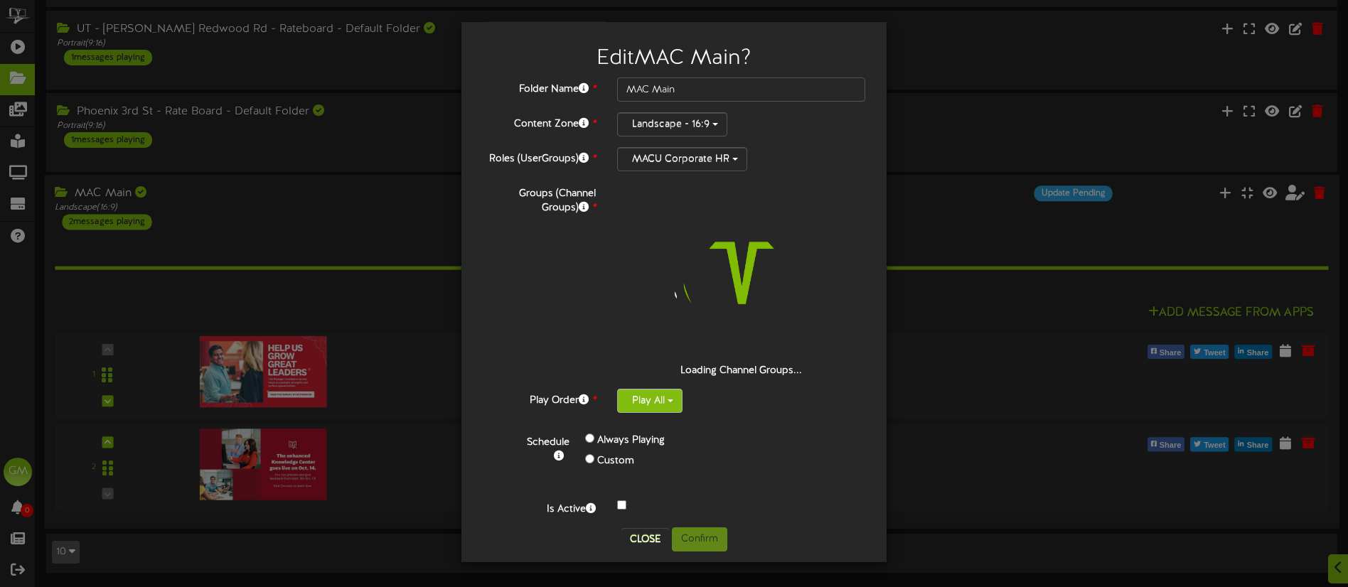
click at [659, 401] on button "Play All" at bounding box center [649, 401] width 65 height 24
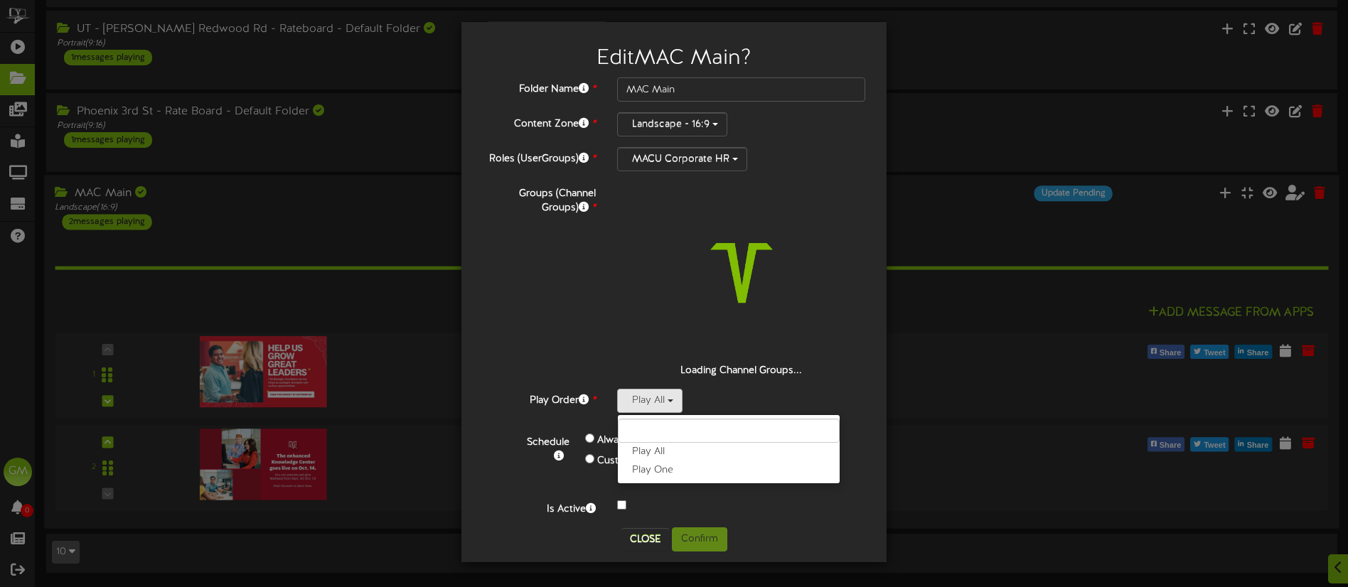
click at [670, 470] on label "Play One" at bounding box center [729, 470] width 222 height 18
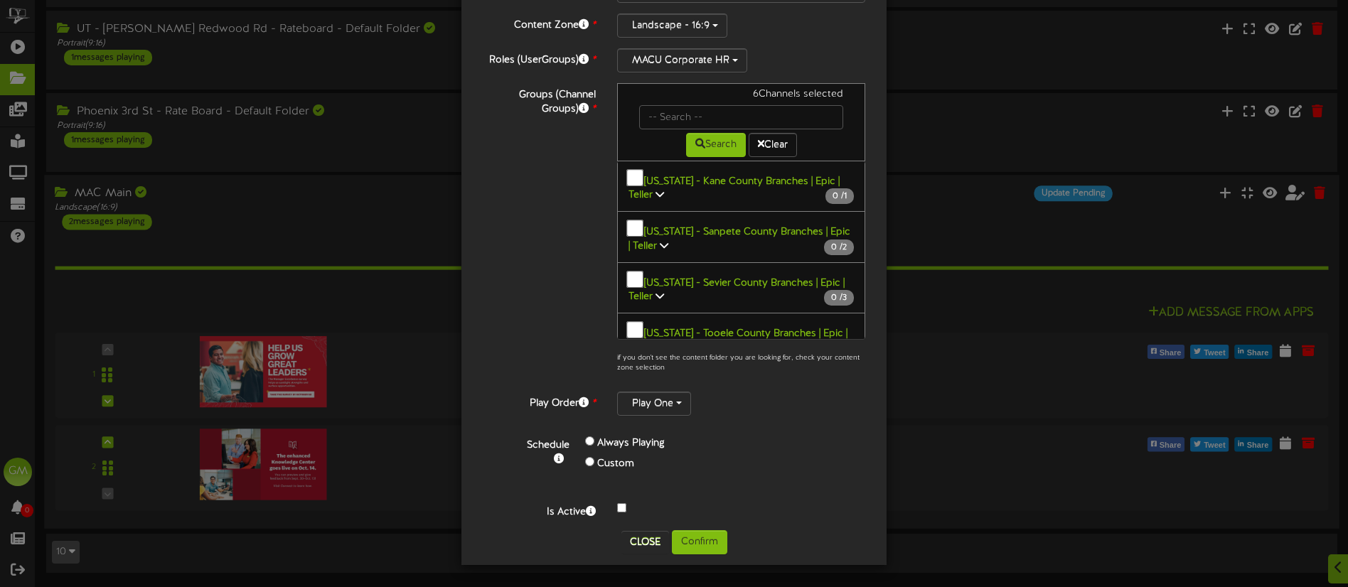
scroll to position [2501, 0]
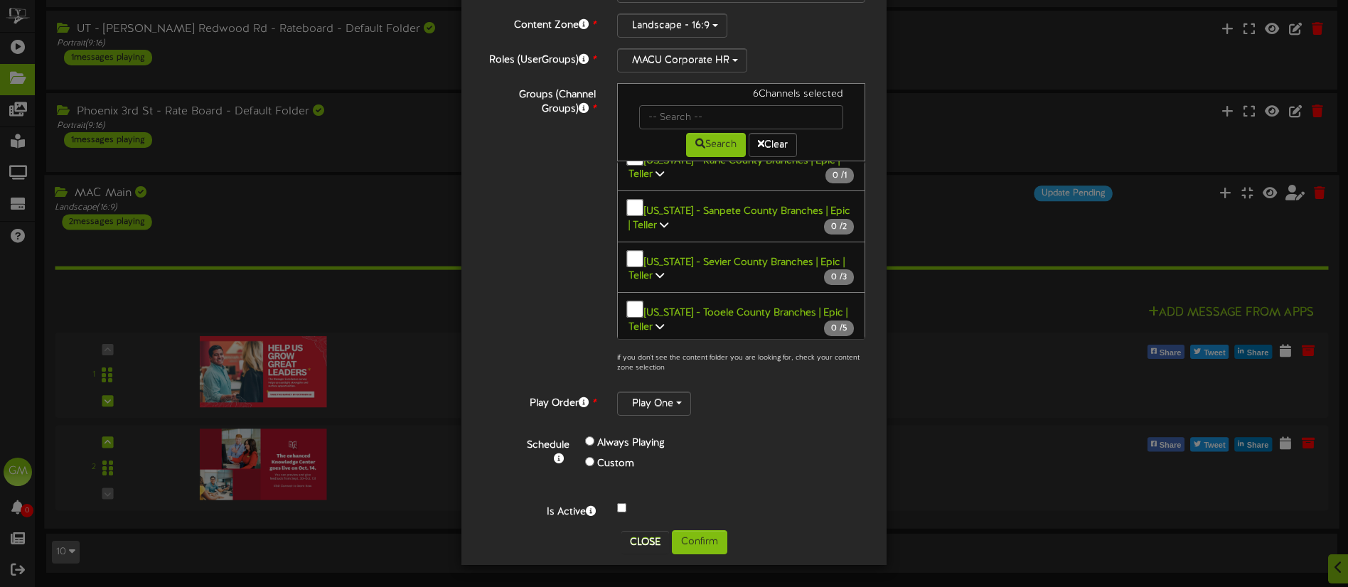
click at [775, 561] on icon at bounding box center [779, 566] width 9 height 10
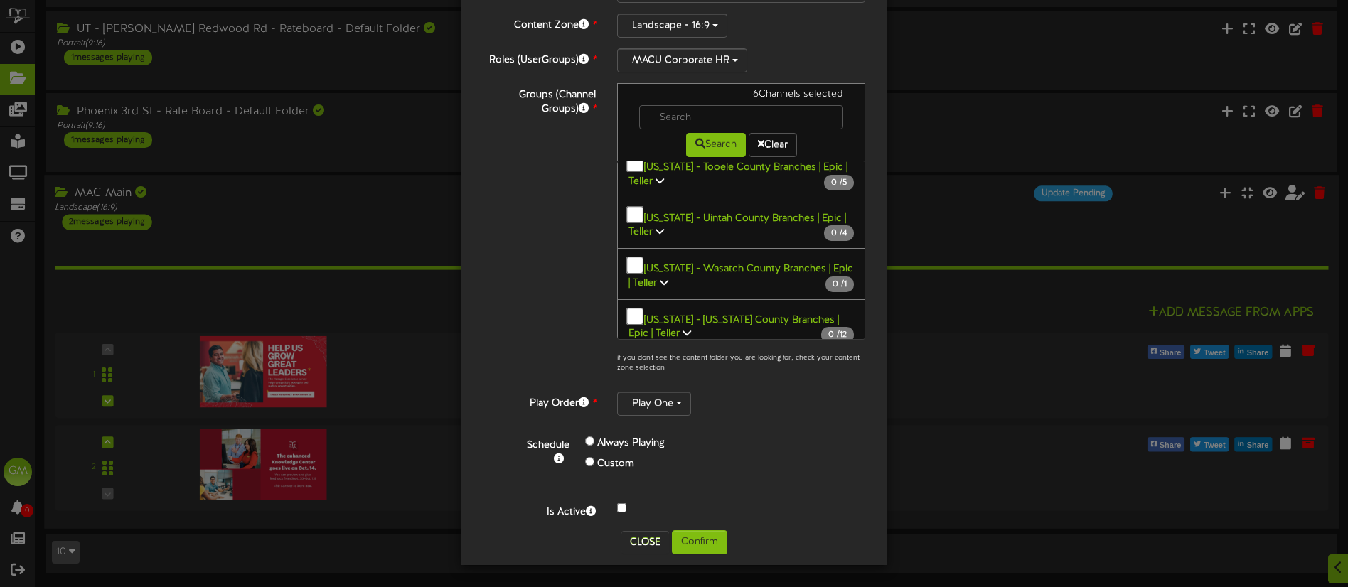
click at [705, 532] on span "MAC [PERSON_NAME] - Marketing 13" Display" at bounding box center [748, 537] width 210 height 11
click at [702, 545] on button "Confirm" at bounding box center [699, 542] width 55 height 24
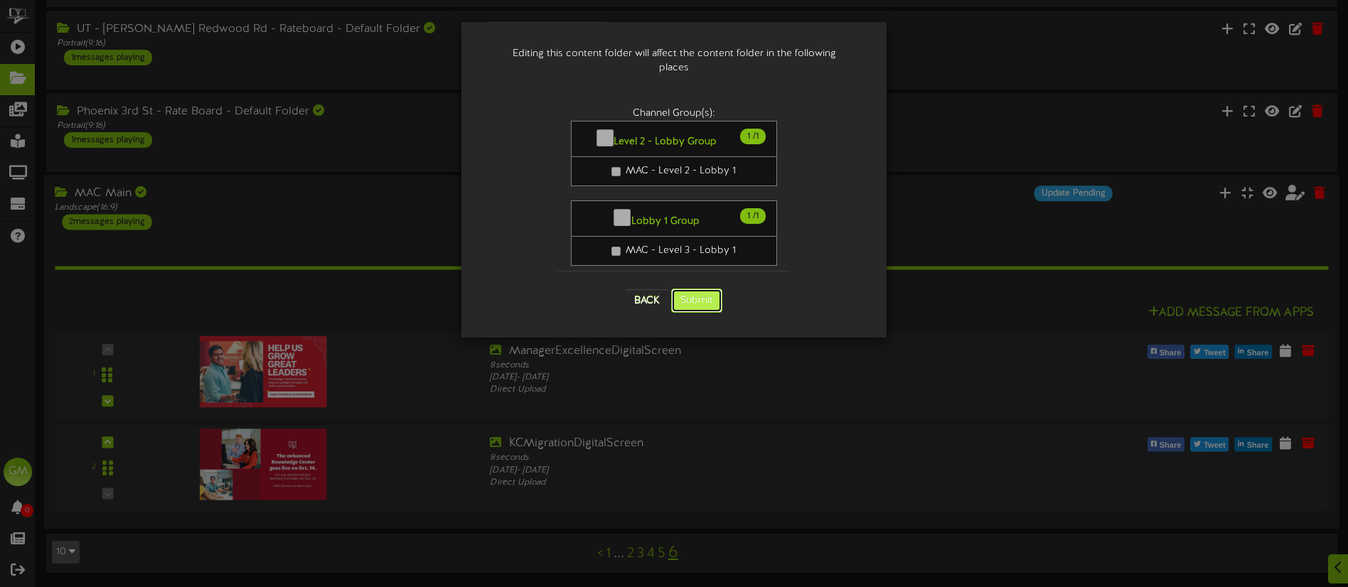
click at [702, 289] on button "Submit" at bounding box center [696, 301] width 51 height 24
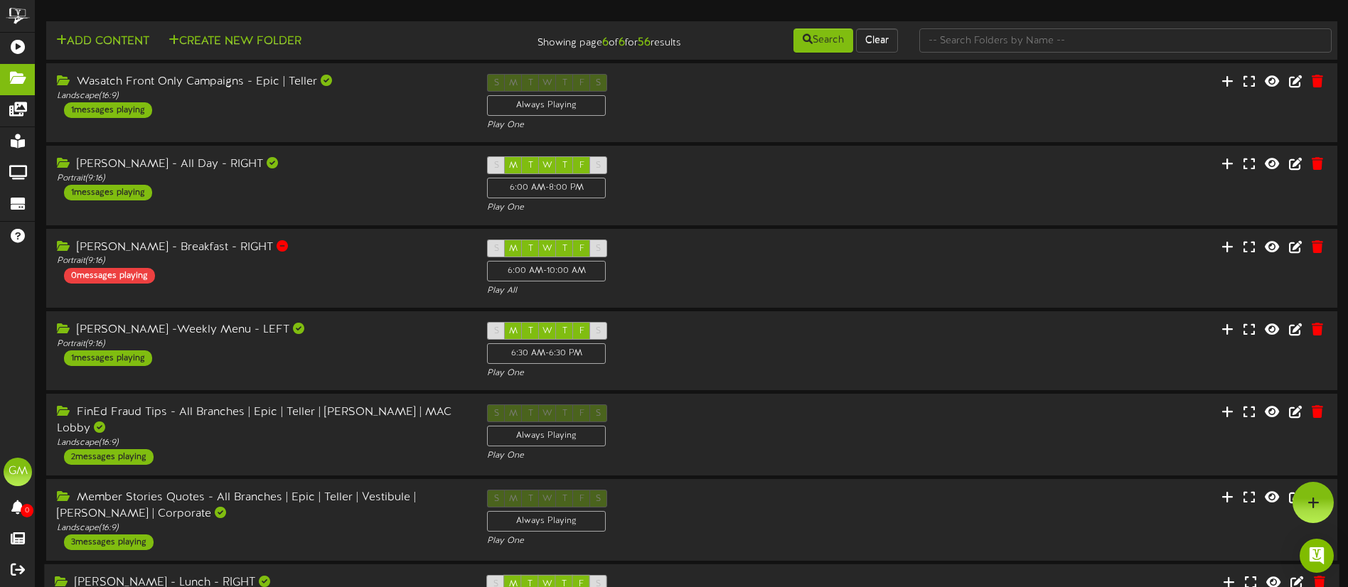
scroll to position [360, 0]
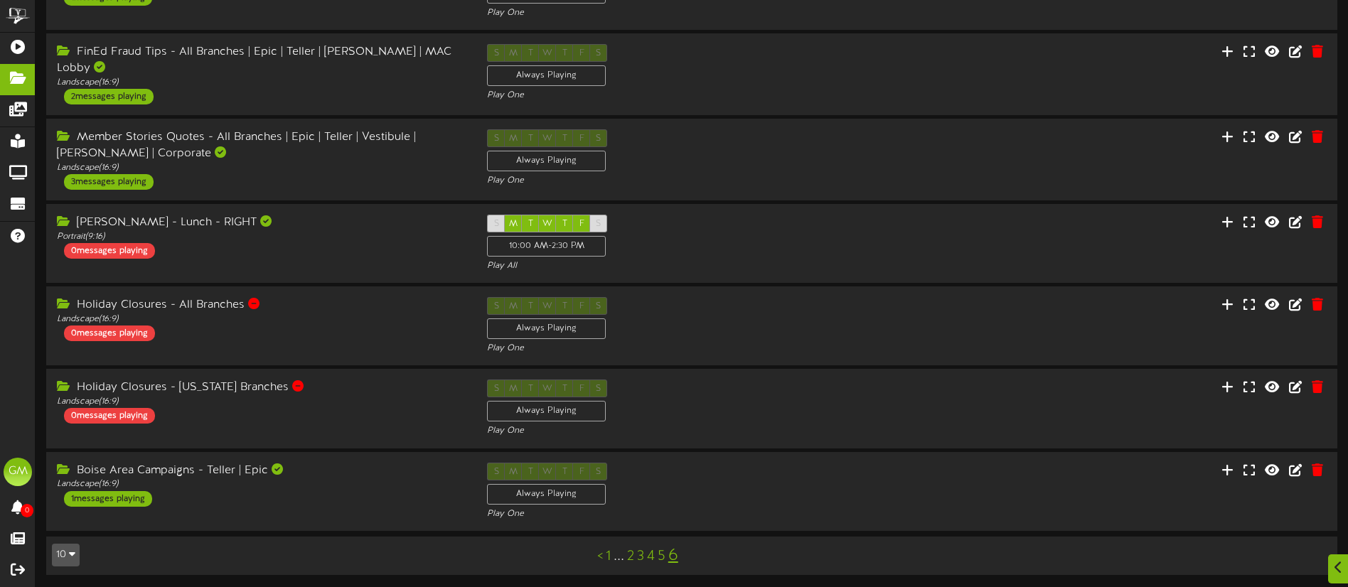
click at [673, 552] on link "6" at bounding box center [673, 556] width 10 height 18
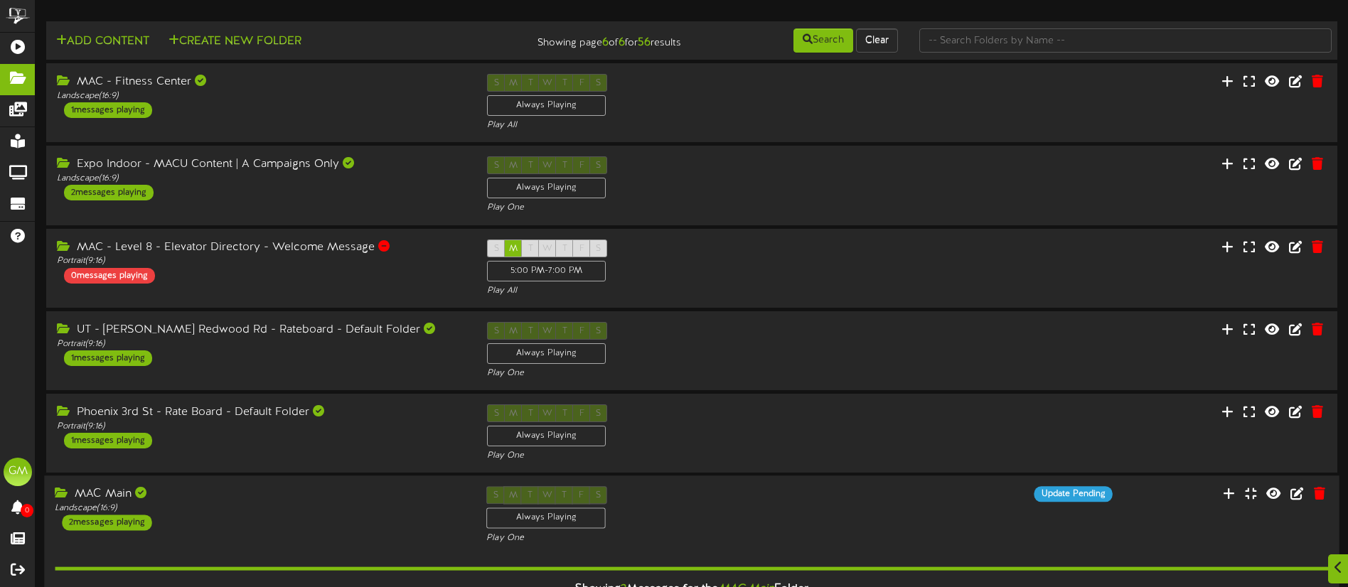
scroll to position [301, 0]
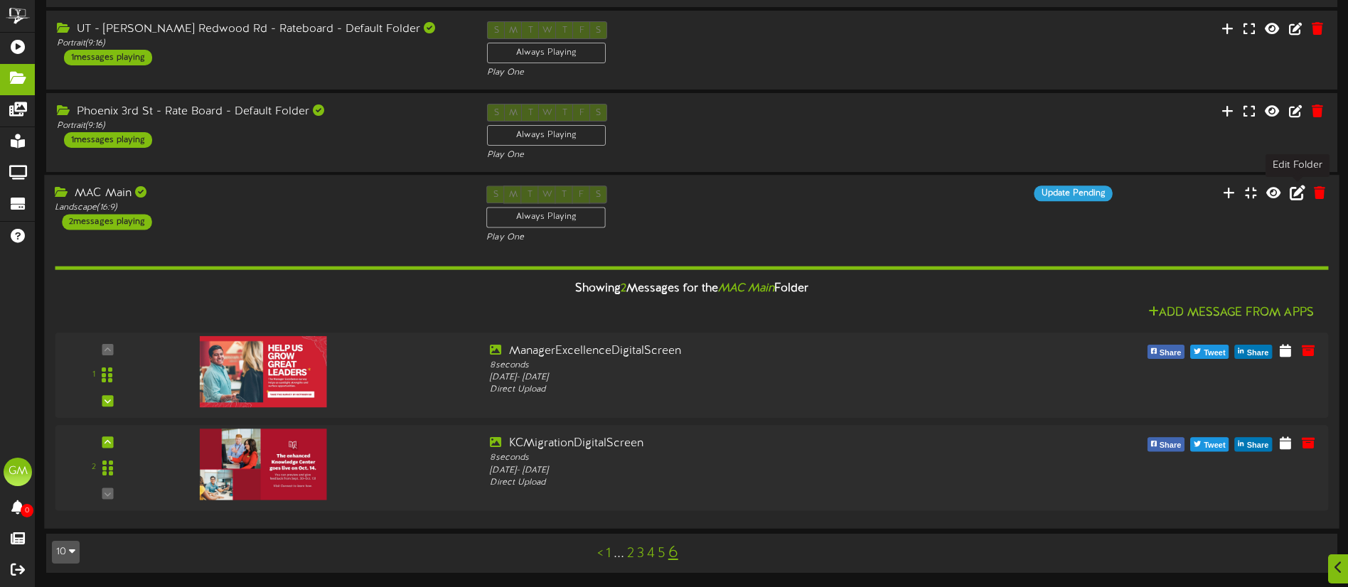
click at [1302, 192] on icon at bounding box center [1297, 193] width 16 height 16
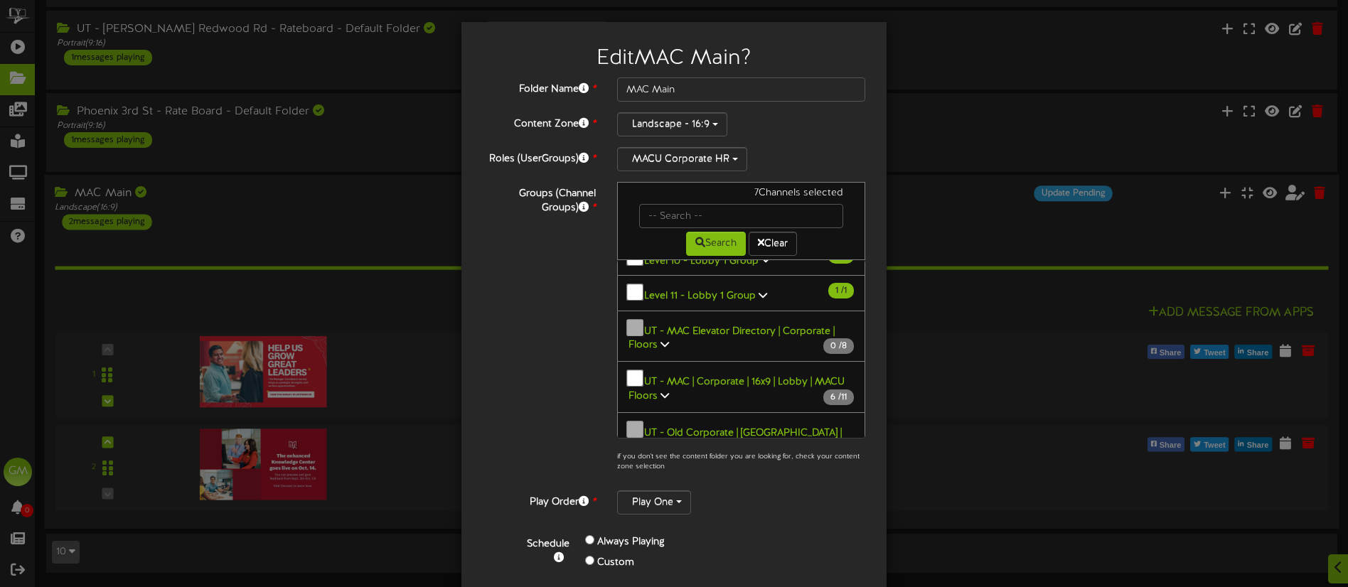
scroll to position [433, 0]
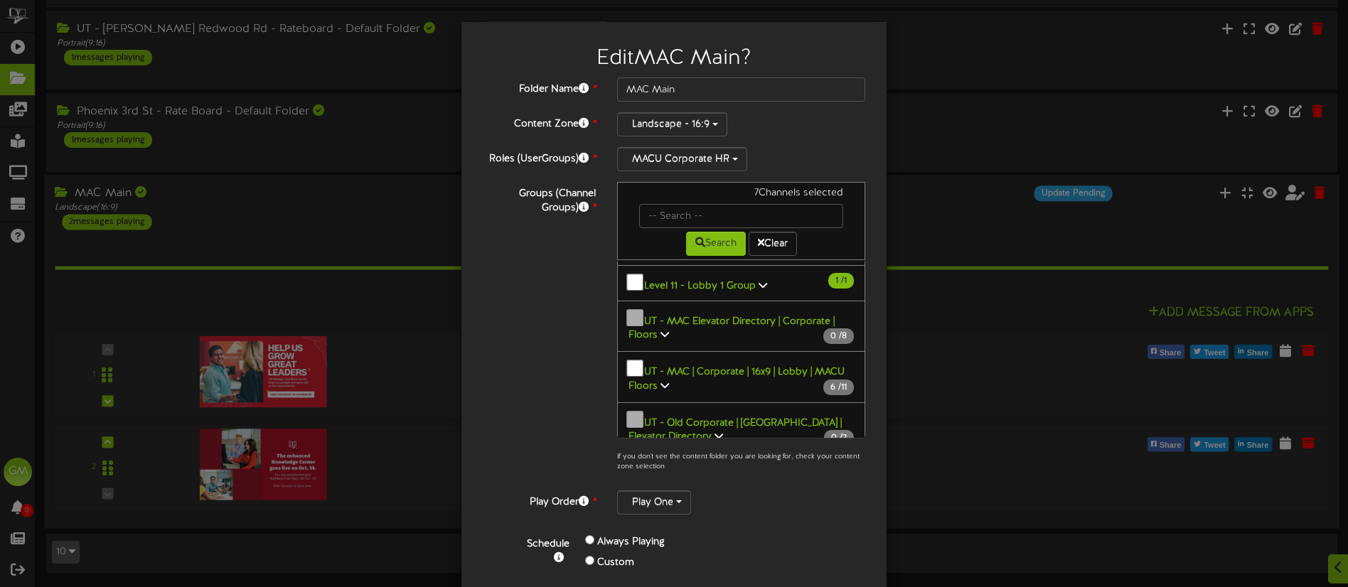
click at [667, 380] on icon at bounding box center [664, 385] width 9 height 10
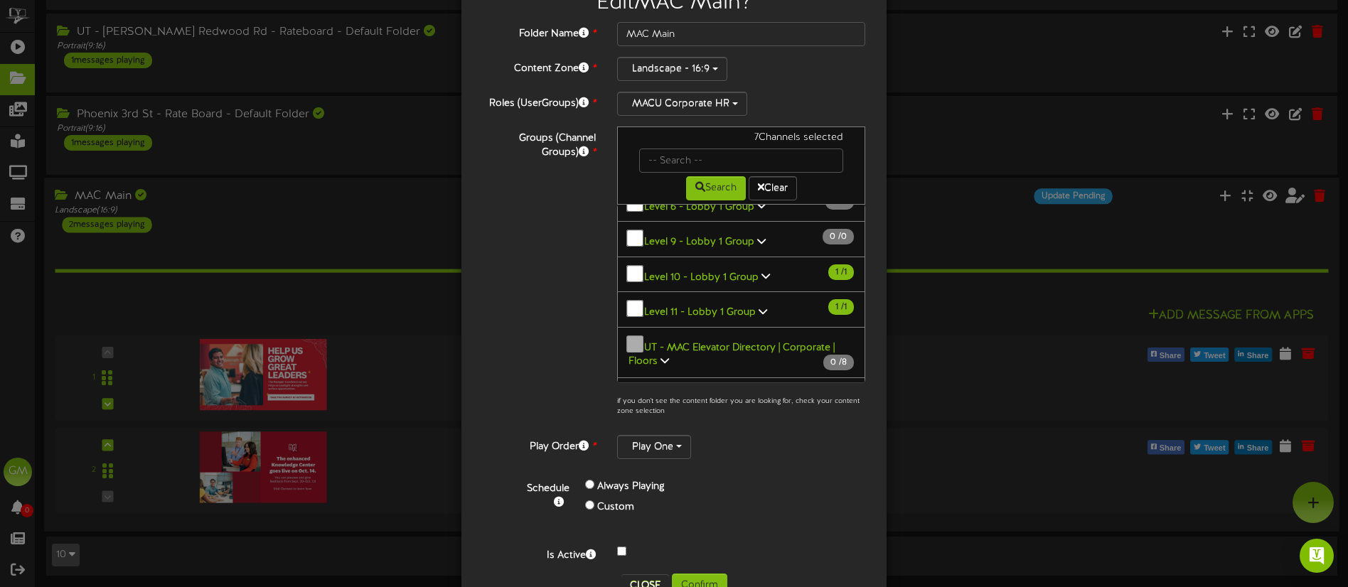
scroll to position [355, 0]
click at [668, 351] on icon at bounding box center [664, 356] width 9 height 10
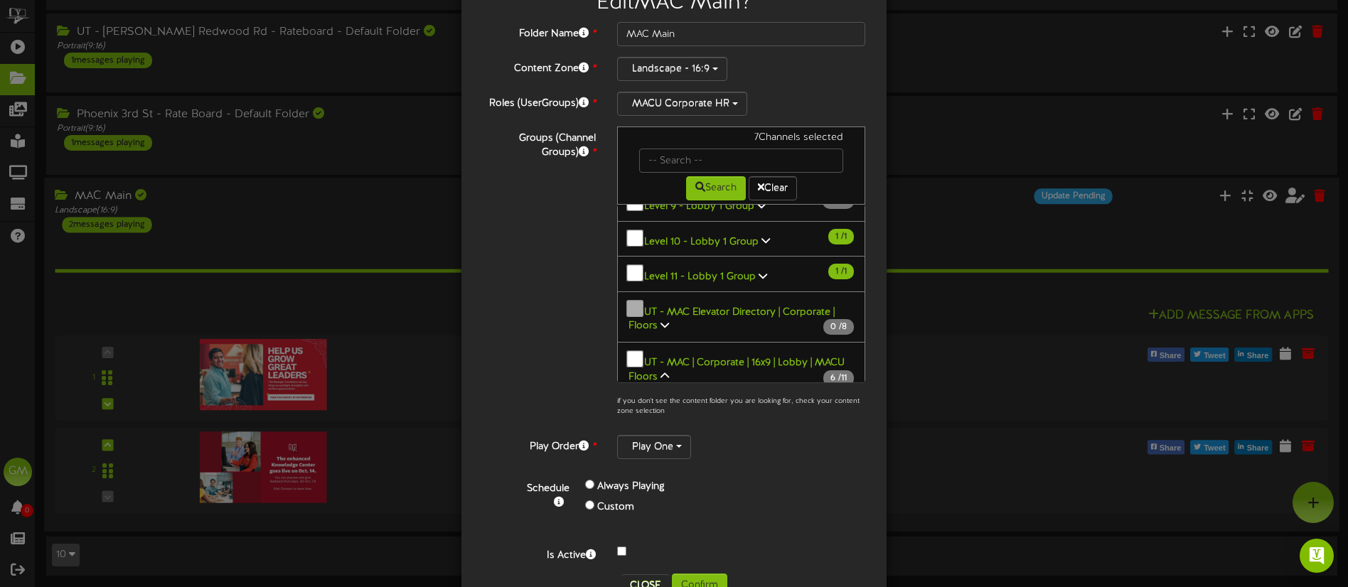
scroll to position [391, 0]
click at [670, 338] on button "UT - MAC | Corporate | 16x9 | Lobby | MACU Floors 6 / 11" at bounding box center [741, 364] width 248 height 52
click at [667, 367] on icon at bounding box center [664, 372] width 9 height 10
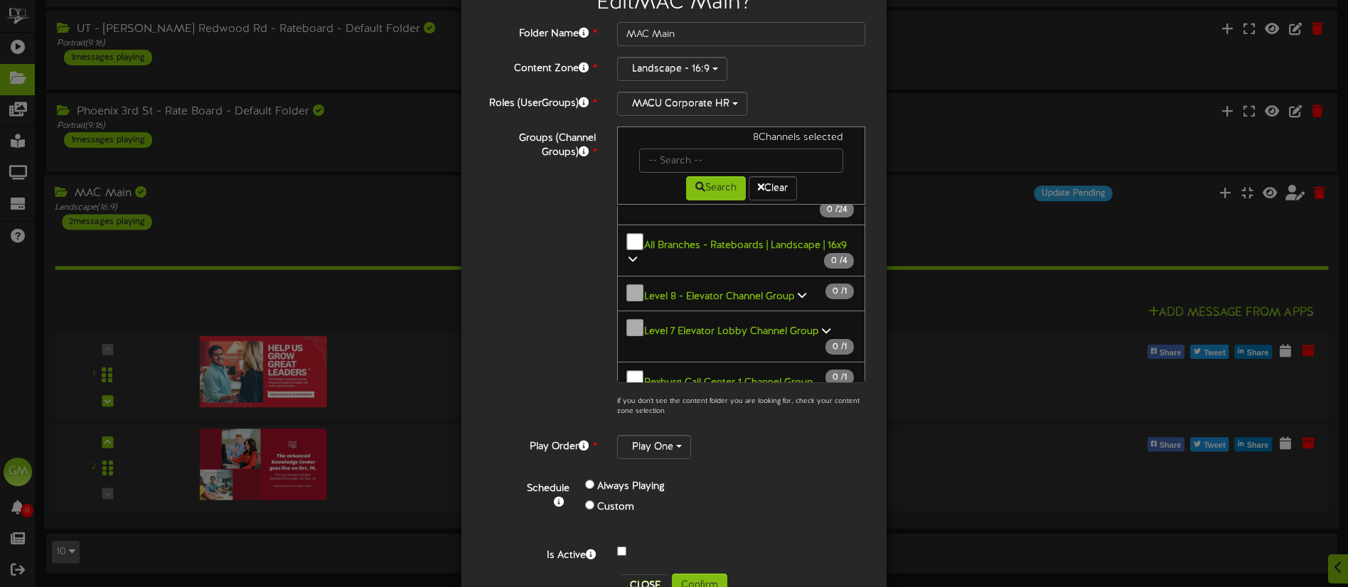
scroll to position [1096, 0]
click at [799, 291] on icon at bounding box center [802, 296] width 9 height 10
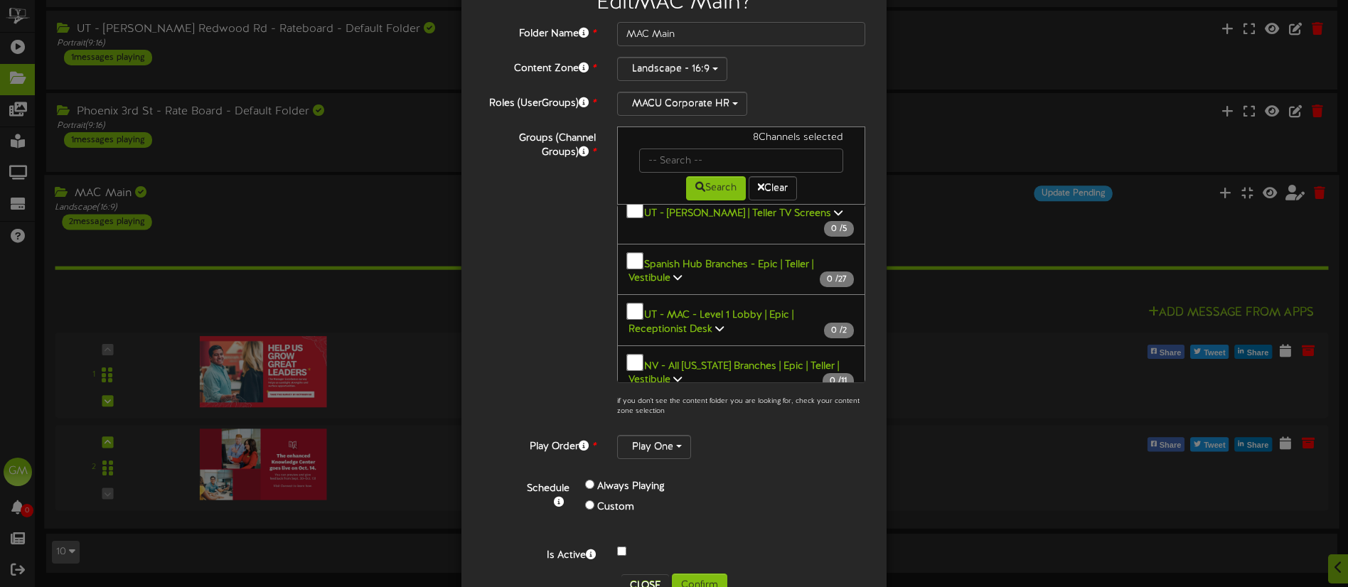
scroll to position [99, 0]
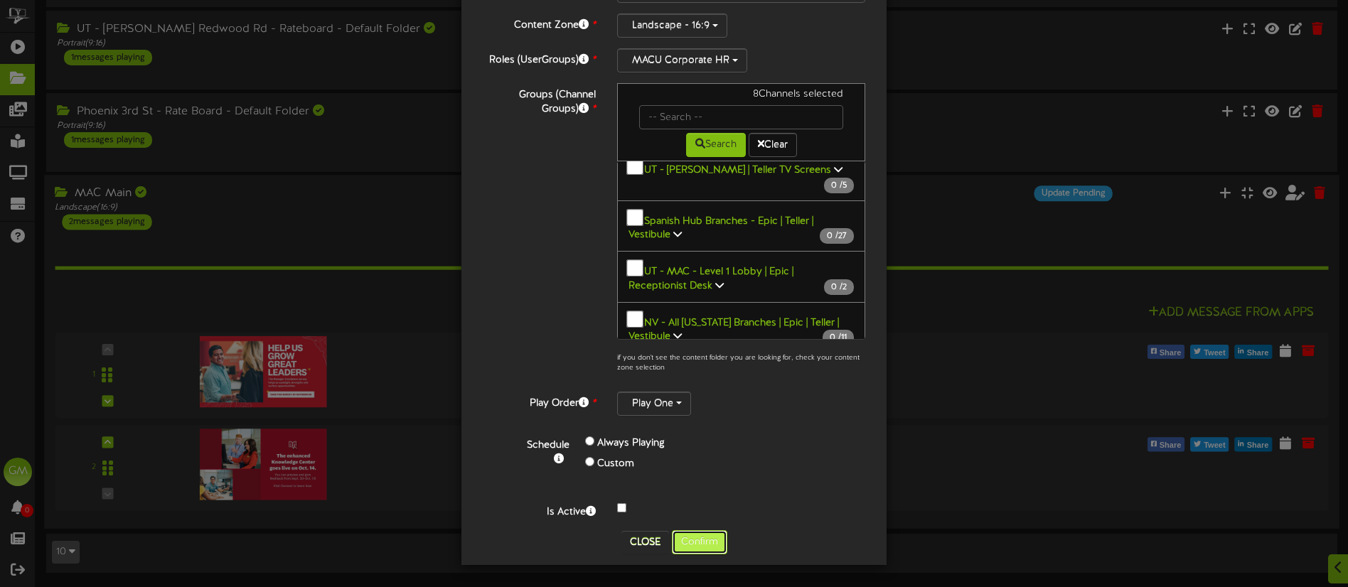
click at [713, 540] on button "Confirm" at bounding box center [699, 542] width 55 height 24
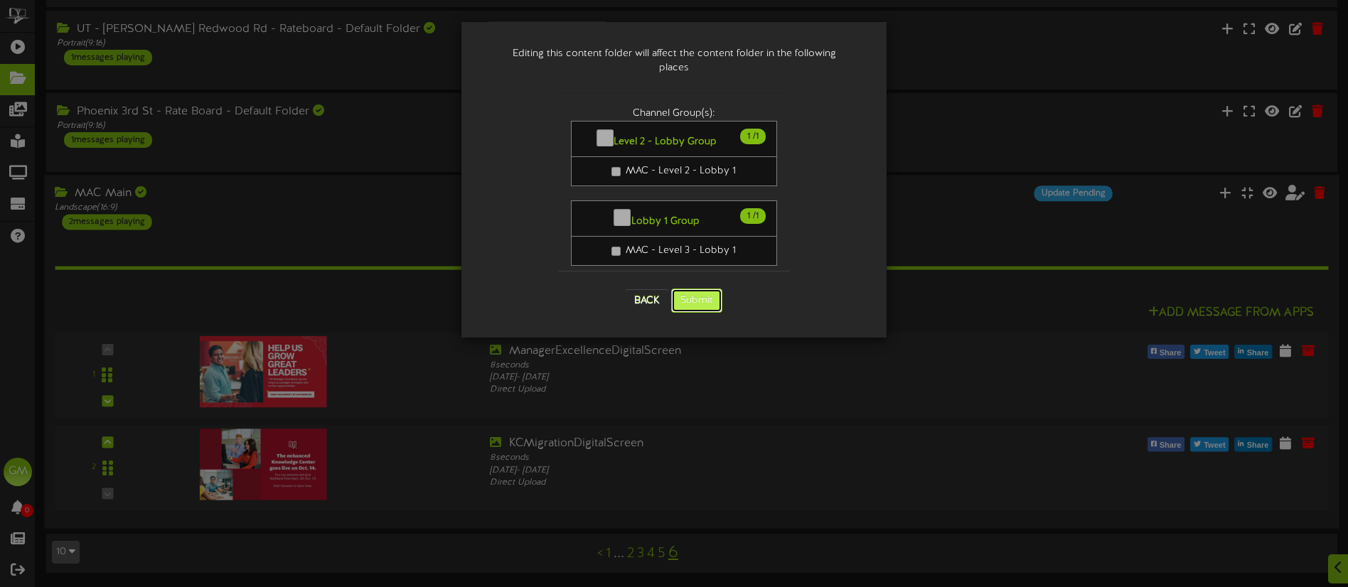
click at [719, 289] on button "Submit" at bounding box center [696, 301] width 51 height 24
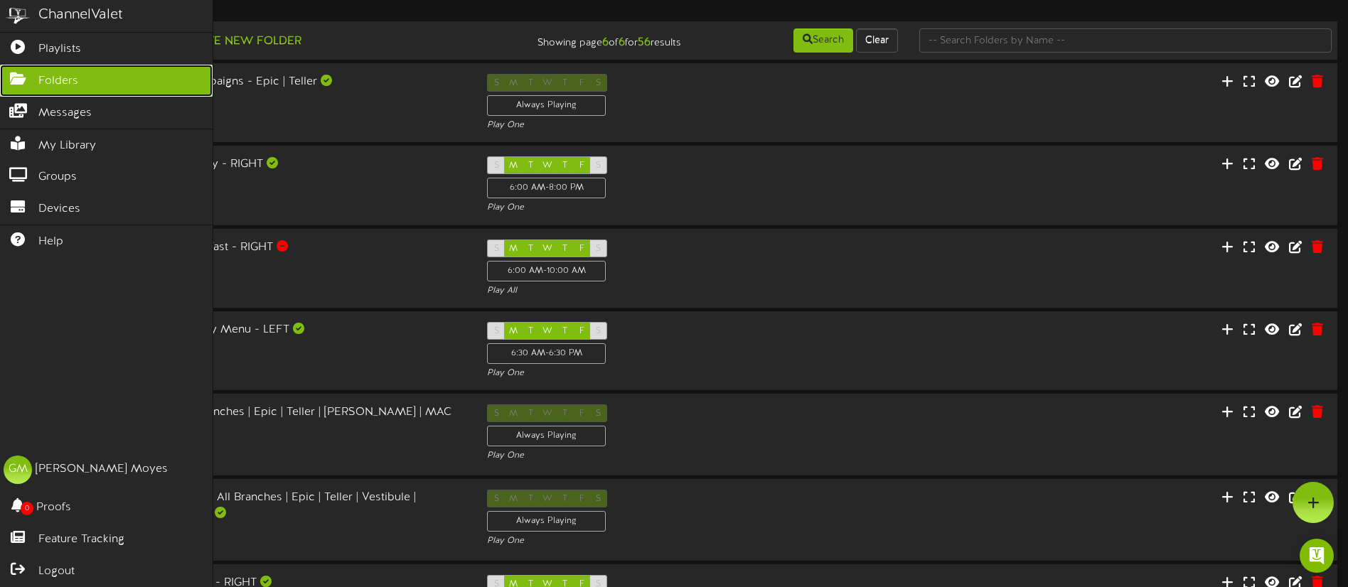
click at [41, 82] on span "Folders" at bounding box center [58, 81] width 40 height 16
